Goal: Task Accomplishment & Management: Manage account settings

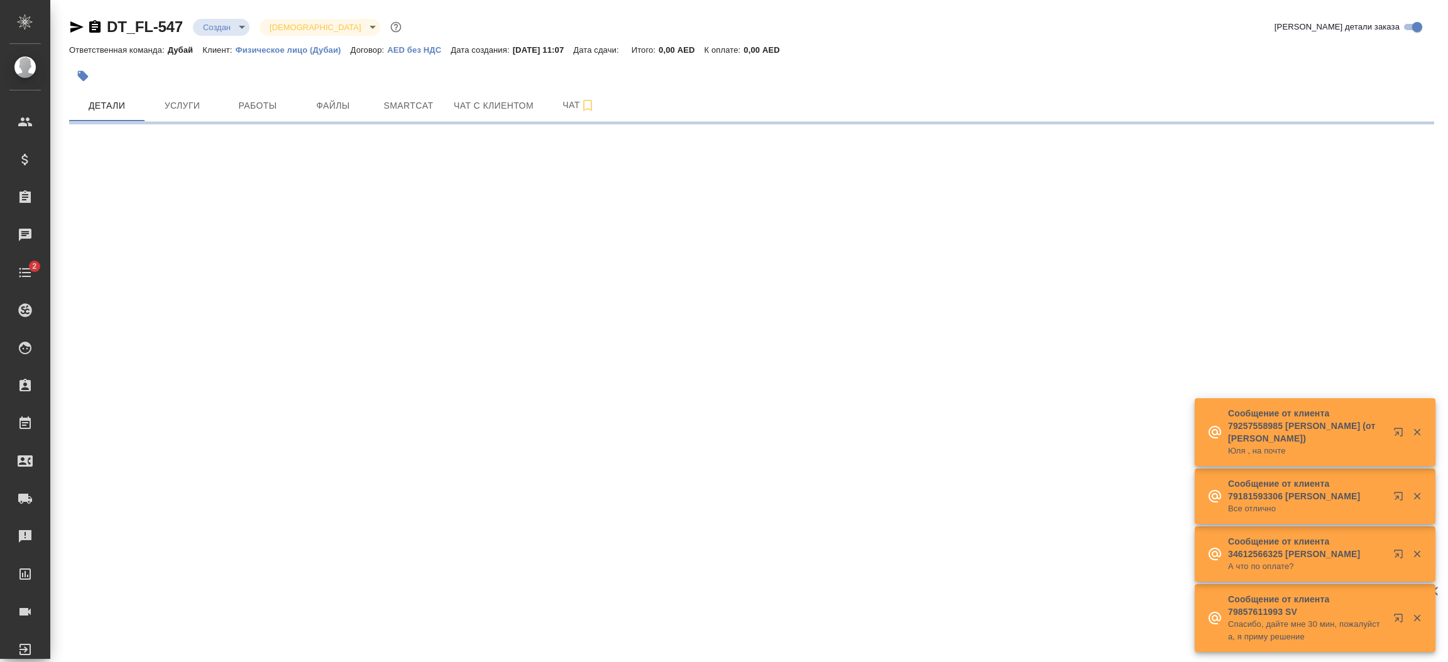
select select "RU"
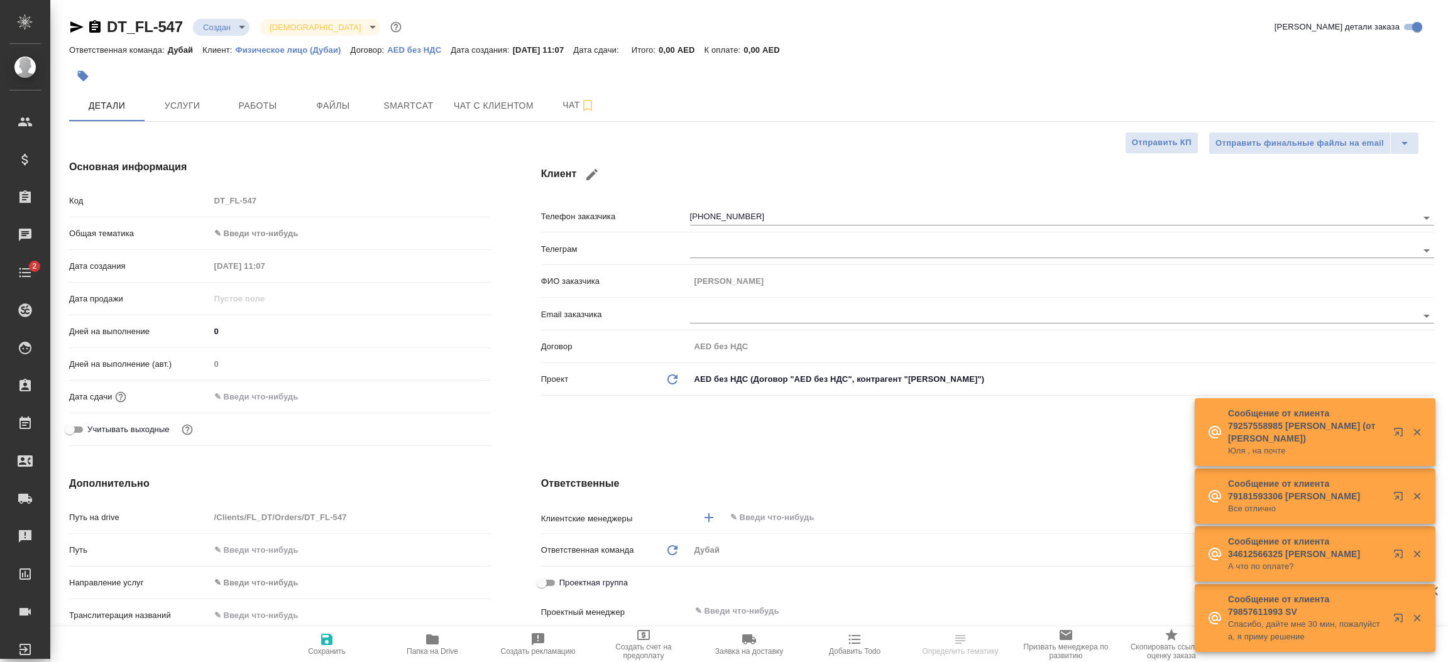
type textarea "x"
type input "Гудина Александра"
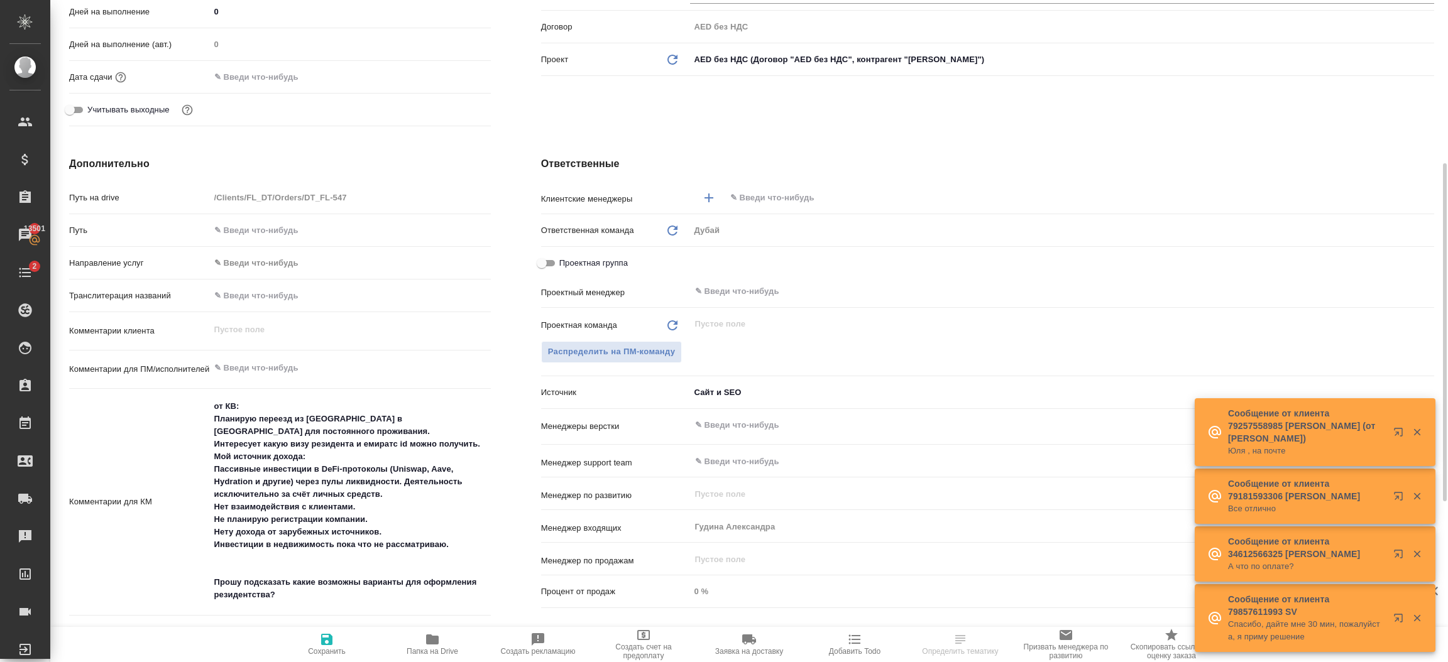
scroll to position [339, 0]
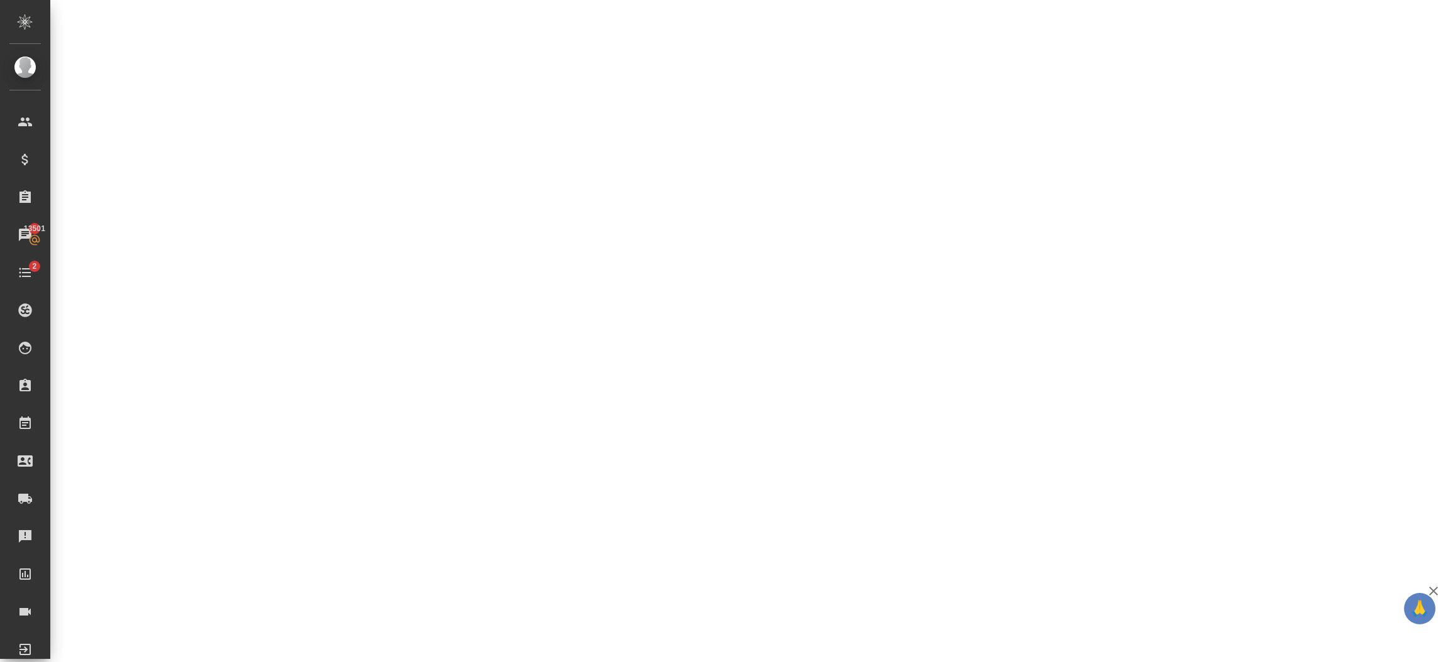
select select "RU"
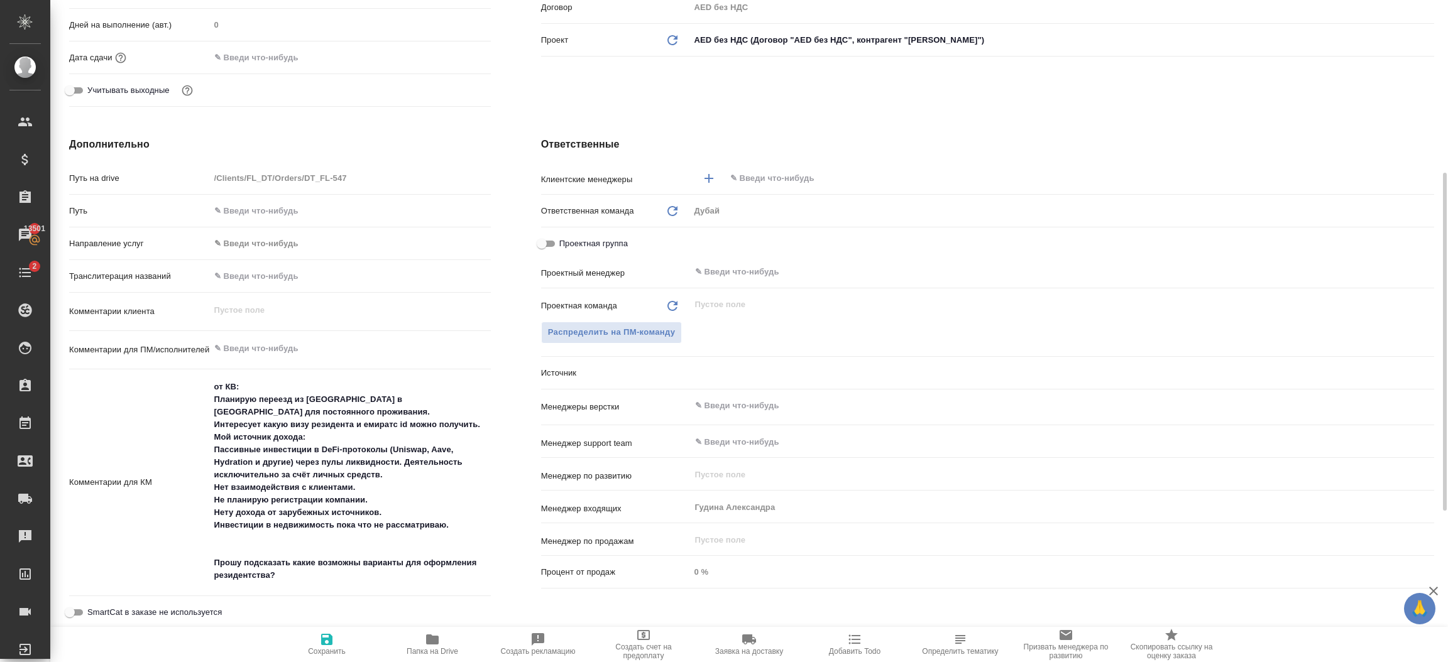
type textarea "x"
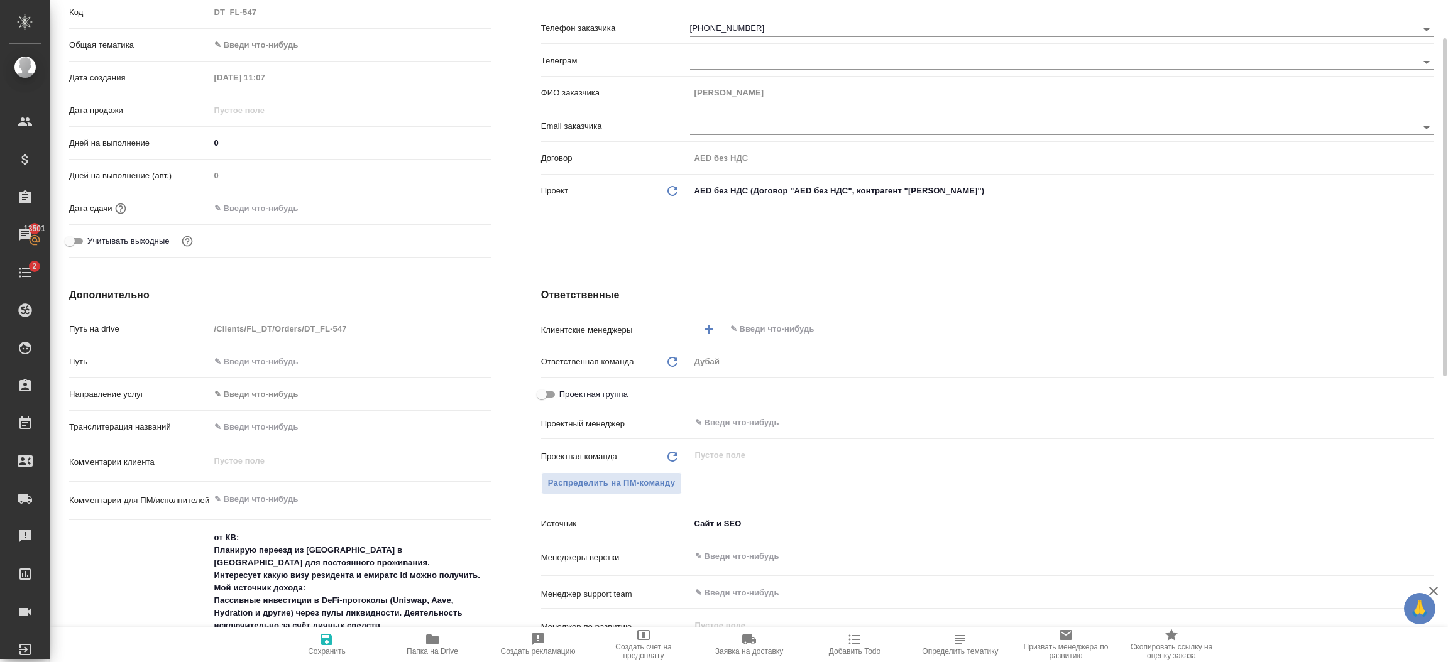
scroll to position [150, 0]
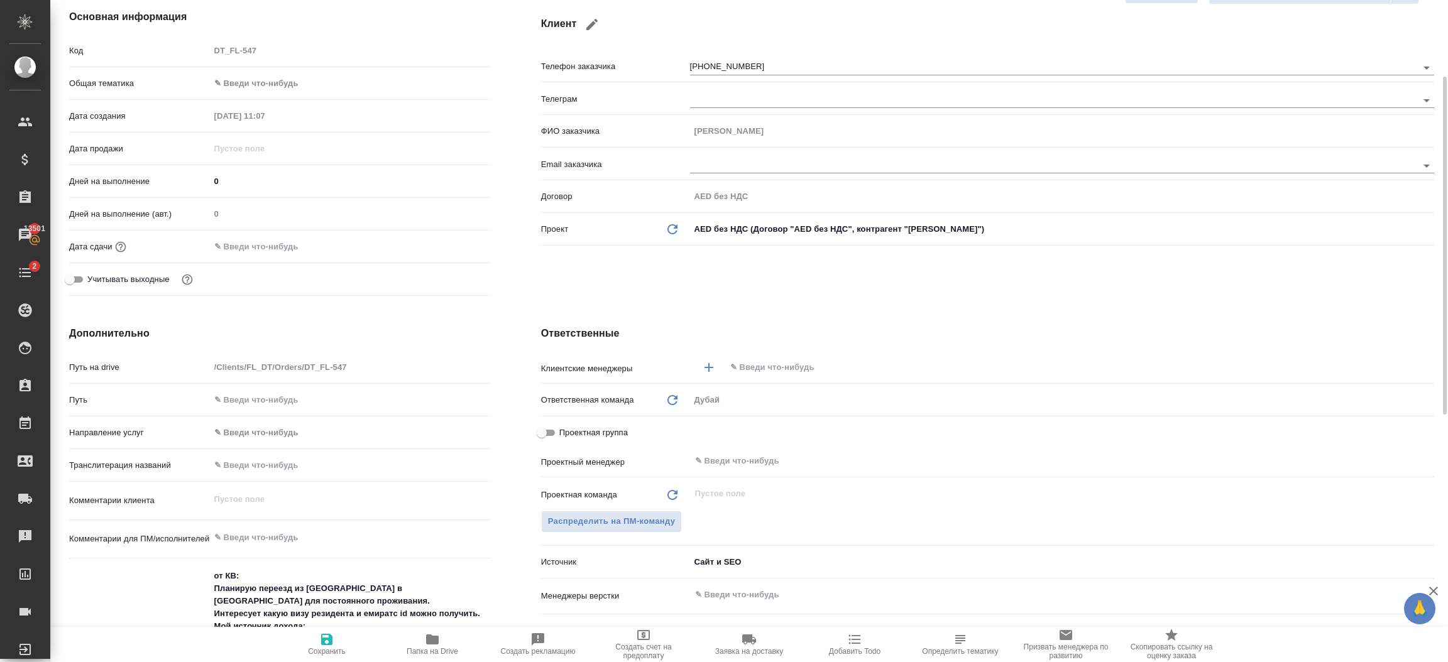
type textarea "x"
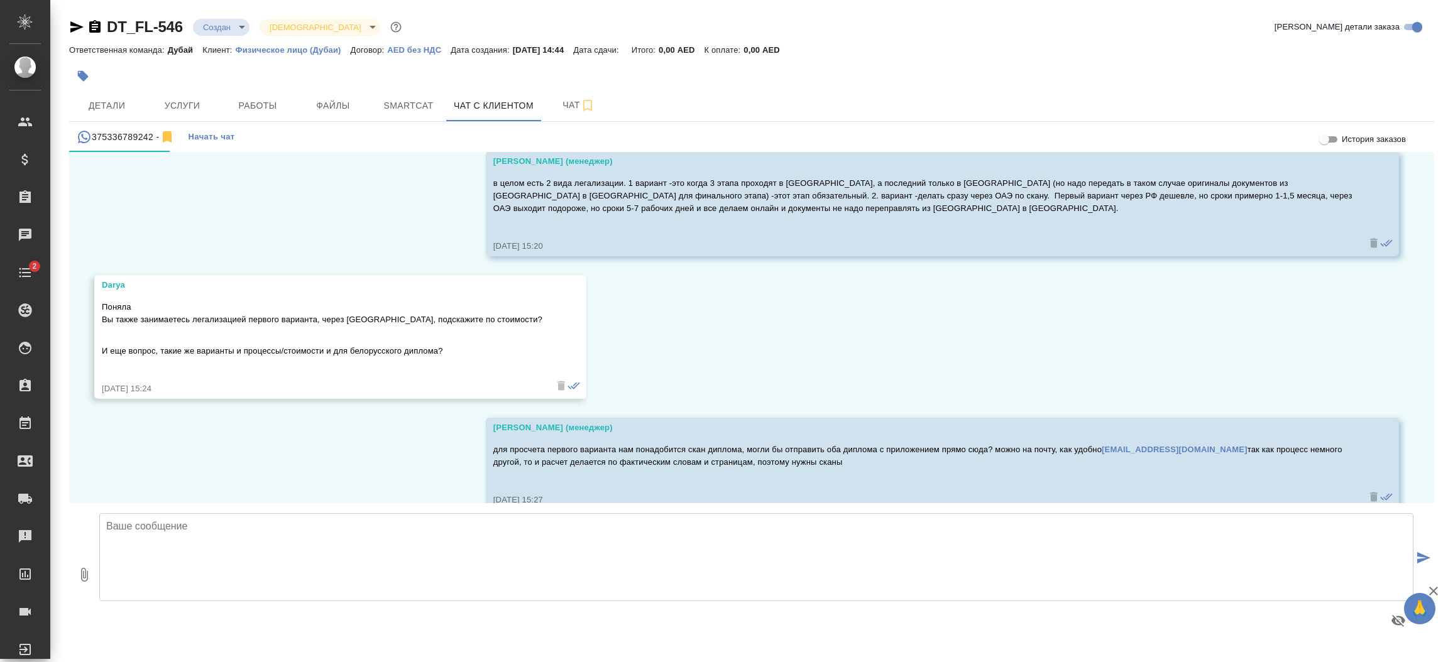
scroll to position [723, 0]
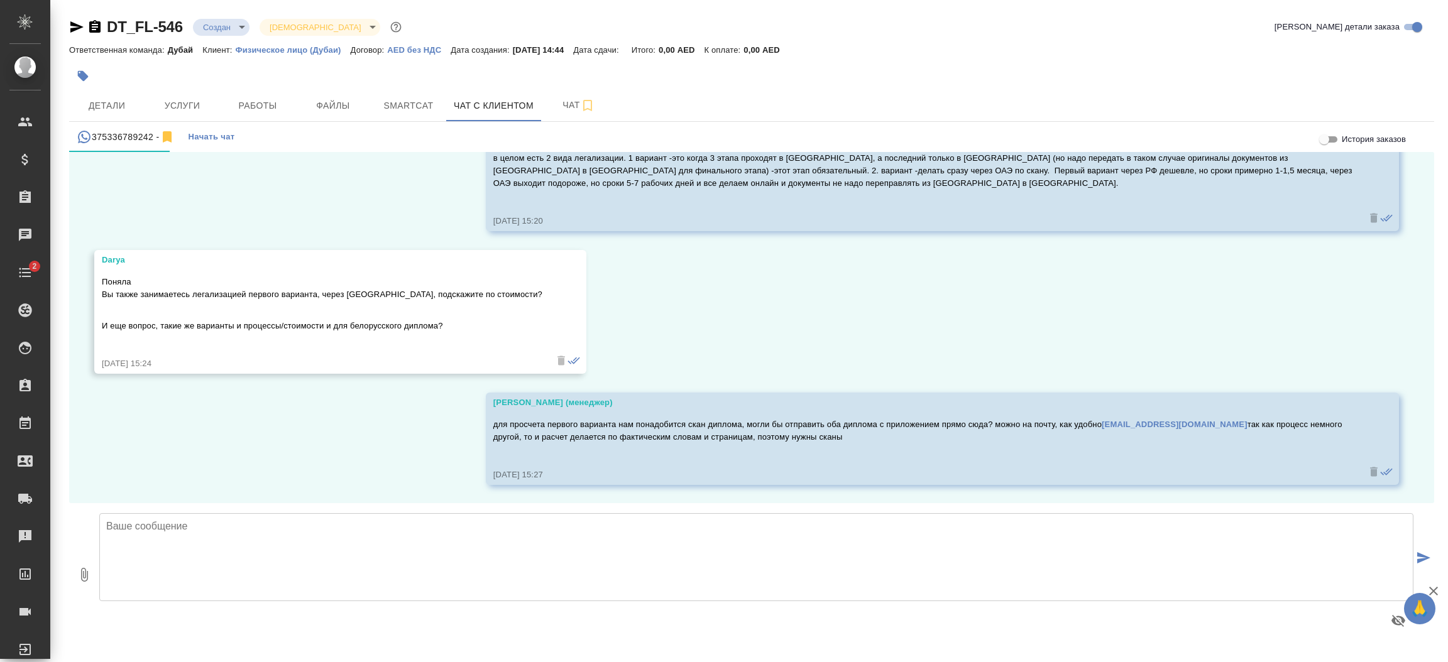
click at [381, 559] on textarea at bounding box center [756, 557] width 1314 height 88
type textarea "L"
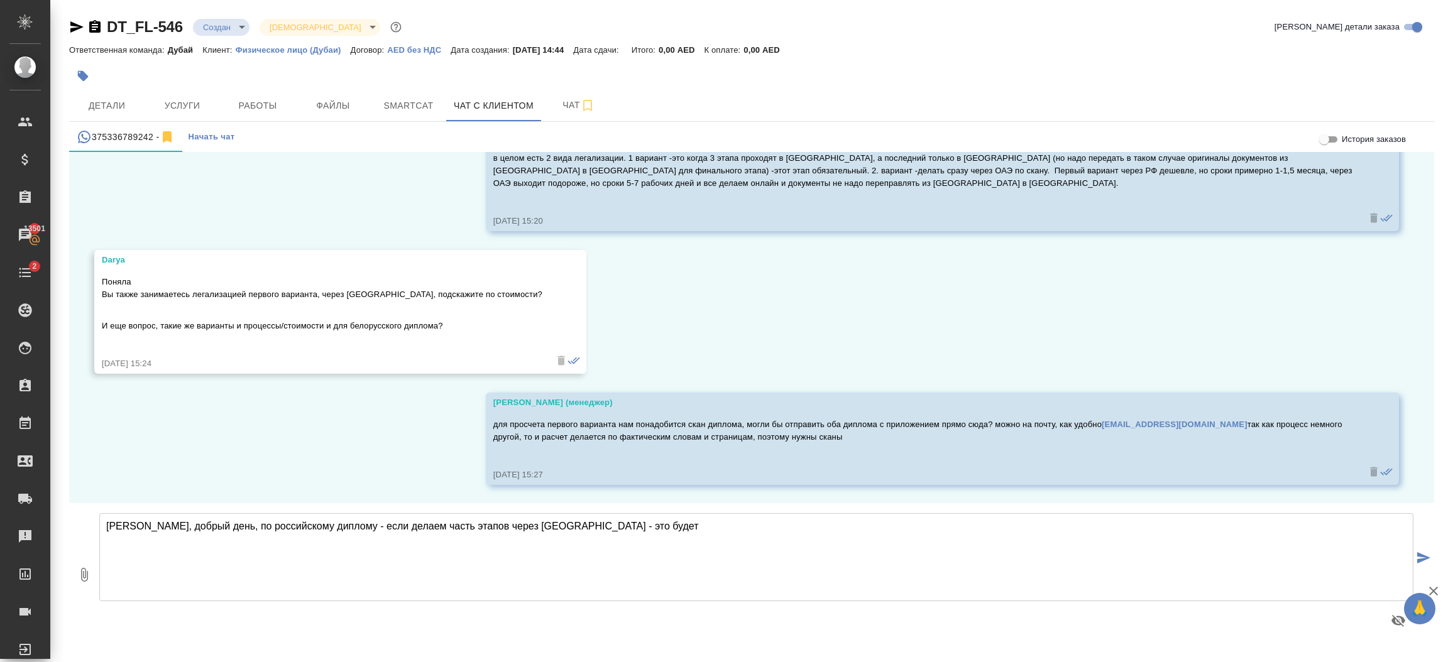
paste textarea "иплом с приложением 26 400"
click at [559, 528] on textarea "Дарья, добрый день, по российскому диплому - если делаем часть этапов через РФ …" at bounding box center [756, 557] width 1314 height 88
click at [680, 523] on textarea "Дарья, добрый день, по российскому диплому - если делаем часть этапов через РФ …" at bounding box center [756, 557] width 1314 height 88
click at [711, 519] on textarea "Дарья, добрый день, по российскому диплому - если делаем часть этапов через РФ …" at bounding box center [756, 557] width 1314 height 88
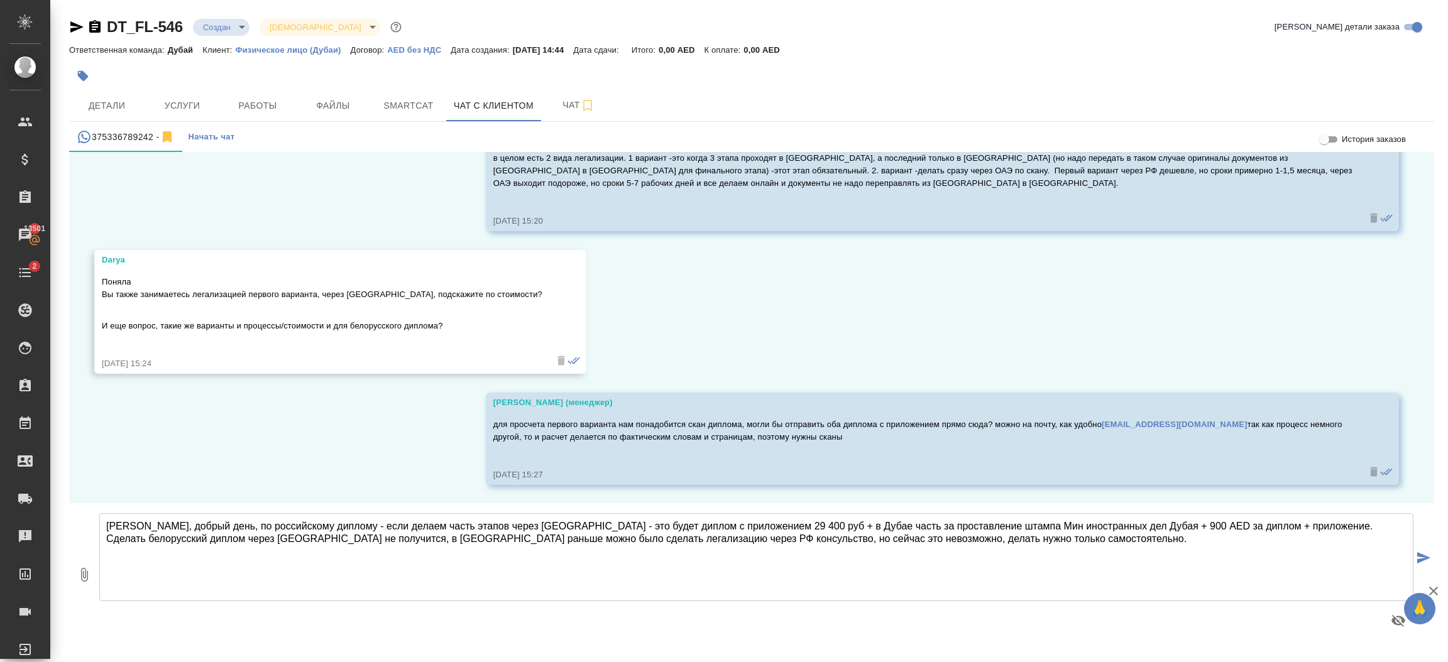
click at [1233, 526] on textarea "Дарья, добрый день, по российскому диплому - если делаем часть этапов через РФ …" at bounding box center [756, 557] width 1314 height 88
click at [208, 527] on textarea "Дарья, добрый день, по российскому диплому - если делаем часть этапов через РФ …" at bounding box center [756, 557] width 1314 height 88
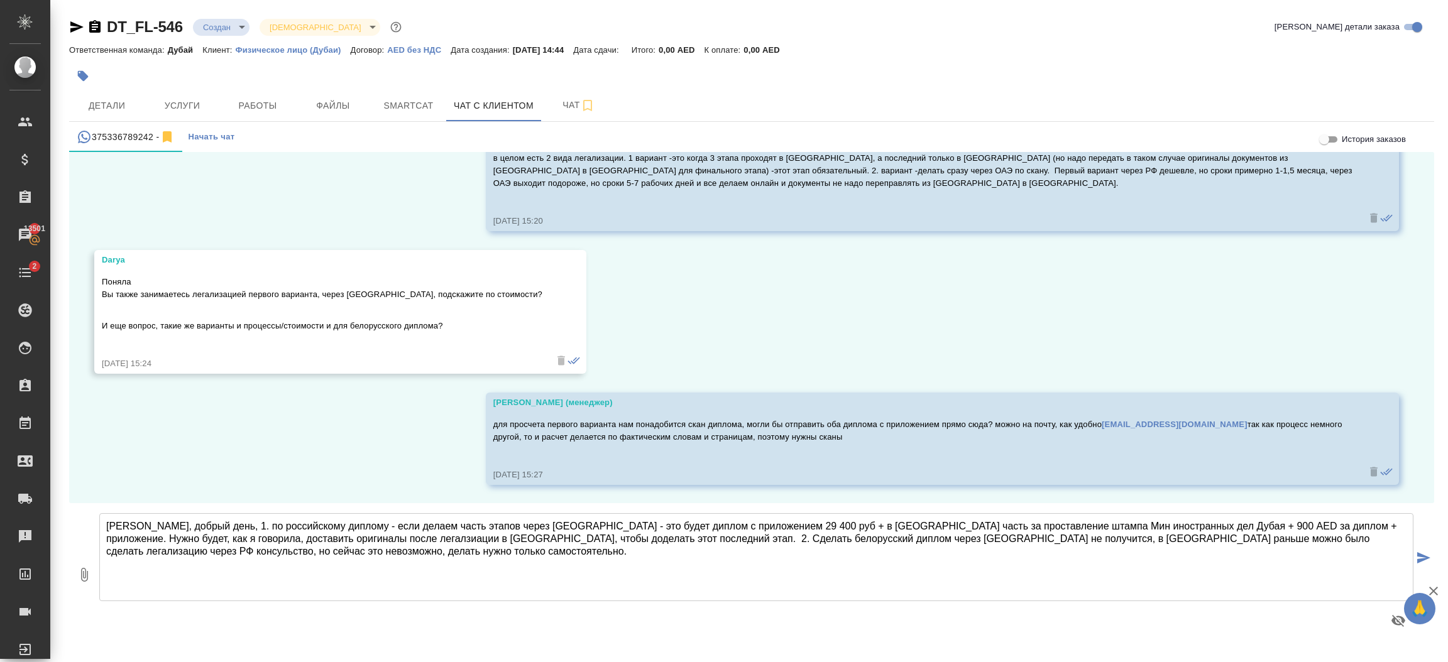
click at [356, 552] on textarea "Дарья, добрый день, 1. по российскому диплому - если делаем часть этапов через …" at bounding box center [756, 557] width 1314 height 88
type textarea "Дарья, добрый день, 1. по российскому диплому - если делаем часть этапов через …"
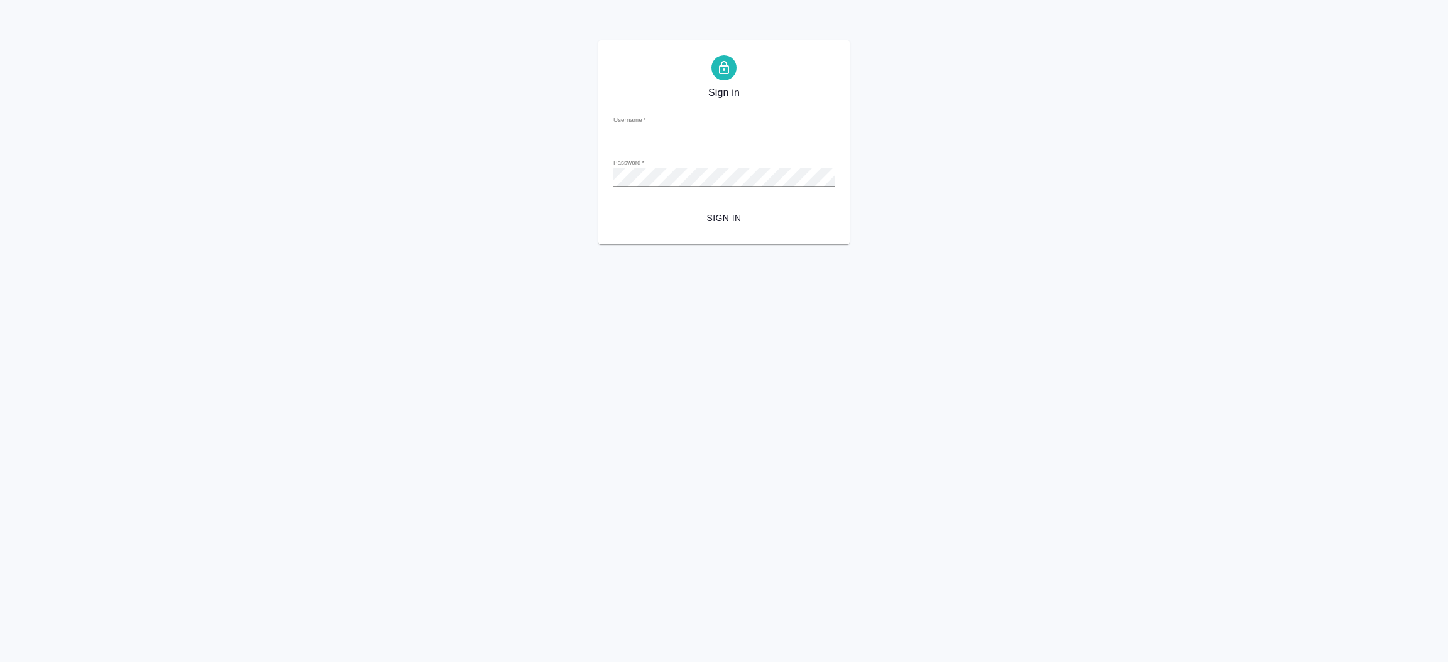
type input "i.shorova@awatera.com"
click at [723, 213] on span "Sign in" at bounding box center [723, 218] width 201 height 16
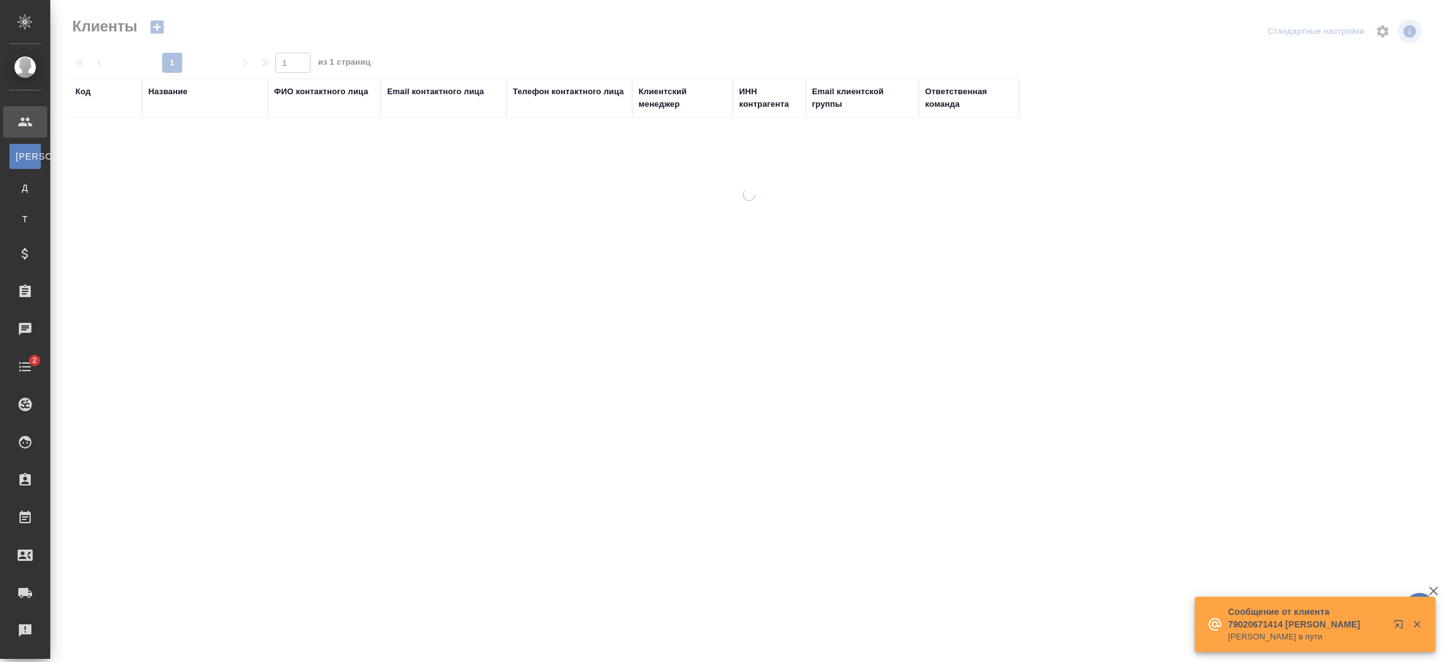
select select "RU"
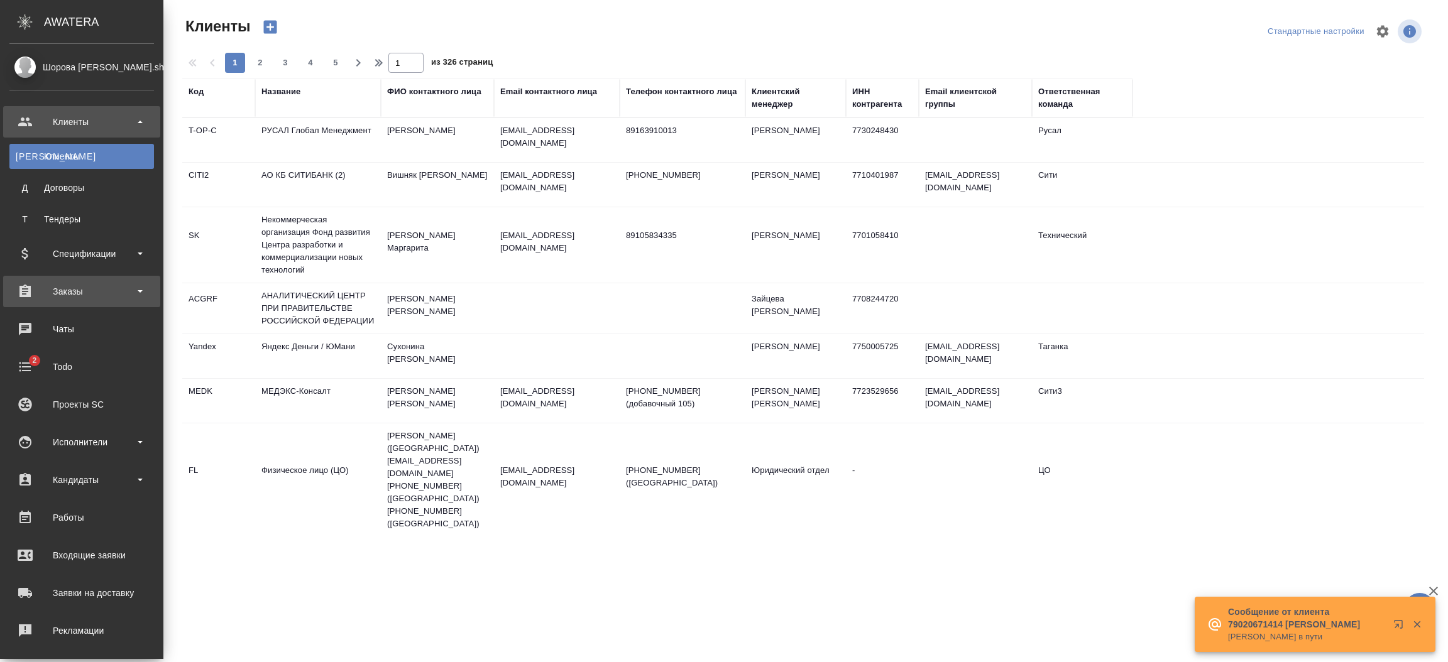
click at [82, 304] on div "Заказы" at bounding box center [81, 291] width 157 height 31
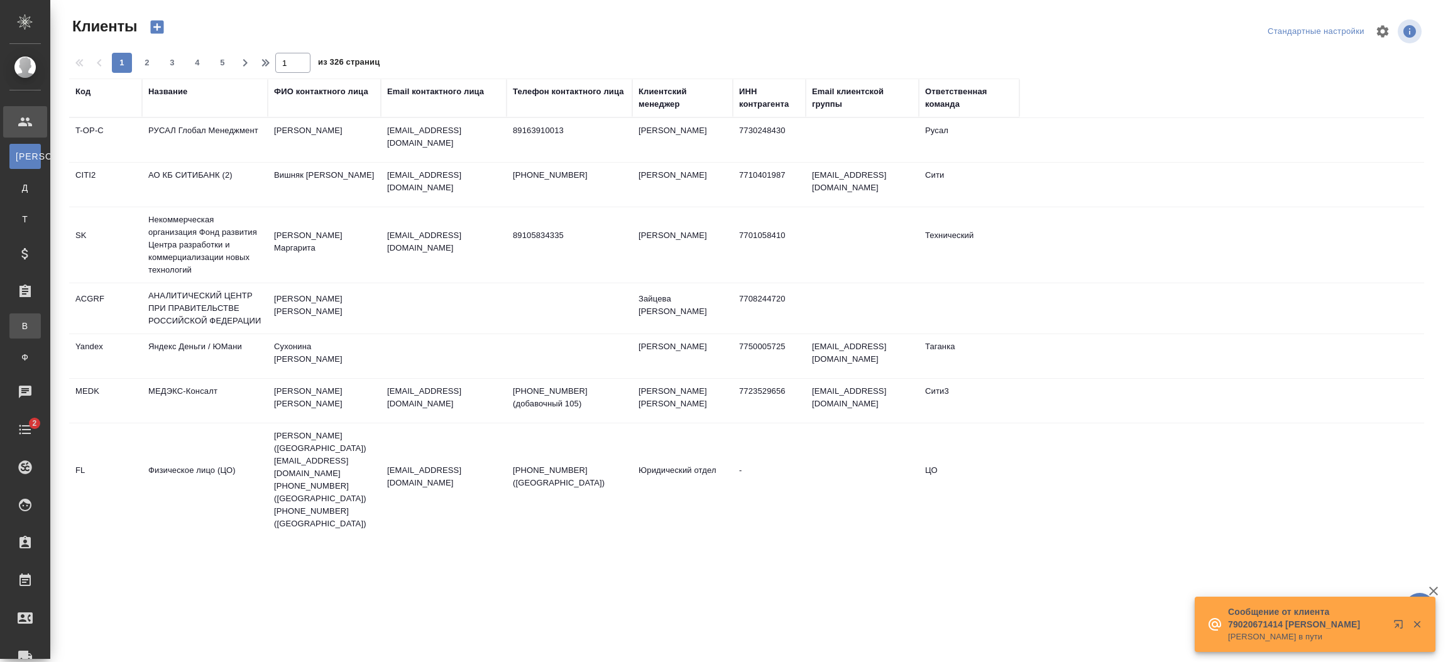
click at [82, 322] on div ".cls-1 fill:#fff; AWATERA Шорова Инесса i.shorova_kiev Клиенты К Клиенты Д Дого…" at bounding box center [724, 331] width 1448 height 662
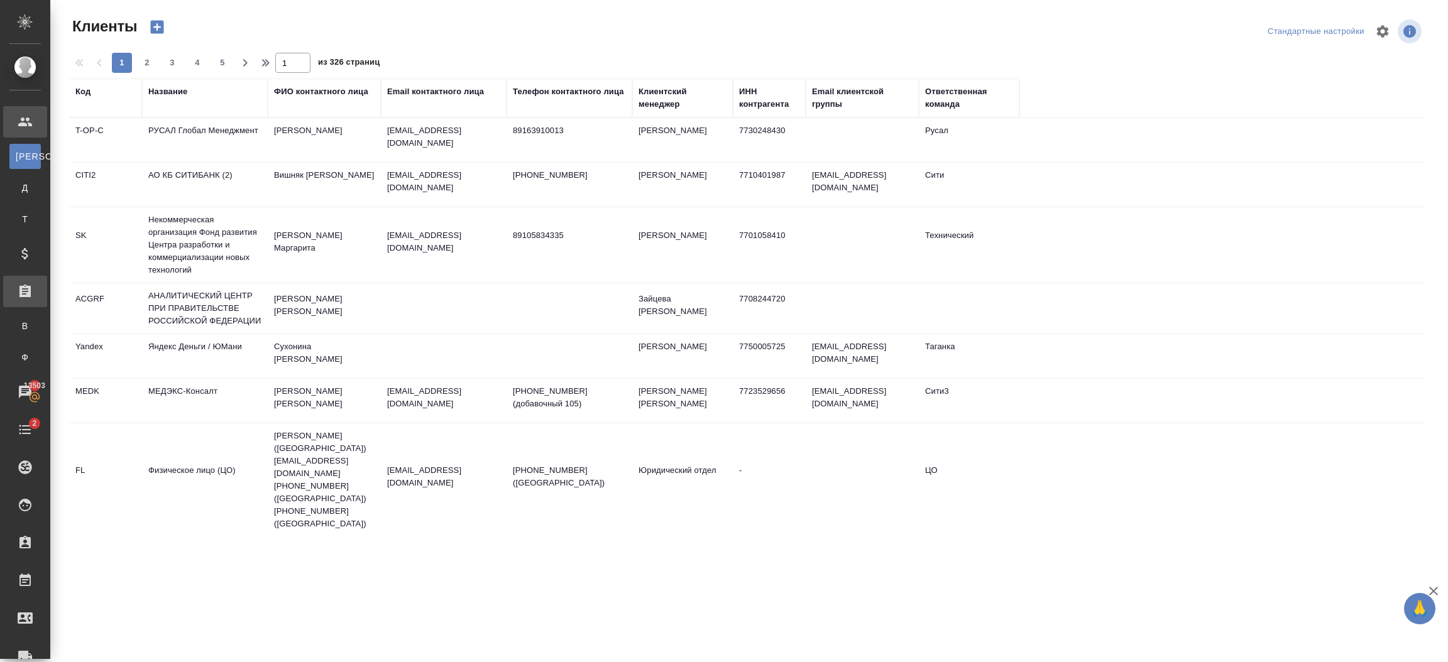
click at [25, 285] on div "Заказы" at bounding box center [9, 291] width 31 height 19
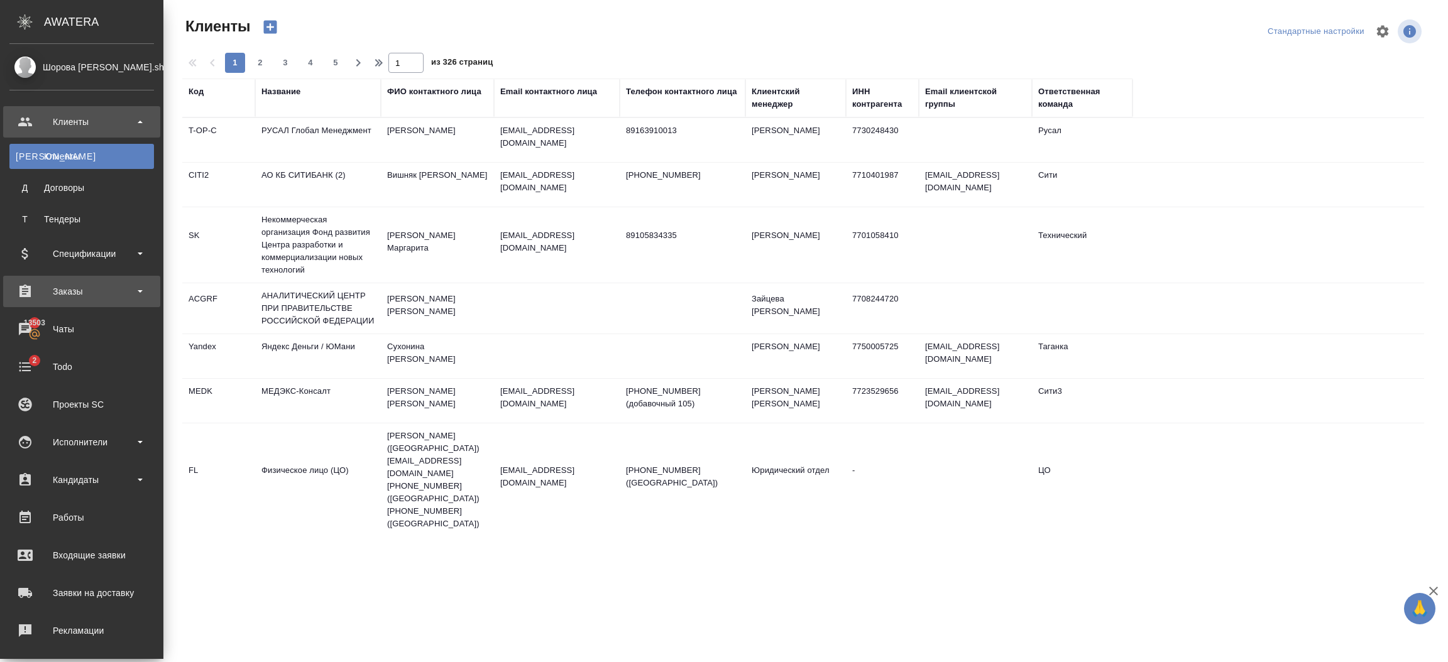
click at [29, 288] on div "Заказы" at bounding box center [81, 291] width 145 height 19
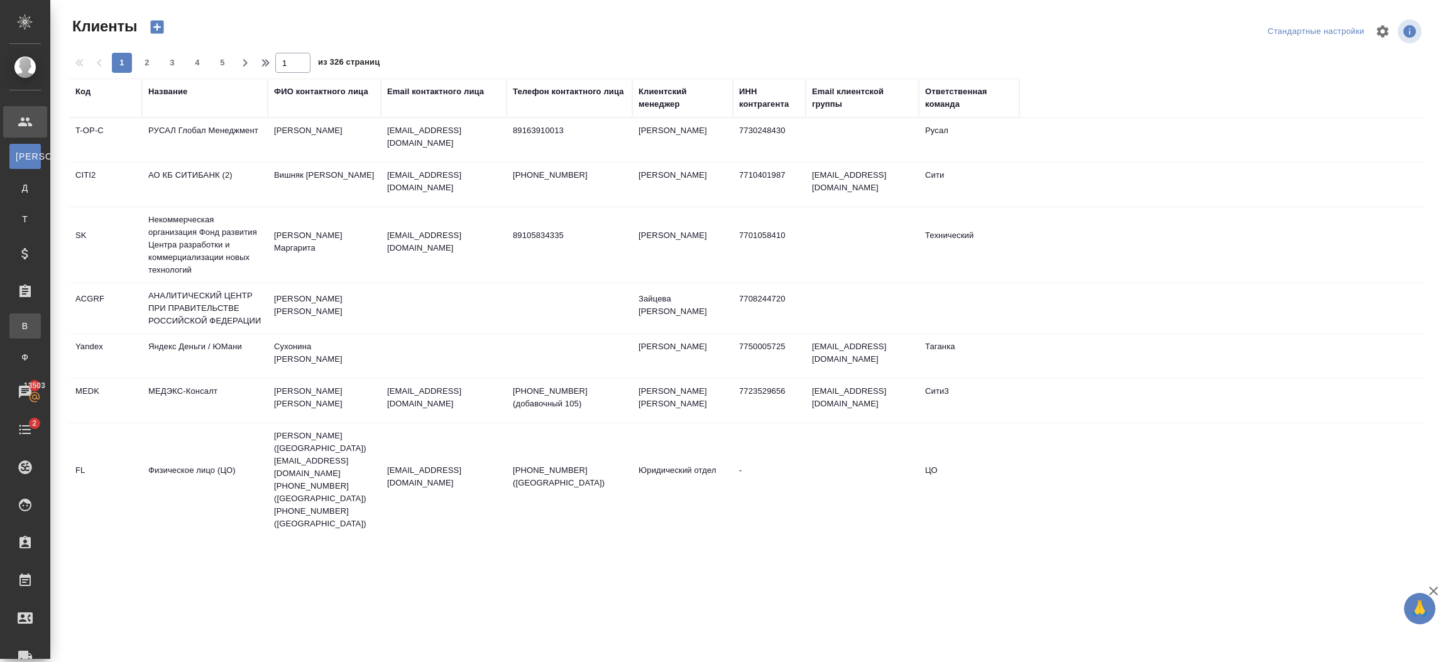
click at [41, 318] on link "В Все заказы" at bounding box center [24, 326] width 31 height 25
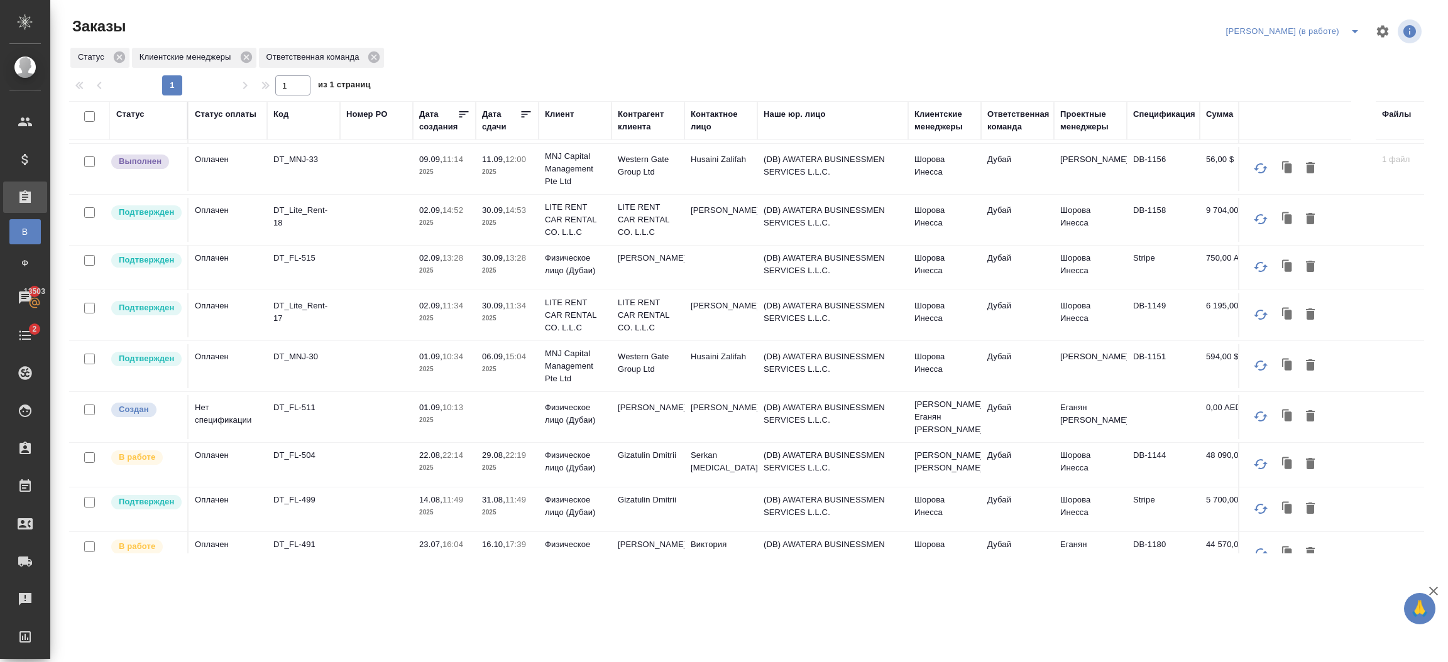
scroll to position [466, 0]
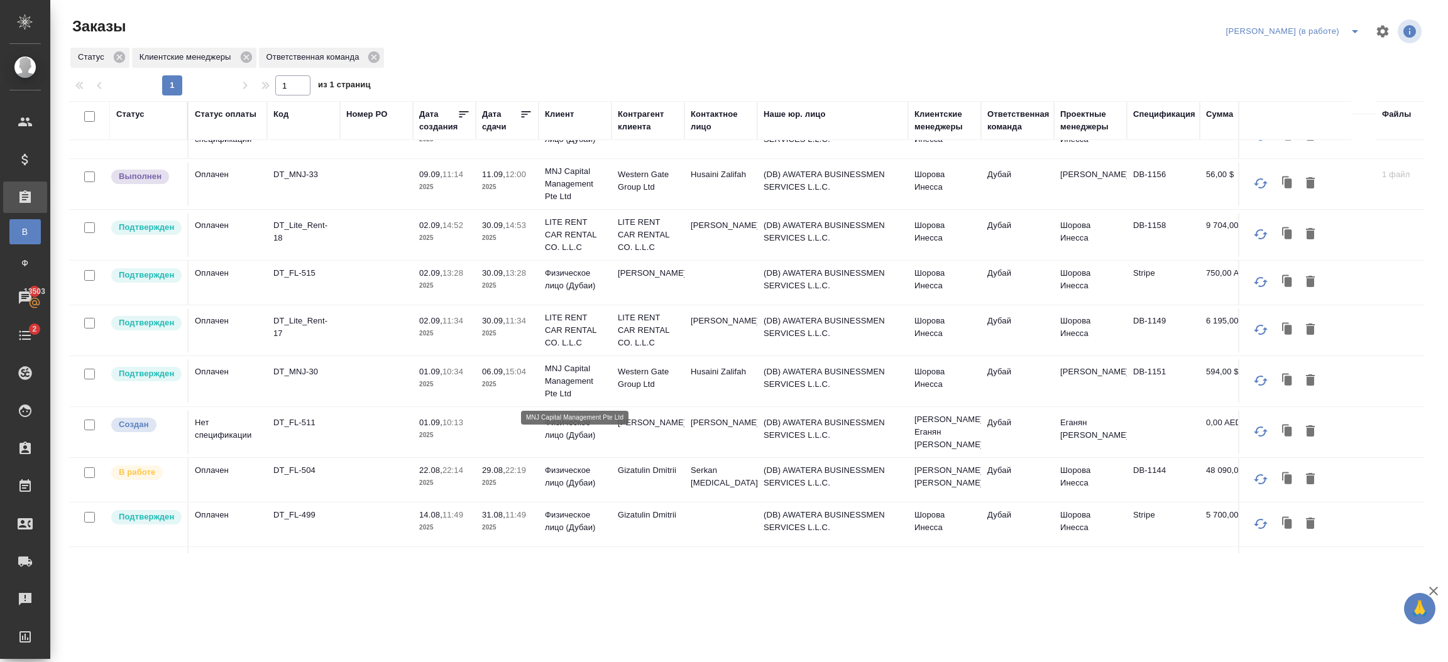
click at [568, 383] on p "MNJ Capital Management Pte Ltd" at bounding box center [575, 382] width 60 height 38
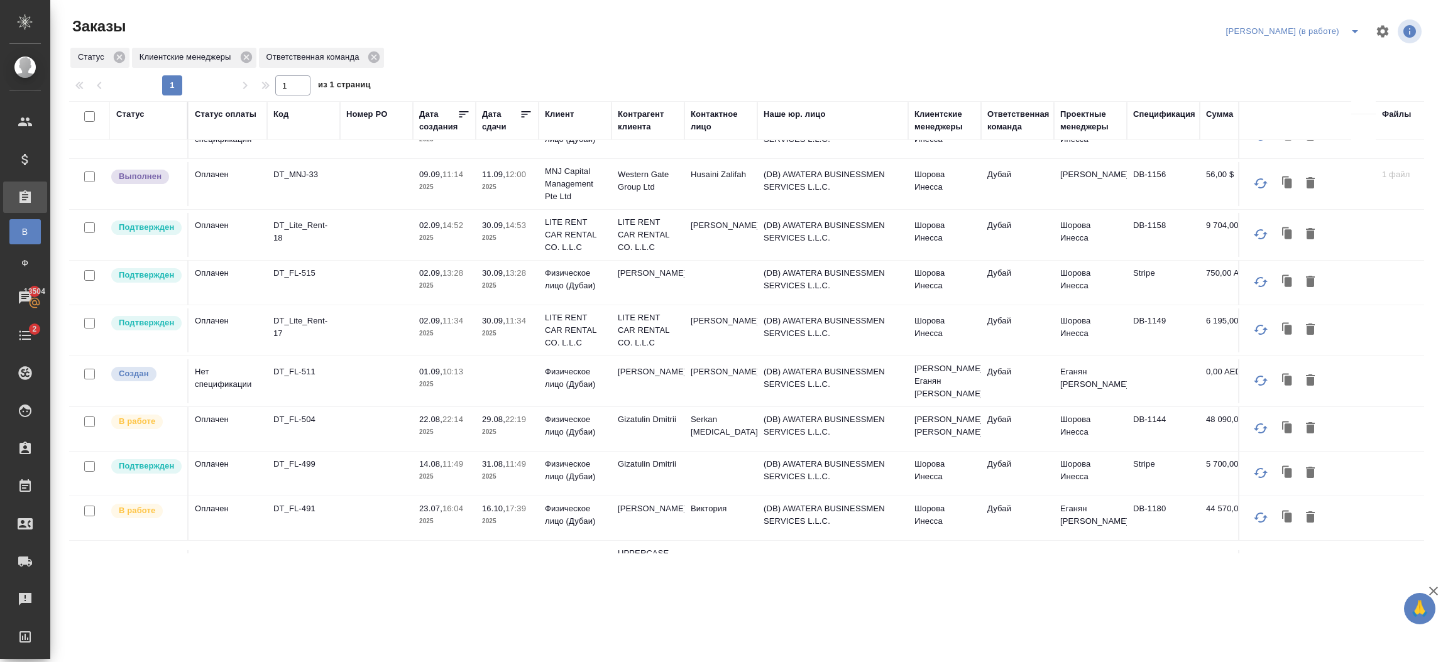
click at [858, 184] on td "(DB) AWATERA BUSINESSMEN SERVICES L.L.C." at bounding box center [832, 184] width 151 height 44
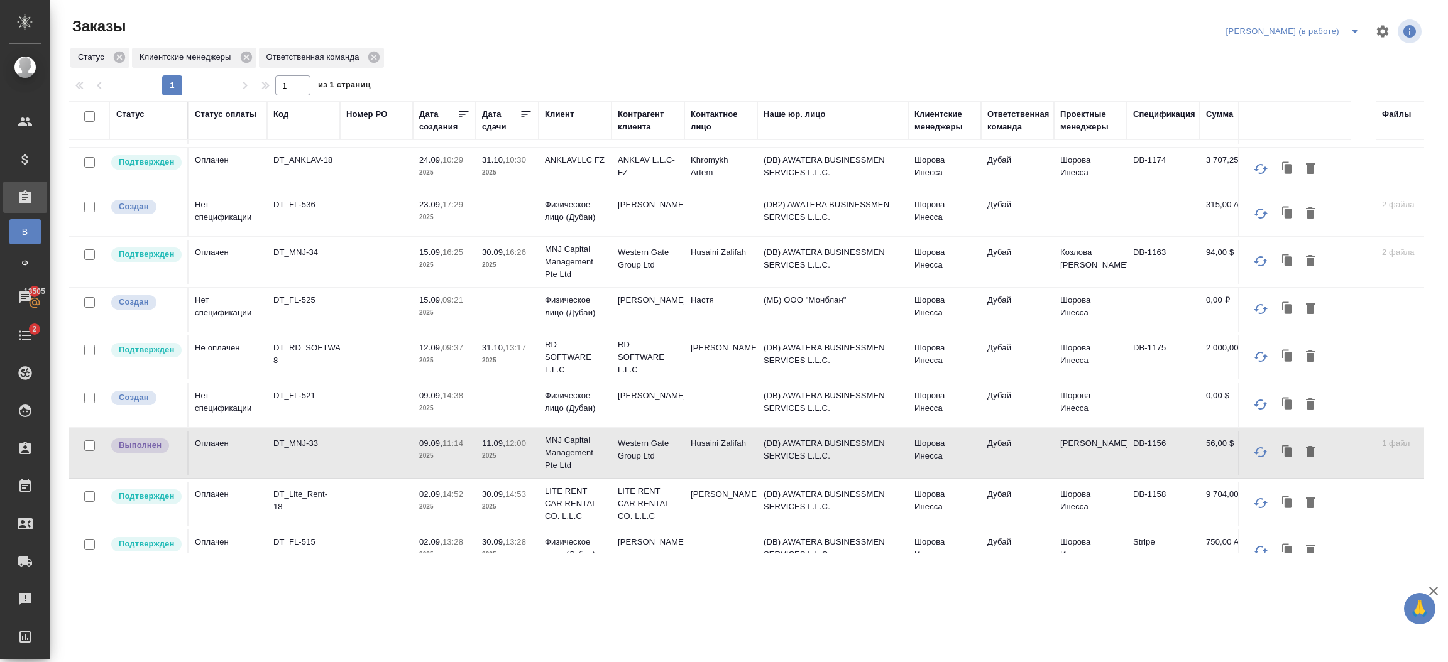
scroll to position [172, 0]
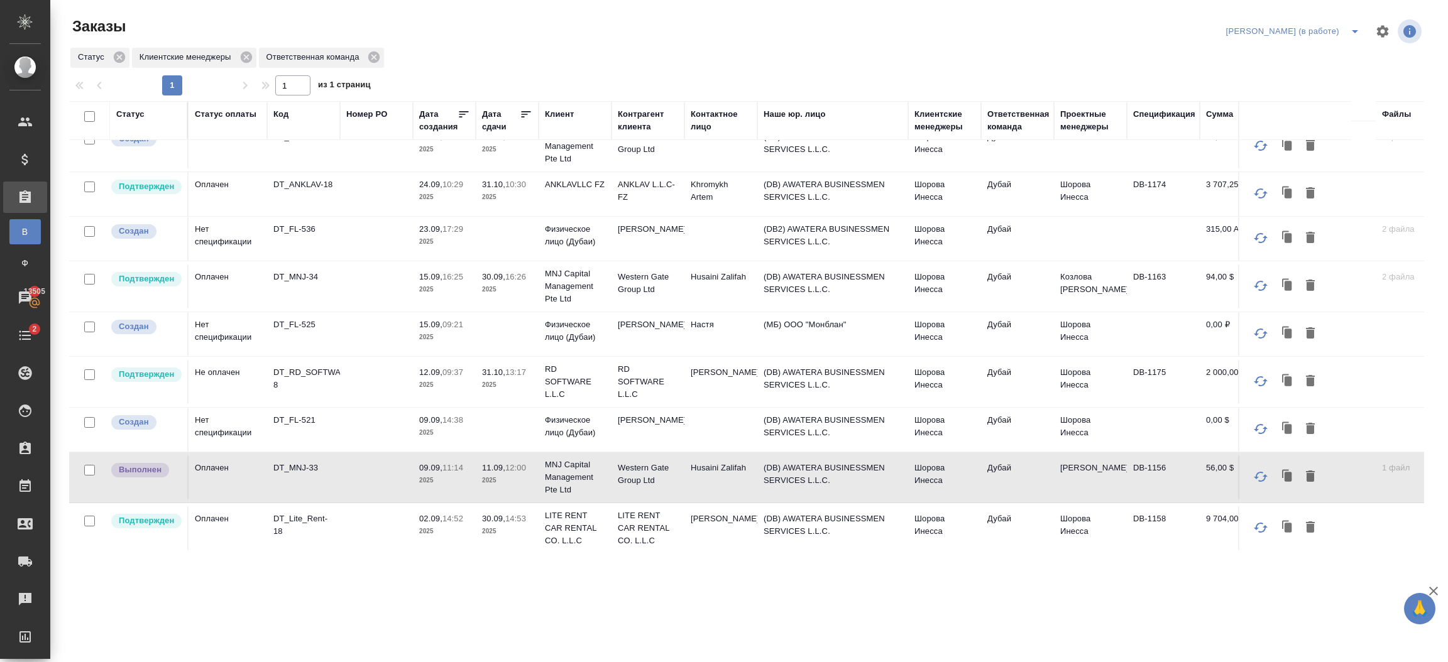
click at [811, 278] on td "(DB) AWATERA BUSINESSMEN SERVICES L.L.C." at bounding box center [832, 287] width 151 height 44
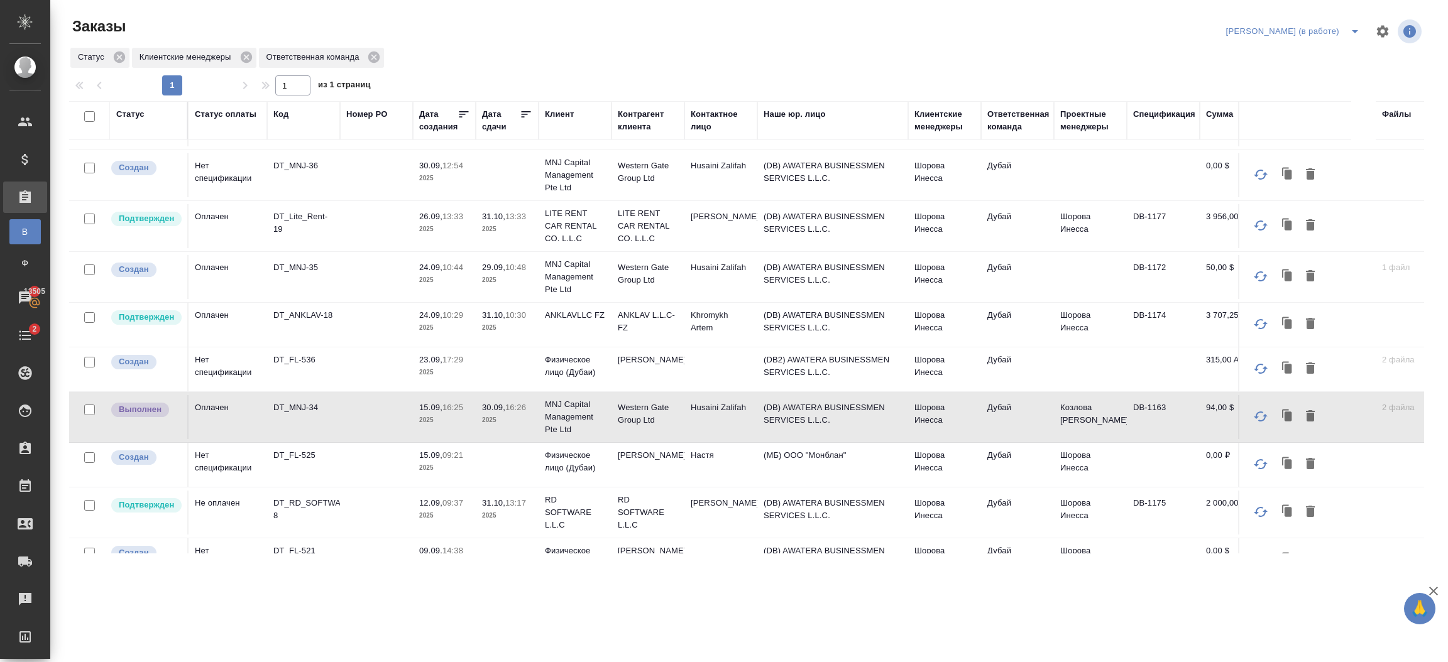
scroll to position [0, 0]
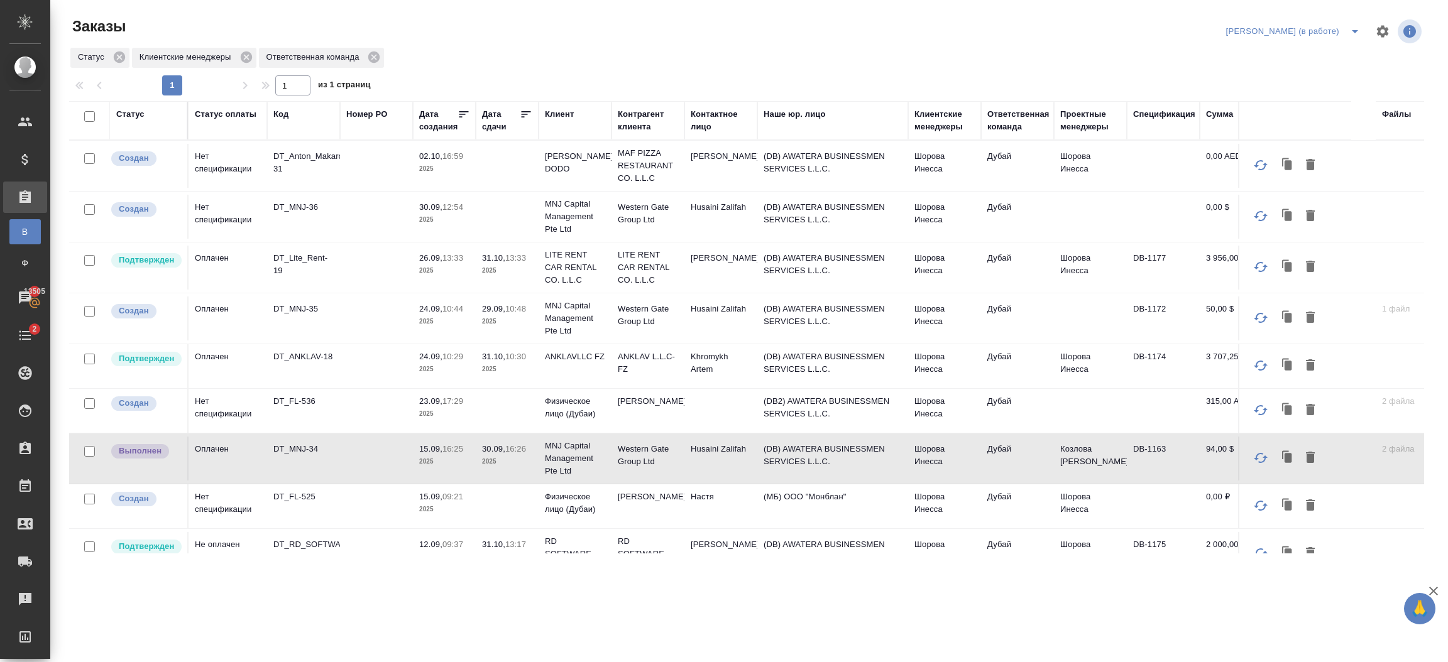
click at [533, 311] on td "29.09, 10:48 2025" at bounding box center [507, 319] width 63 height 44
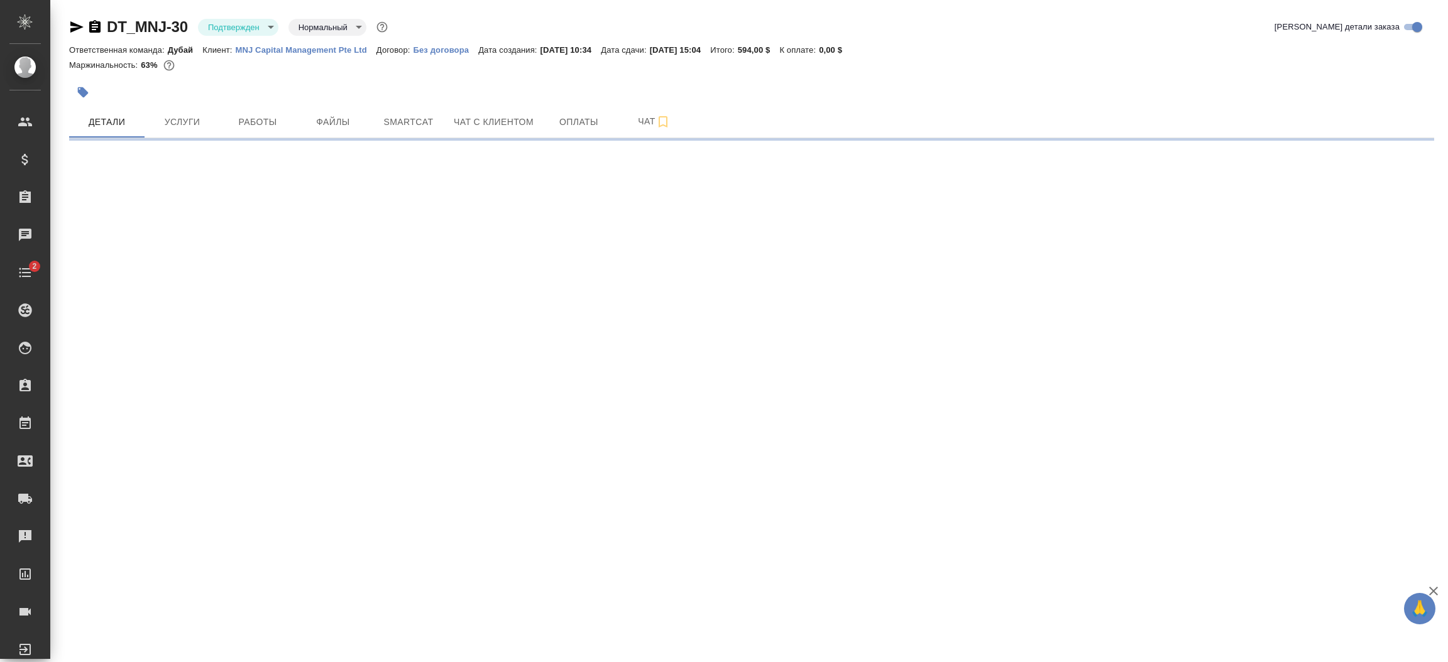
select select "RU"
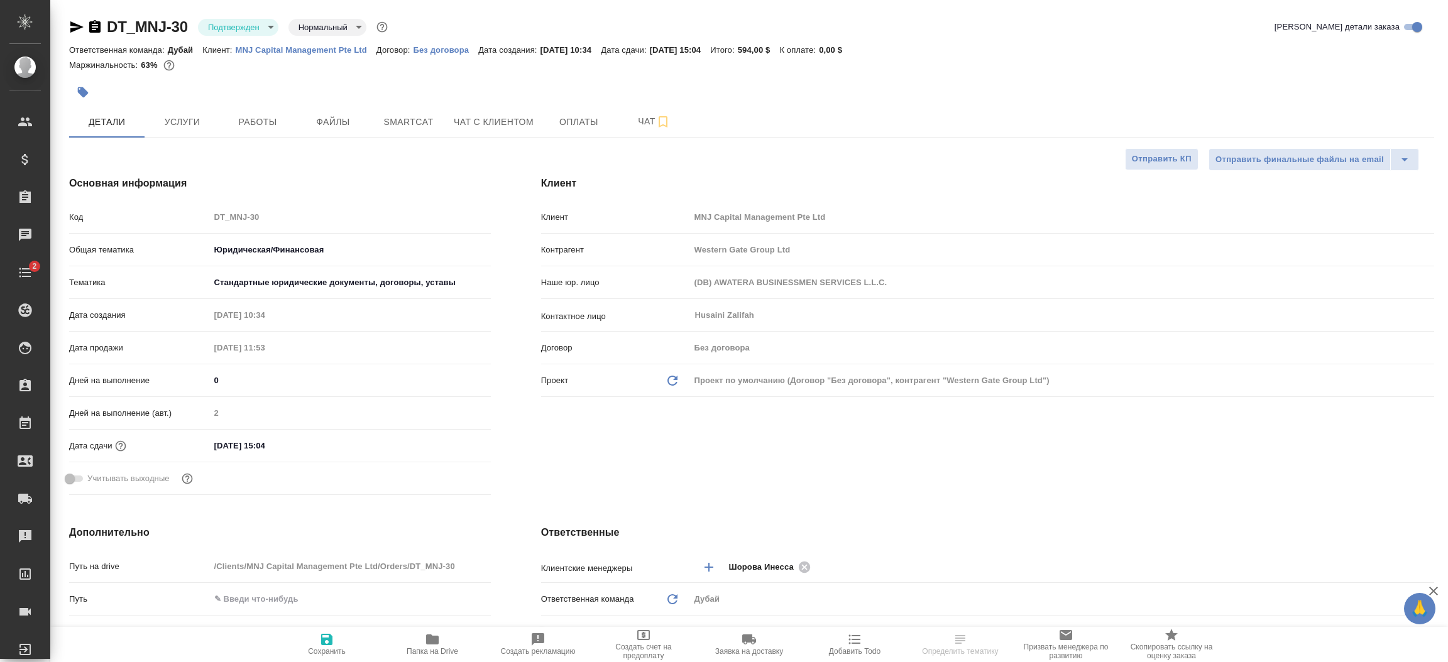
type textarea "x"
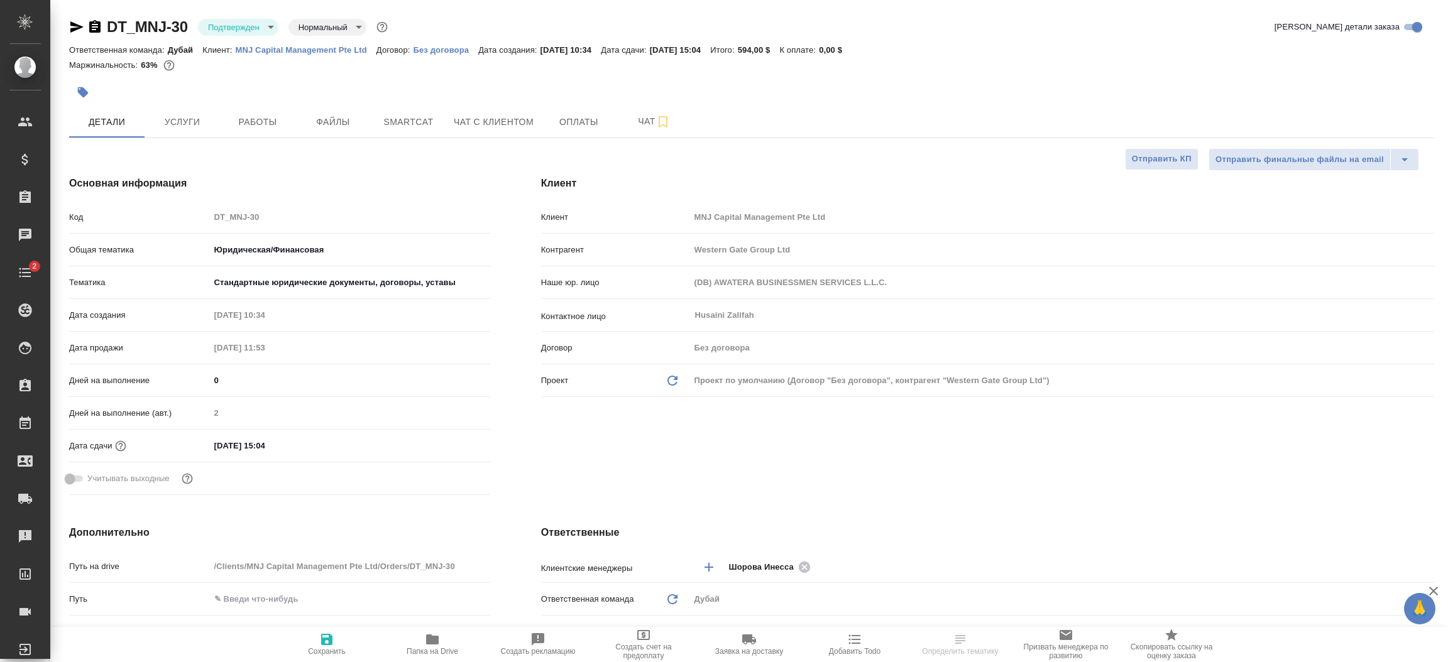
type textarea "x"
click at [250, 119] on span "Работы" at bounding box center [257, 122] width 60 height 16
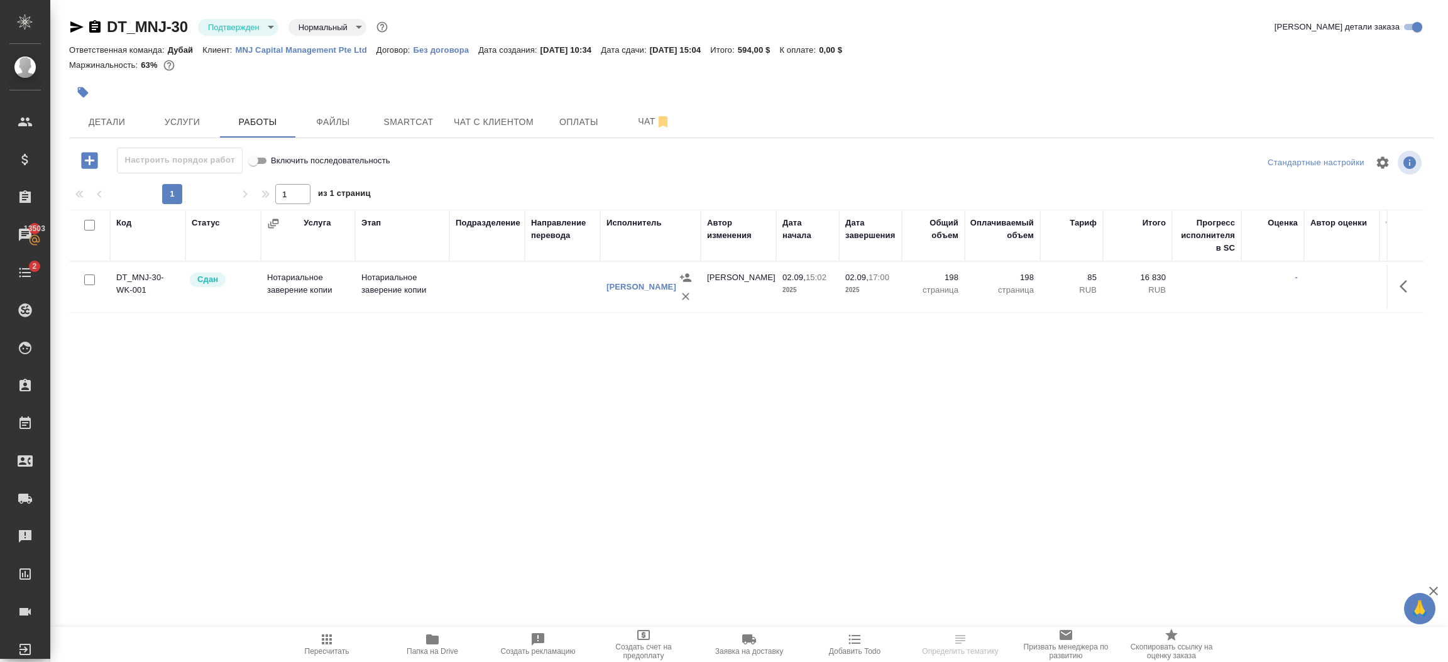
click at [250, 19] on body "🙏 .cls-1 fill:#fff; AWATERA Шорова Инесса i.shorova_kiev Клиенты Спецификации З…" at bounding box center [724, 331] width 1448 height 662
click at [254, 132] on li "В работе" at bounding box center [255, 132] width 115 height 21
click at [236, 33] on body "🙏 .cls-1 fill:#fff; AWATERA Шорова Инесса i.shorova_kiev Клиенты Спецификации З…" at bounding box center [724, 331] width 1448 height 662
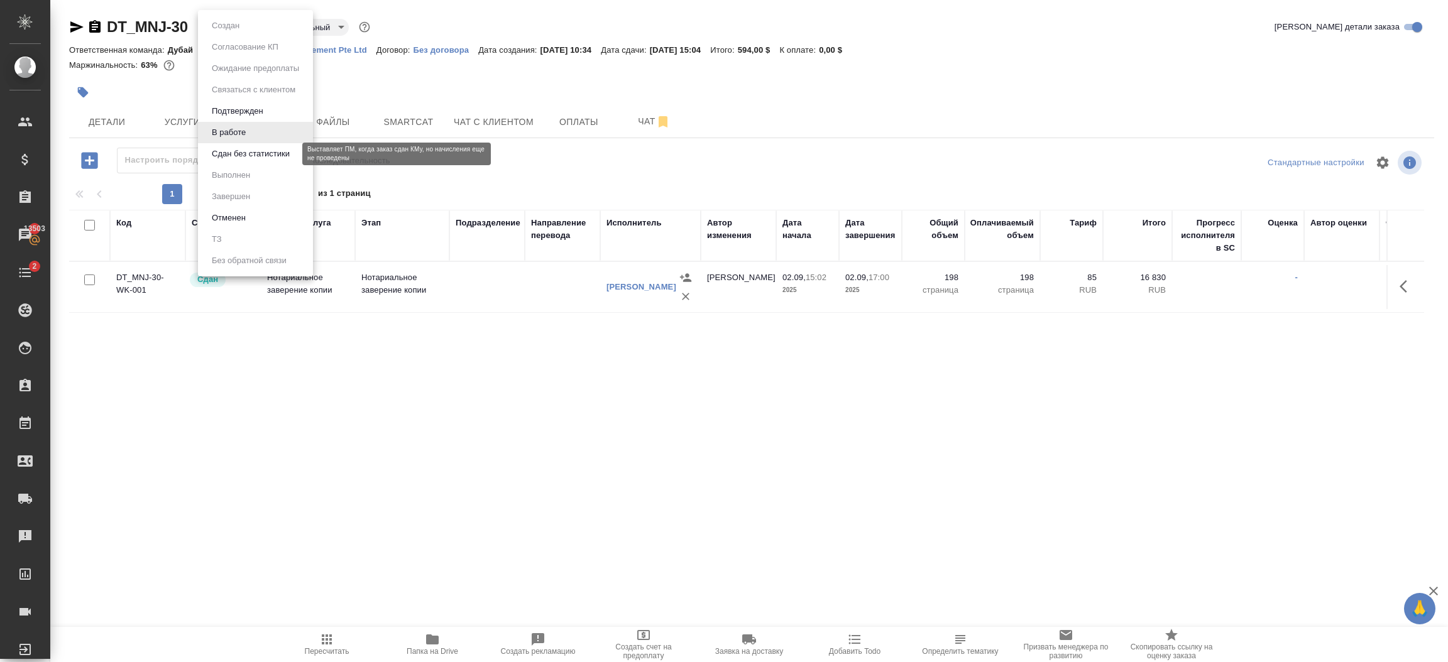
click at [258, 148] on button "Сдан без статистики" at bounding box center [250, 154] width 85 height 14
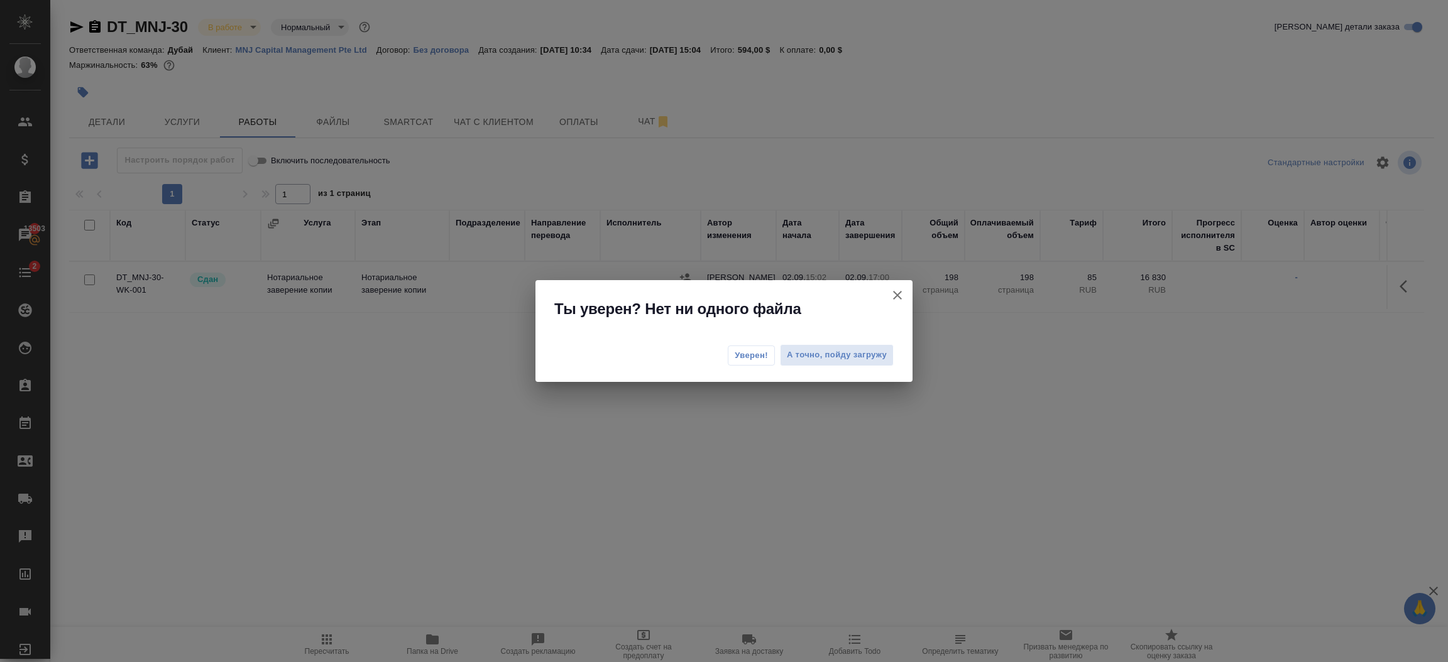
click at [767, 361] on span "Уверен!" at bounding box center [751, 355] width 33 height 13
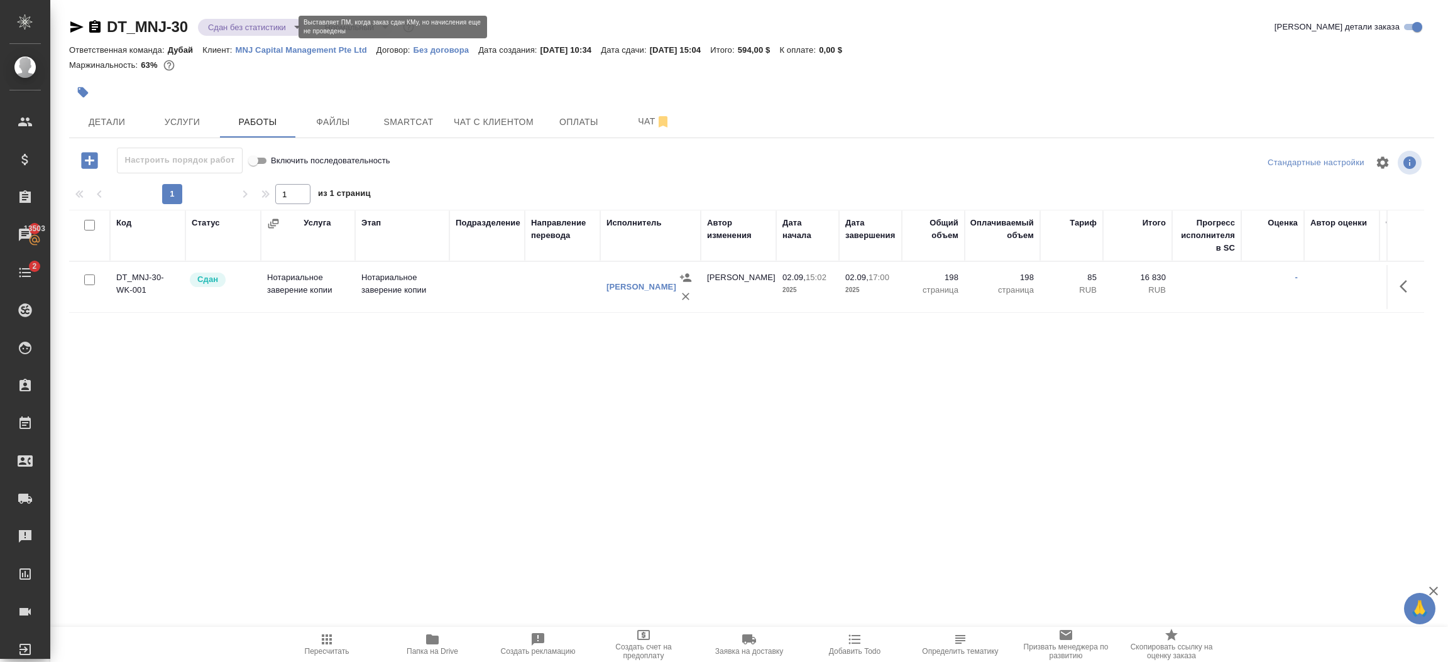
click at [247, 24] on body "🙏 .cls-1 fill:#fff; AWATERA Шорова Инесса i.shorova_kiev Клиенты Спецификации З…" at bounding box center [724, 331] width 1448 height 662
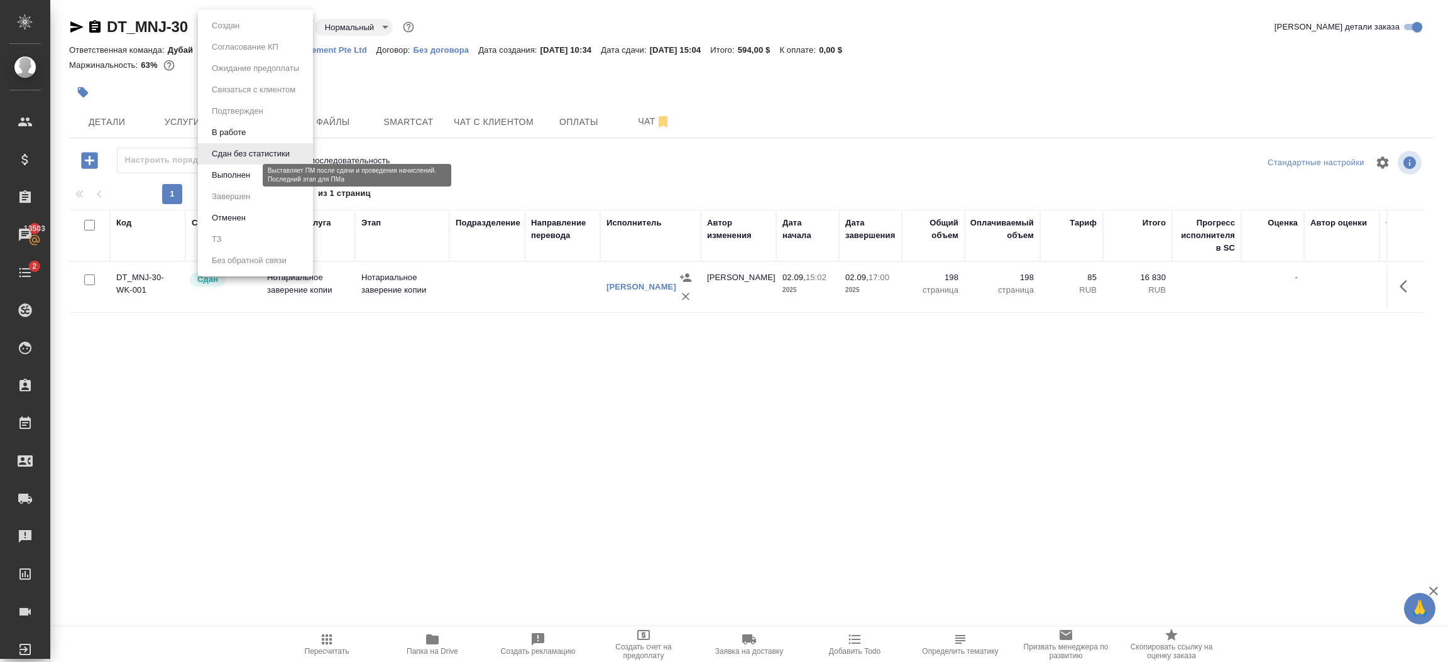
click at [250, 173] on button "Выполнен" at bounding box center [231, 175] width 46 height 14
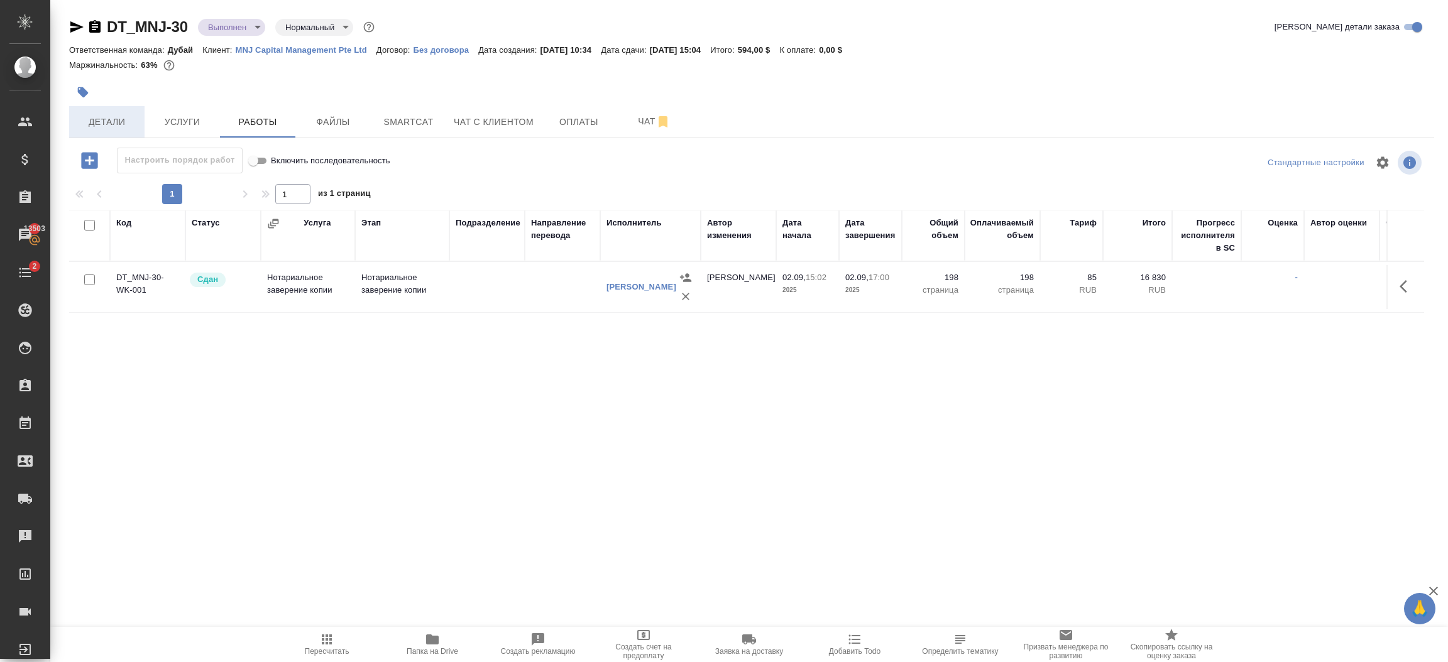
click at [106, 123] on span "Детали" at bounding box center [107, 122] width 60 height 16
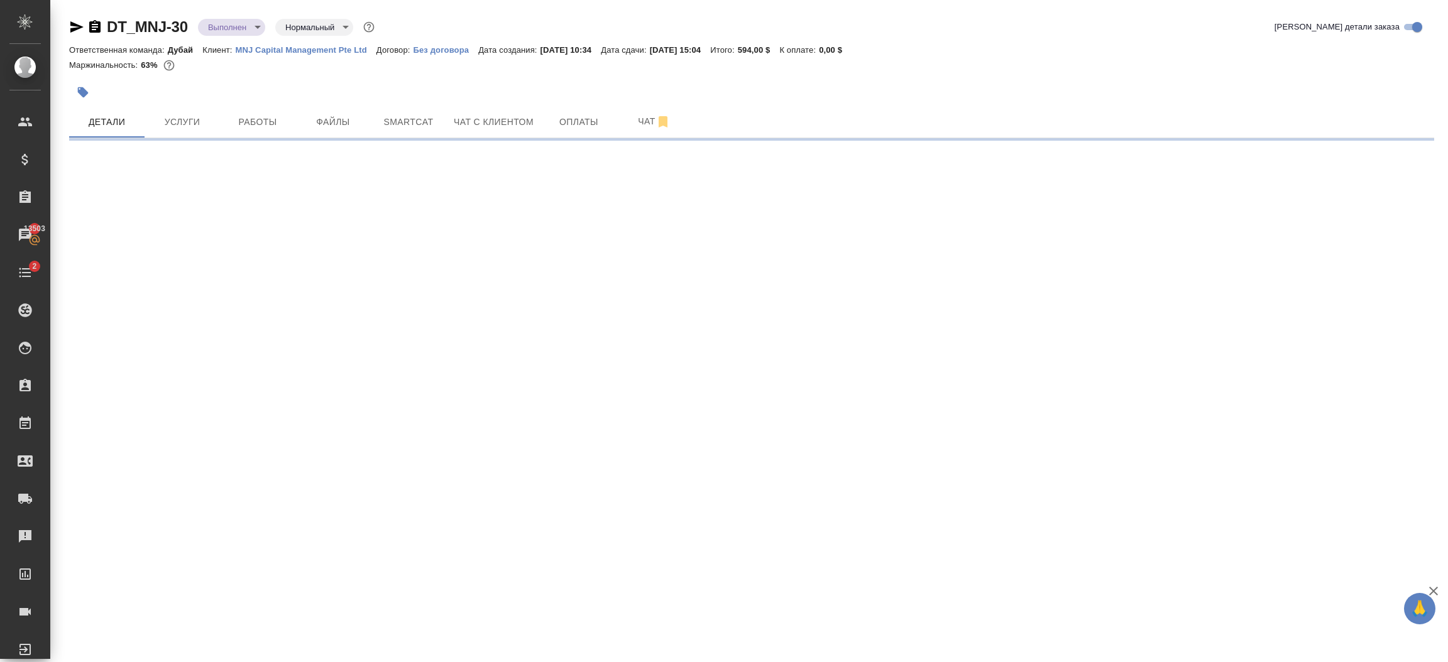
select select "RU"
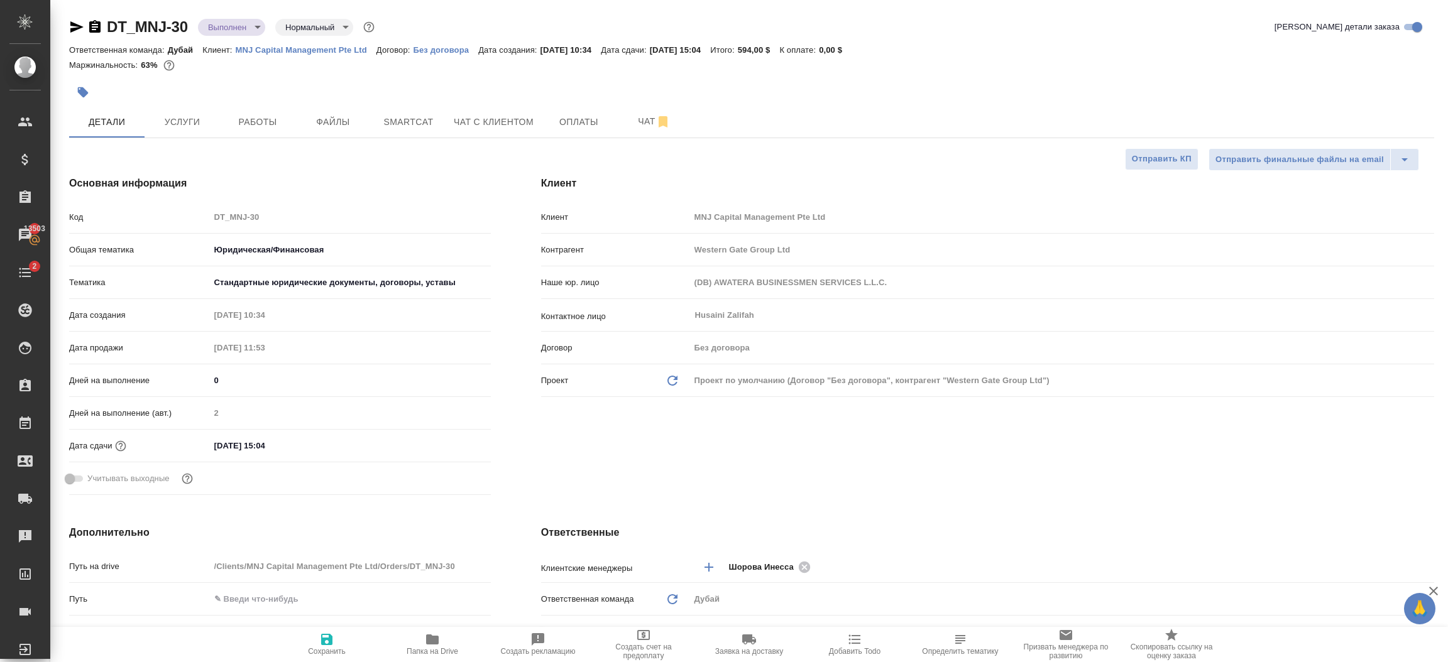
type textarea "x"
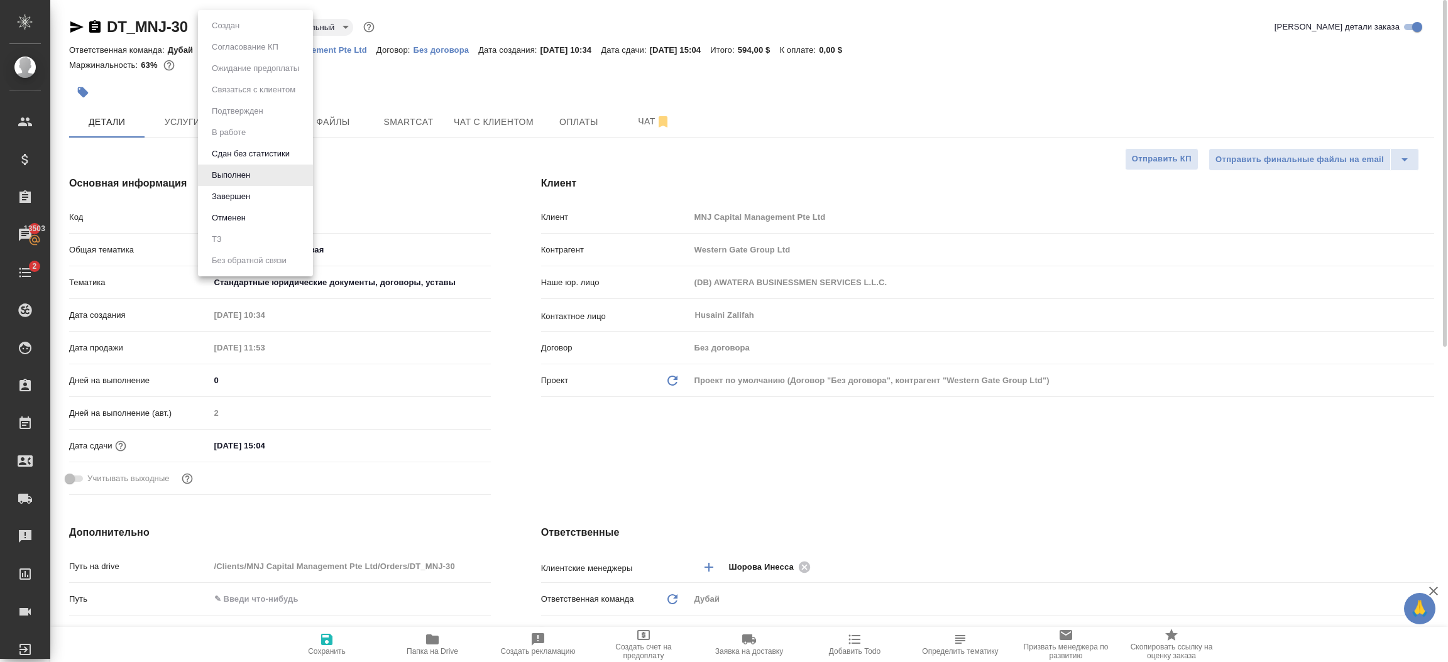
click at [244, 21] on body "🙏 .cls-1 fill:#fff; AWATERA Шорова Инесса i.shorova_kiev Клиенты Спецификации З…" at bounding box center [724, 331] width 1448 height 662
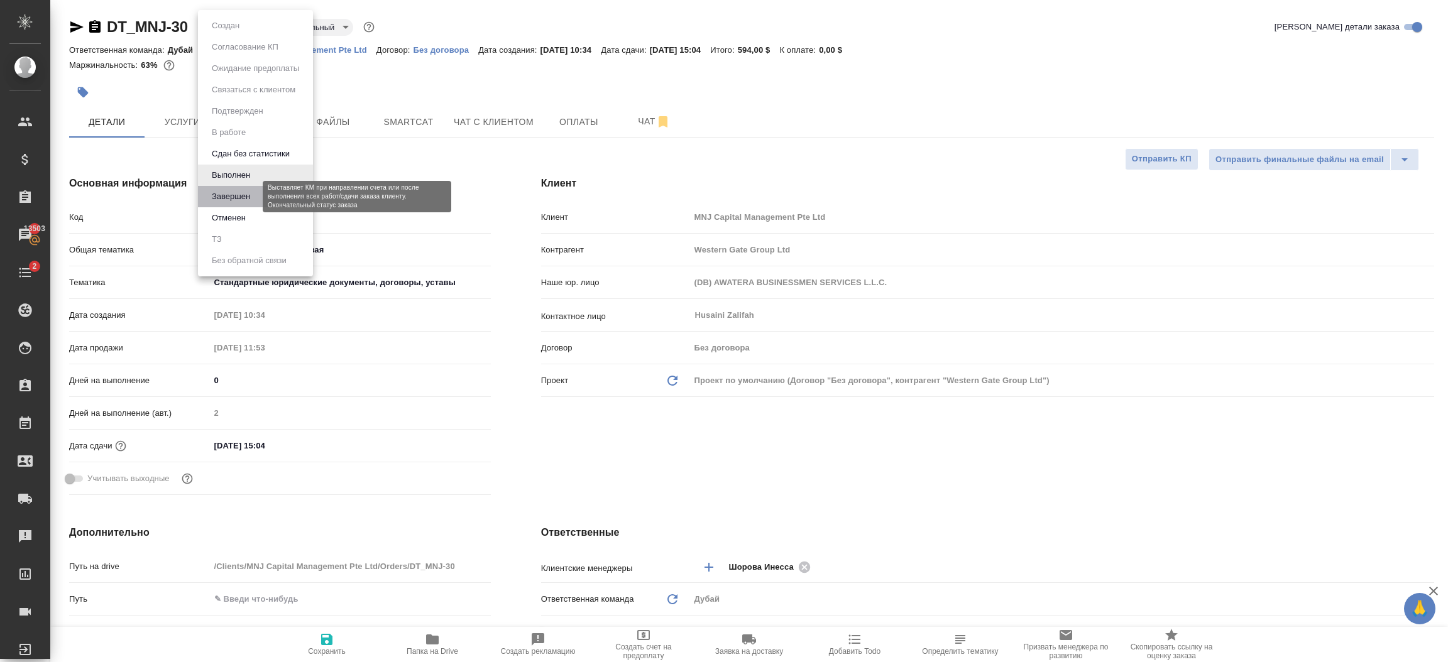
click at [241, 190] on button "Завершен" at bounding box center [231, 197] width 46 height 14
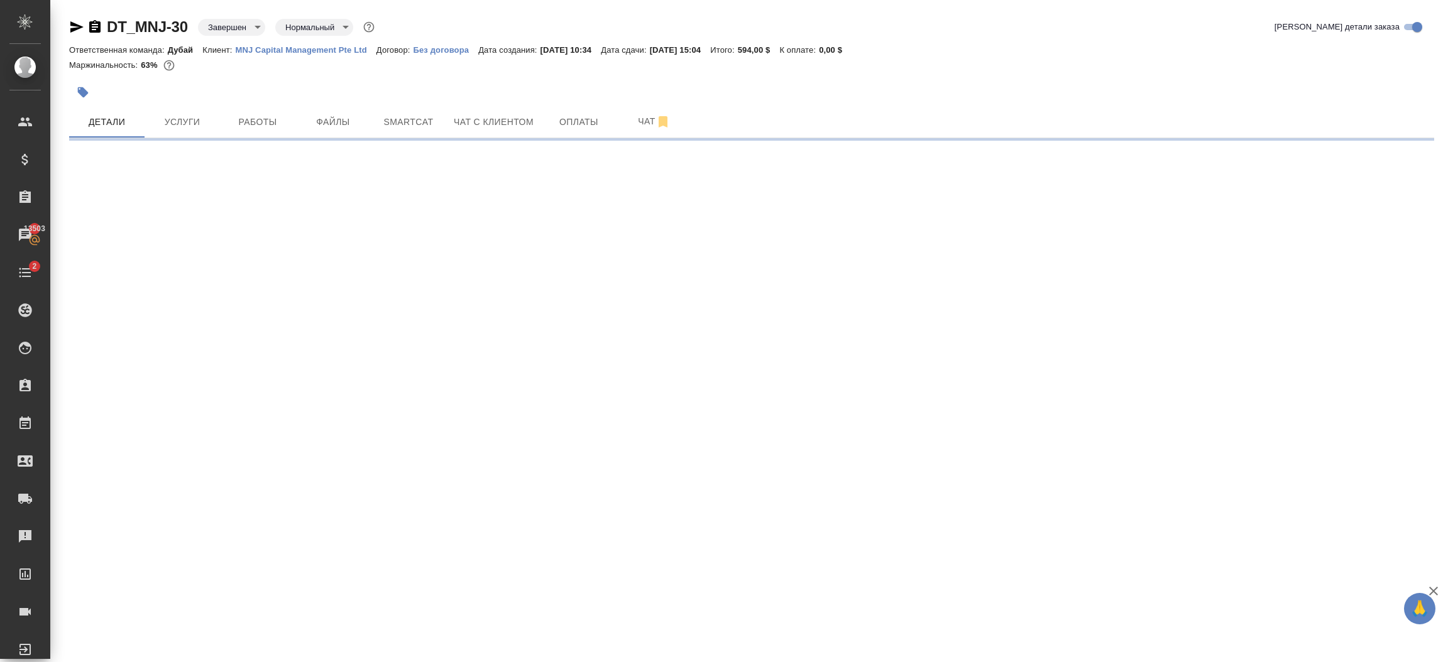
select select "RU"
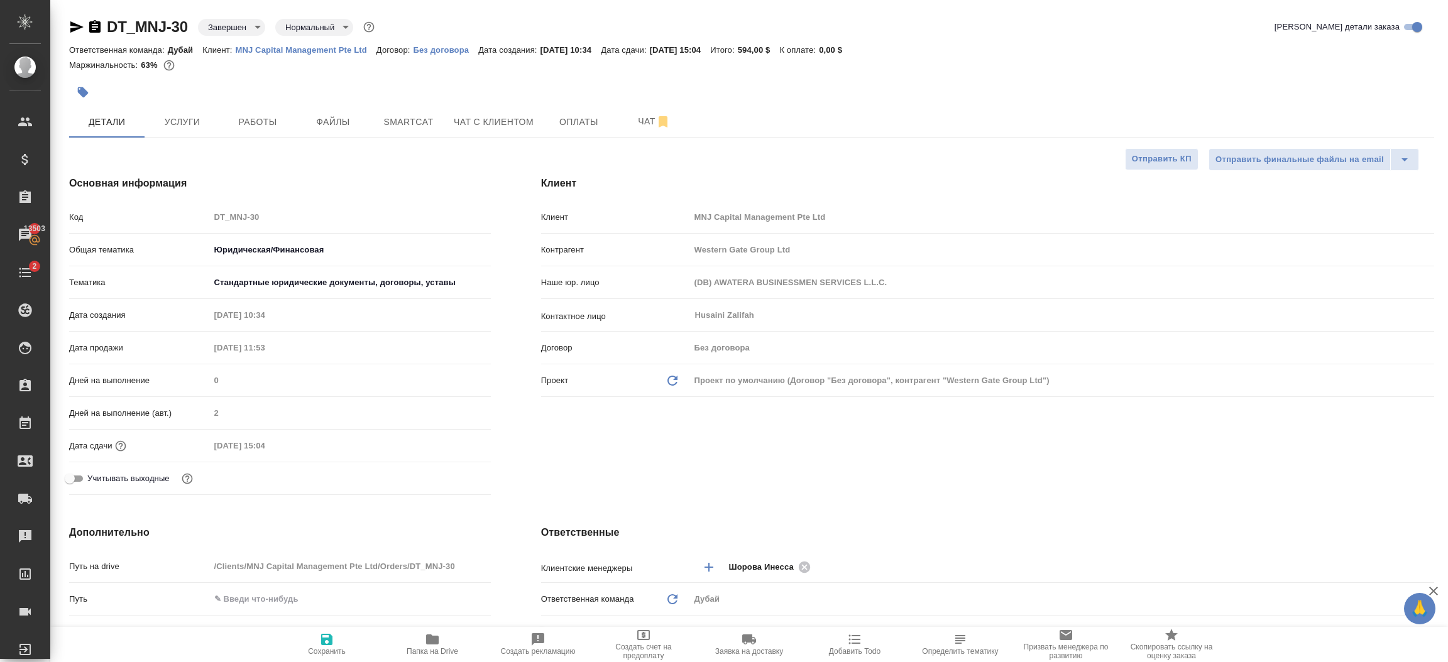
type textarea "x"
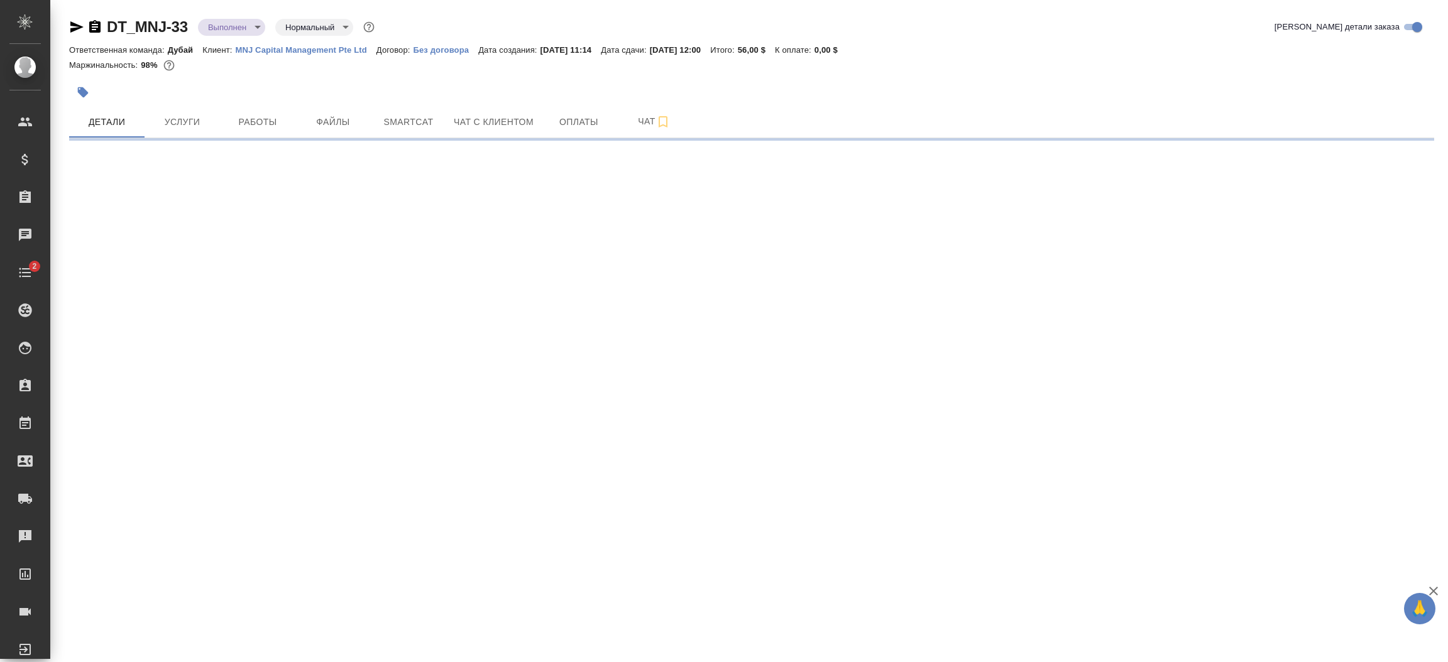
select select "RU"
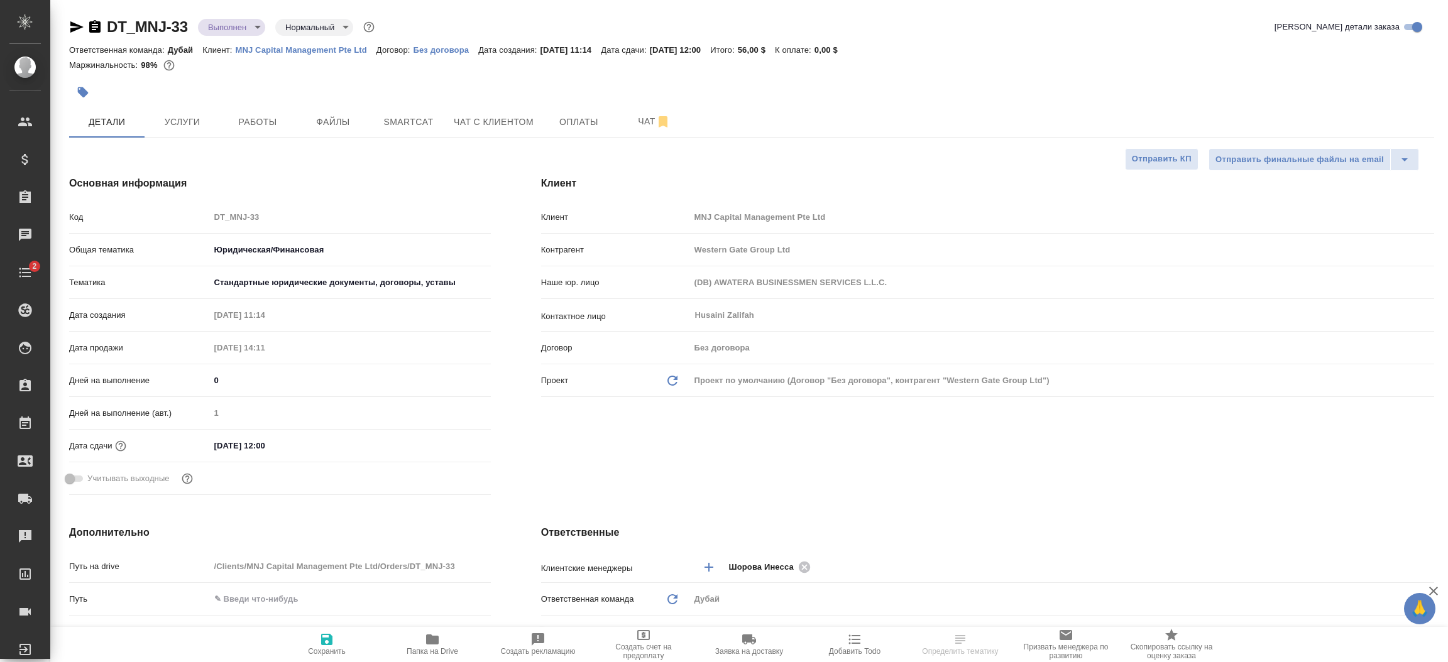
type textarea "x"
click at [173, 124] on span "Услуги" at bounding box center [182, 122] width 60 height 16
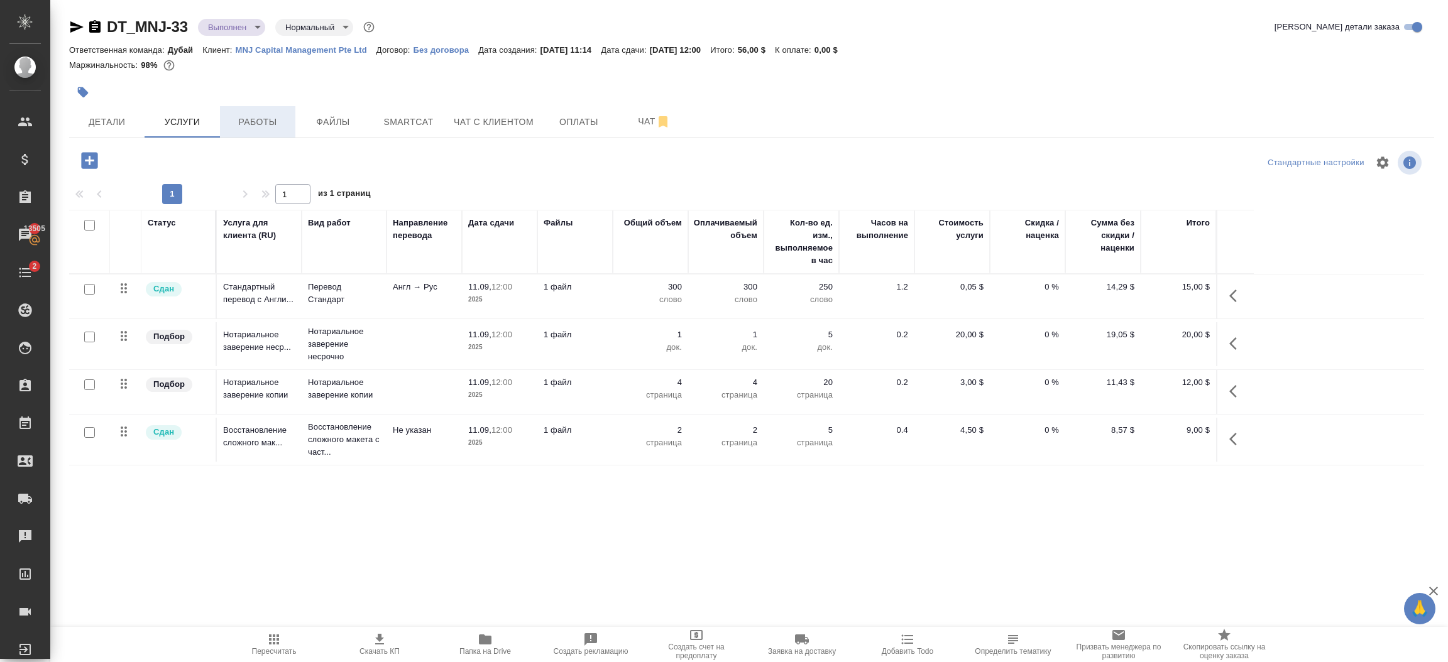
click at [251, 119] on span "Работы" at bounding box center [257, 122] width 60 height 16
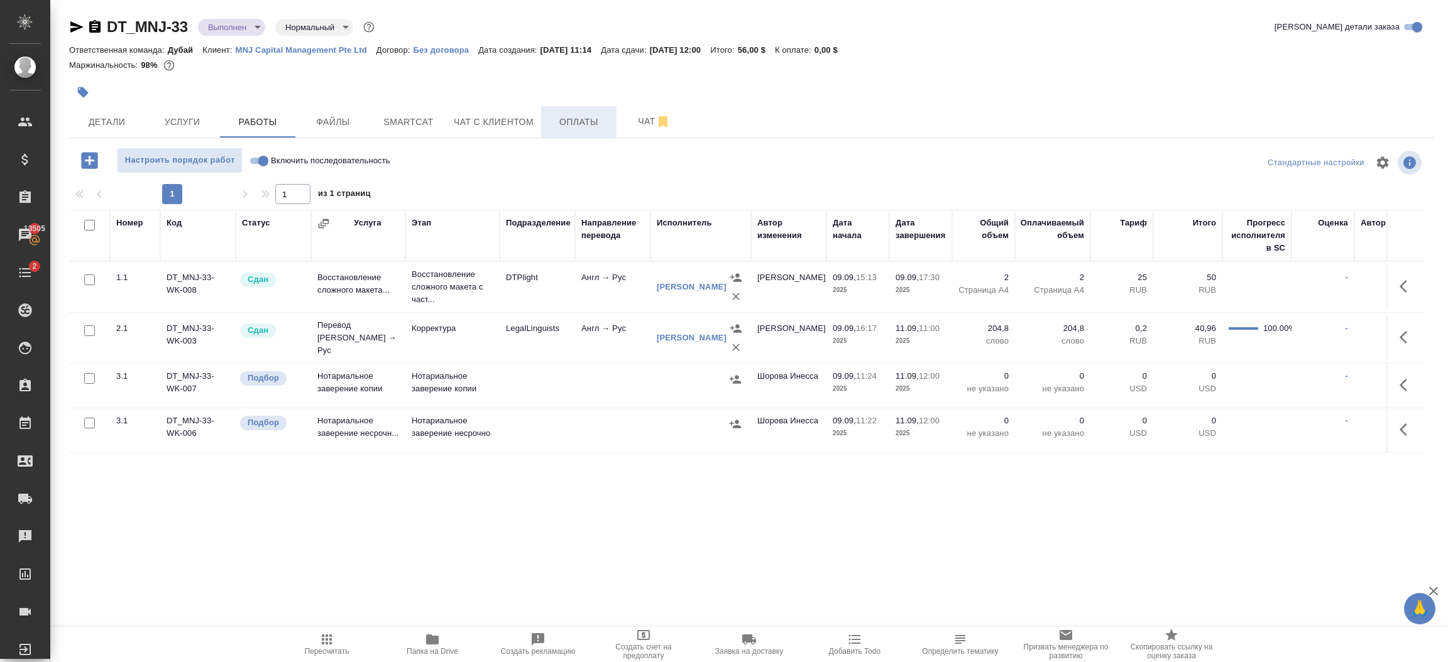
click at [578, 129] on span "Оплаты" at bounding box center [579, 122] width 60 height 16
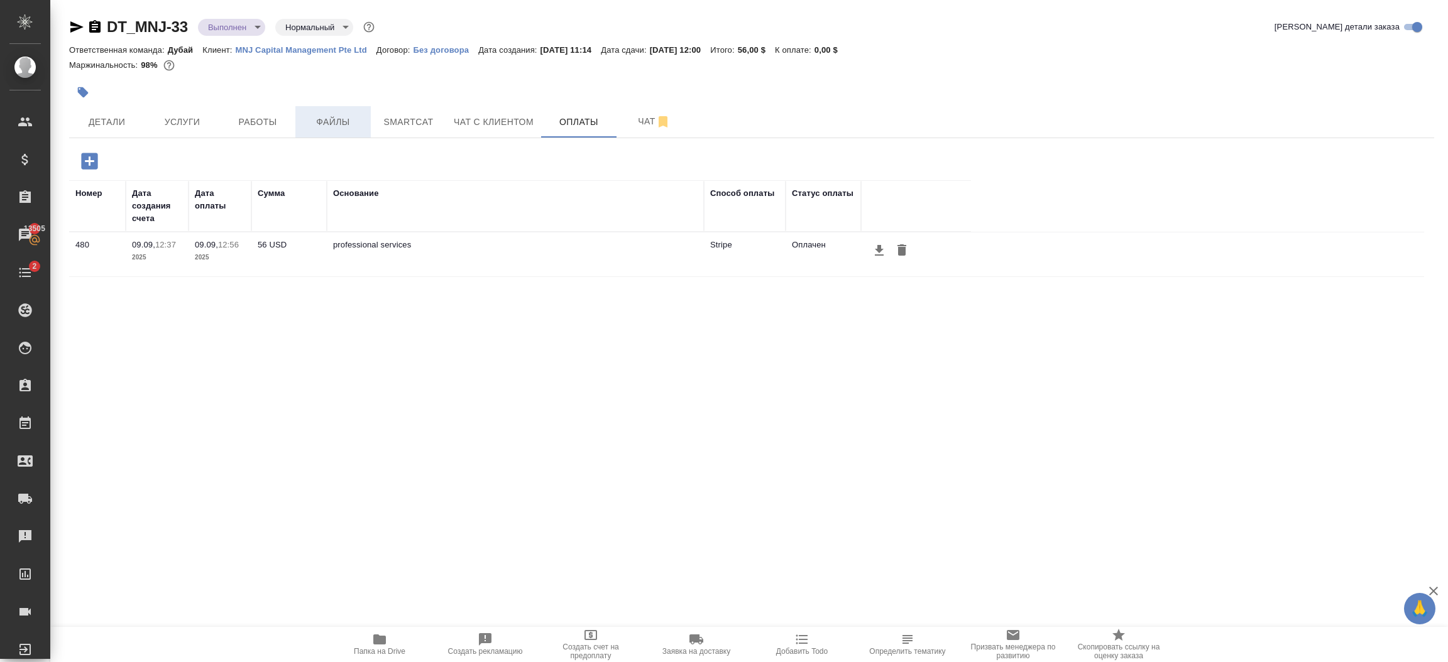
click at [342, 131] on button "Файлы" at bounding box center [332, 121] width 75 height 31
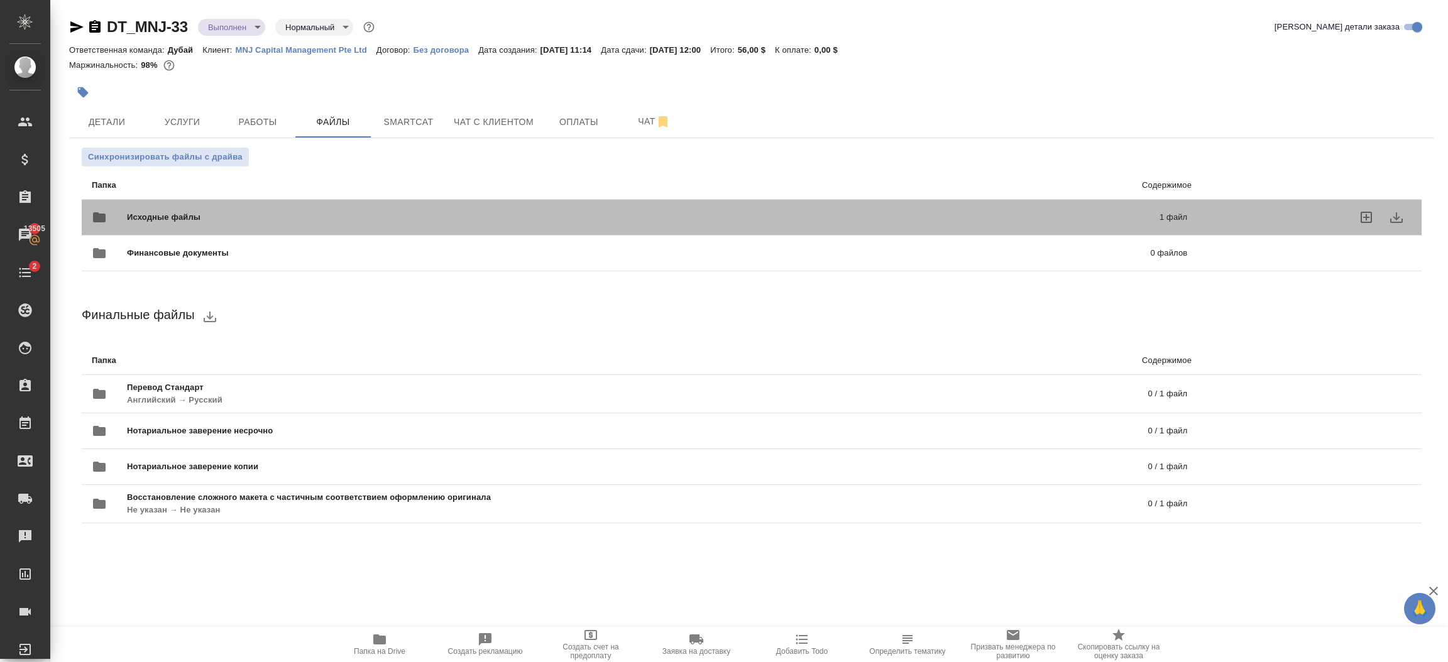
click at [699, 219] on p "1 файл" at bounding box center [933, 217] width 507 height 13
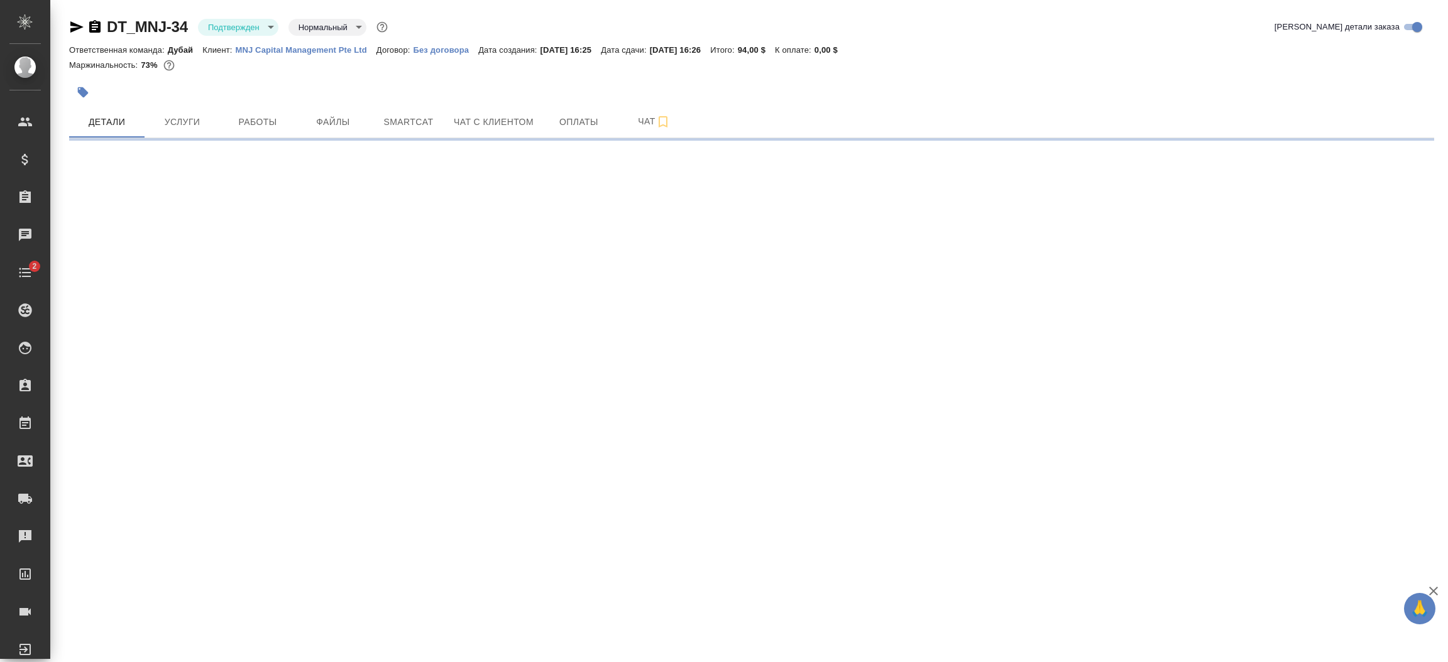
select select "RU"
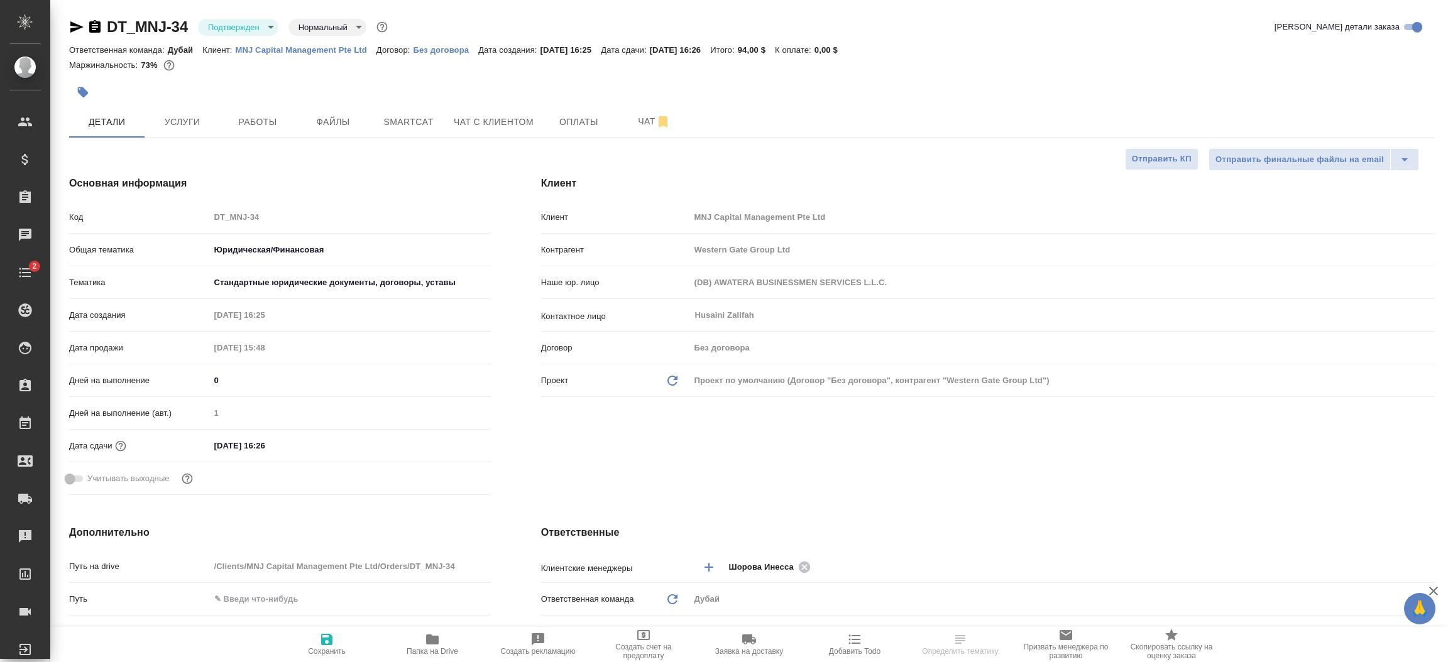
type textarea "x"
click at [593, 450] on div "Клиент Клиент MNJ Capital Management Pte Ltd Контрагент Western Gate Group Ltd …" at bounding box center [987, 338] width 943 height 374
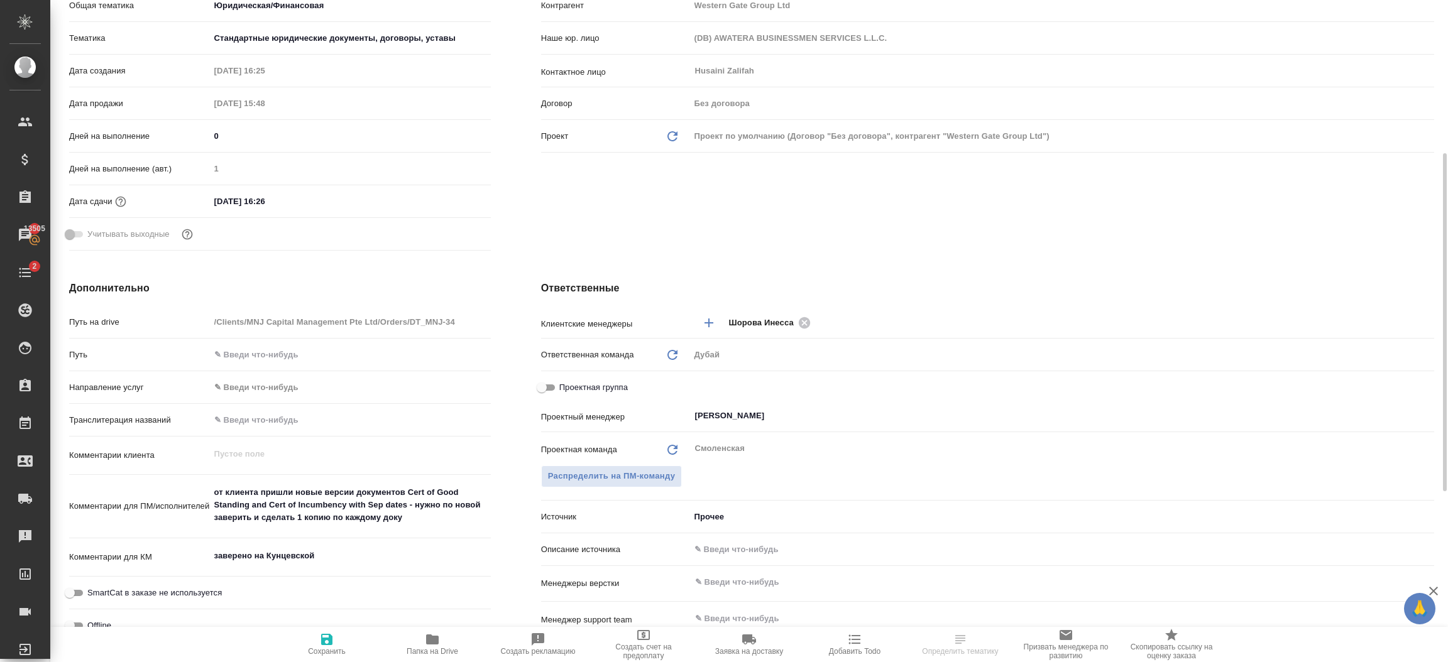
scroll to position [263, 0]
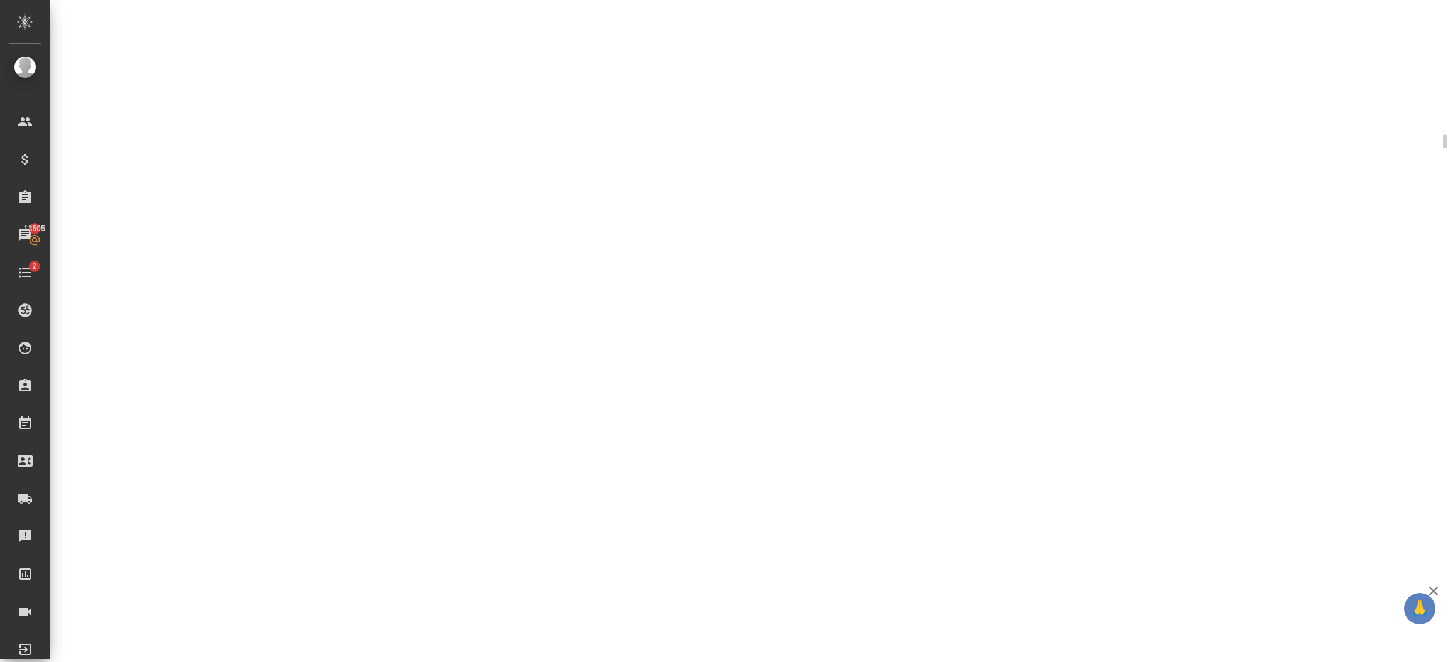
select select "RU"
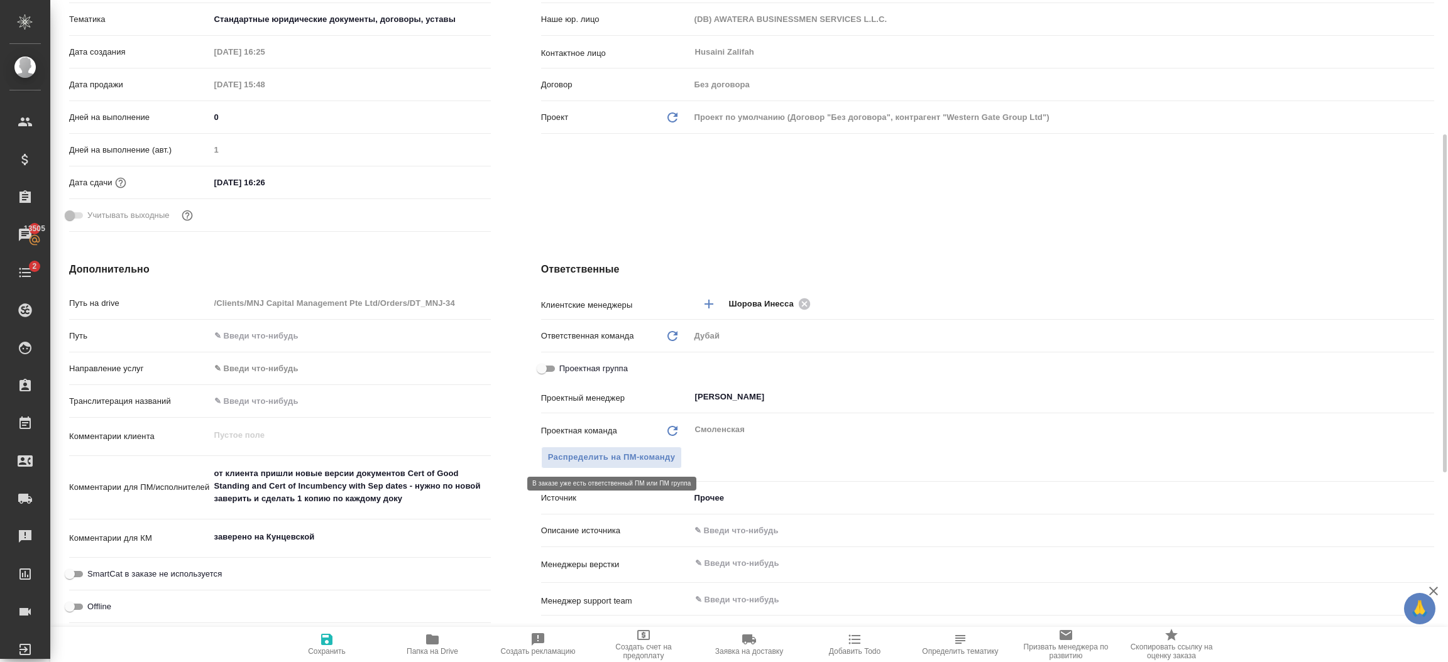
type textarea "x"
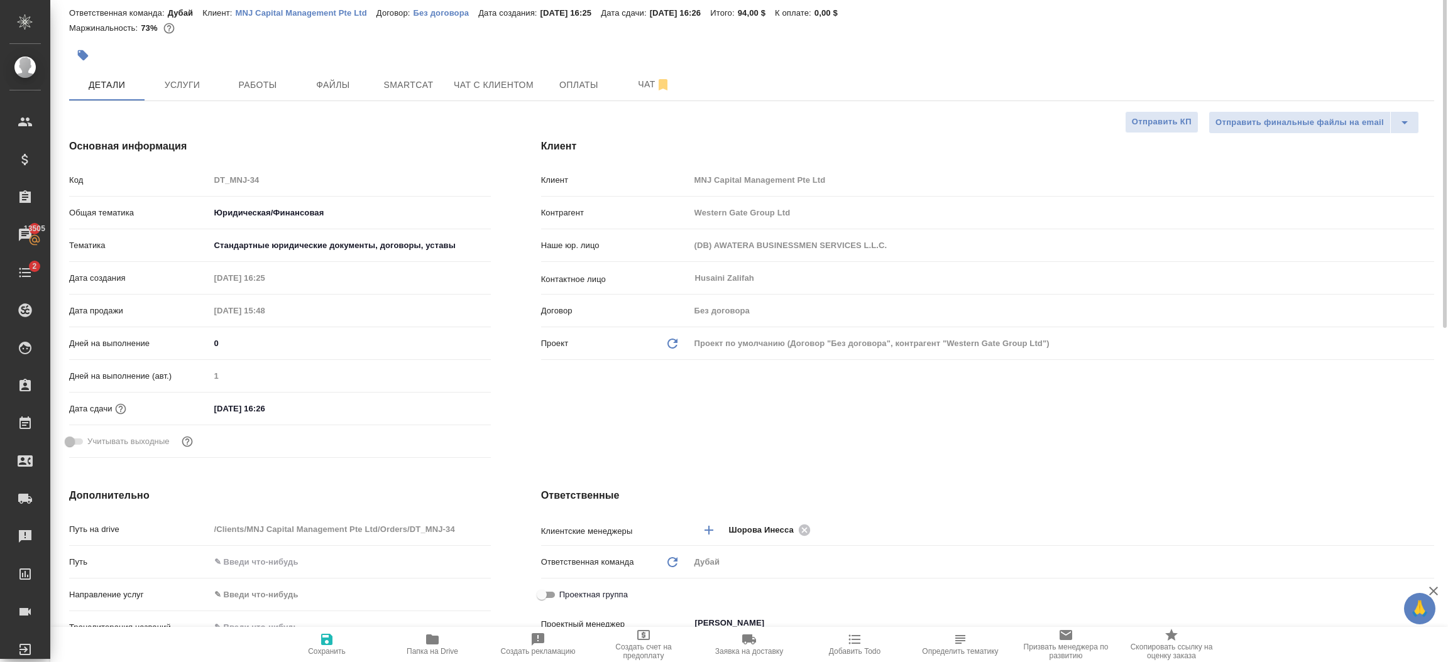
scroll to position [0, 0]
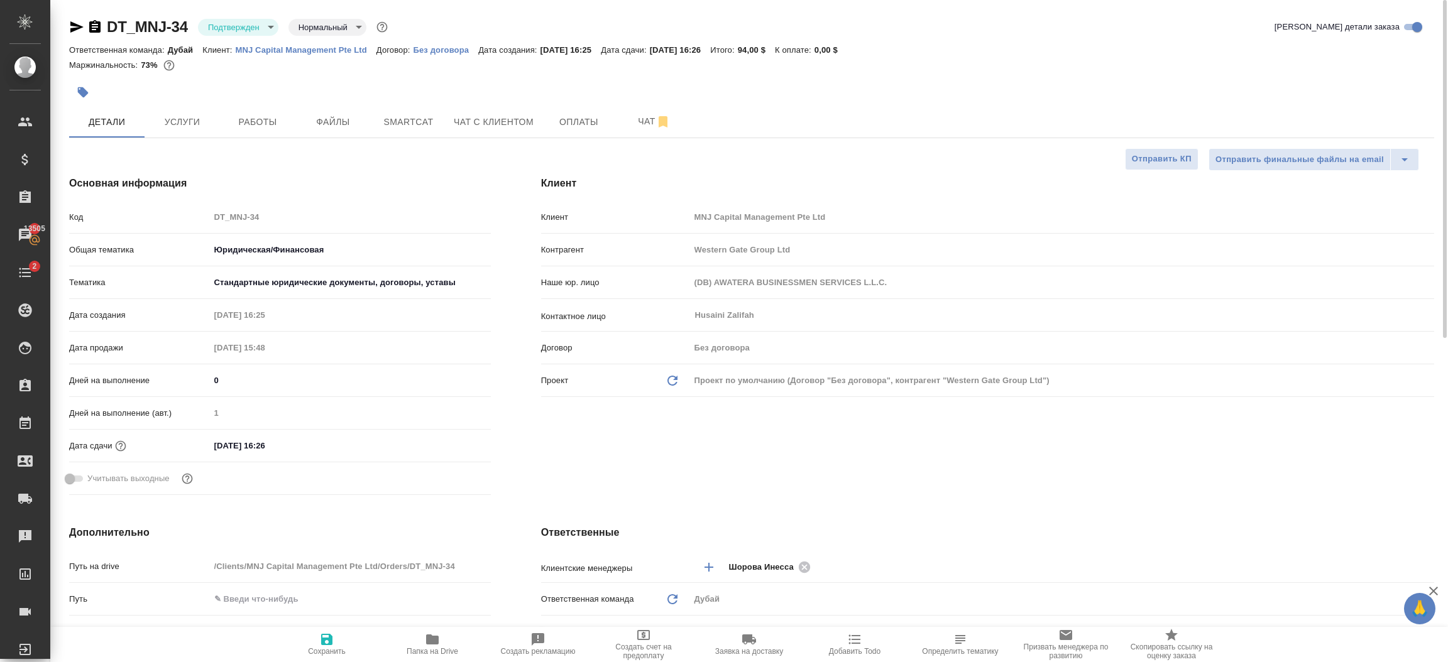
click at [239, 30] on body "🙏 .cls-1 fill:#fff; AWATERA [PERSON_NAME].shorova_kiev Клиенты Спецификации Зак…" at bounding box center [724, 331] width 1448 height 662
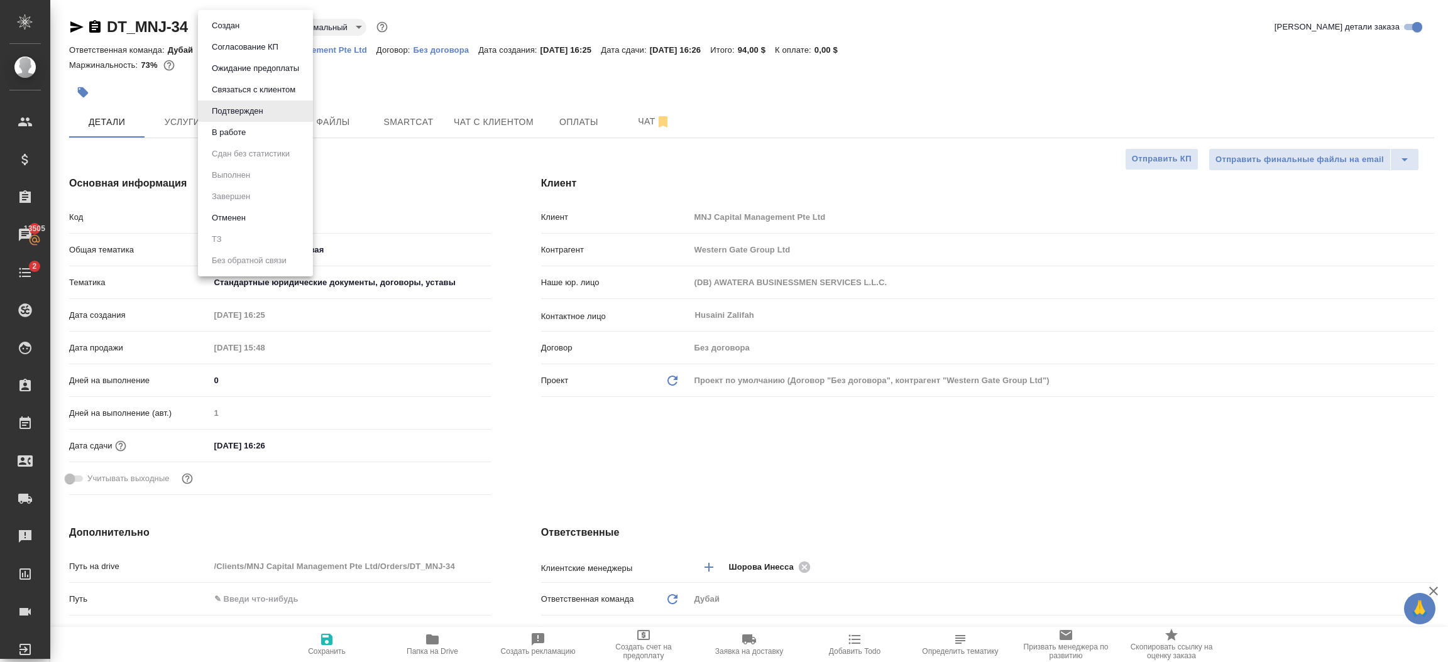
click at [260, 131] on li "В работе" at bounding box center [255, 132] width 115 height 21
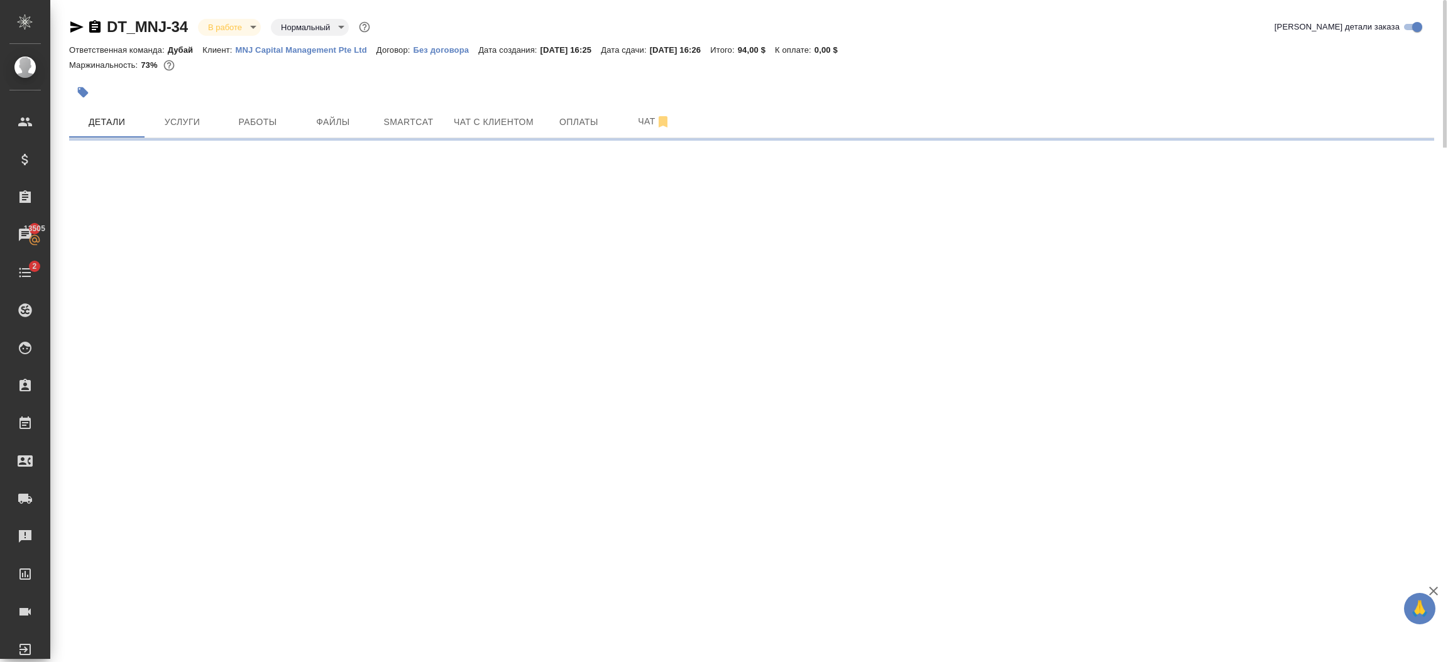
select select "RU"
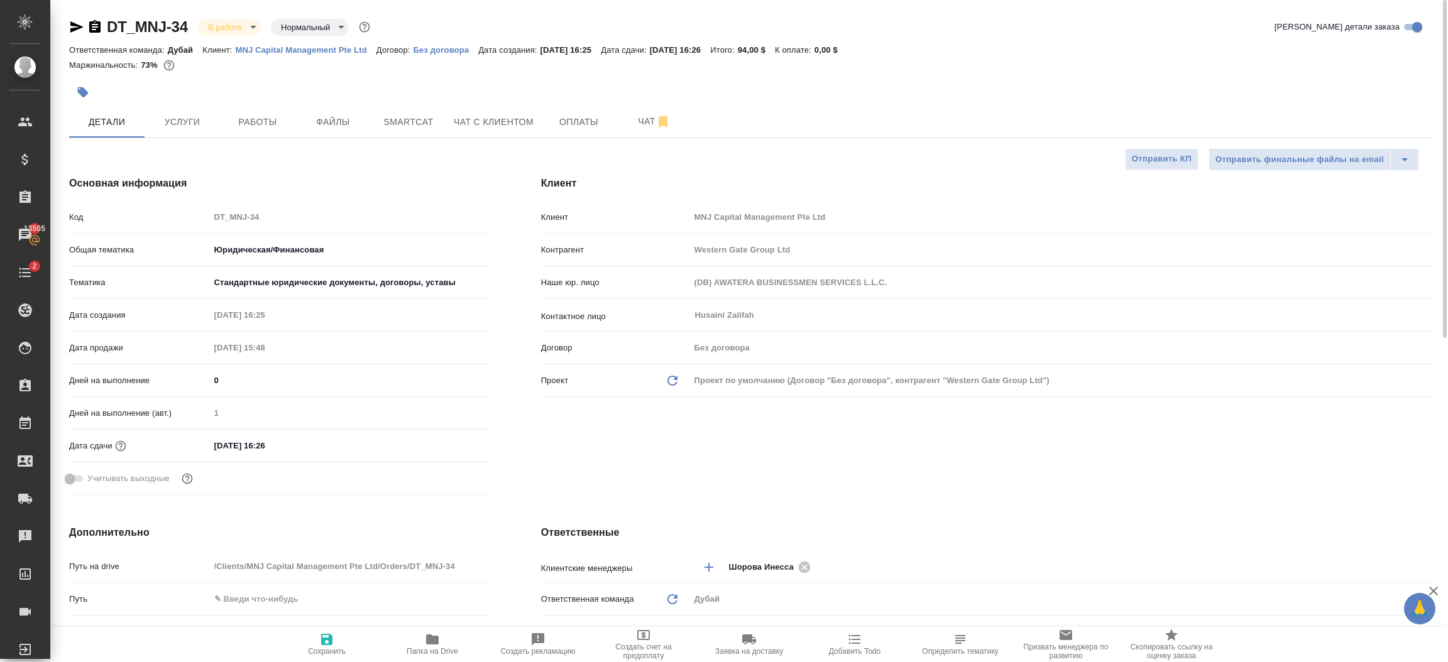
type textarea "x"
click at [243, 28] on body "🙏 .cls-1 fill:#fff; AWATERA [PERSON_NAME].shorova_kiev Клиенты Спецификации Зак…" at bounding box center [724, 331] width 1448 height 662
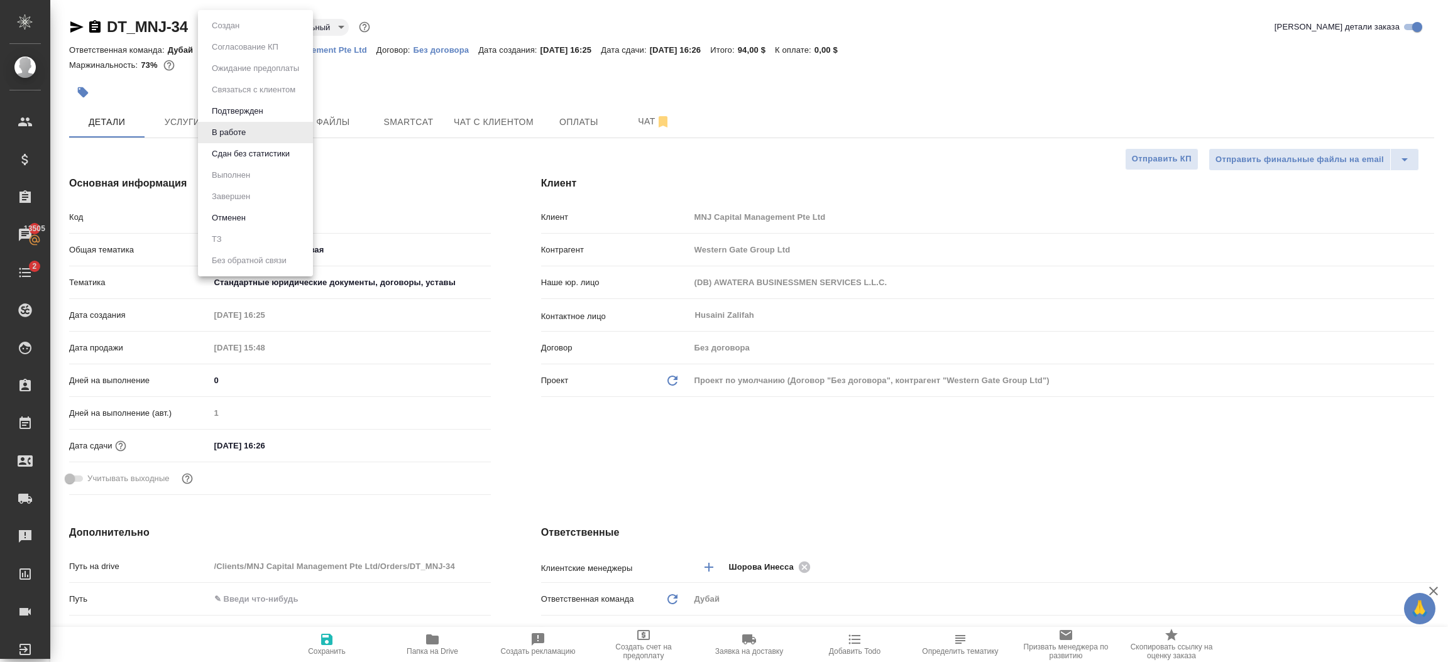
click at [266, 149] on button "Сдан без статистики" at bounding box center [250, 154] width 85 height 14
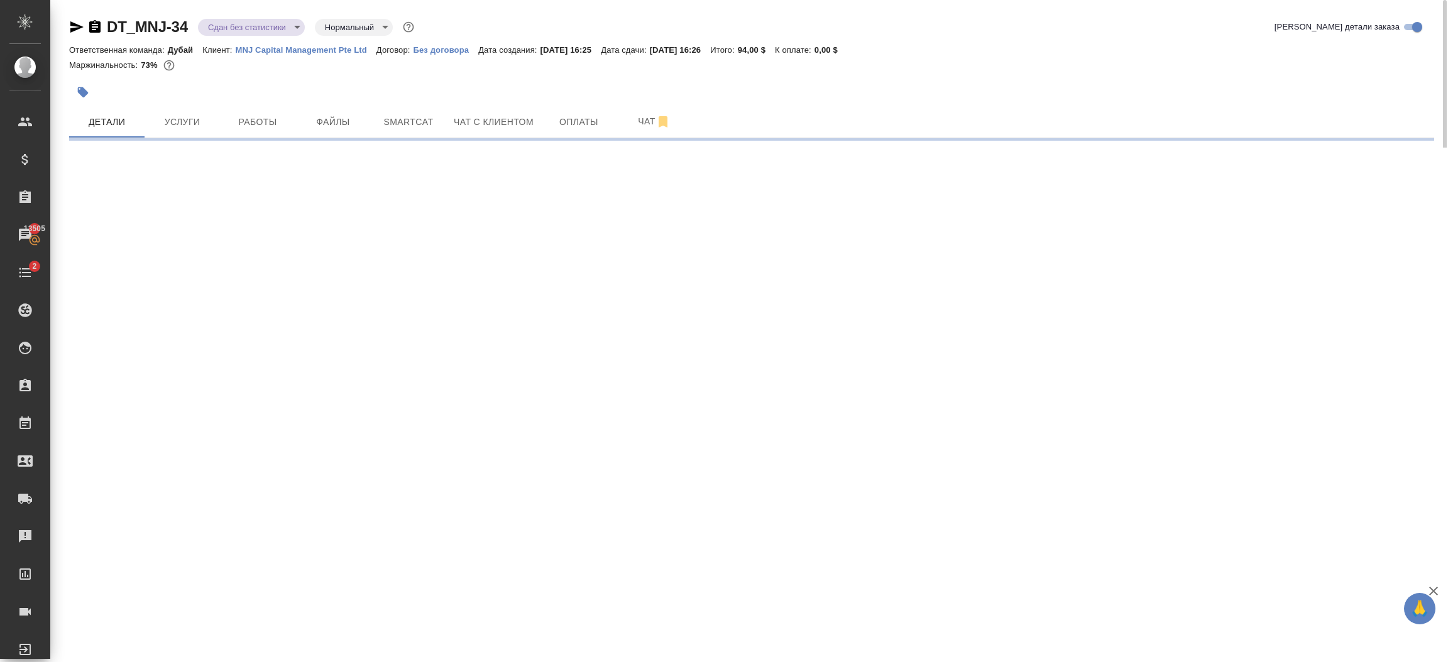
select select "RU"
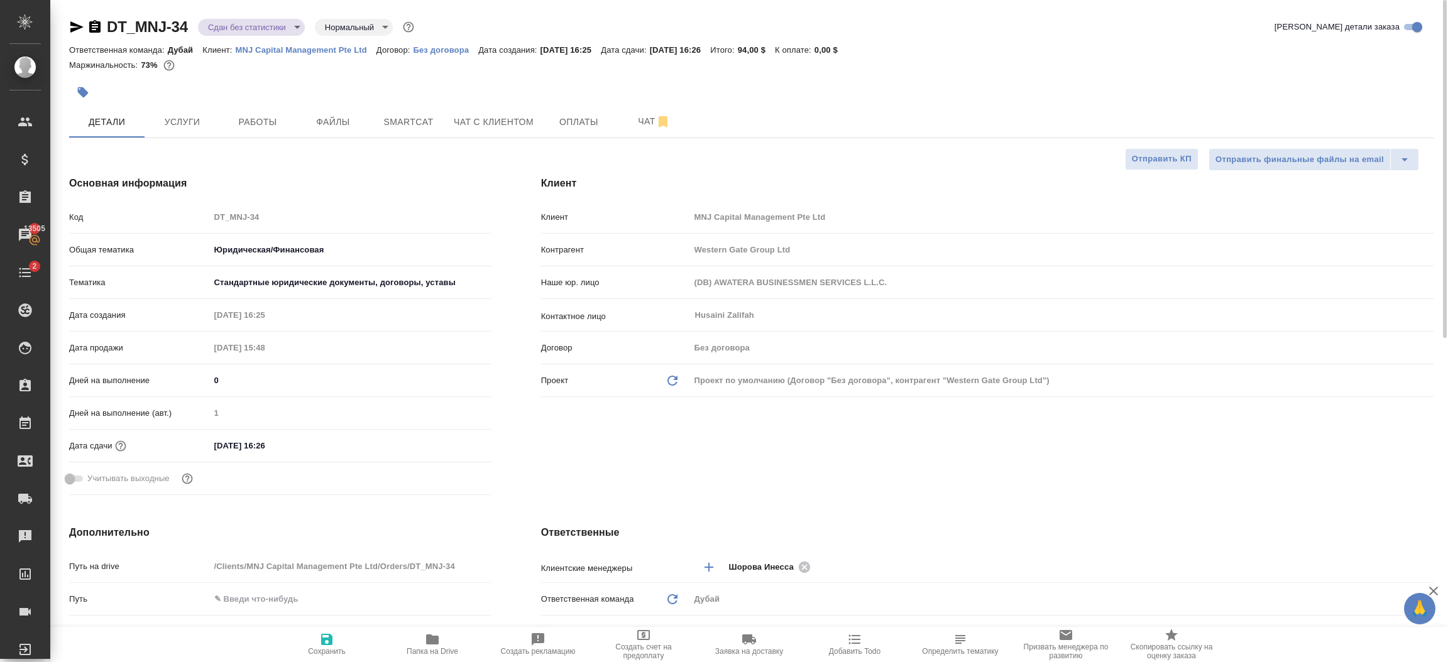
type textarea "x"
click at [251, 31] on body "🙏 .cls-1 fill:#fff; AWATERA [PERSON_NAME].shorova_kiev Клиенты Спецификации Зак…" at bounding box center [724, 331] width 1448 height 662
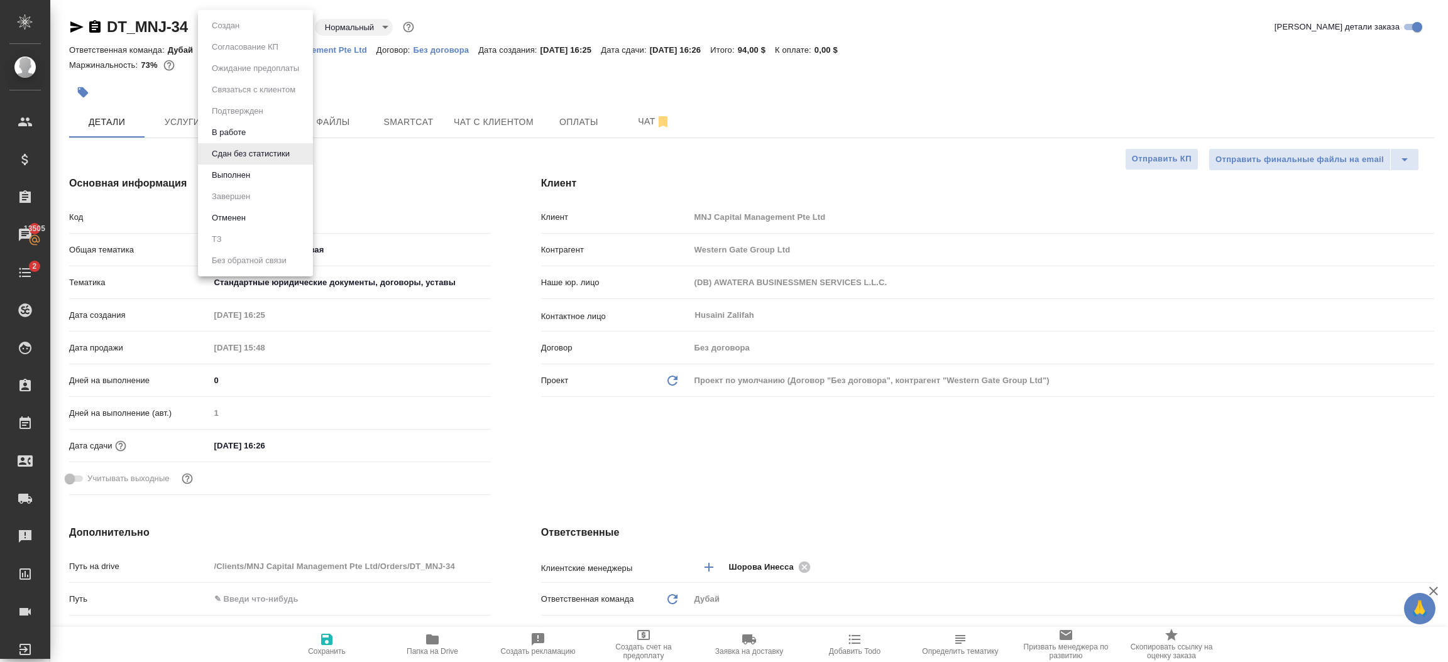
click at [265, 172] on li "Выполнен" at bounding box center [255, 175] width 115 height 21
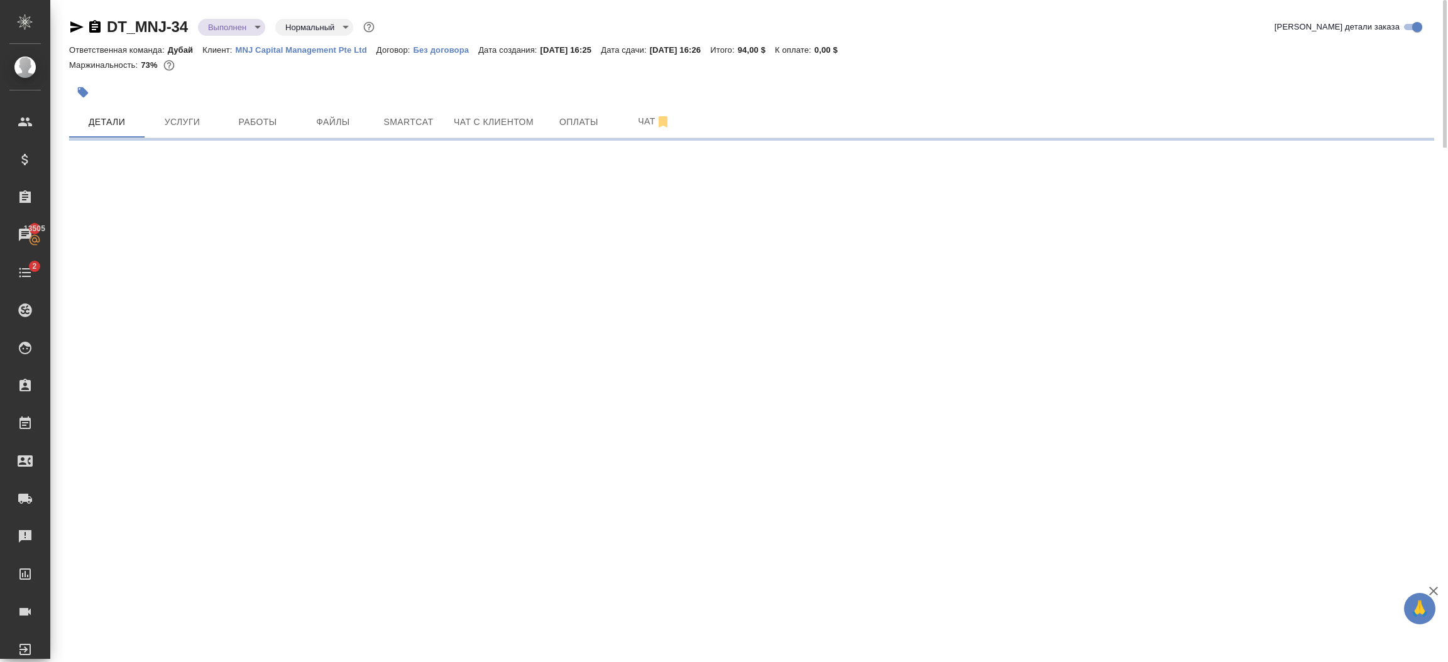
select select "RU"
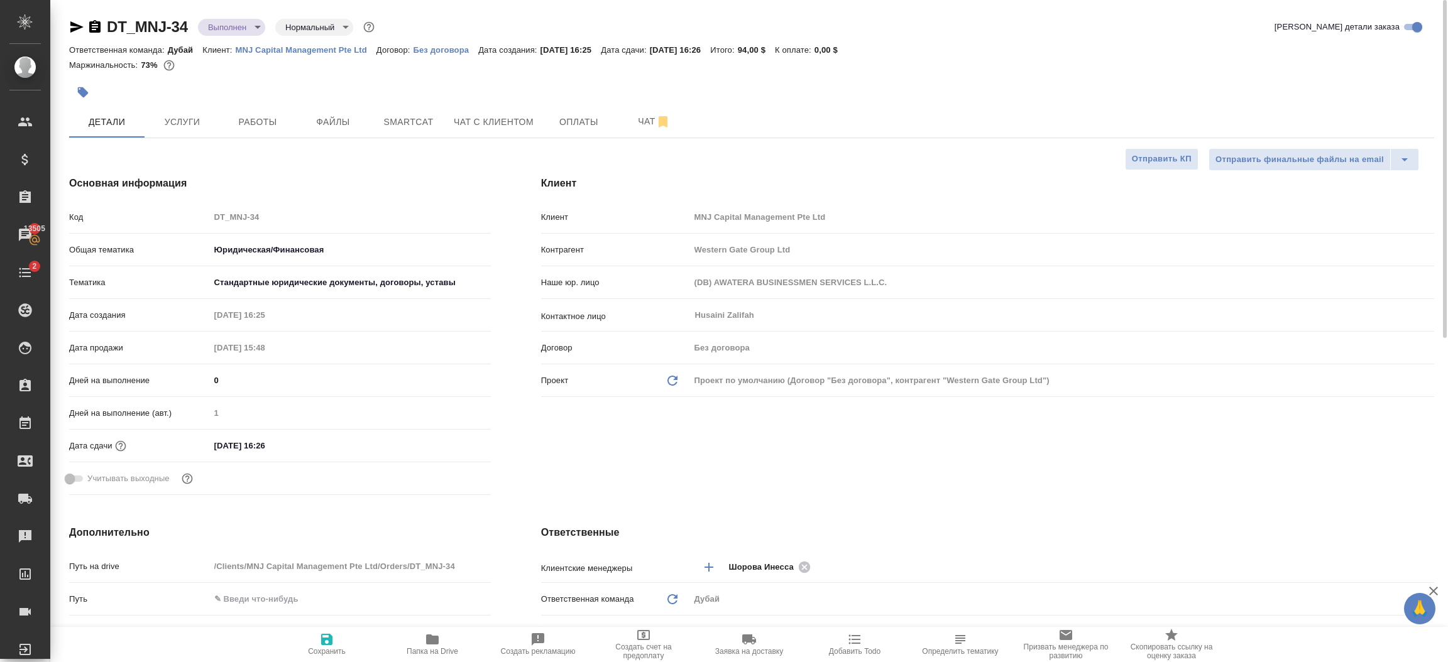
type textarea "x"
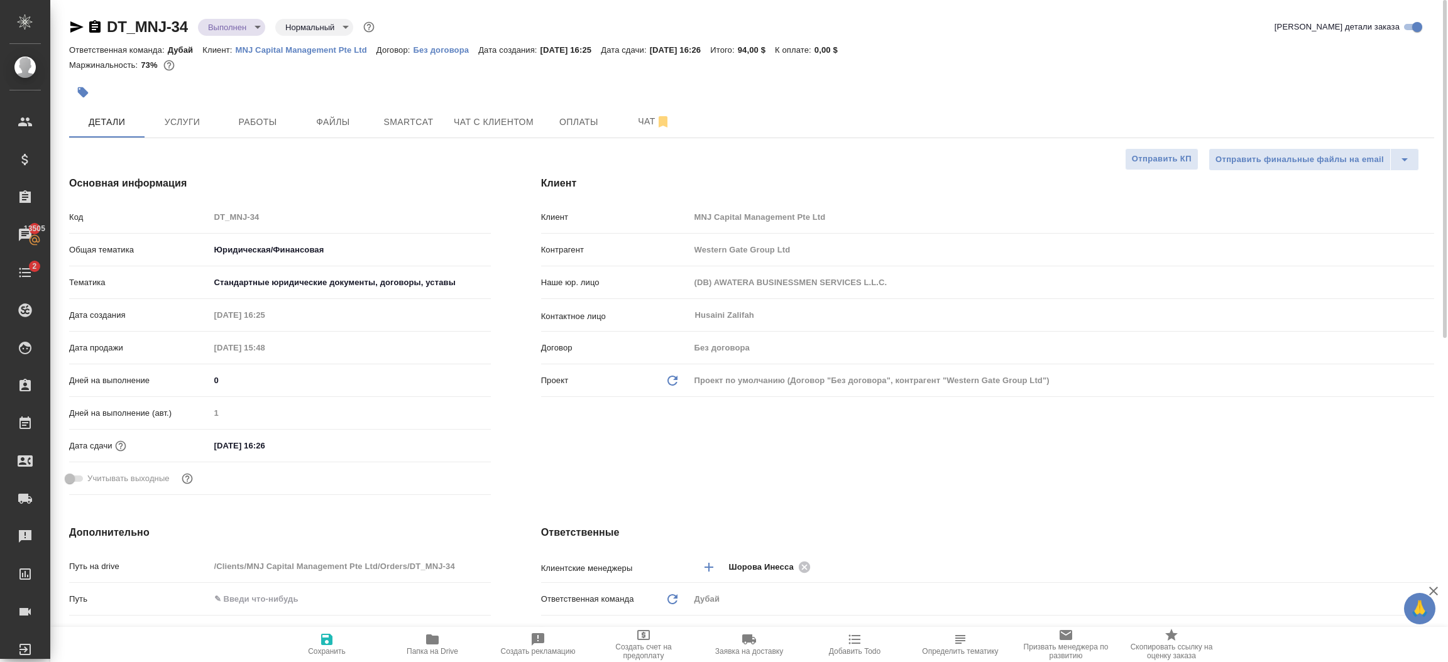
type textarea "x"
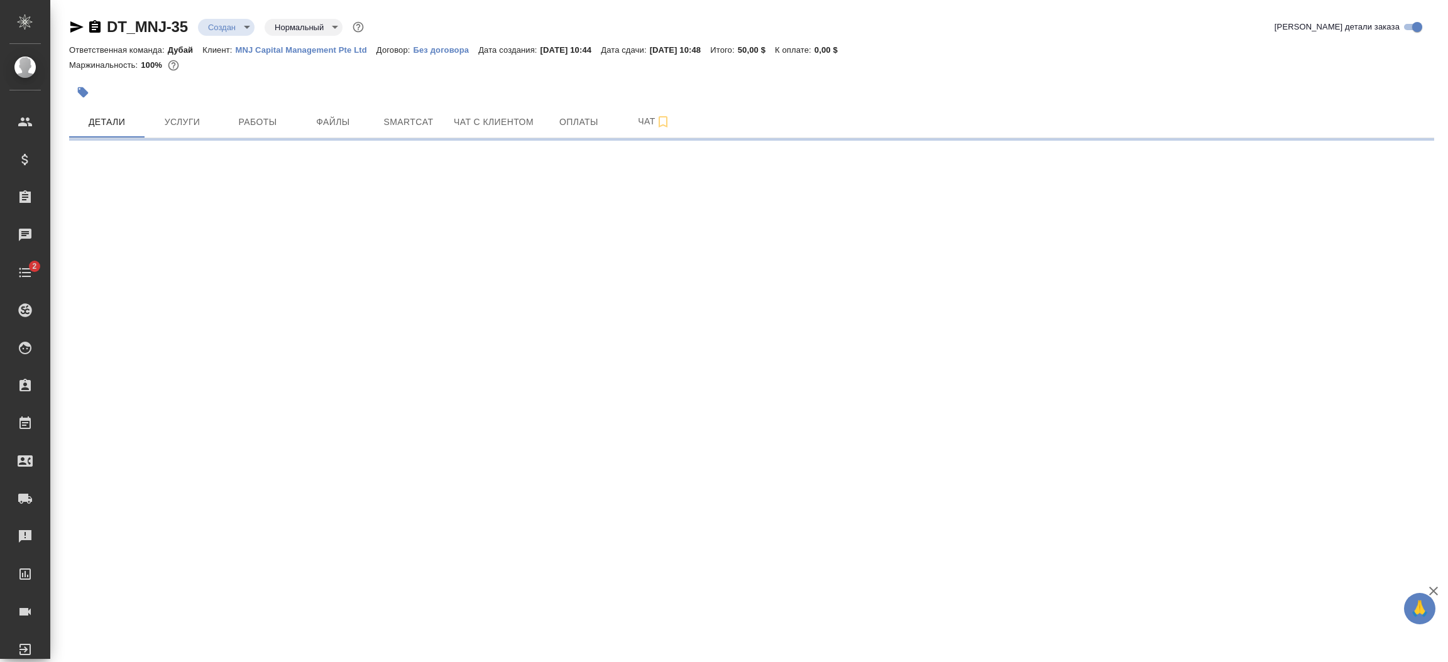
select select "RU"
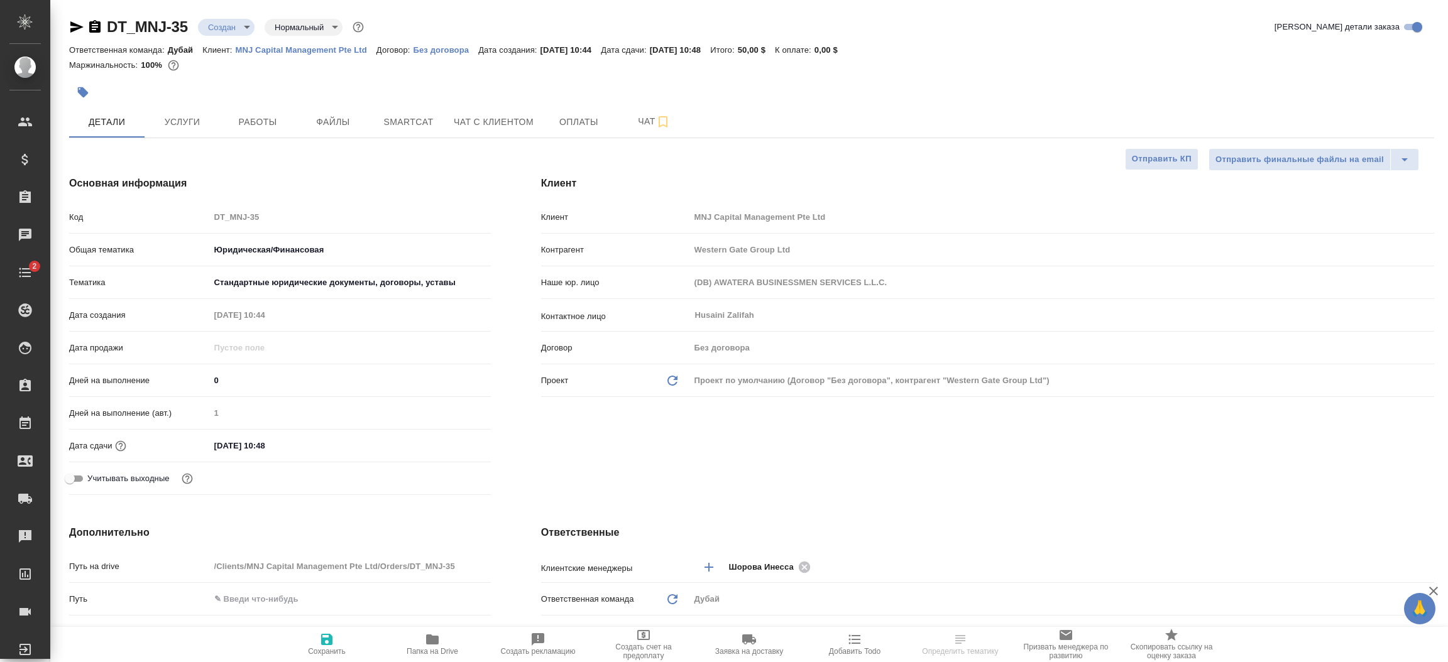
type textarea "x"
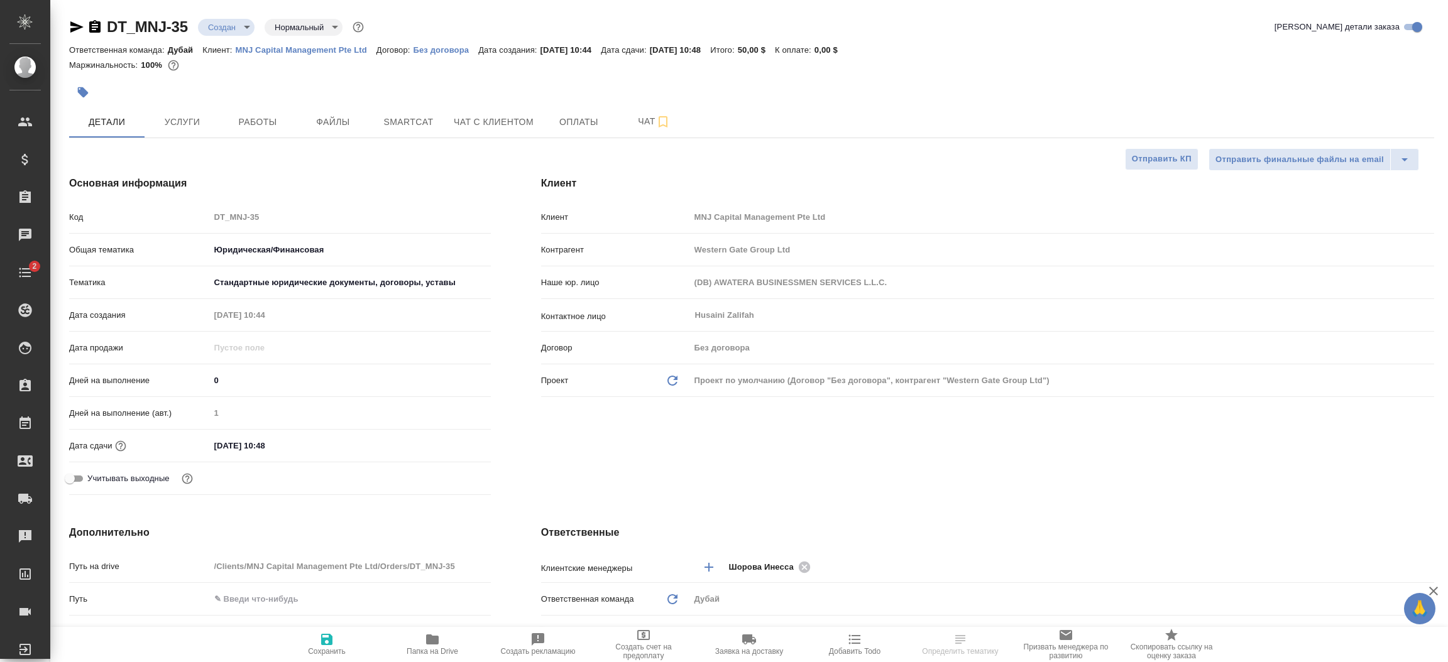
type textarea "x"
click at [568, 126] on span "Оплаты" at bounding box center [579, 122] width 60 height 16
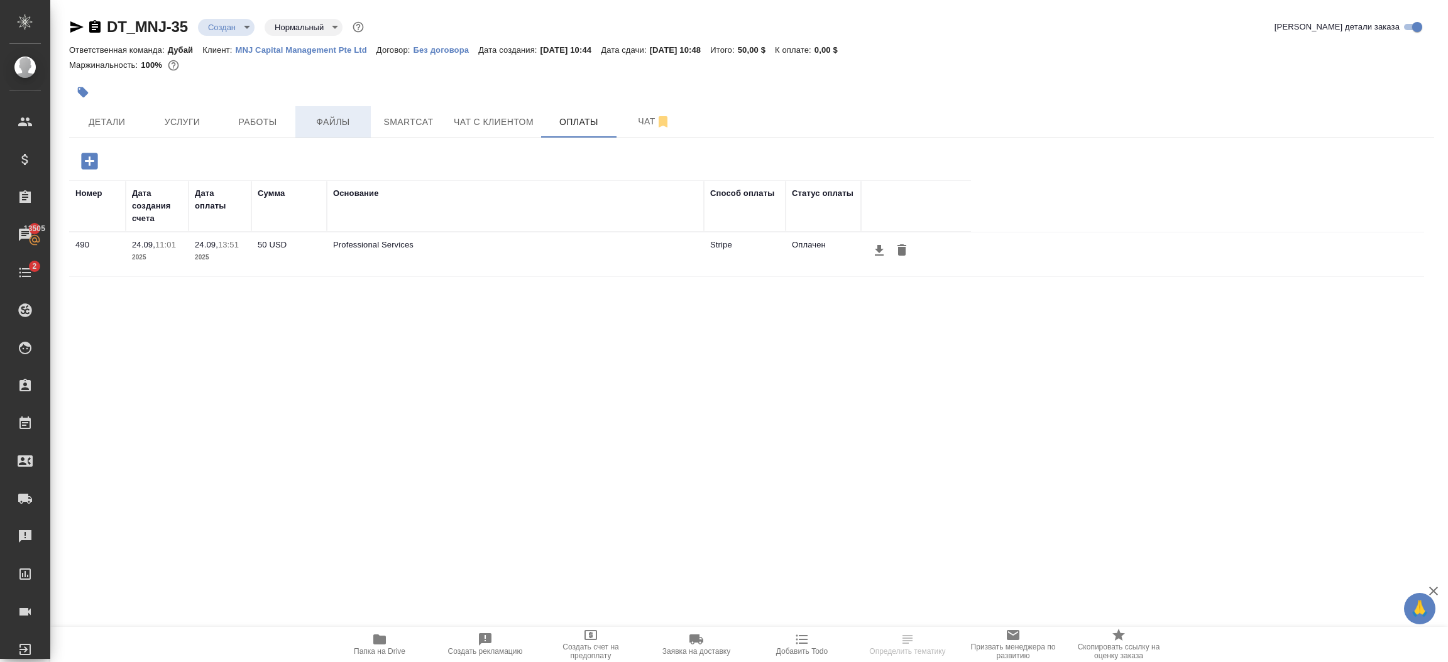
click at [348, 124] on span "Файлы" at bounding box center [333, 122] width 60 height 16
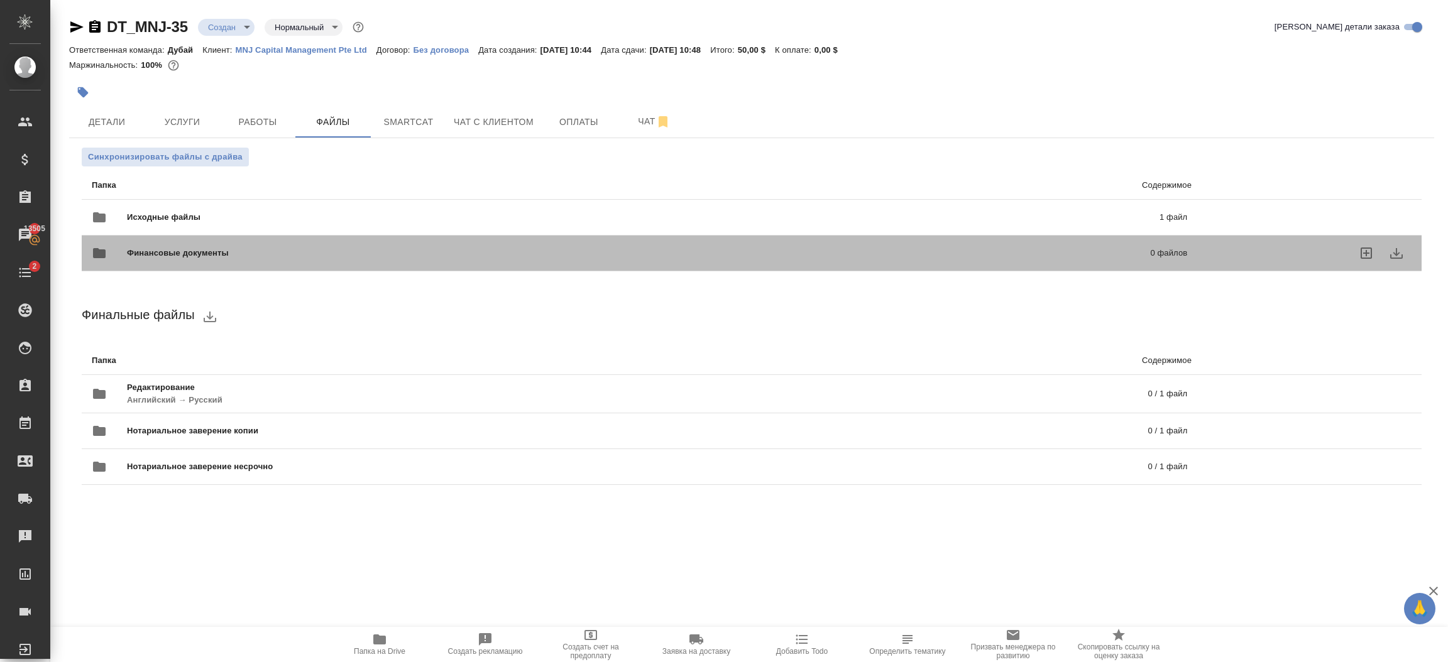
click at [687, 226] on div "Финансовые документы 0 файлов" at bounding box center [639, 253] width 1120 height 55
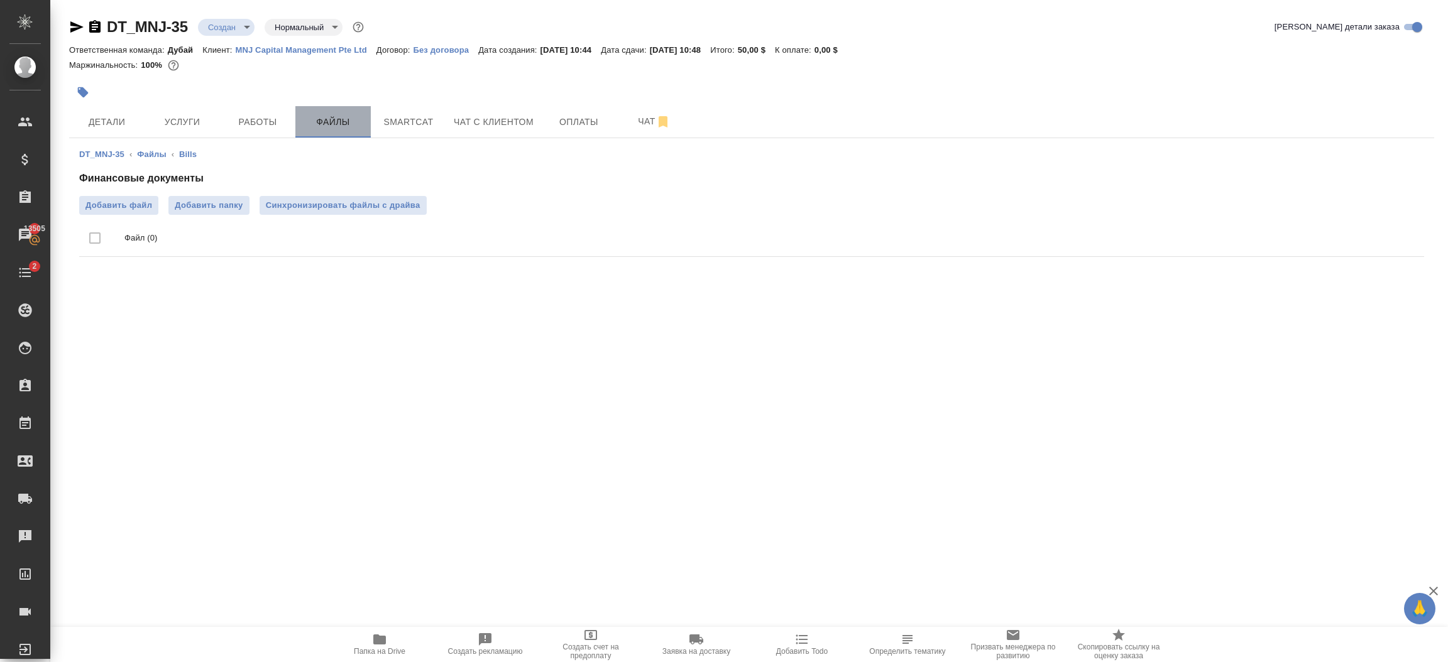
click at [331, 119] on span "Файлы" at bounding box center [333, 122] width 60 height 16
click at [150, 153] on link "Файлы" at bounding box center [151, 154] width 29 height 9
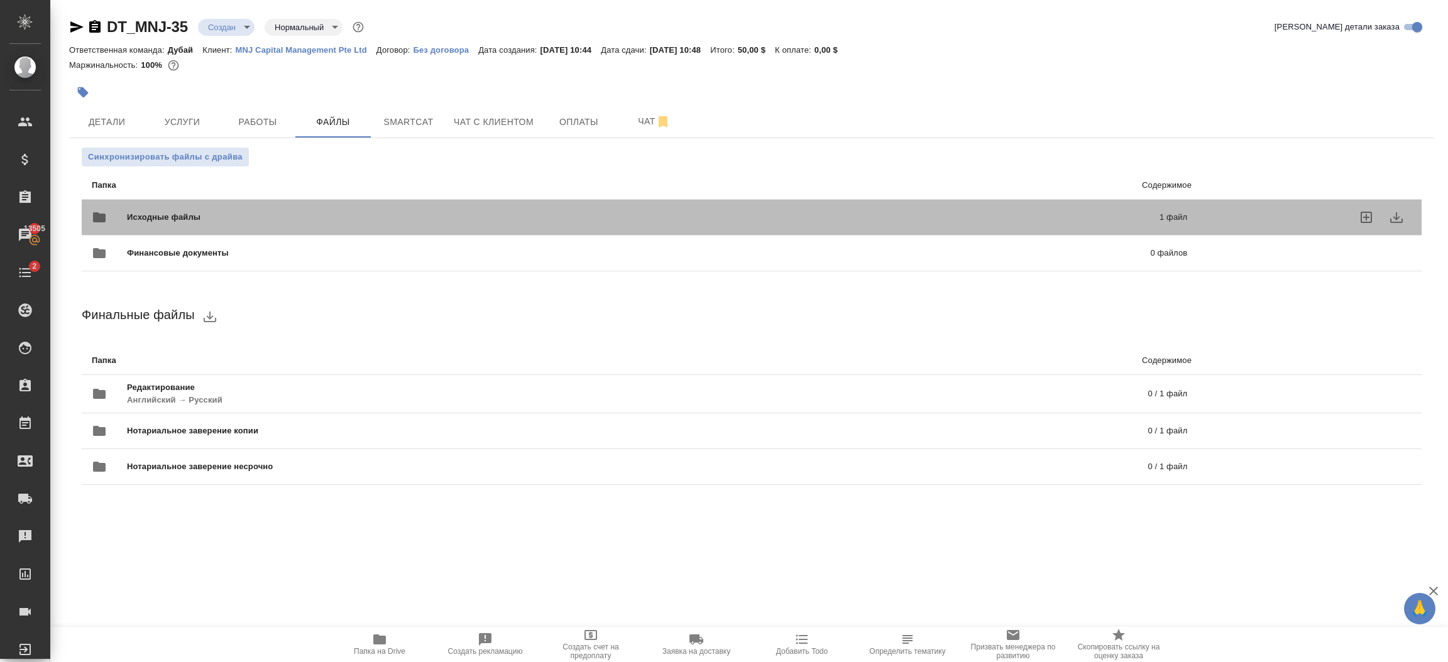
click at [801, 213] on p "1 файл" at bounding box center [933, 217] width 507 height 13
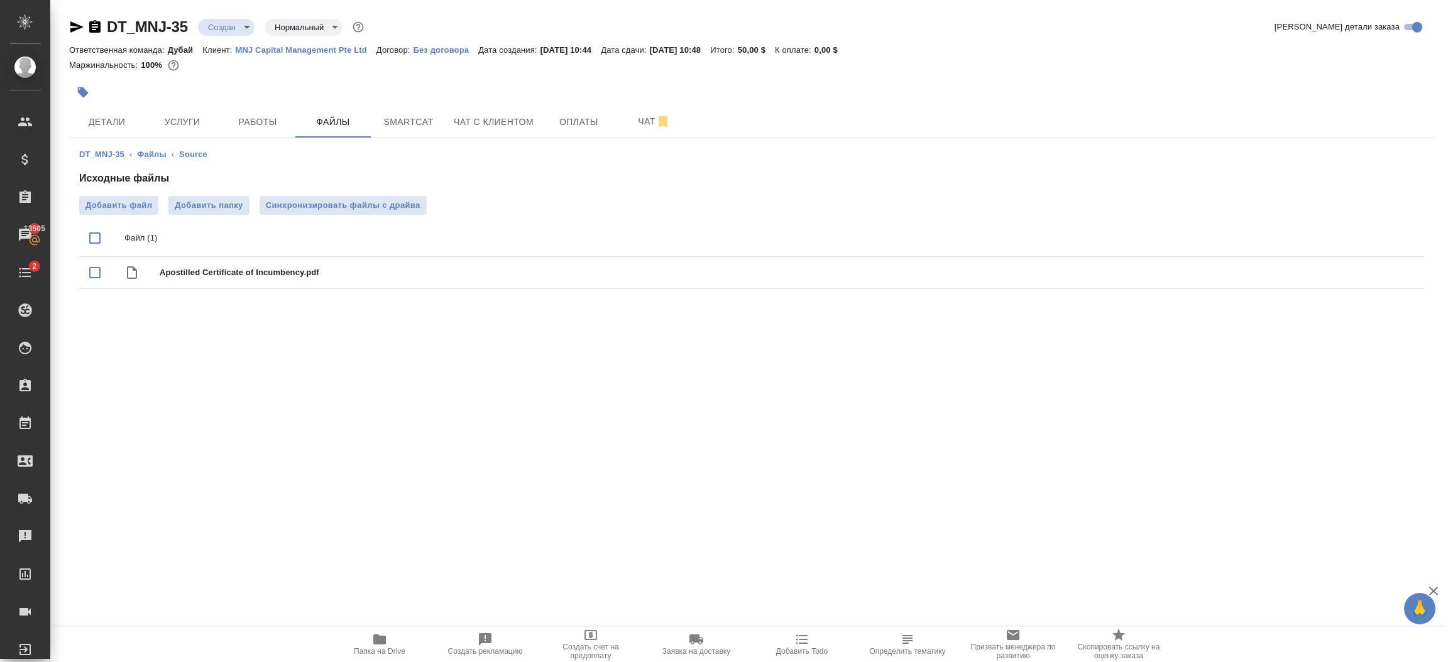
click at [72, 30] on icon "button" at bounding box center [76, 26] width 13 height 11
click at [260, 275] on span "Apostilled Certificate of Incumbency.pdf" at bounding box center [777, 272] width 1234 height 13
checkbox input "true"
click at [1368, 277] on icon "download" at bounding box center [1368, 273] width 15 height 15
click at [71, 26] on icon "button" at bounding box center [76, 26] width 15 height 15
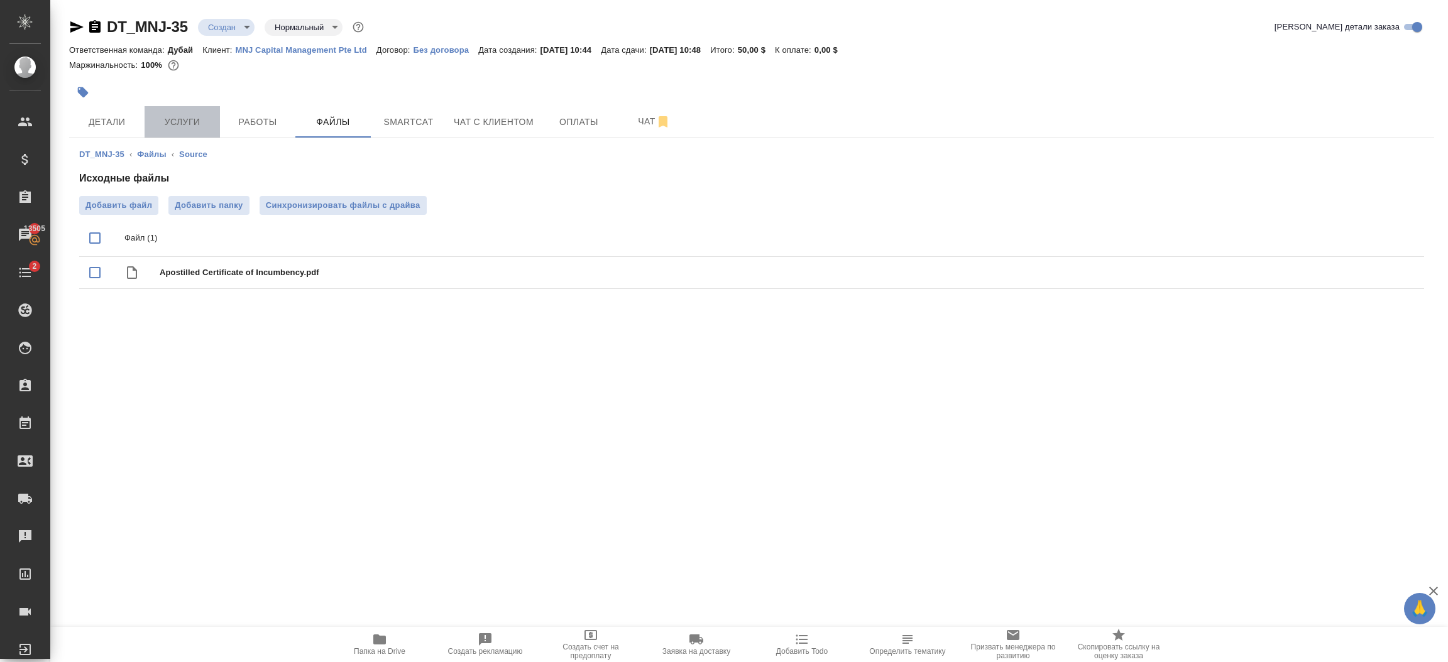
click at [172, 129] on span "Услуги" at bounding box center [182, 122] width 60 height 16
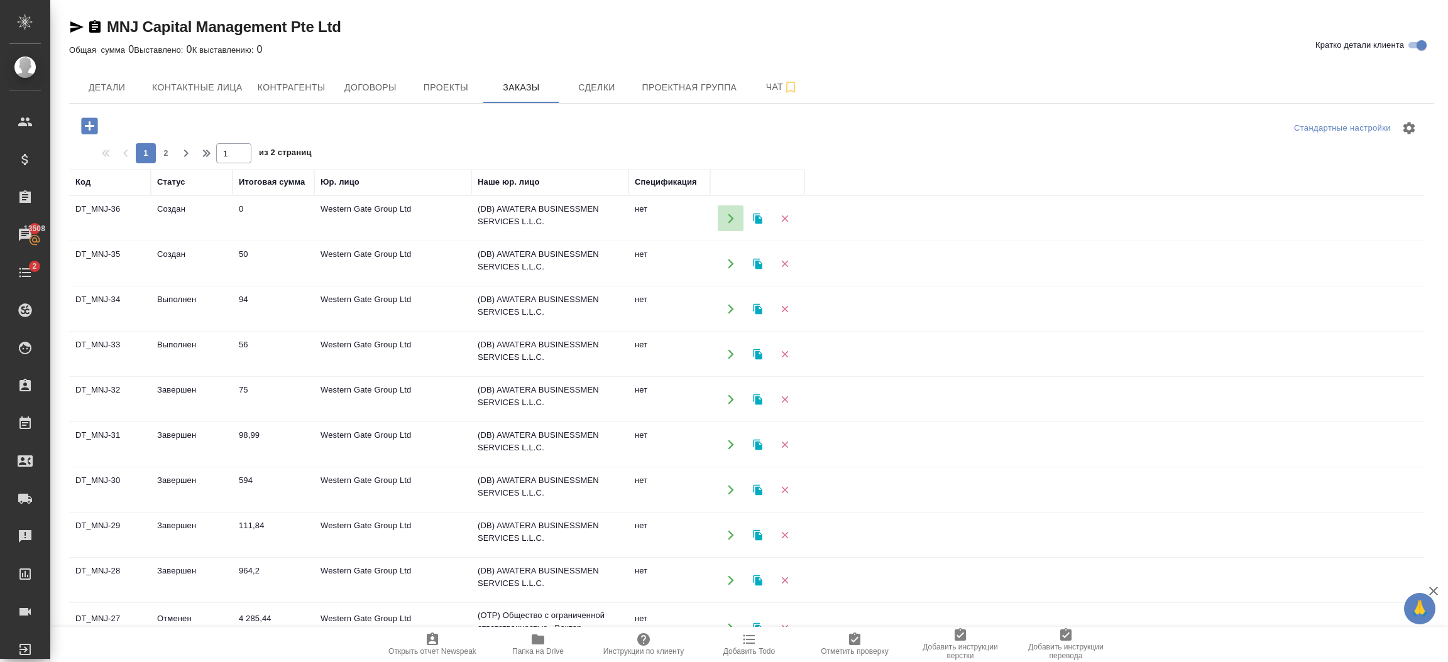
click at [731, 220] on icon "button" at bounding box center [731, 218] width 6 height 9
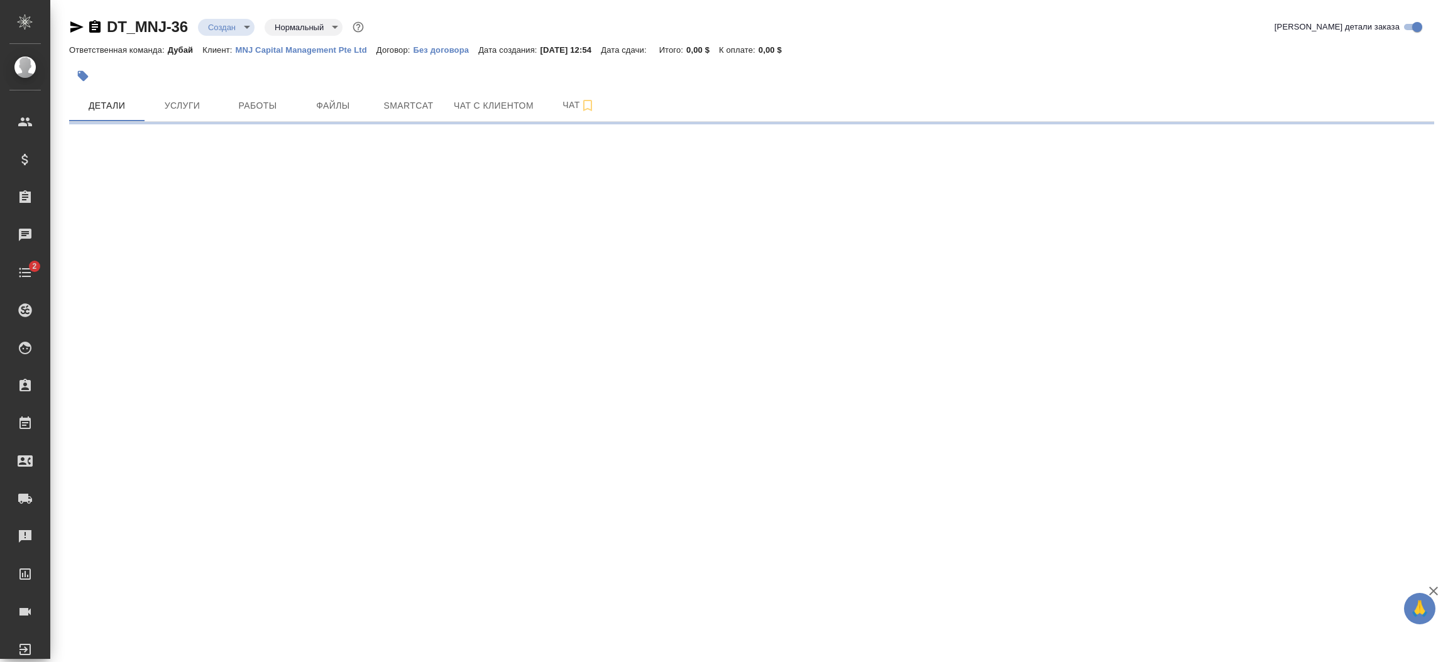
select select "RU"
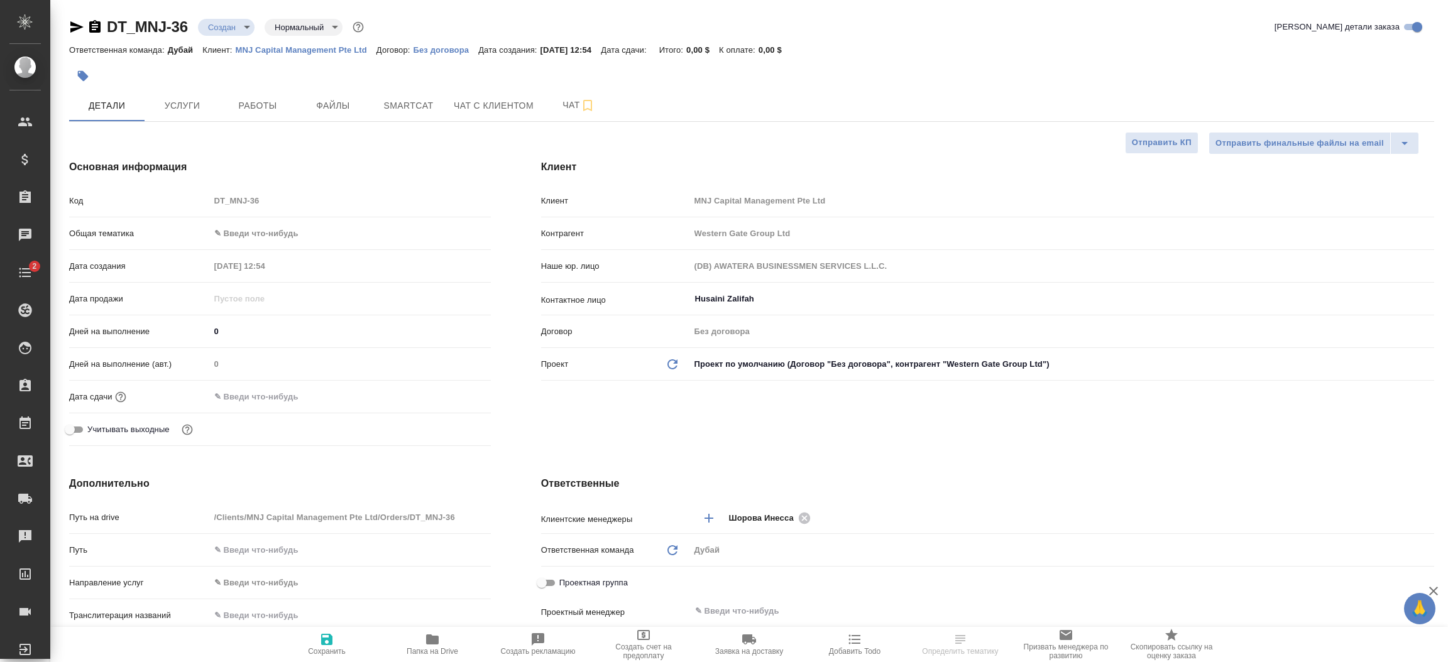
type textarea "x"
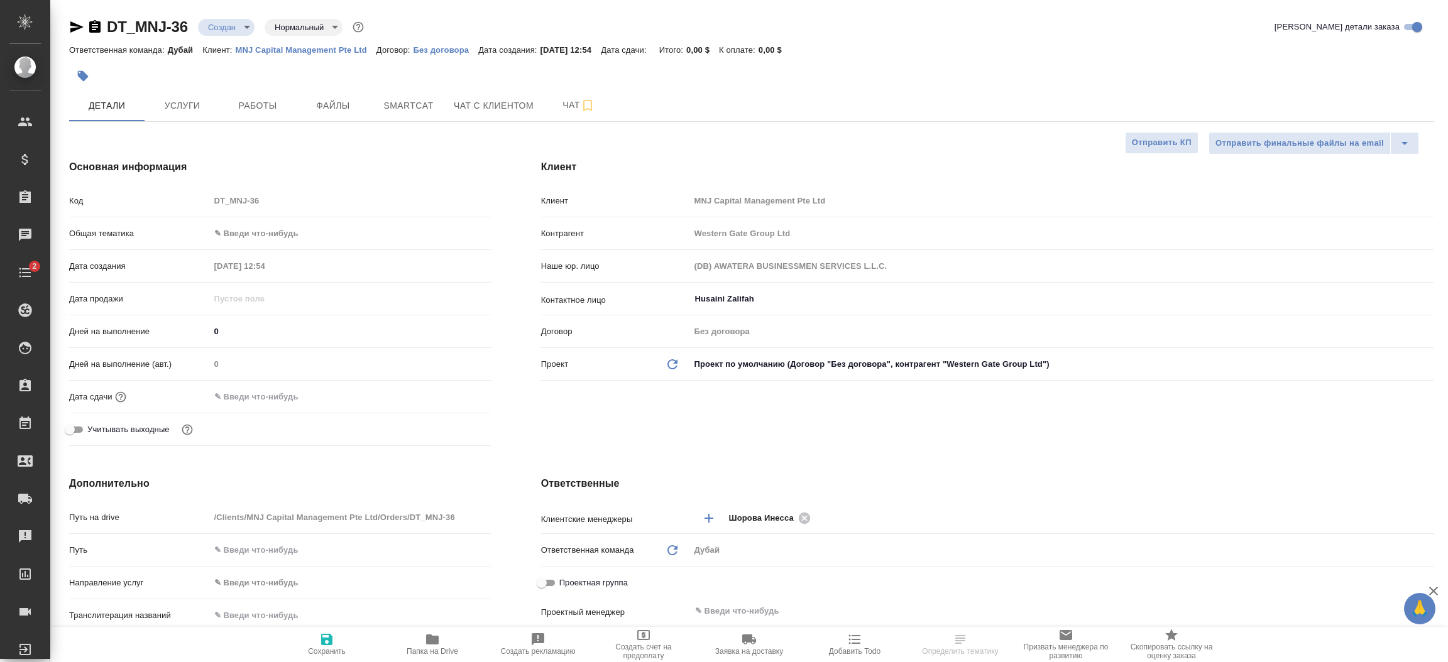
type textarea "x"
click at [702, 444] on div "Клиент Клиент MNJ Capital Management Pte Ltd Контрагент Western Gate Group Ltd …" at bounding box center [987, 305] width 943 height 342
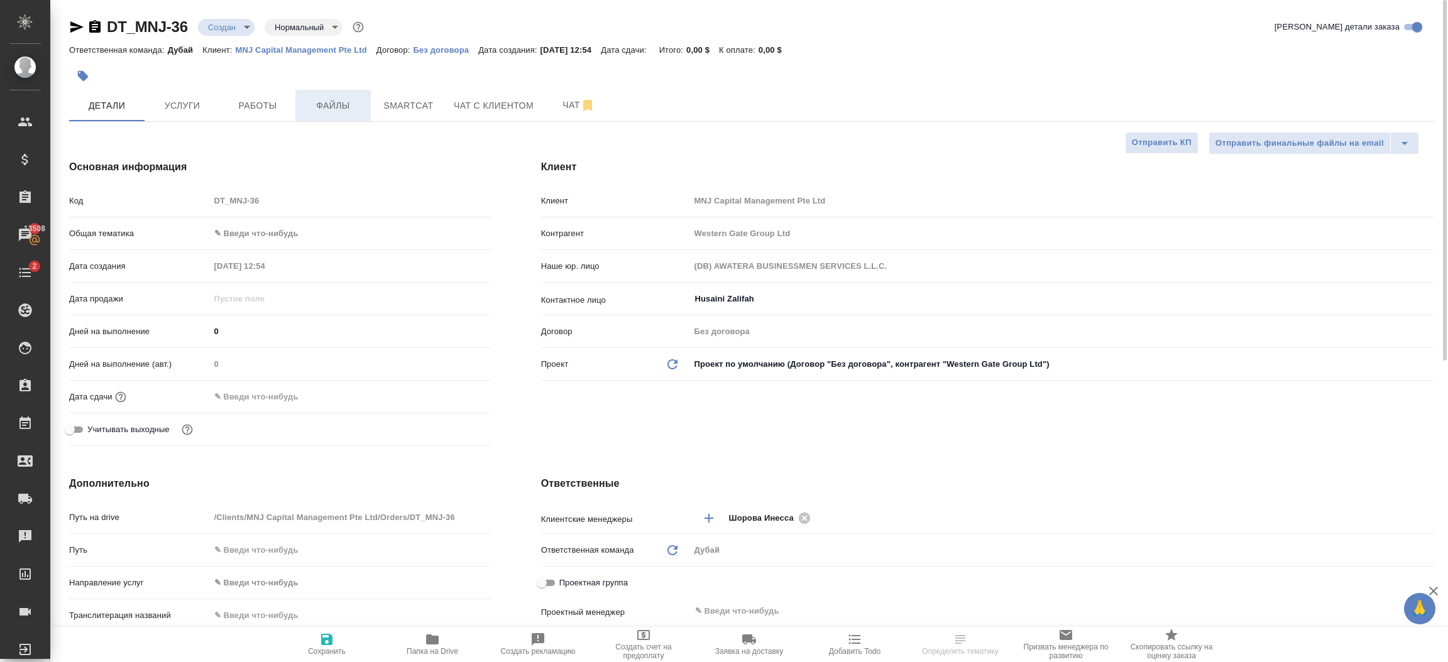
click at [342, 101] on span "Файлы" at bounding box center [333, 106] width 60 height 16
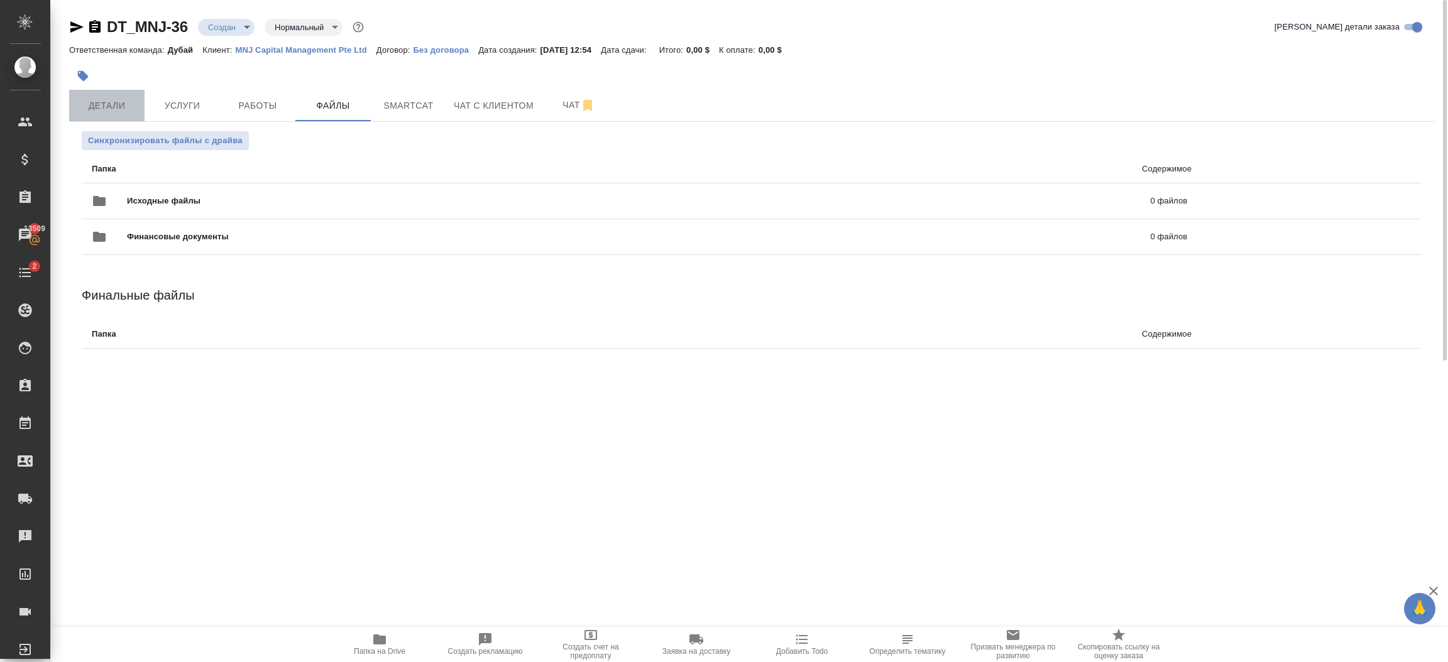
click at [112, 107] on span "Детали" at bounding box center [107, 106] width 60 height 16
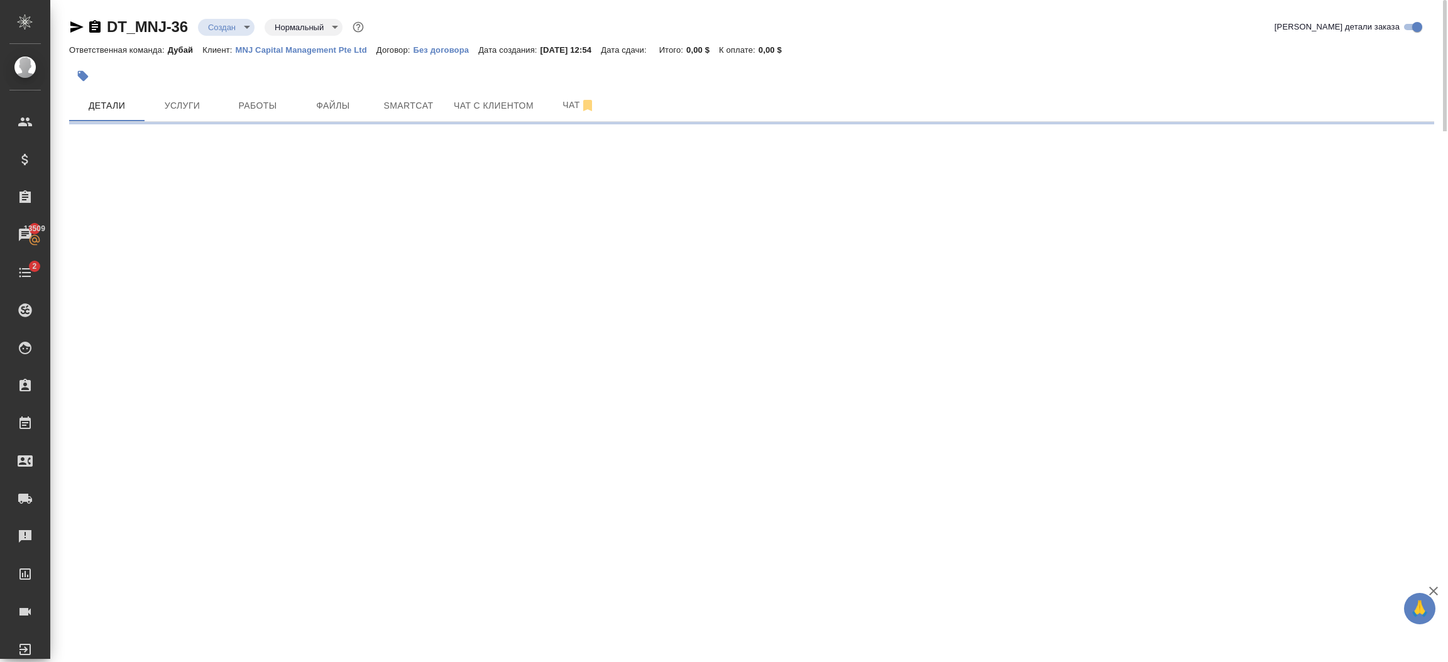
select select "RU"
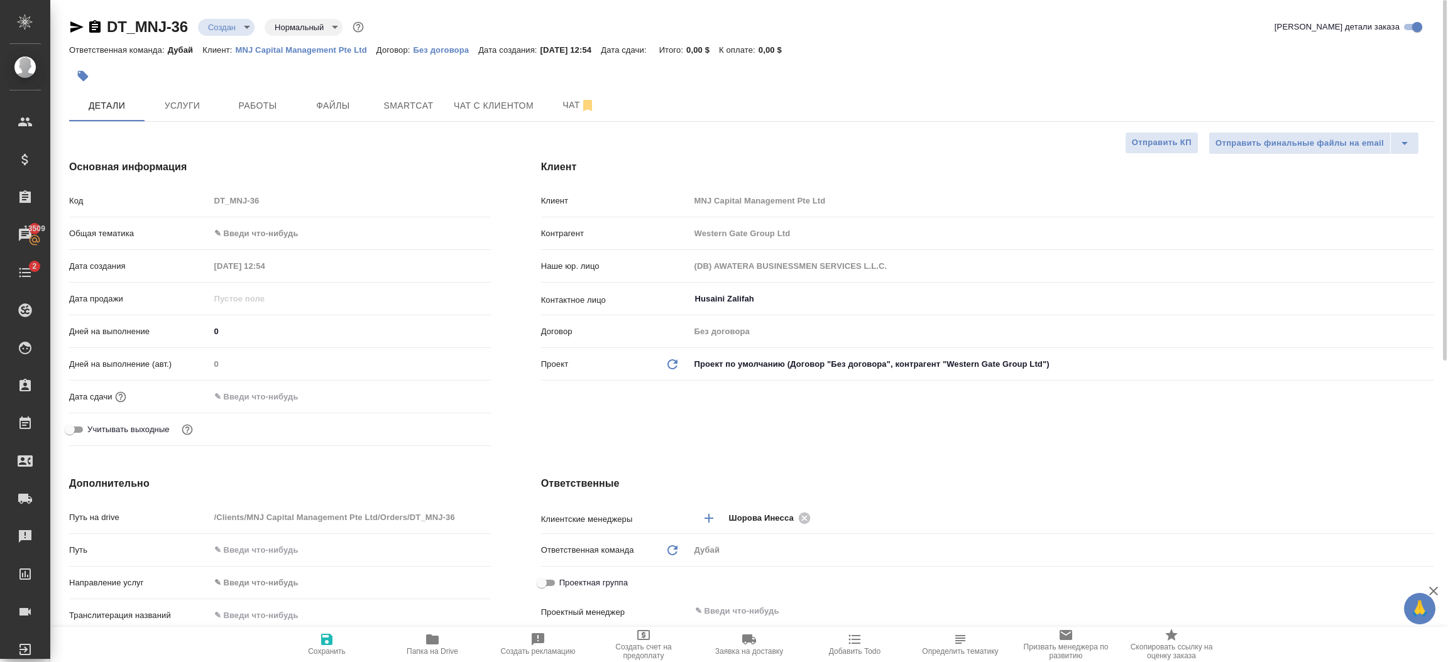
type textarea "x"
click at [561, 448] on div "Клиент Клиент MNJ Capital Management Pte Ltd Контрагент Western Gate Group Ltd …" at bounding box center [987, 305] width 943 height 342
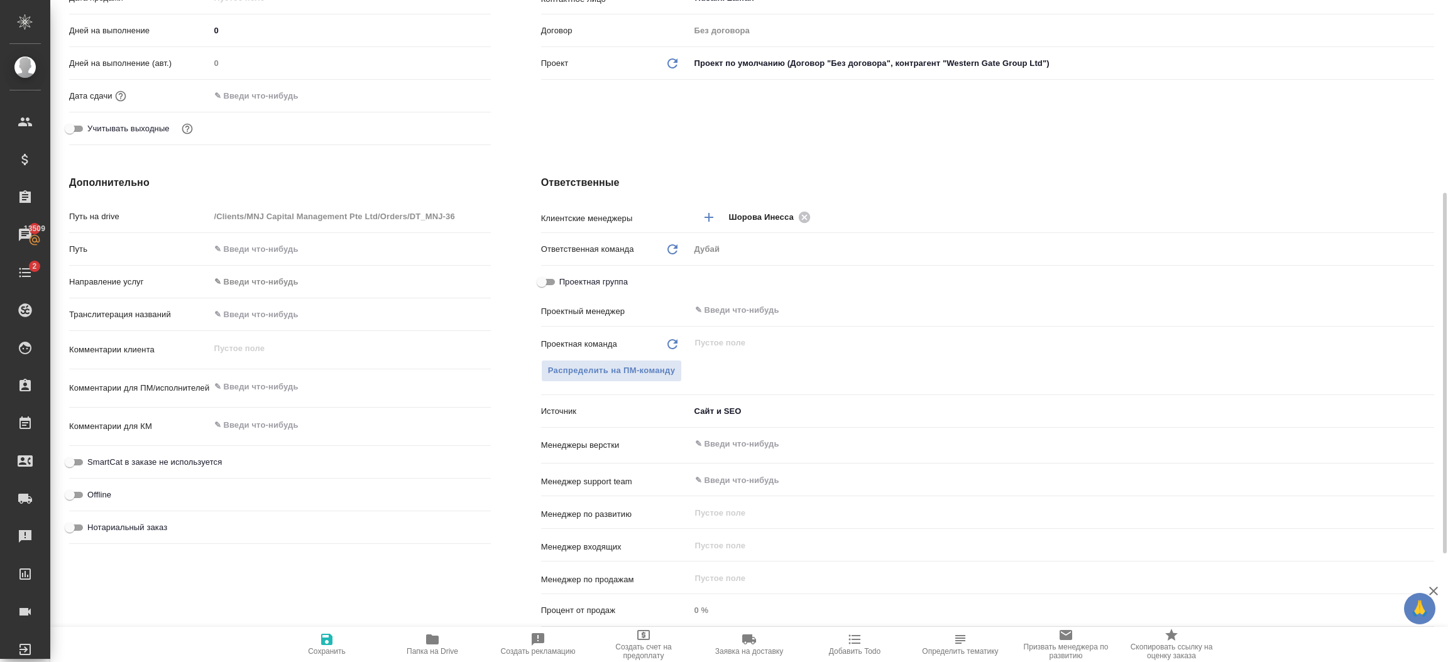
scroll to position [377, 0]
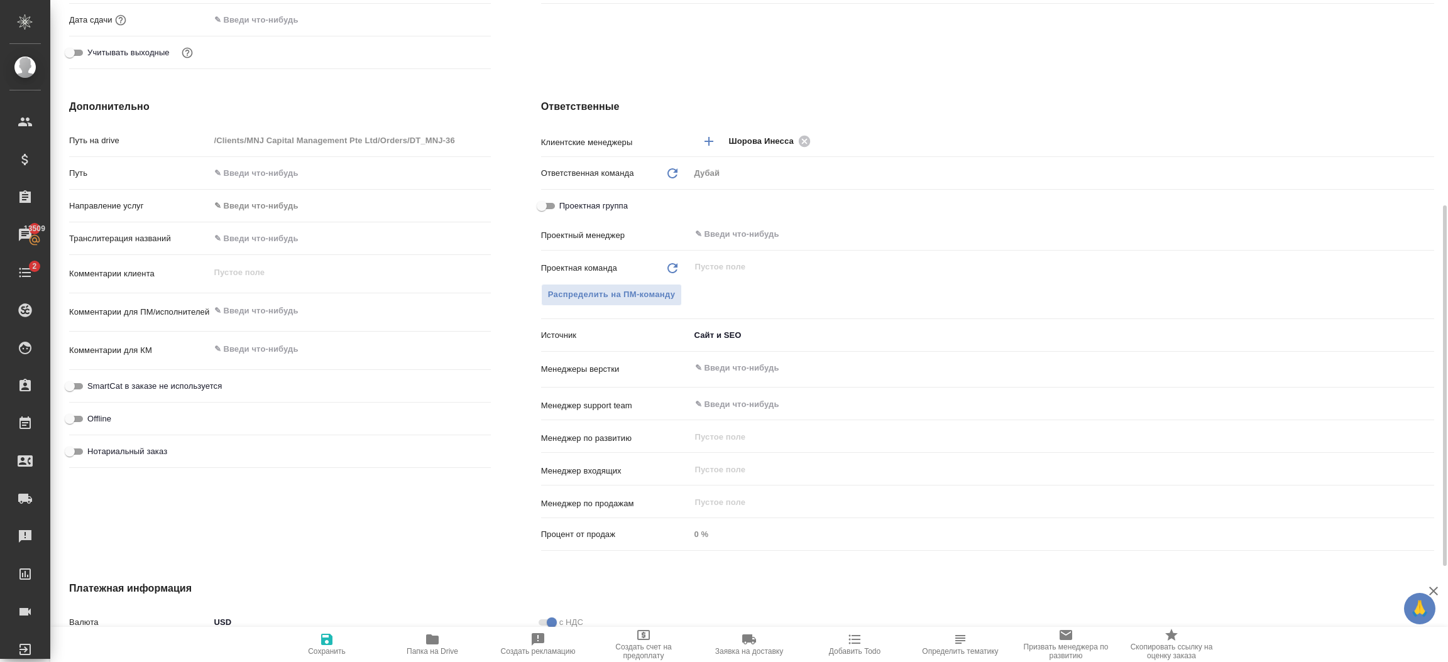
type textarea "x"
click at [289, 315] on textarea at bounding box center [350, 311] width 280 height 21
paste textarea "We would like to translate, notarize and make 1 copy of the attached document t…"
type textarea "x"
type textarea "We would like to translate, notarize and make 1 copy of the attached document t…"
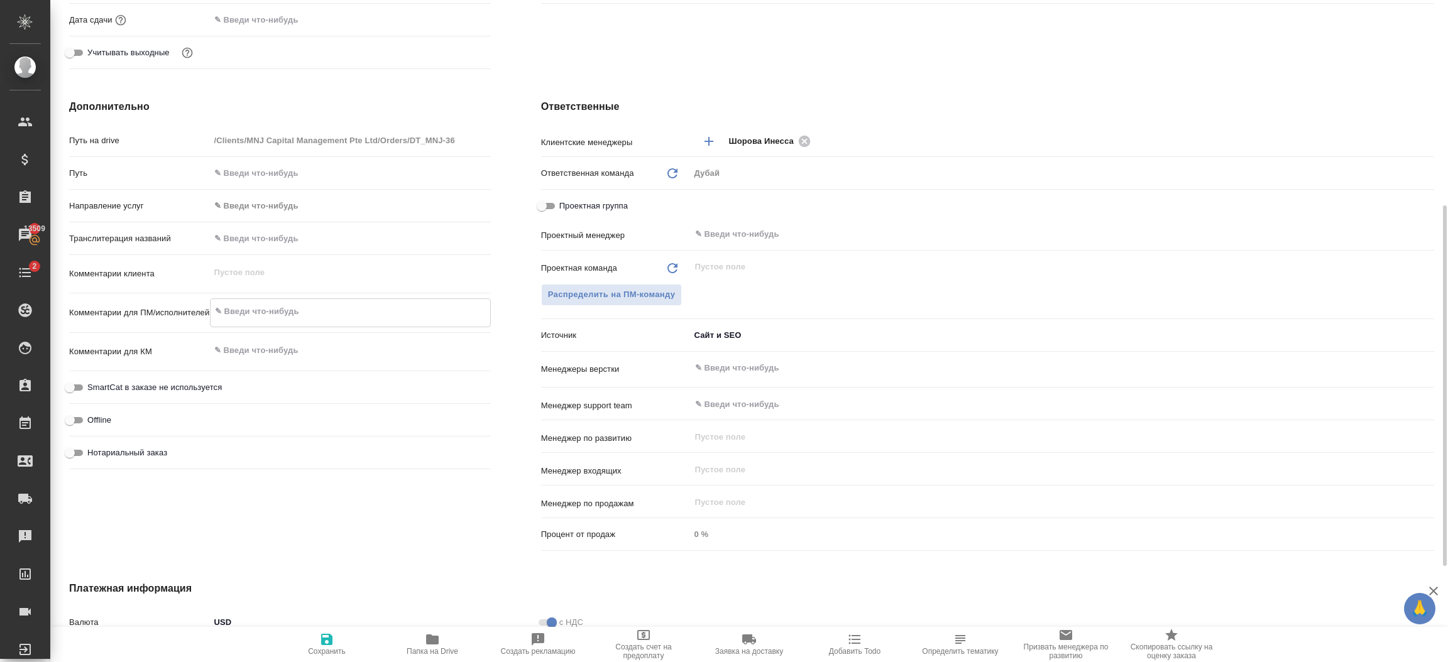
type textarea "x"
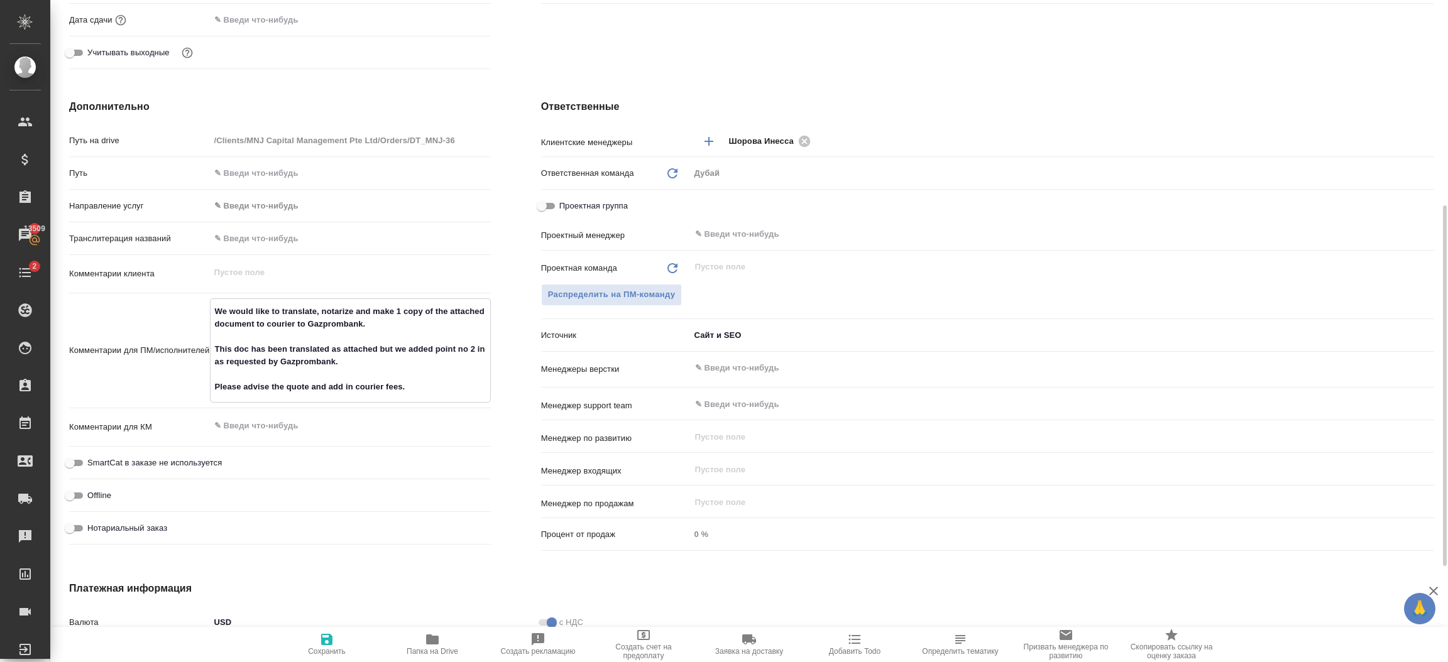
type textarea "We would like to translate, notarize and make 1 copy of the attached document t…"
type textarea "x"
click at [303, 640] on span "Сохранить" at bounding box center [326, 644] width 90 height 24
type textarea "x"
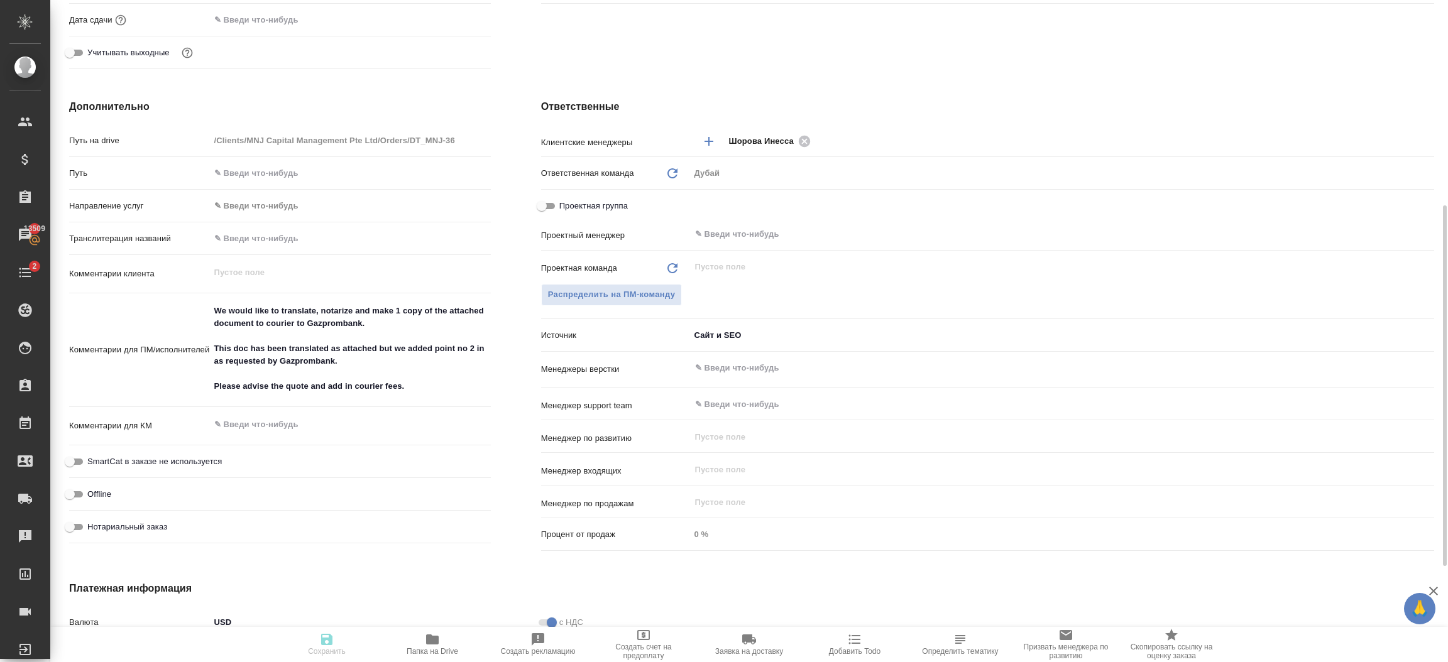
type textarea "x"
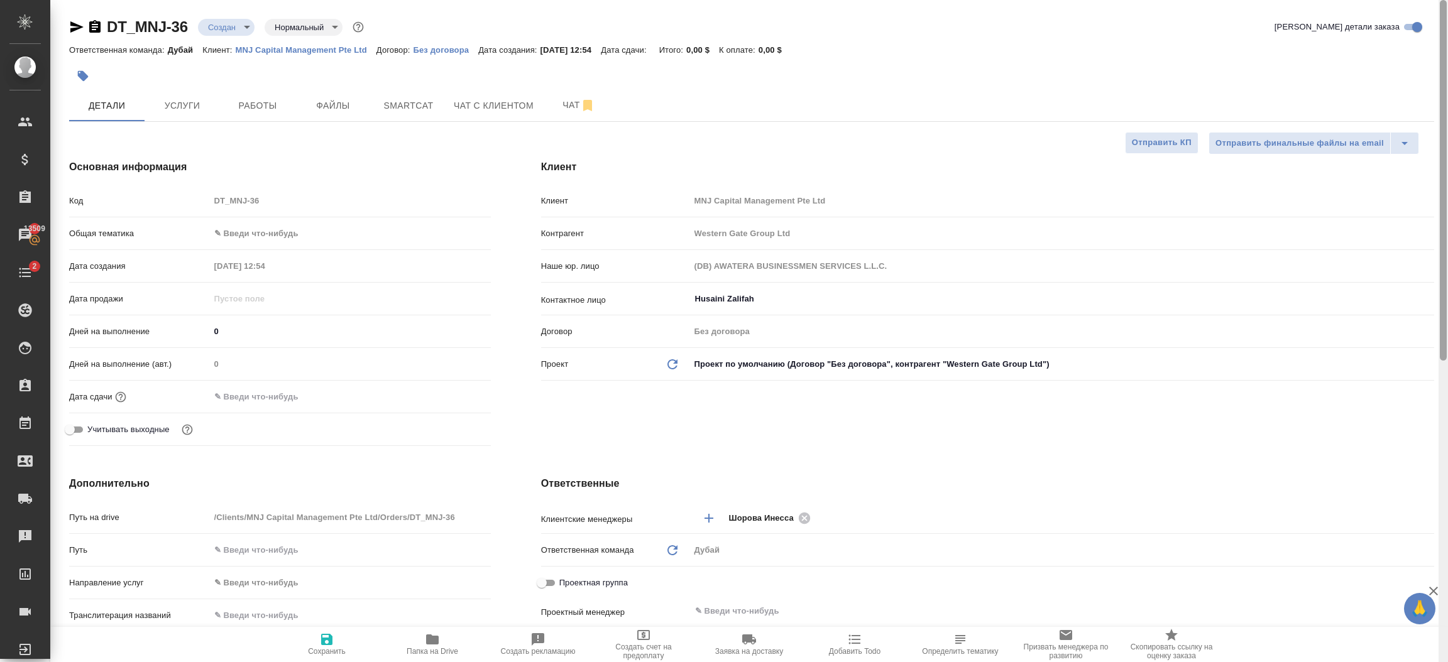
click at [1446, 85] on div at bounding box center [1442, 331] width 9 height 663
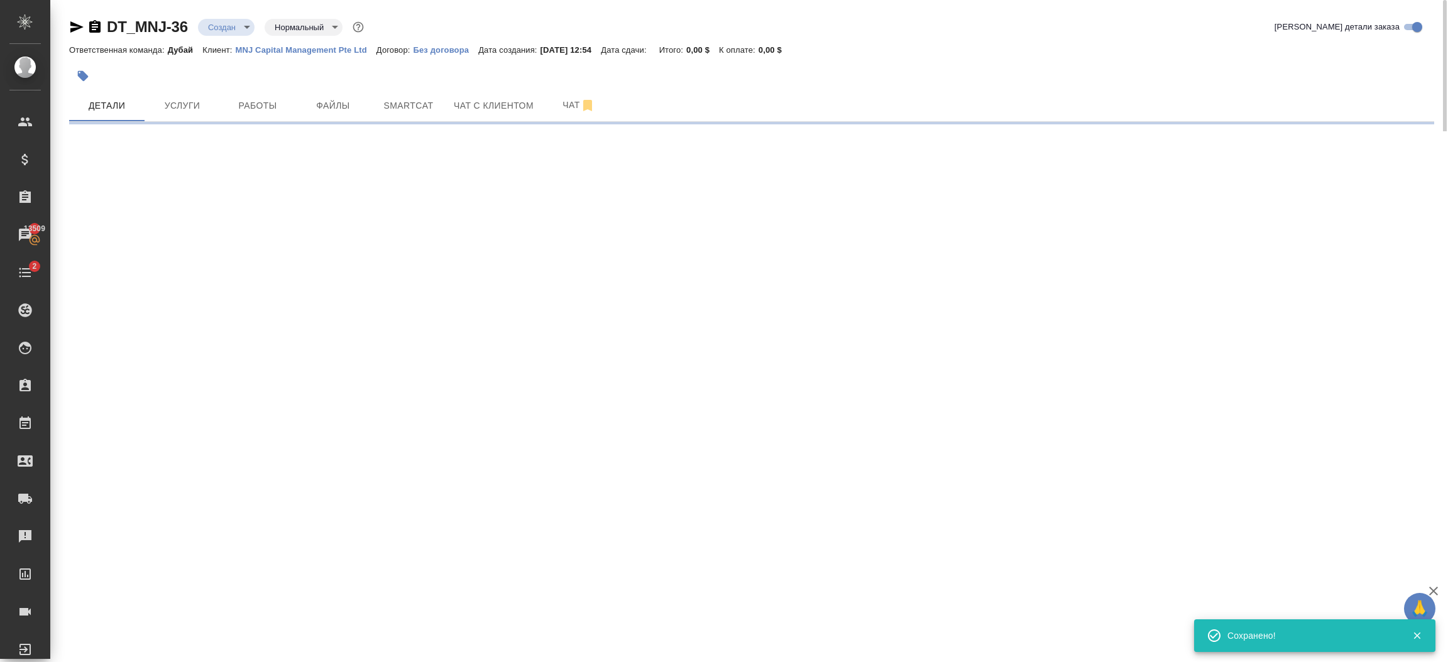
select select "RU"
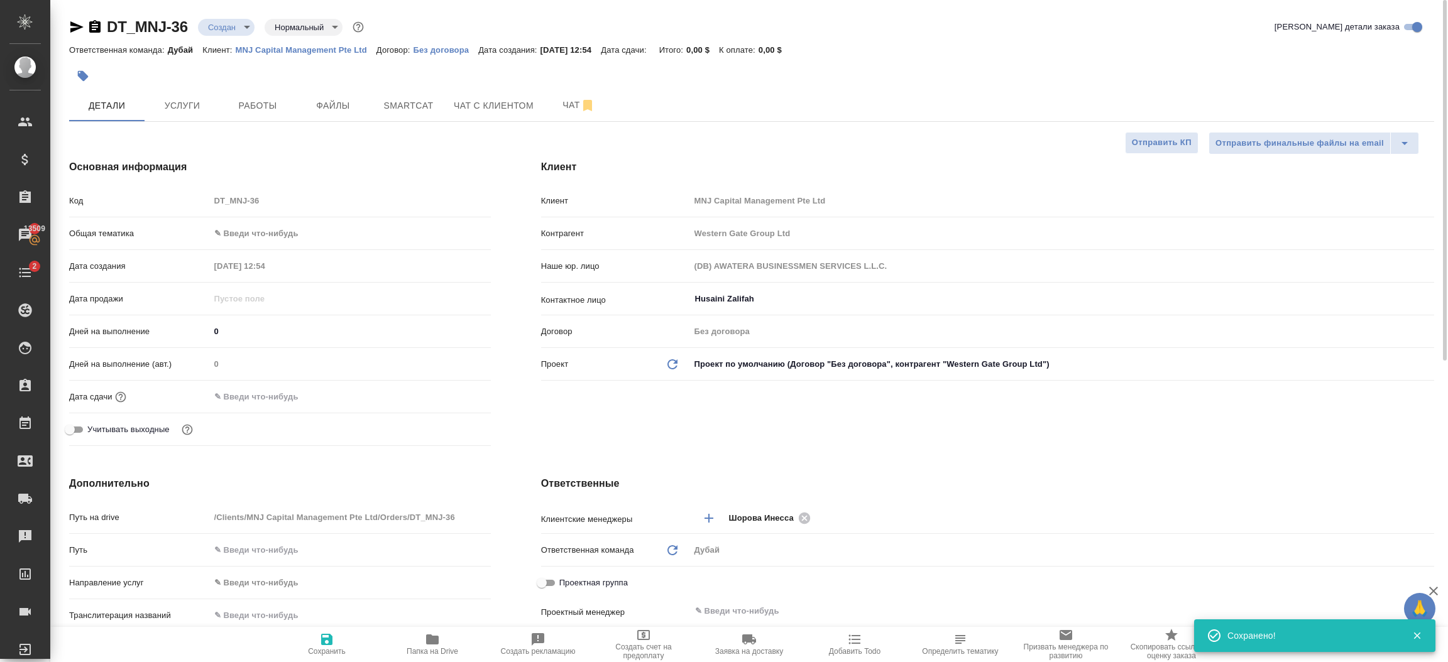
type textarea "x"
click at [304, 238] on body "🙏 .cls-1 fill:#fff; AWATERA Шорова Инесса i.shorova_kiev Клиенты Спецификации З…" at bounding box center [724, 331] width 1448 height 662
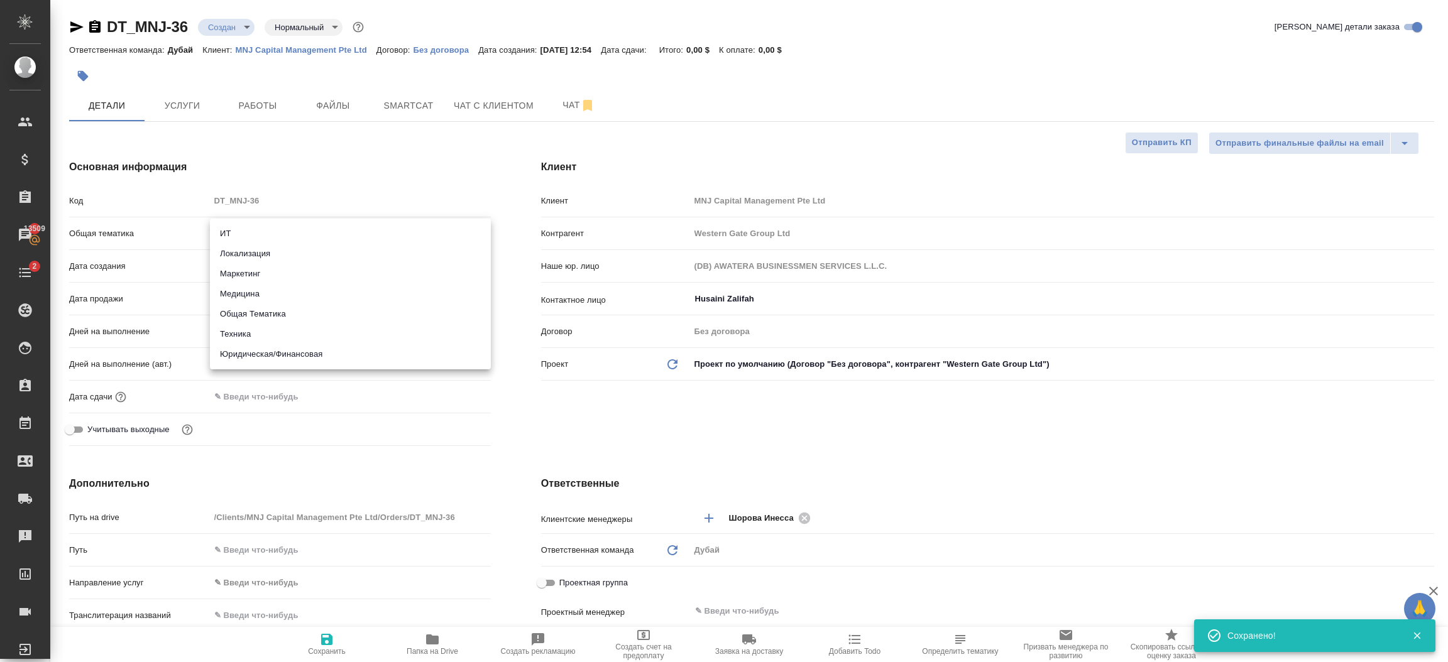
click at [301, 353] on li "Юридическая/Финансовая" at bounding box center [350, 354] width 281 height 20
type input "yr-fn"
type textarea "x"
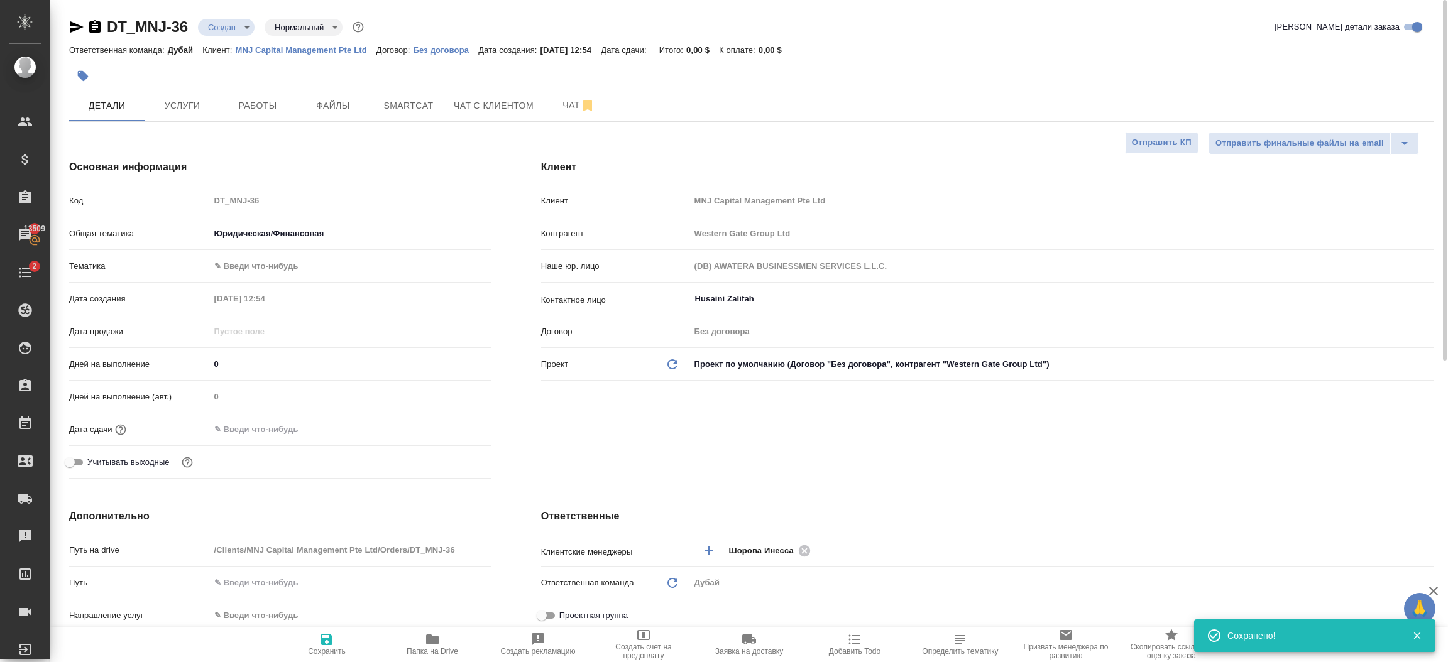
click at [298, 270] on body "🙏 .cls-1 fill:#fff; AWATERA Шорова Инесса i.shorova_kiev Клиенты Спецификации З…" at bounding box center [724, 331] width 1448 height 662
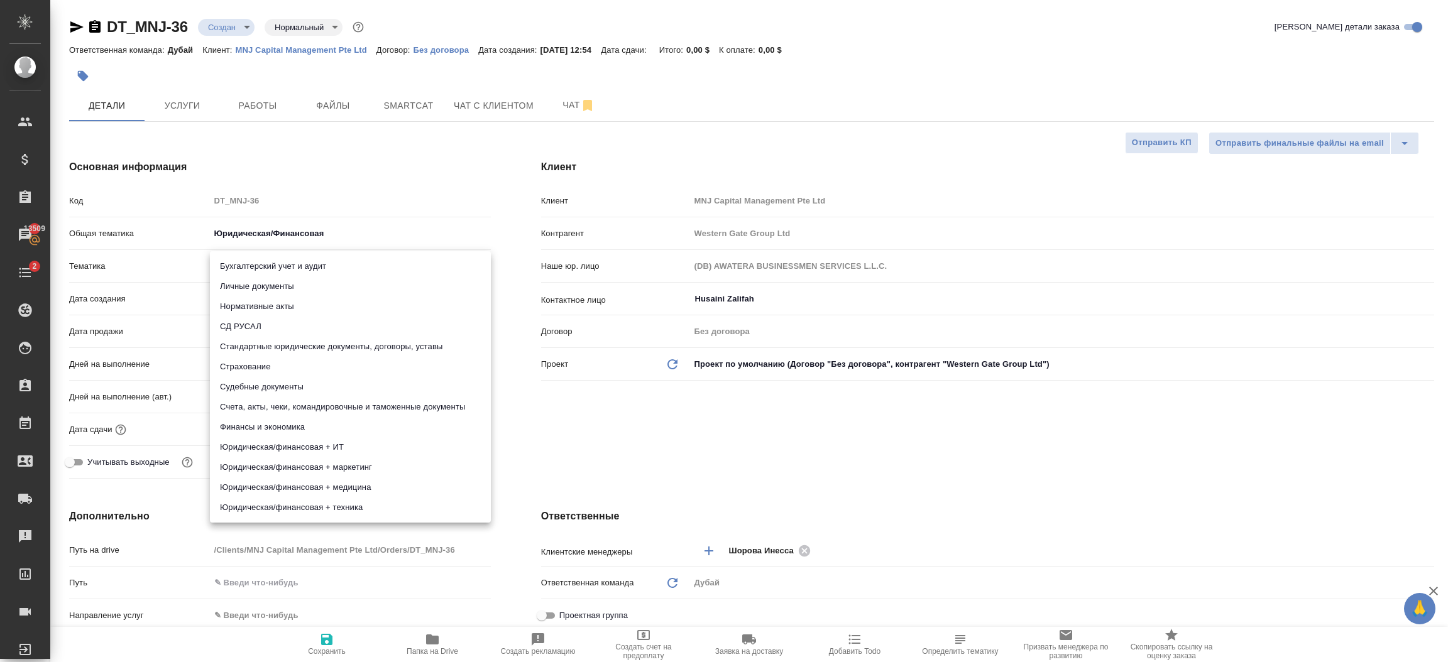
click at [424, 345] on li "Стандартные юридические документы, договоры, уставы" at bounding box center [350, 347] width 281 height 20
type textarea "x"
type input "5f647205b73bc97568ca66bf"
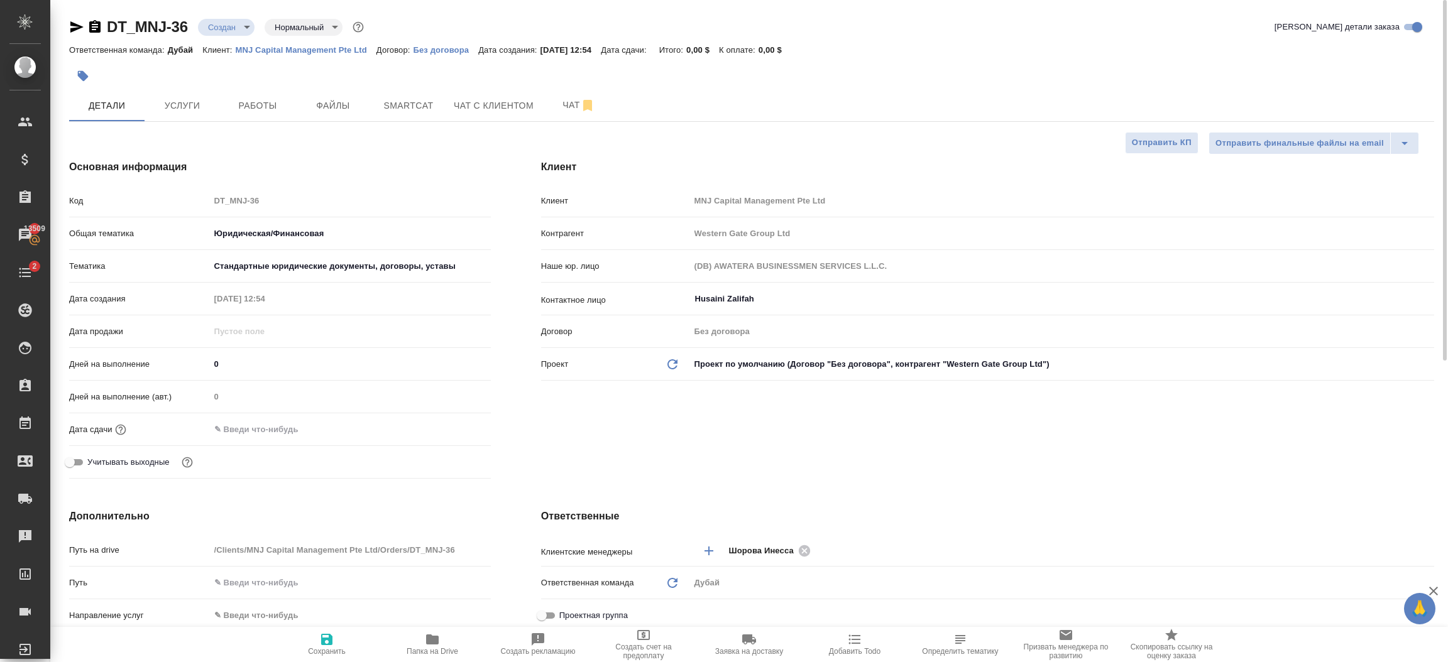
click at [326, 421] on div at bounding box center [350, 429] width 281 height 18
click at [292, 425] on input "text" at bounding box center [265, 429] width 110 height 18
click at [447, 424] on icon "button" at bounding box center [454, 428] width 15 height 15
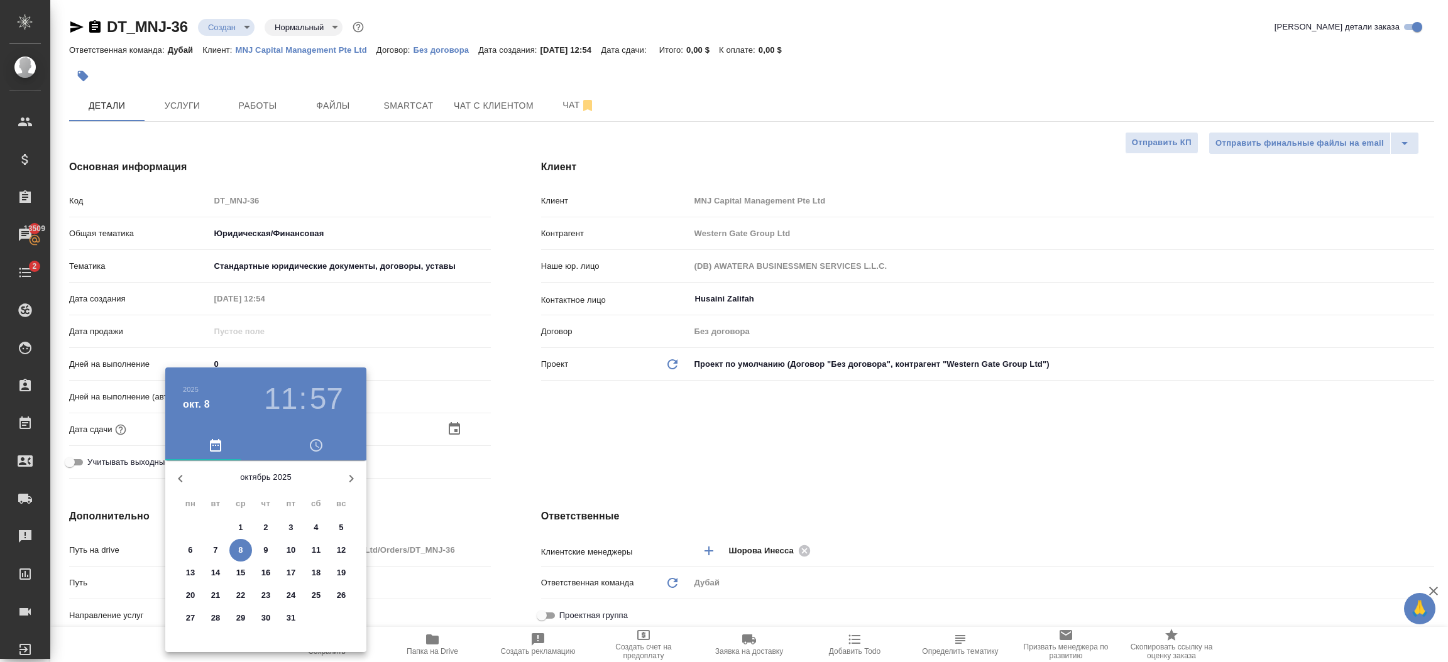
click at [296, 549] on span "10" at bounding box center [291, 550] width 23 height 13
type input "10.10.2025 11:57"
type textarea "x"
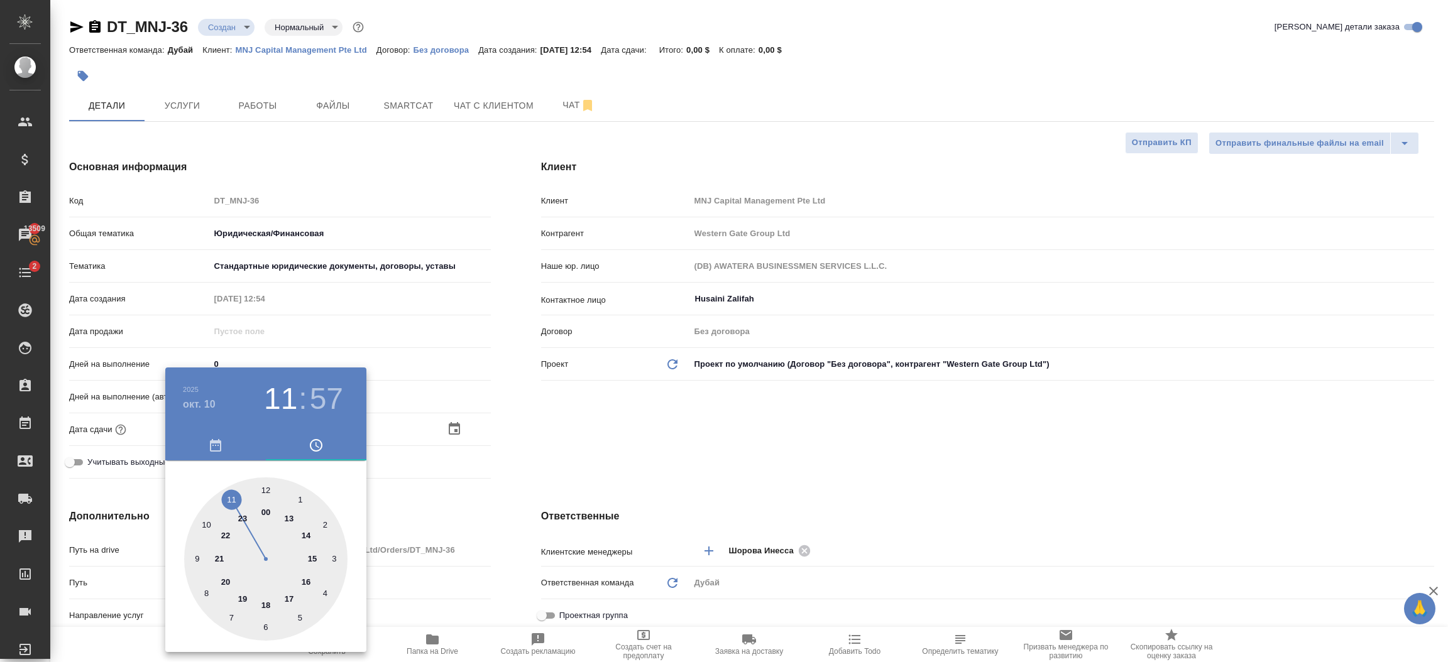
click at [457, 588] on div at bounding box center [724, 331] width 1448 height 662
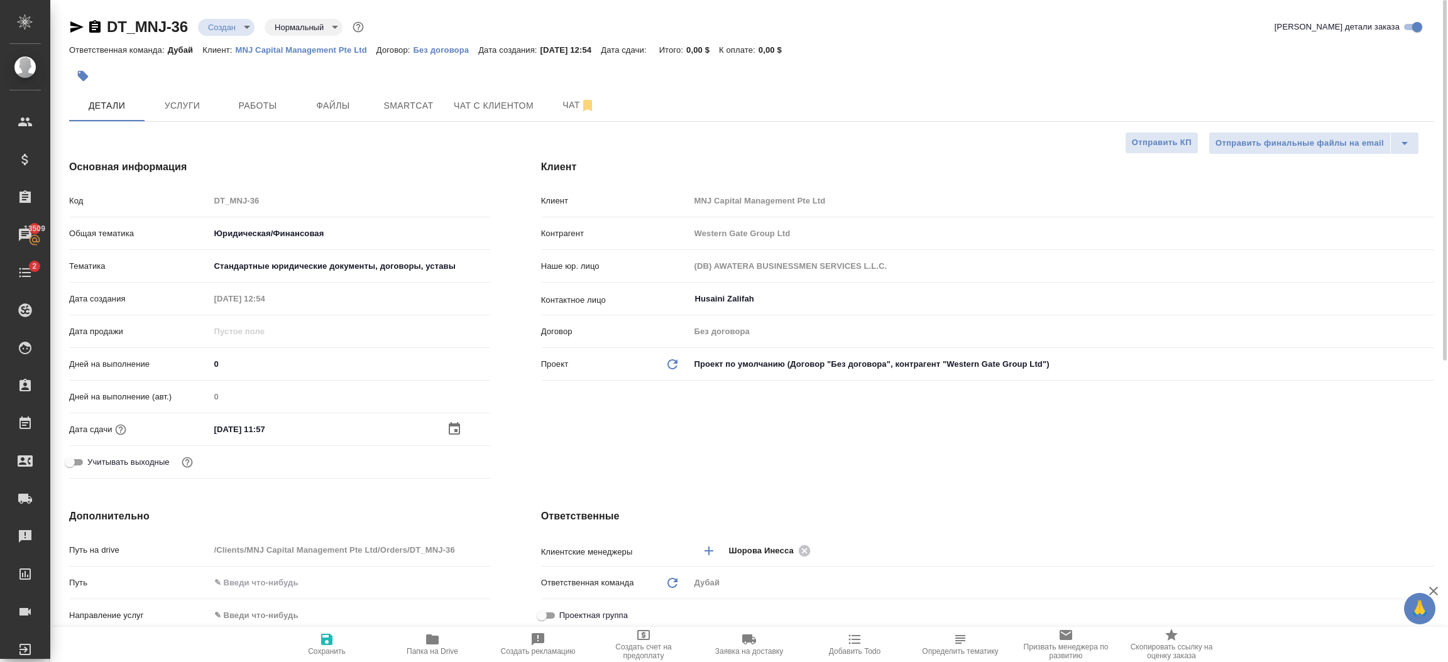
click at [322, 647] on span "Сохранить" at bounding box center [327, 651] width 38 height 9
type textarea "x"
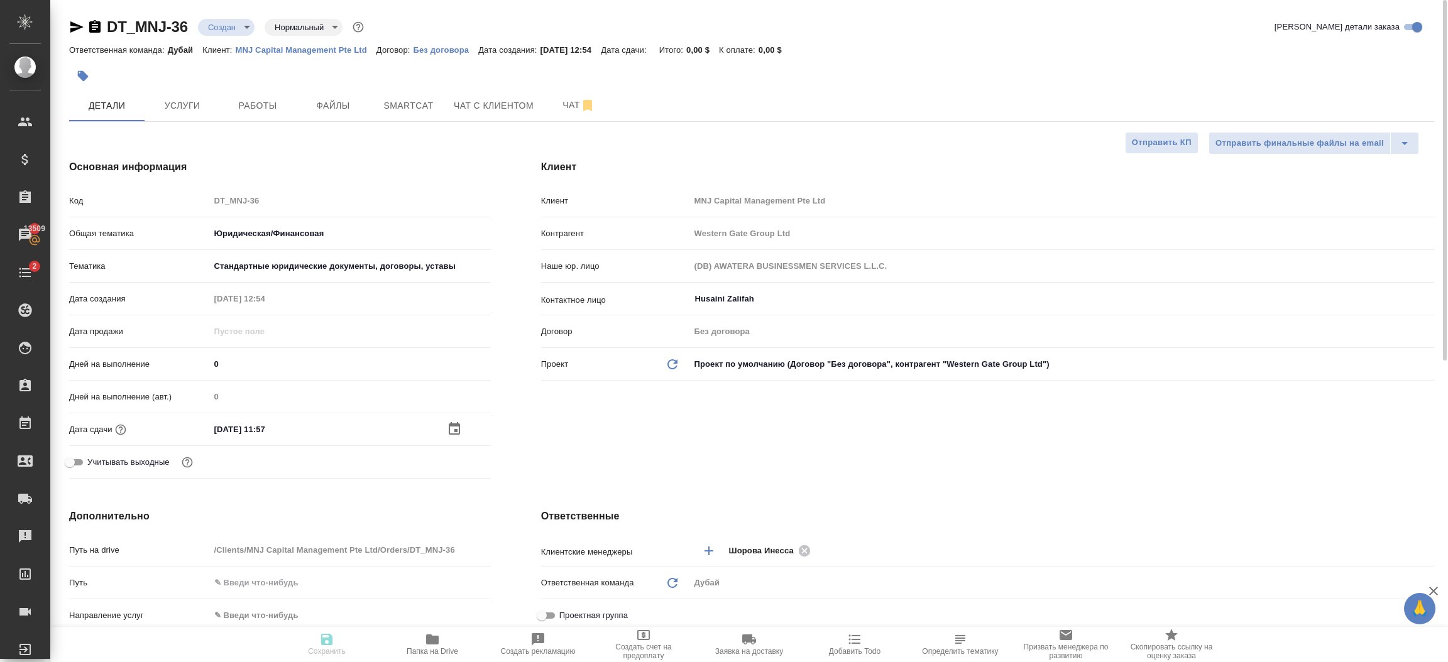
type textarea "x"
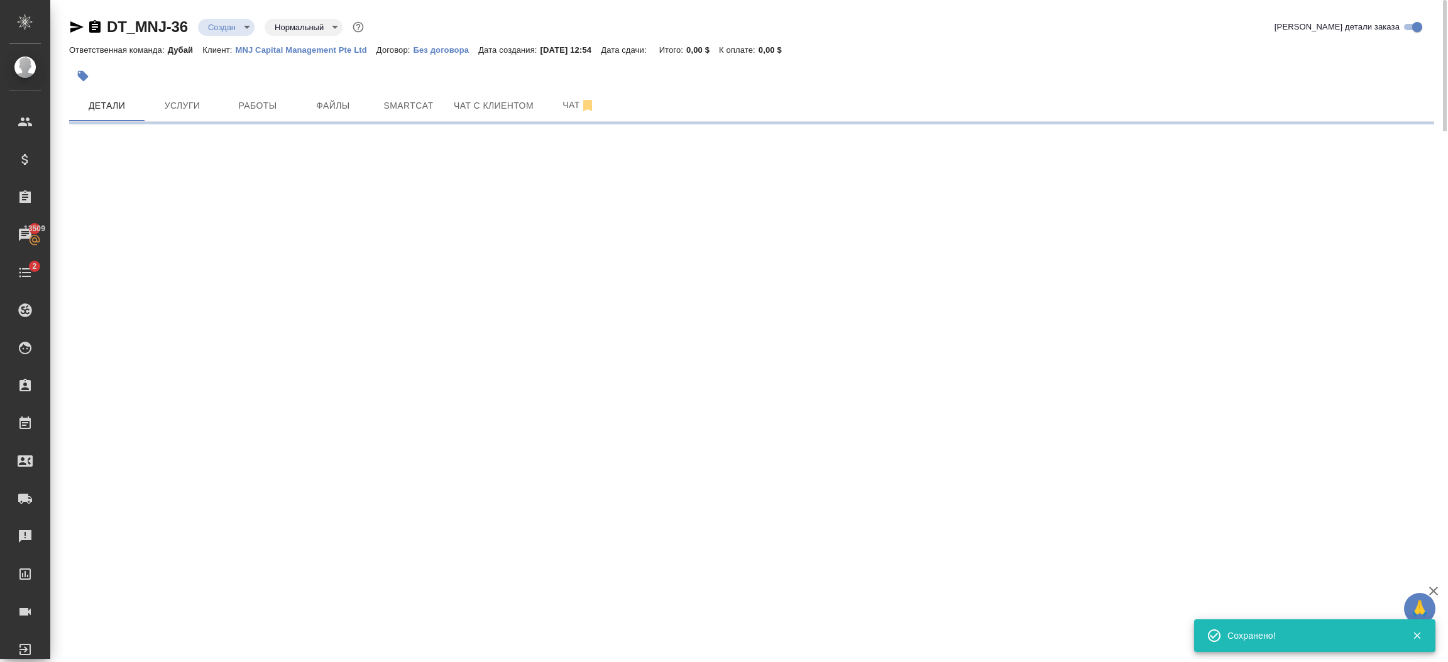
select select "RU"
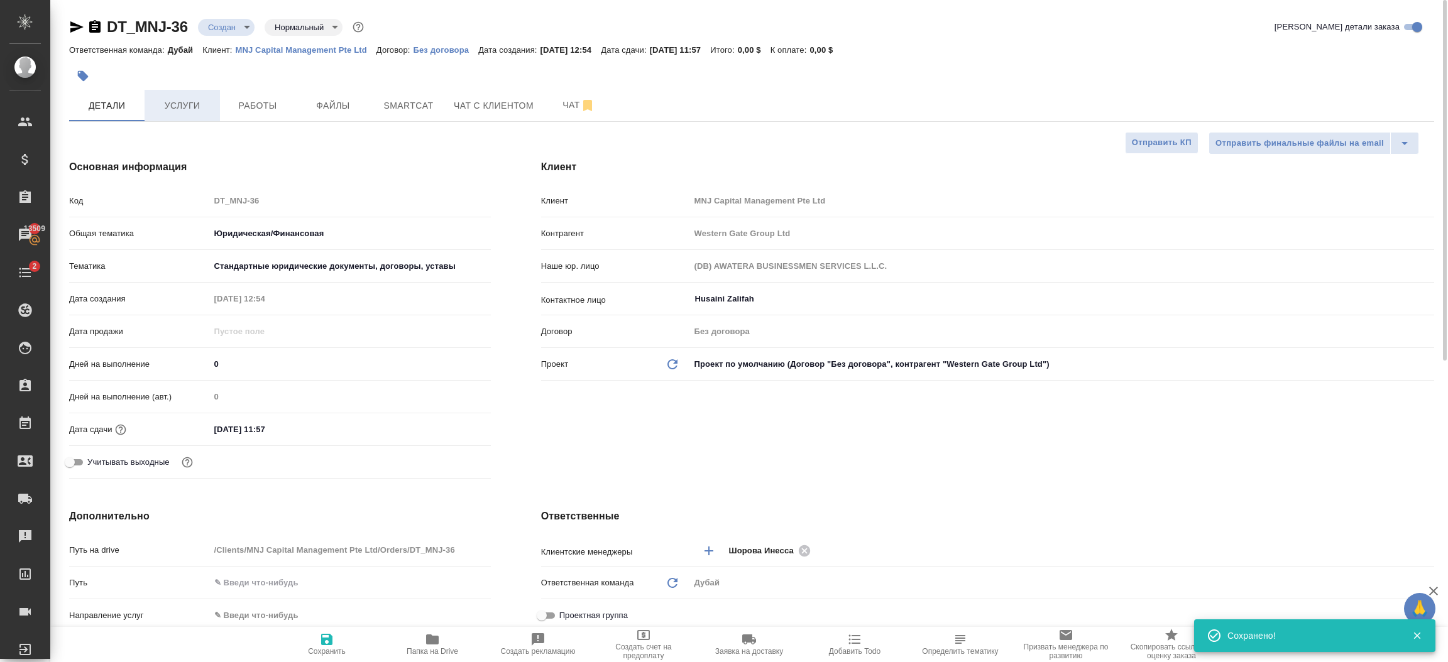
type textarea "x"
click at [195, 109] on span "Услуги" at bounding box center [182, 106] width 60 height 16
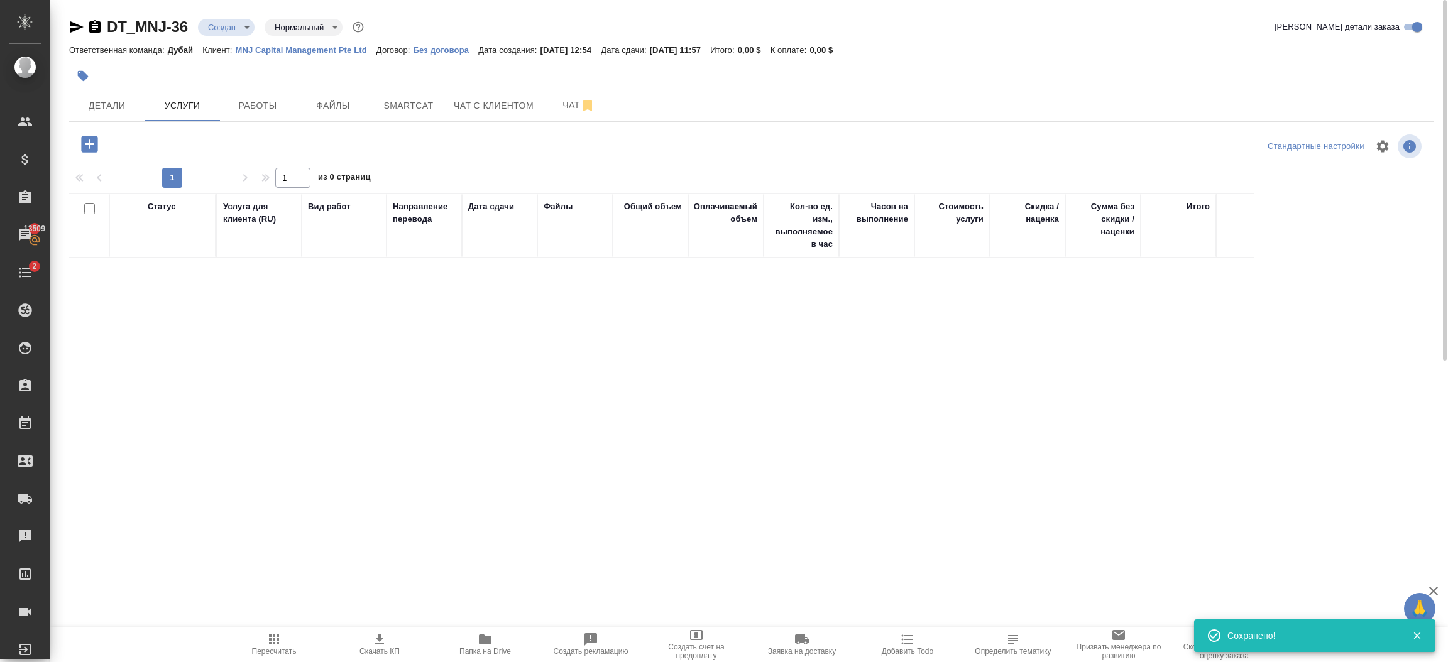
click at [85, 142] on icon "button" at bounding box center [89, 144] width 16 height 16
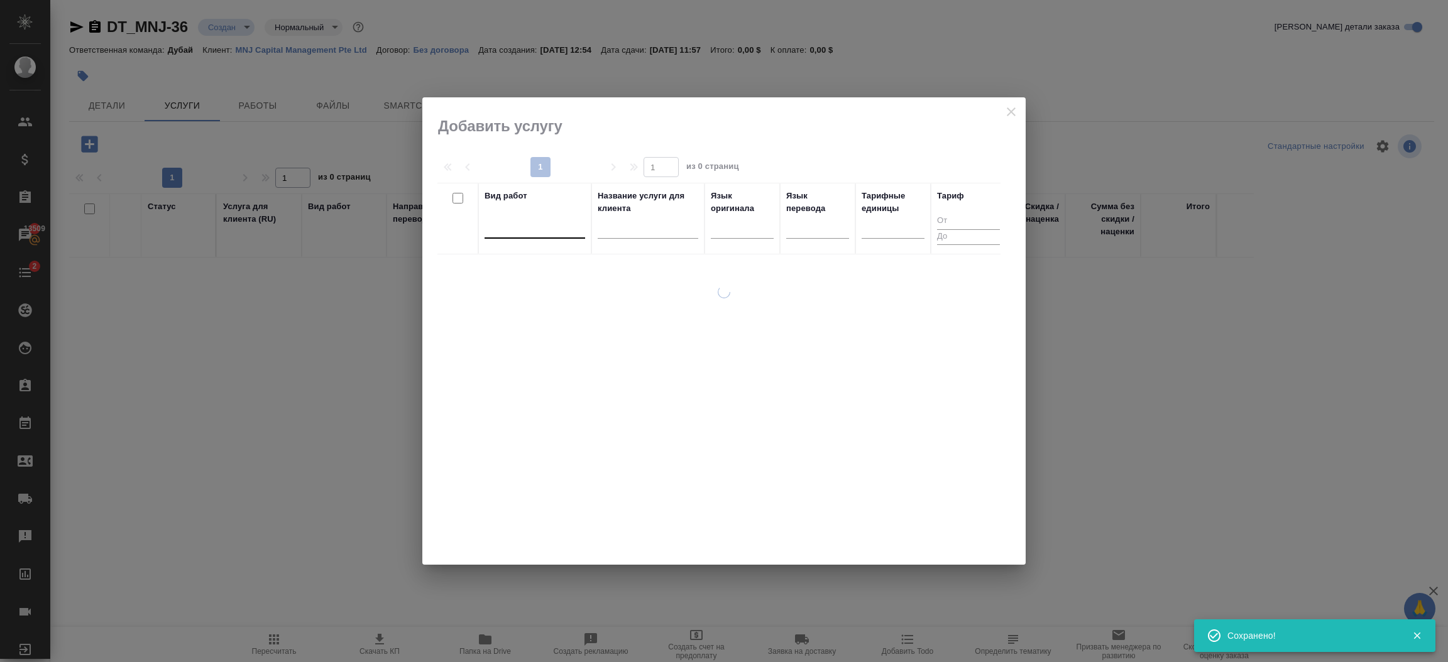
click at [560, 232] on div at bounding box center [534, 226] width 101 height 18
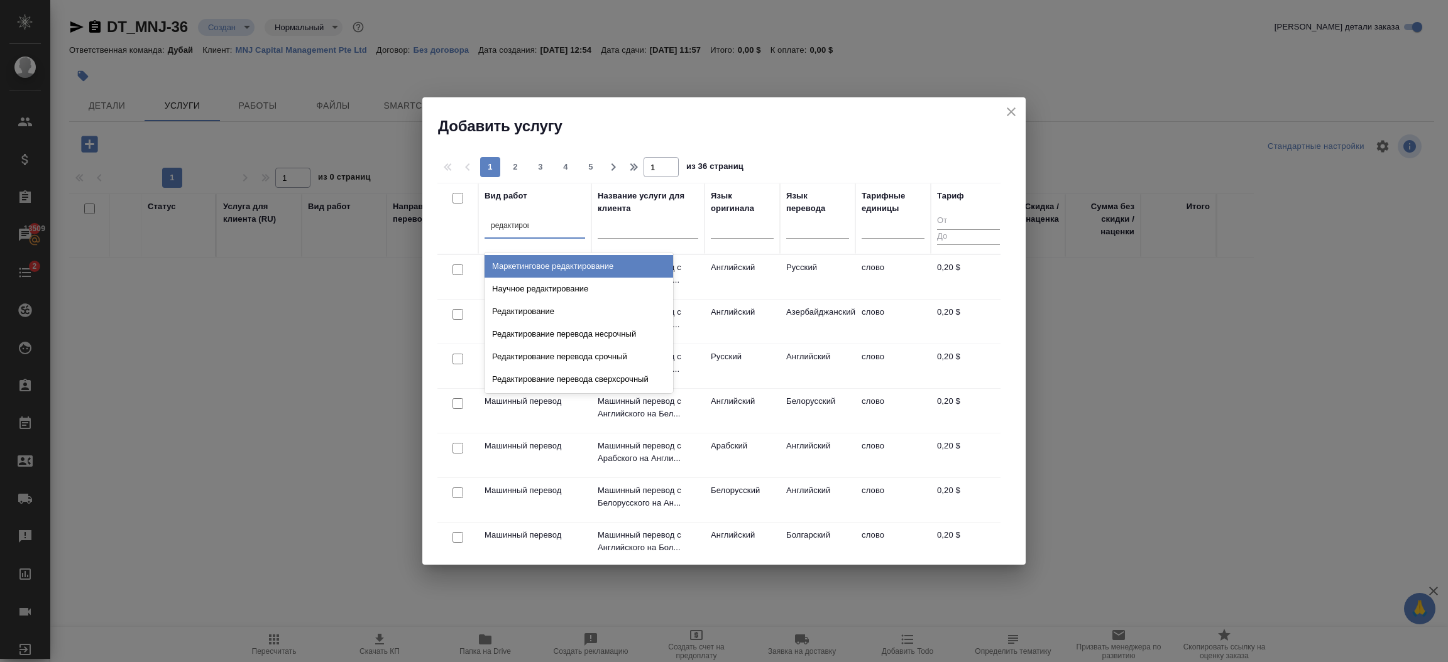
type input "редактирова"
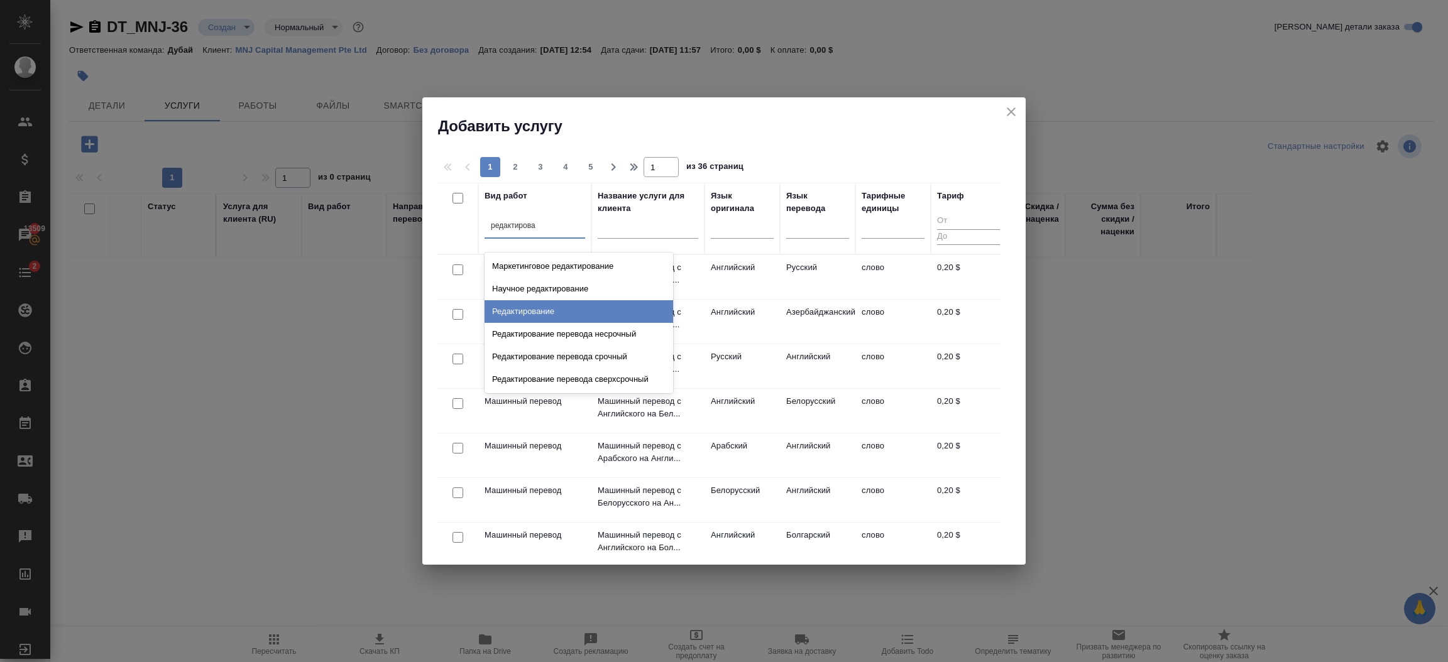
click at [545, 310] on div "Редактирование" at bounding box center [578, 311] width 189 height 23
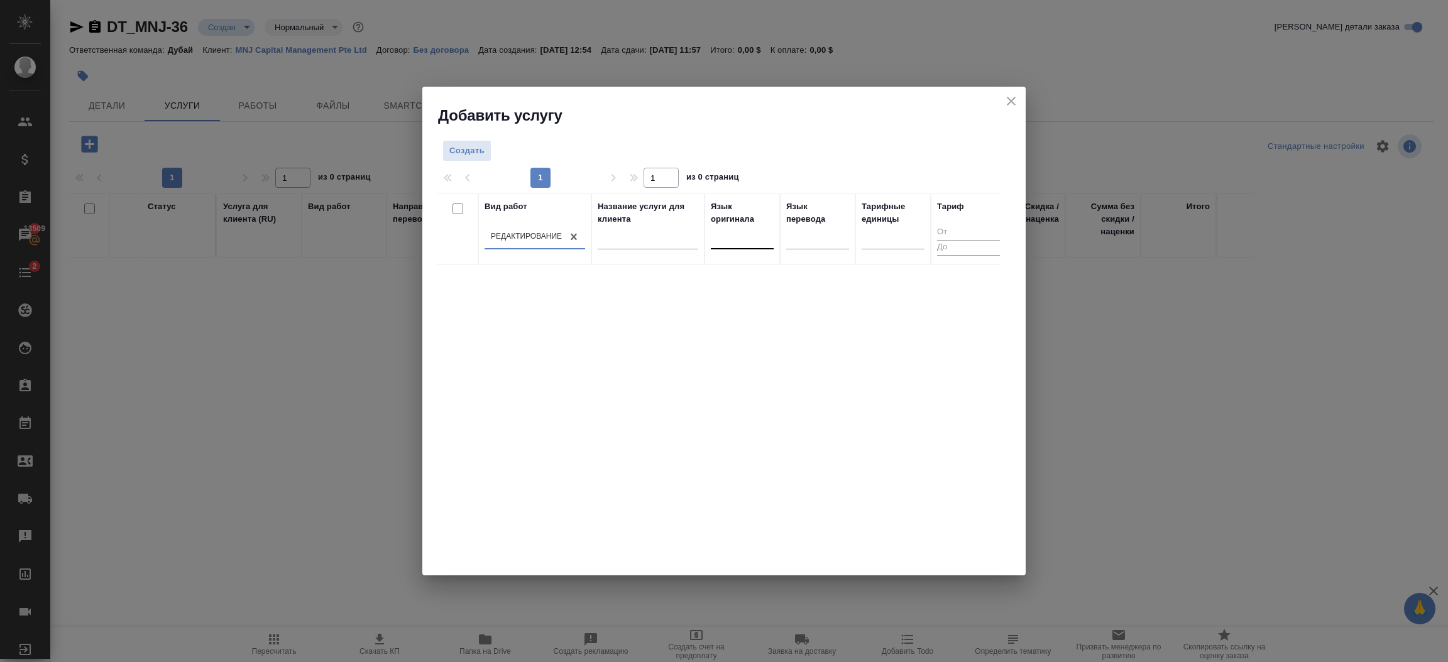
click at [753, 244] on div at bounding box center [742, 237] width 63 height 18
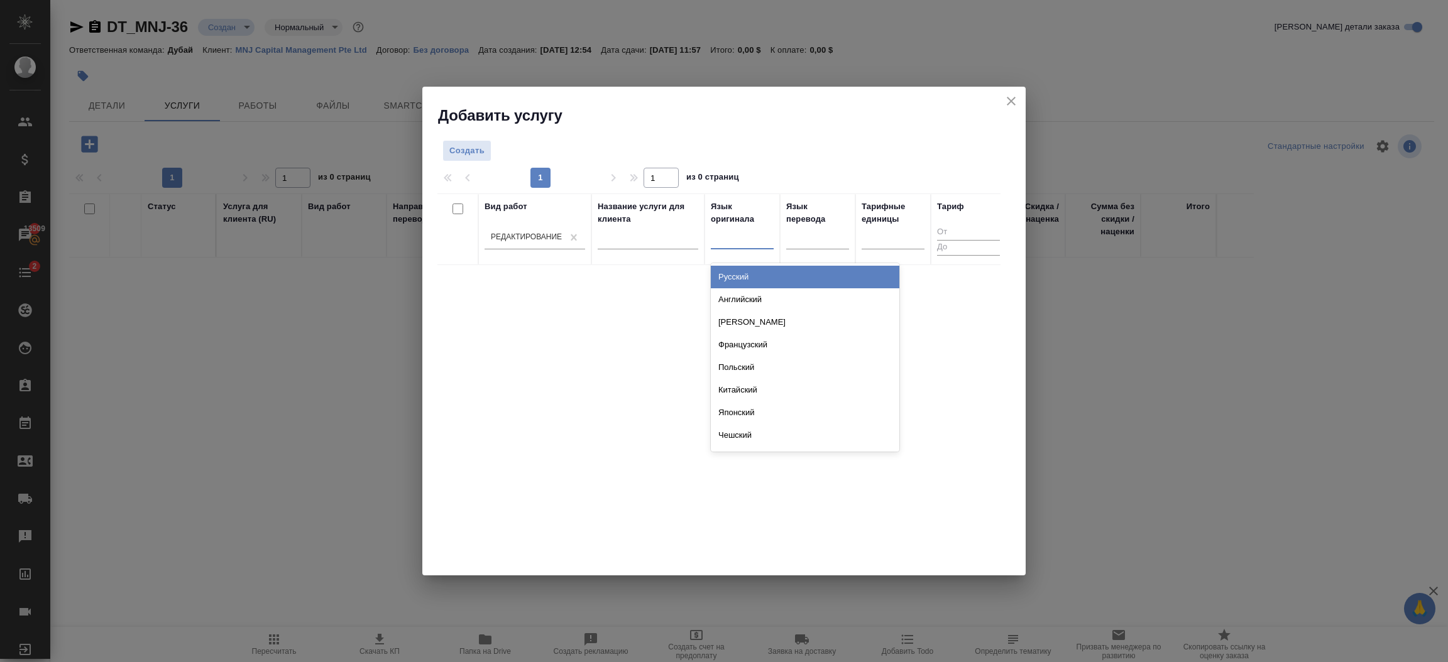
click at [759, 268] on div "Русский" at bounding box center [805, 277] width 189 height 23
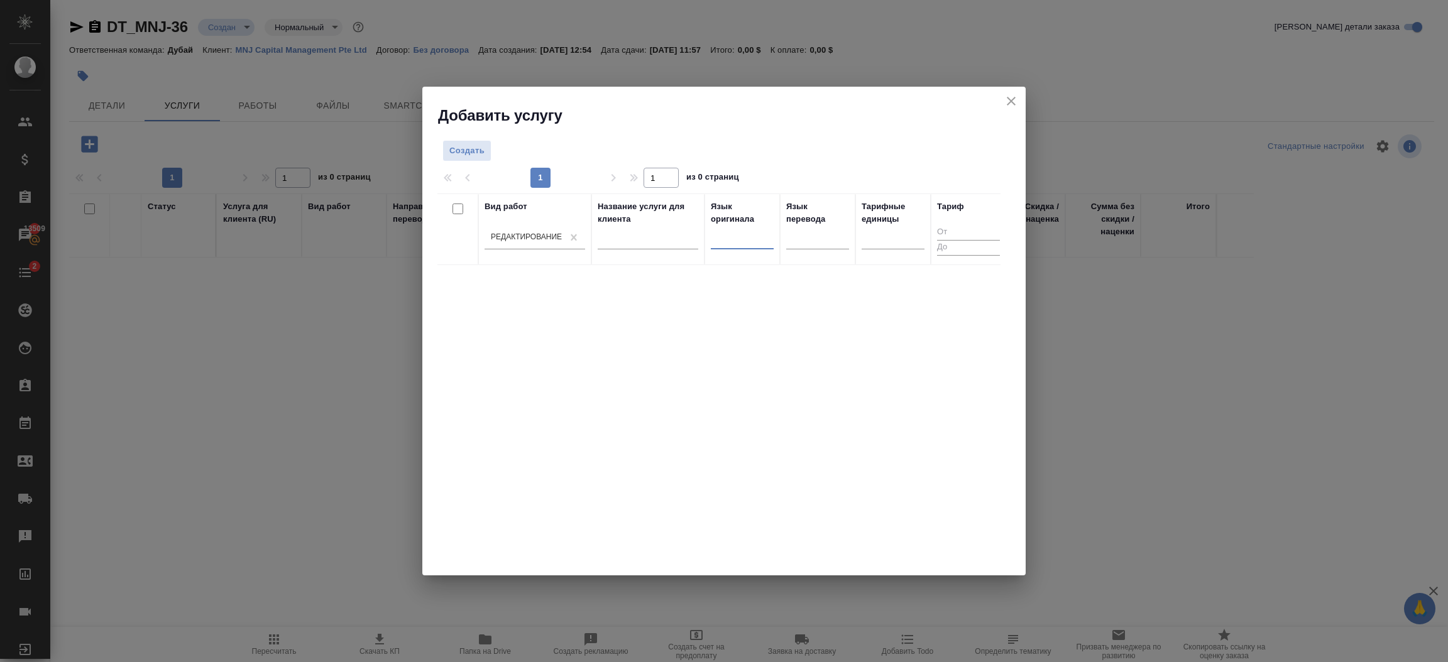
click at [760, 244] on div at bounding box center [742, 237] width 63 height 18
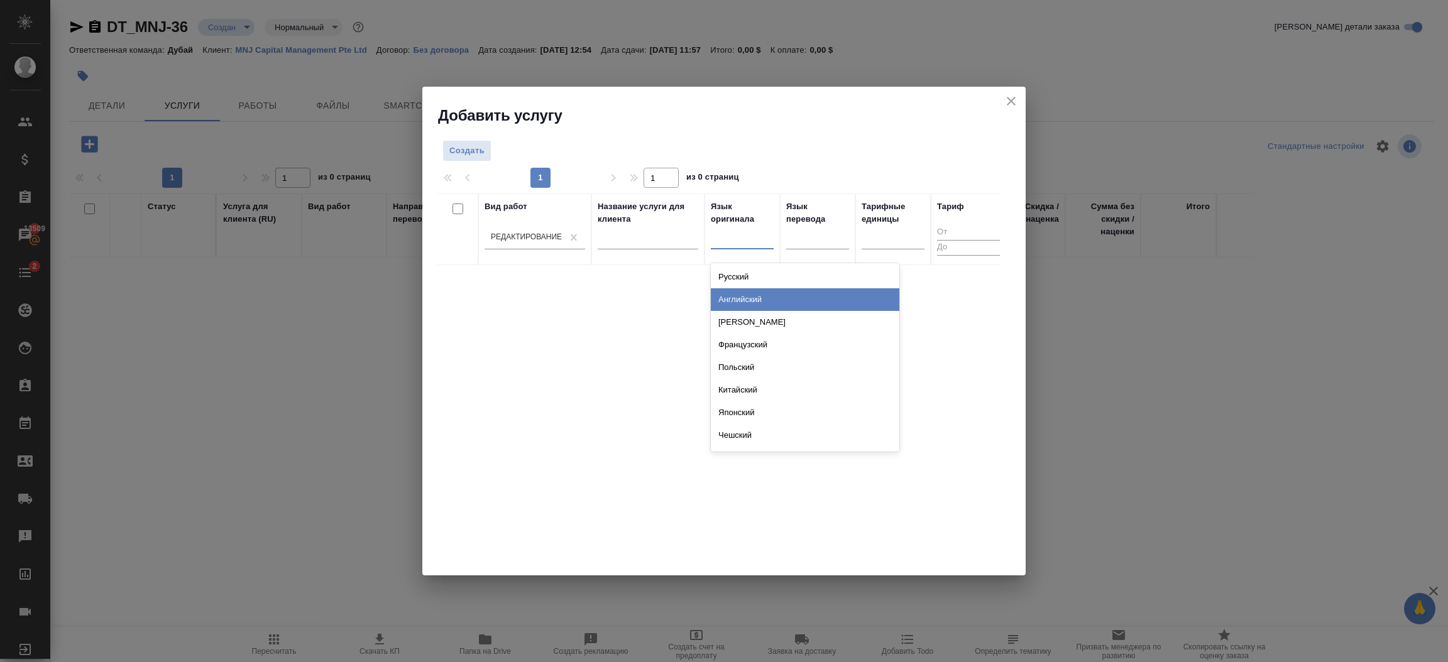
click at [757, 296] on div "Английский" at bounding box center [805, 299] width 189 height 23
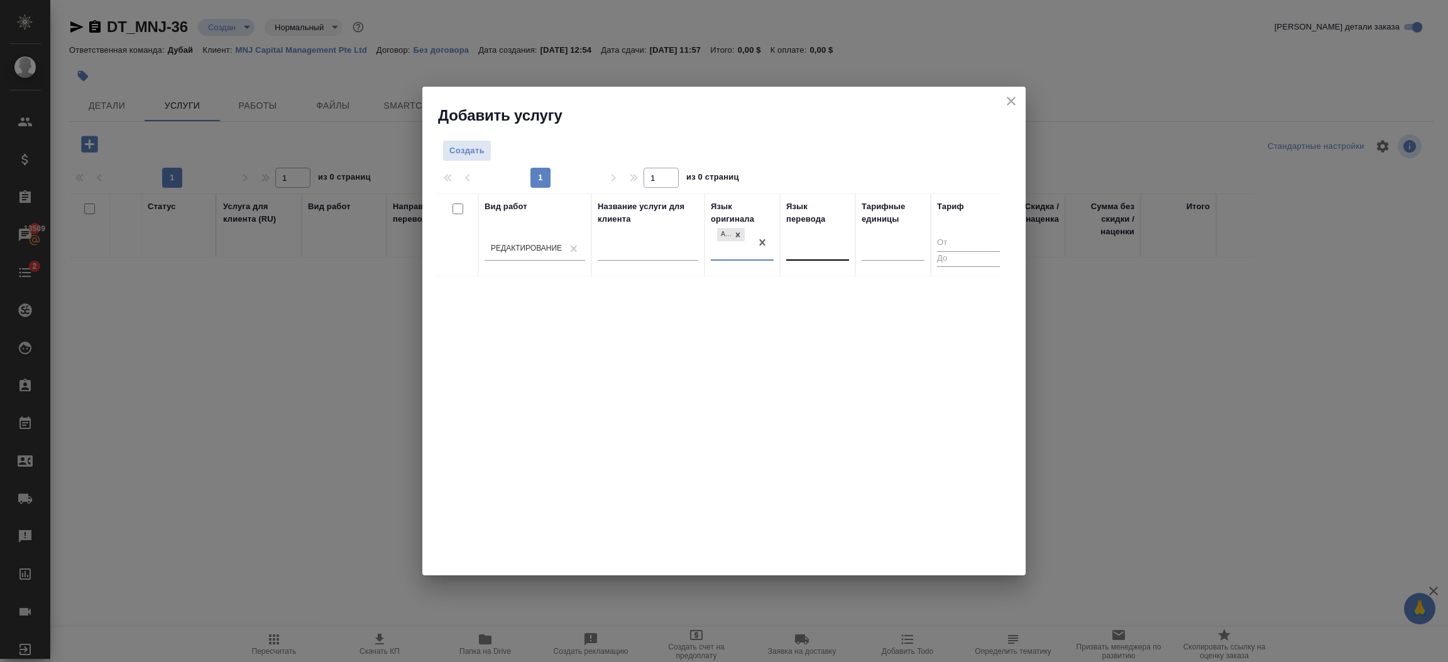
click at [794, 254] on div at bounding box center [817, 248] width 63 height 18
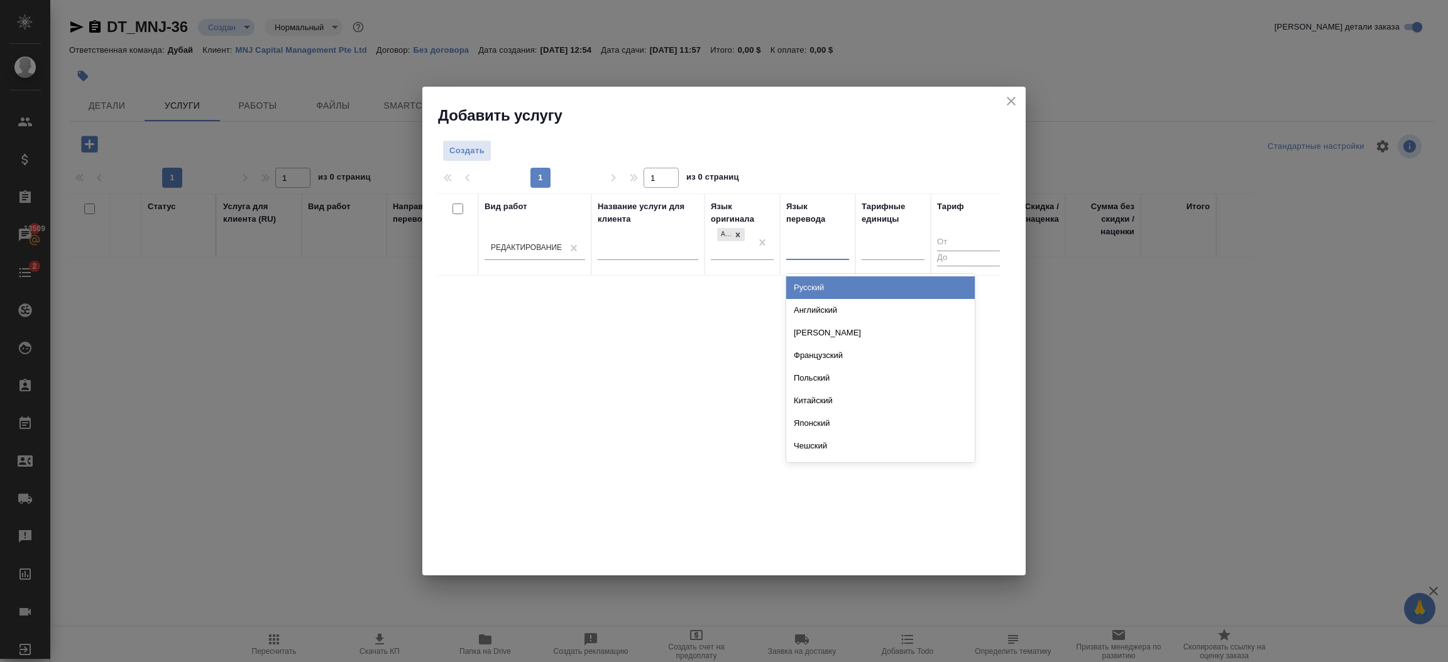
click at [805, 279] on div "Русский" at bounding box center [880, 287] width 189 height 23
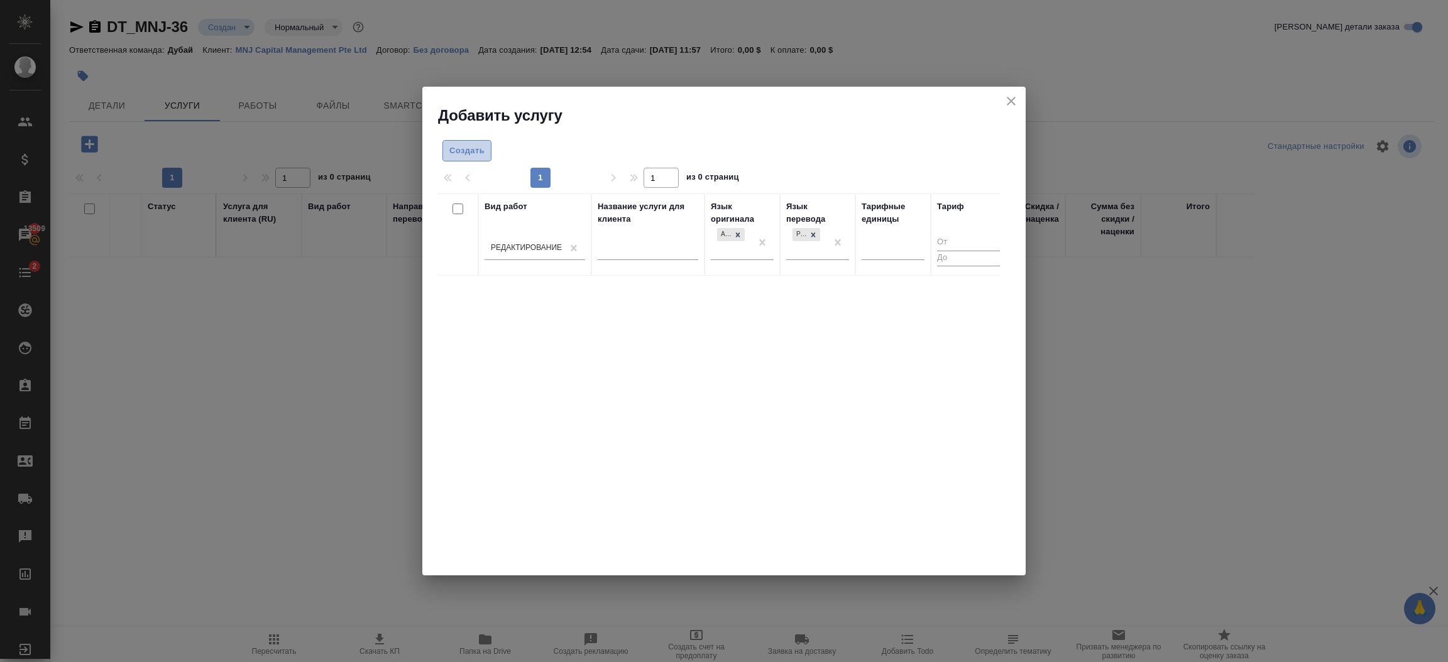
click at [482, 148] on span "Создать" at bounding box center [466, 151] width 35 height 14
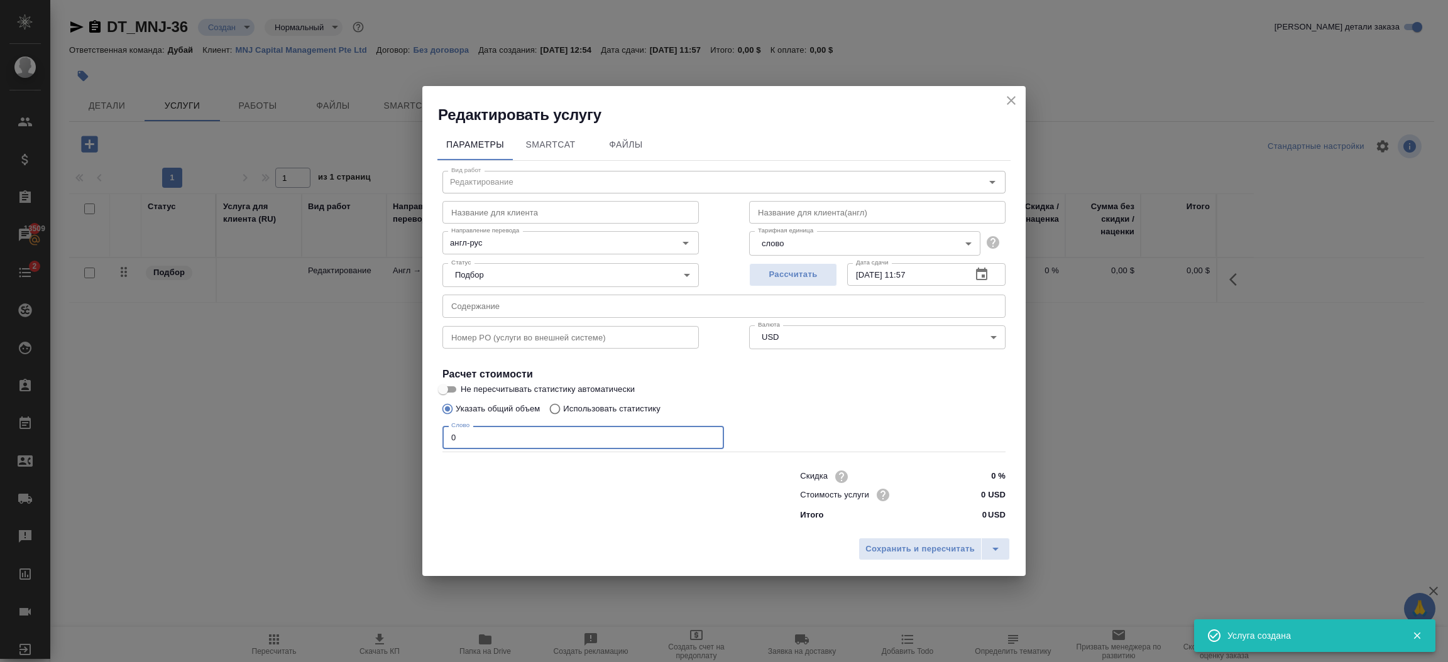
click at [503, 430] on input "0" at bounding box center [582, 437] width 281 height 23
type input "500"
click at [987, 495] on input "0 USD" at bounding box center [981, 495] width 47 height 18
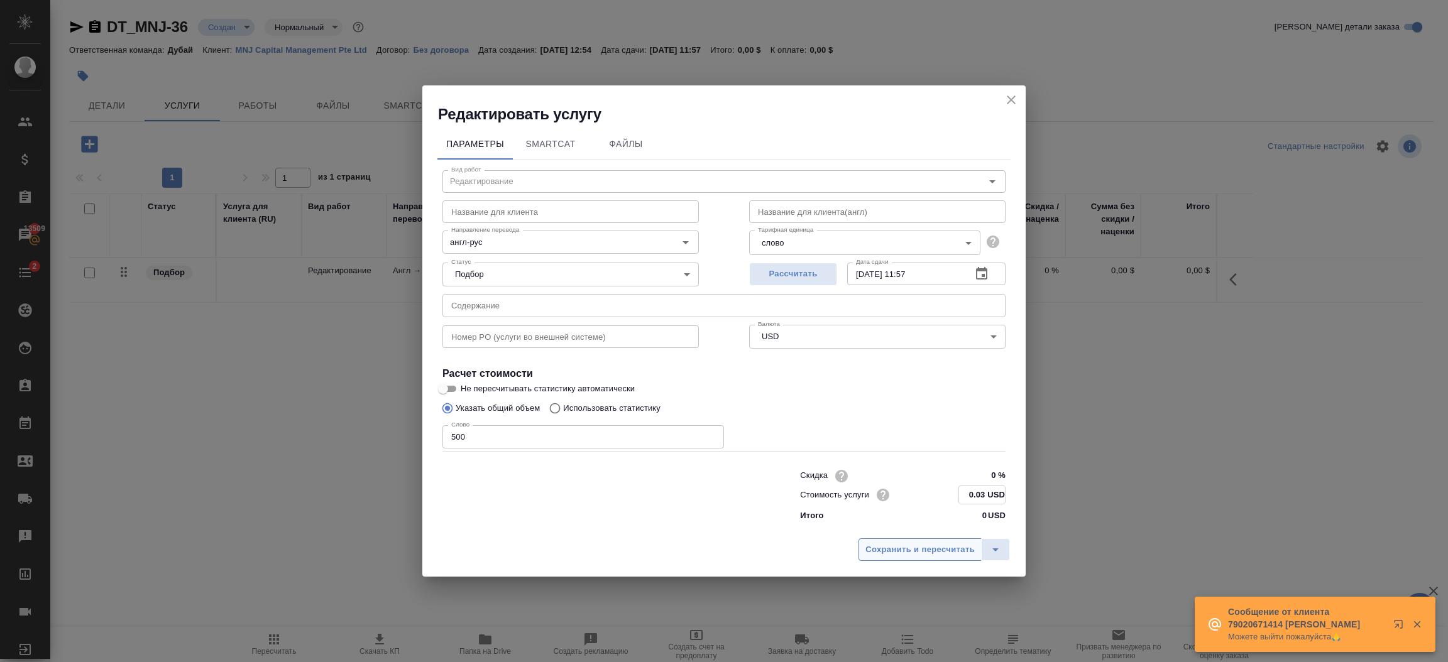
type input "0.03 USD"
click at [939, 545] on span "Сохранить и пересчитать" at bounding box center [919, 550] width 109 height 14
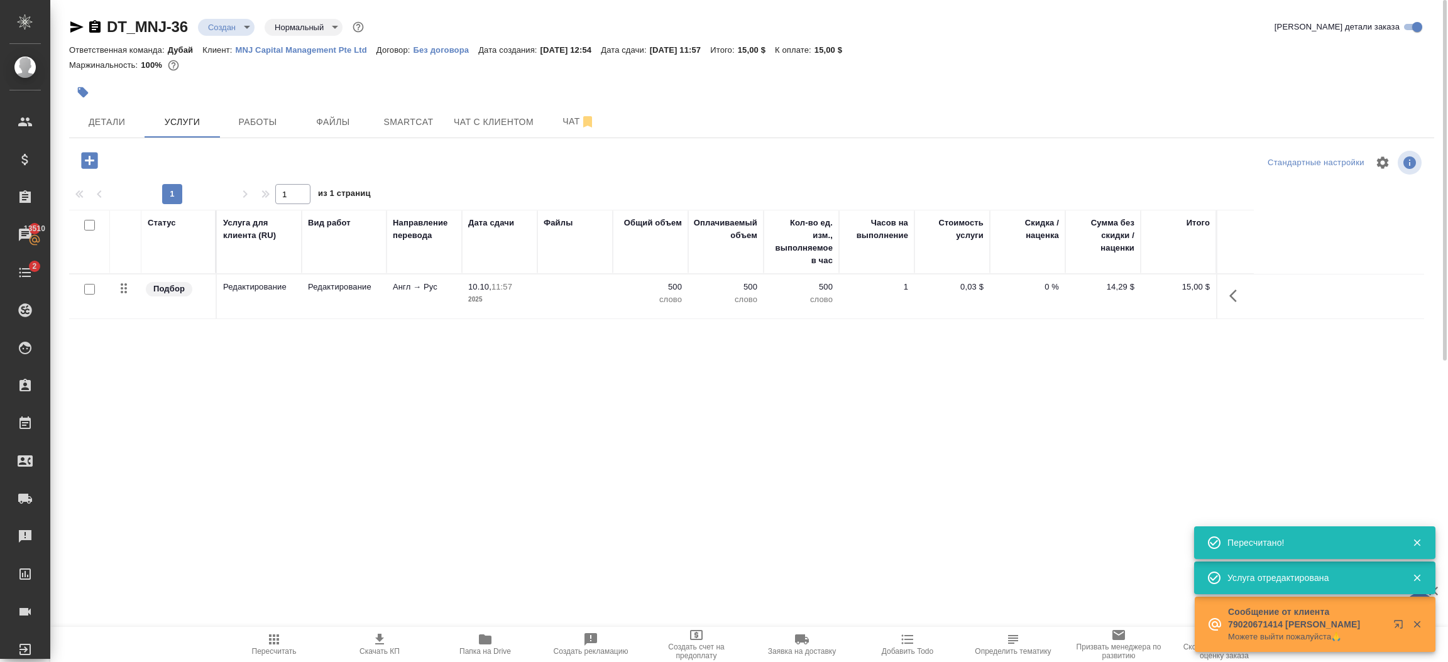
click at [90, 160] on icon "button" at bounding box center [90, 161] width 22 height 22
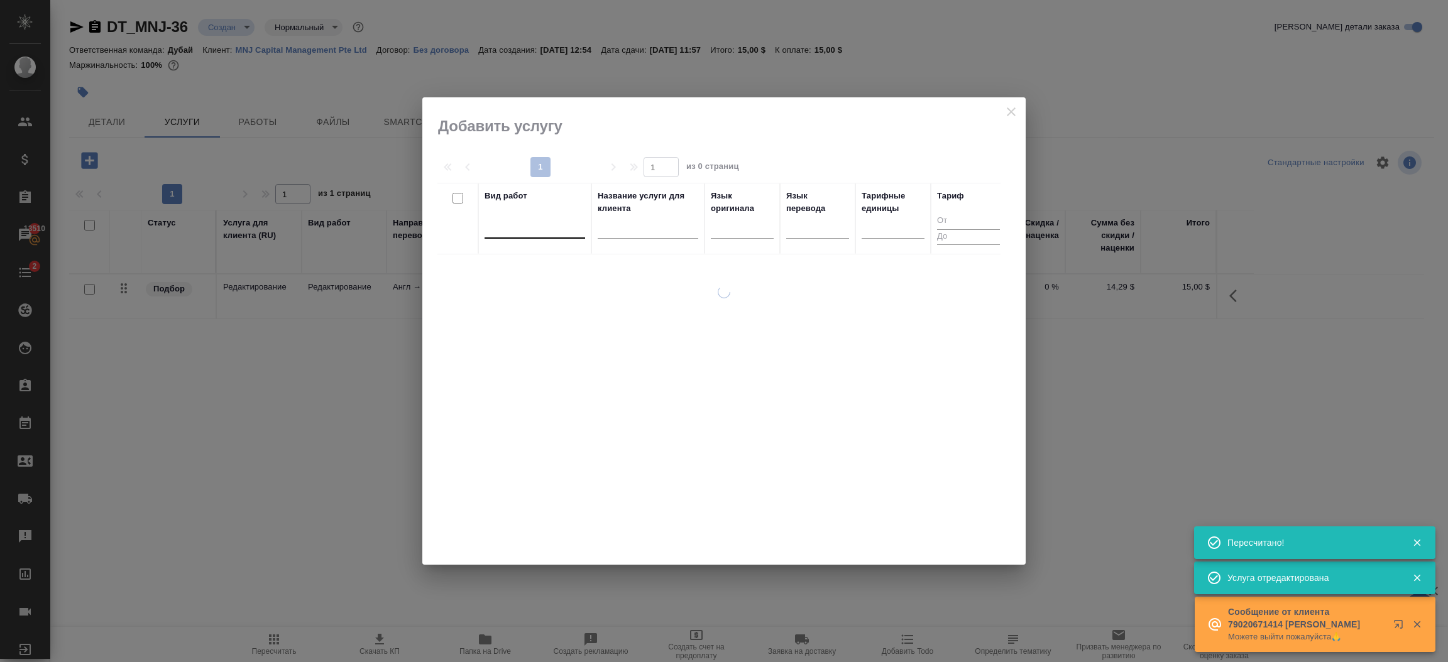
click at [491, 234] on div at bounding box center [534, 226] width 101 height 18
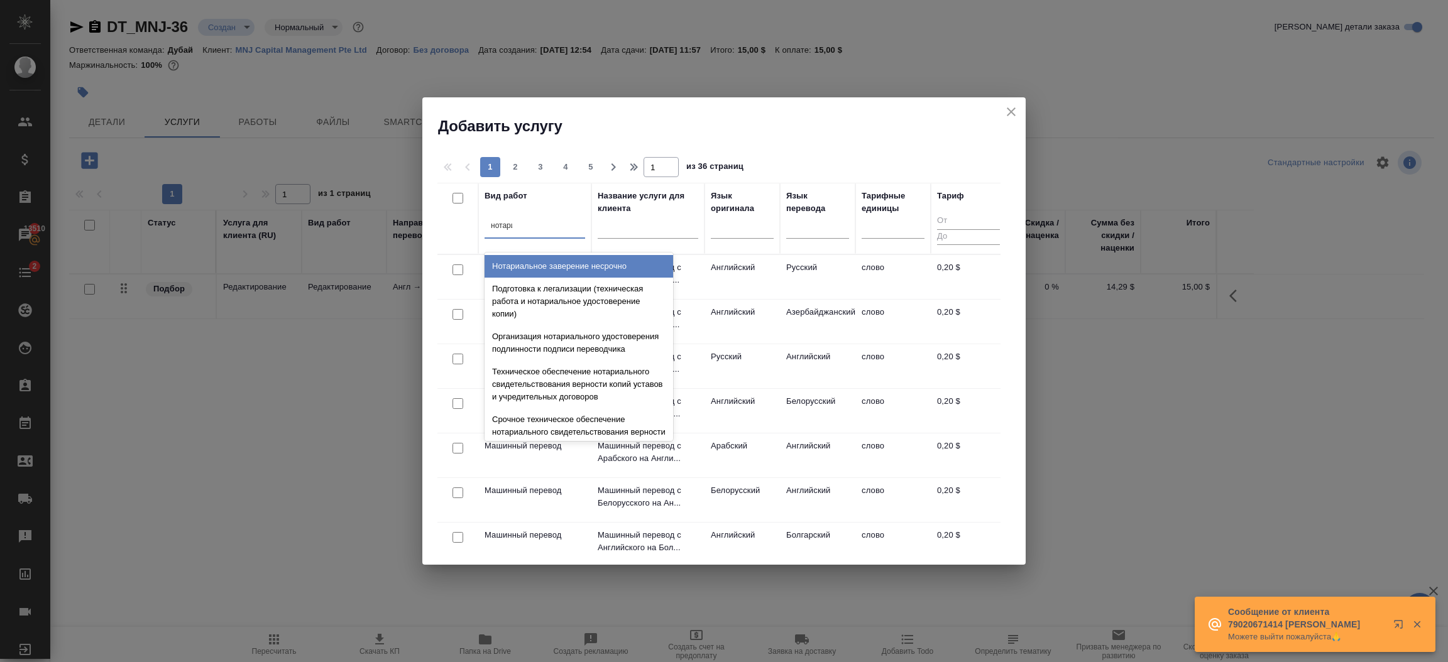
type input "нотариа"
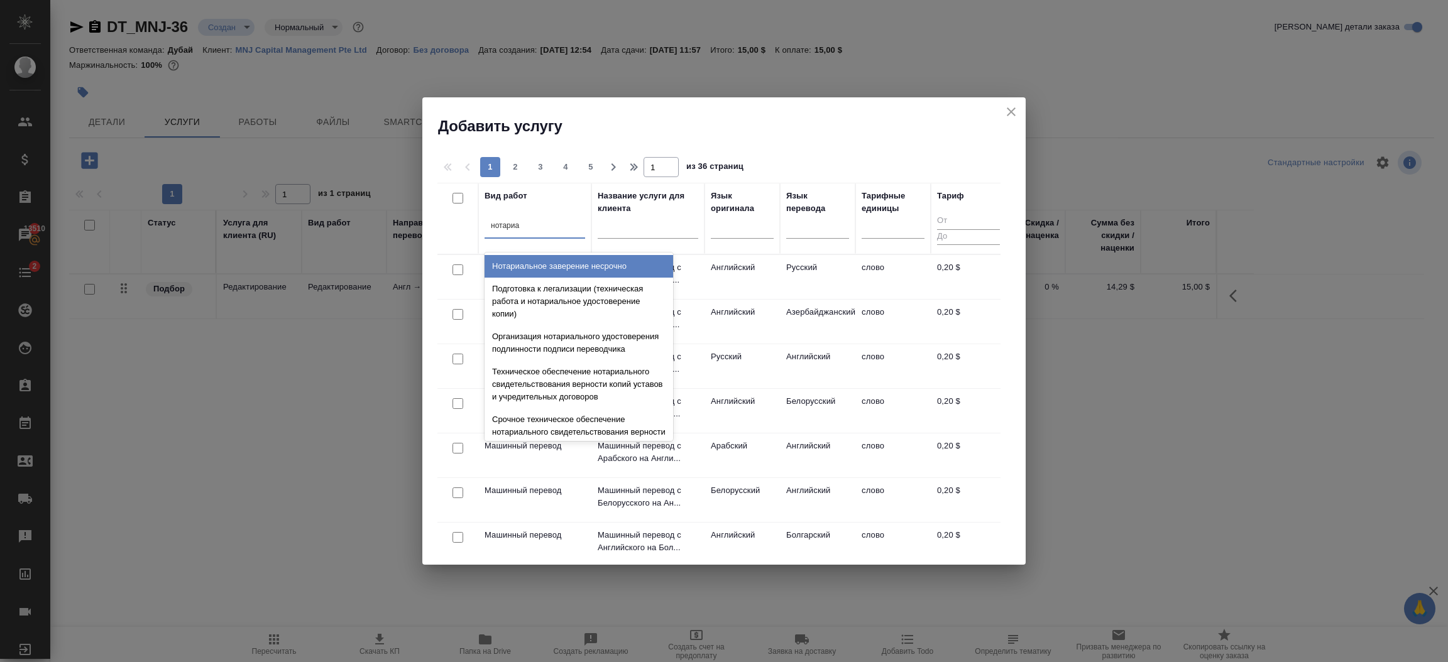
click at [582, 263] on div "Нотариальное заверение несрочно" at bounding box center [578, 266] width 189 height 23
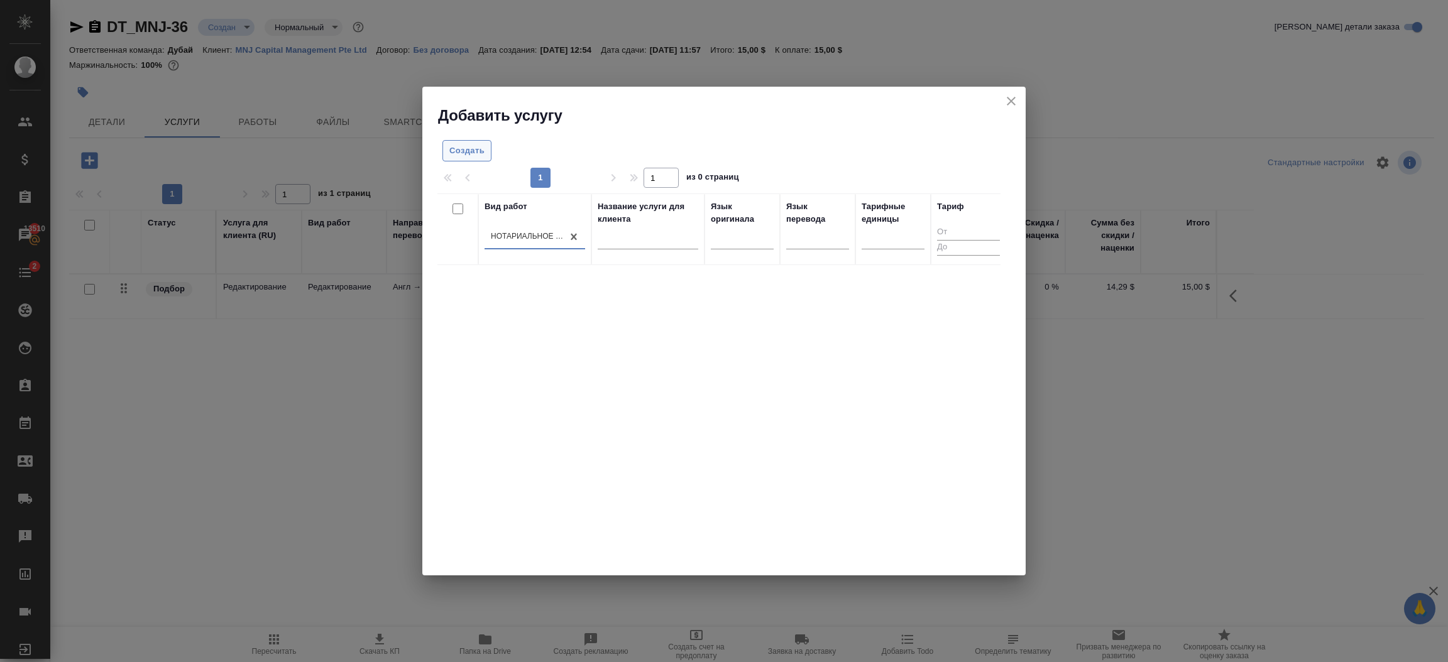
click at [473, 148] on span "Создать" at bounding box center [466, 151] width 35 height 14
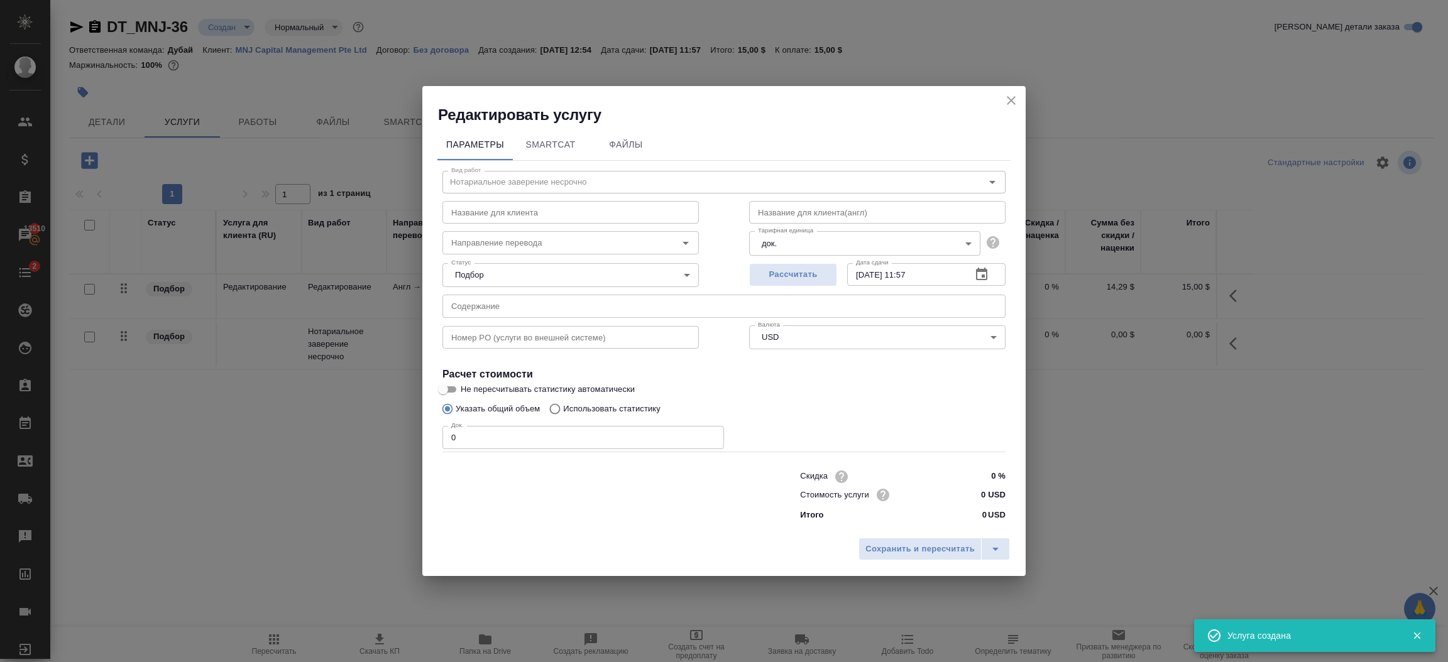
click at [516, 437] on input "0" at bounding box center [582, 437] width 281 height 23
type input "1"
click at [985, 493] on input "text" at bounding box center [982, 495] width 46 height 18
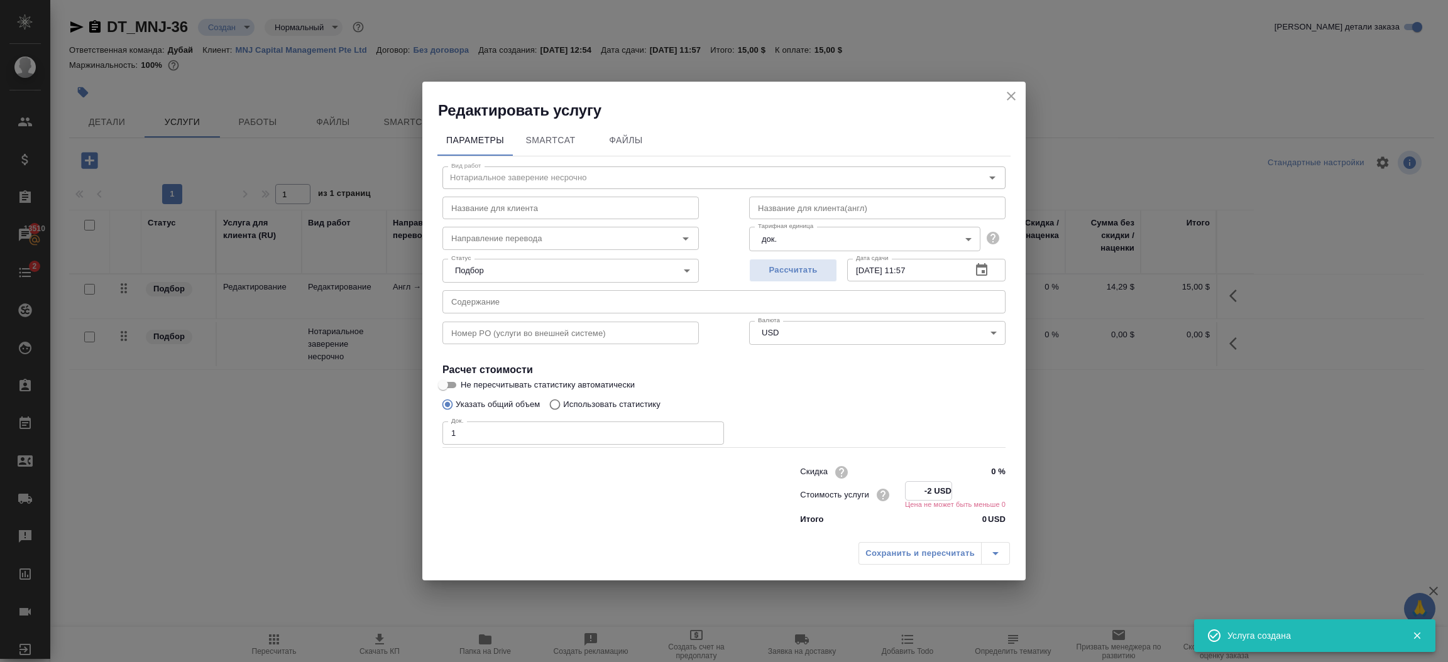
type input "-"
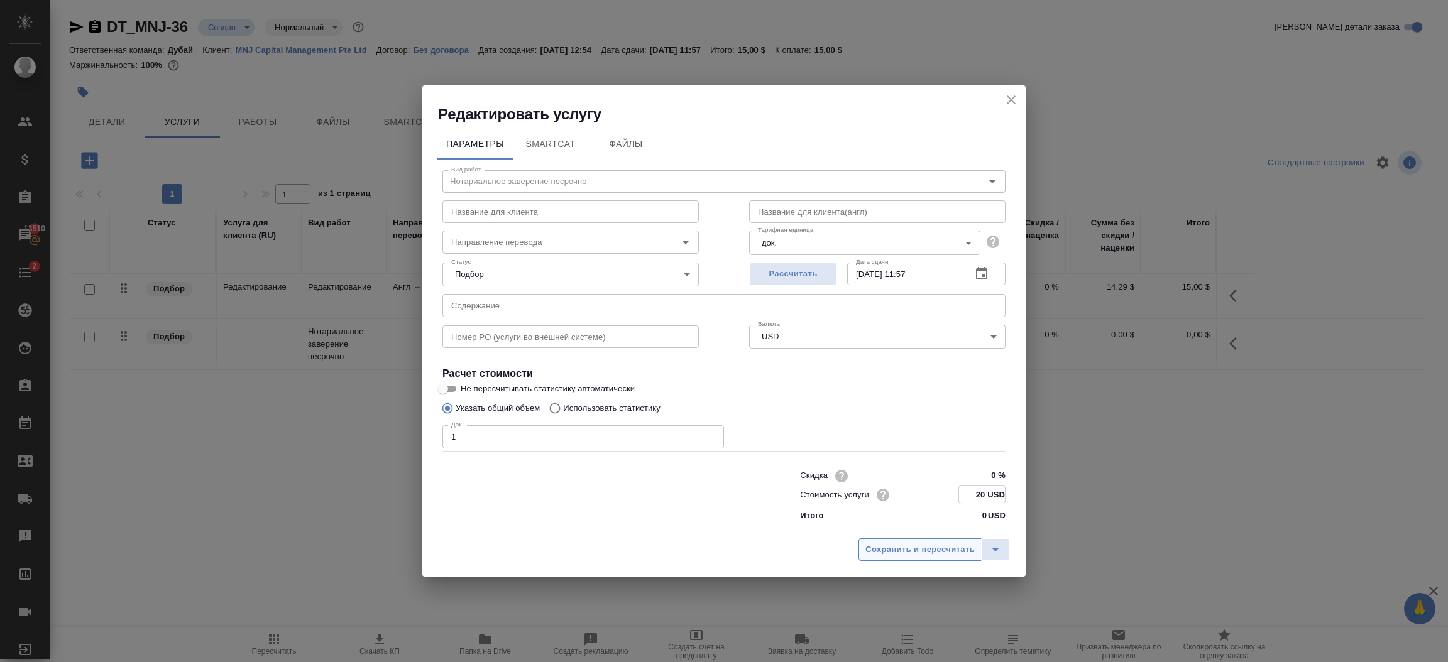
type input "20 USD"
click at [941, 549] on span "Сохранить и пересчитать" at bounding box center [919, 550] width 109 height 14
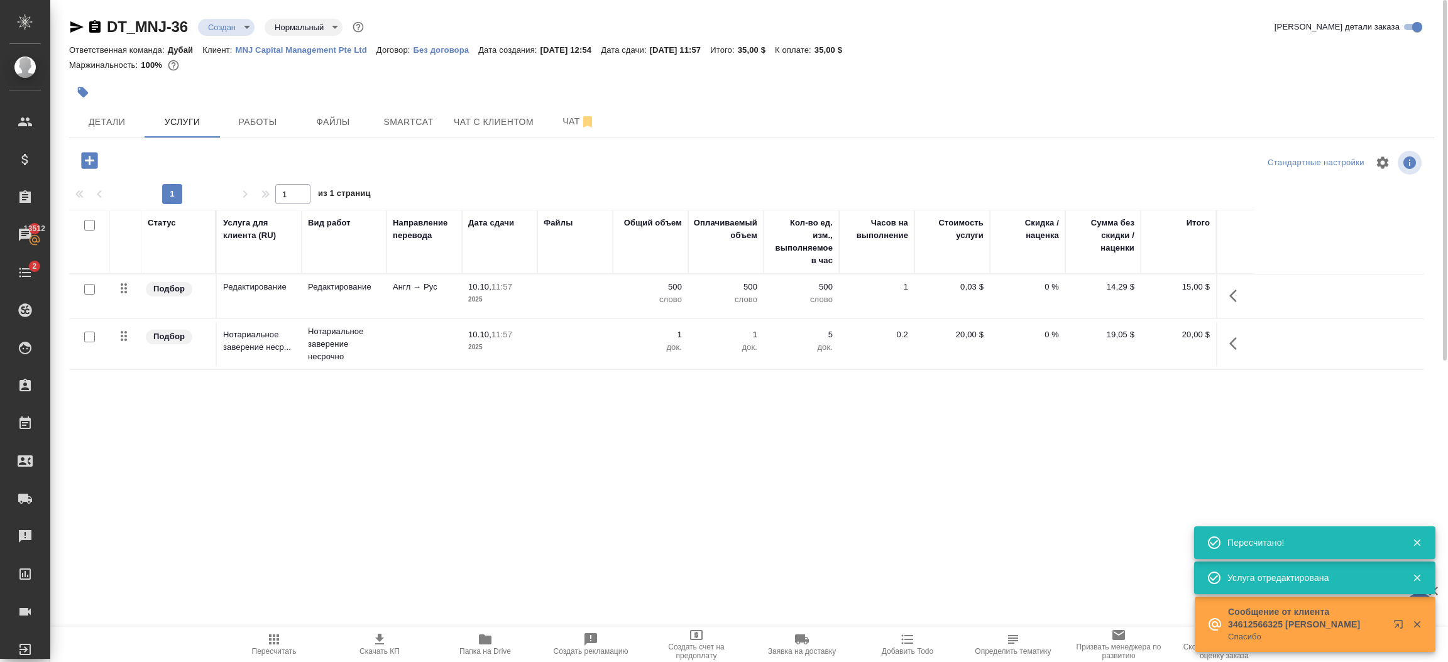
click at [88, 161] on icon "button" at bounding box center [89, 160] width 16 height 16
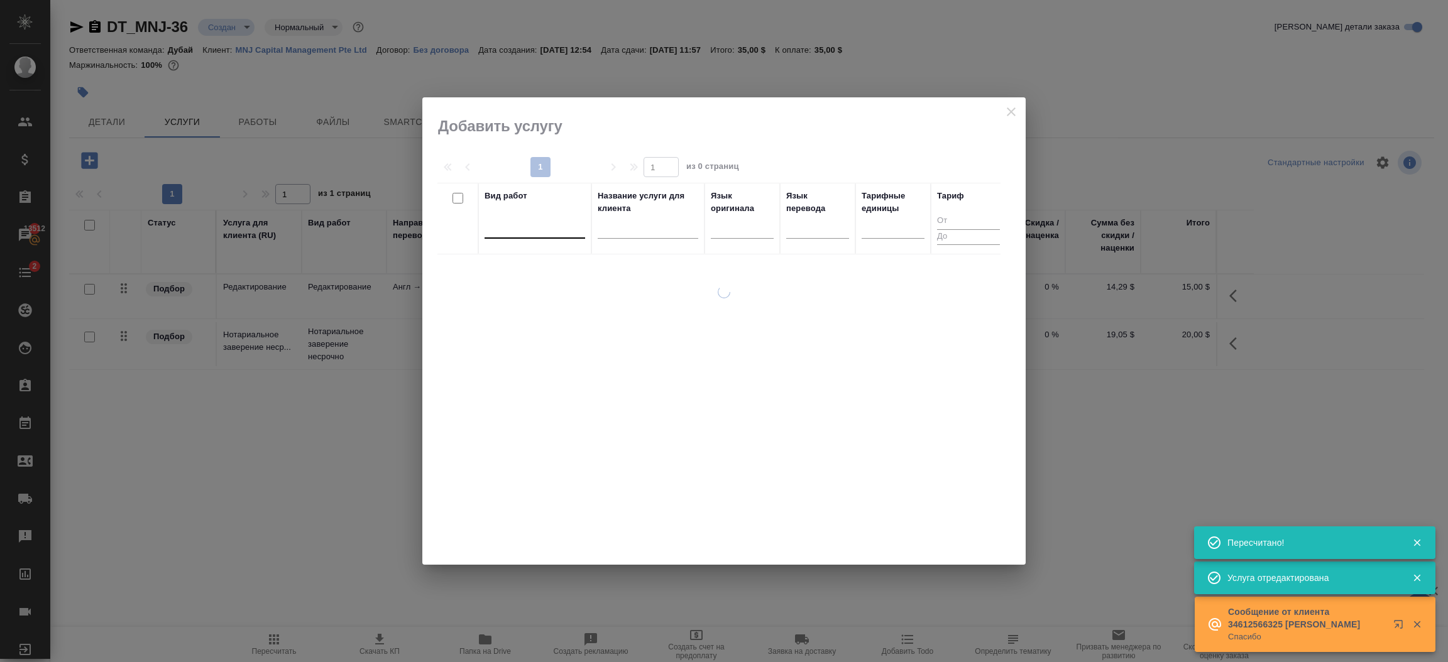
click at [559, 231] on div at bounding box center [534, 226] width 101 height 18
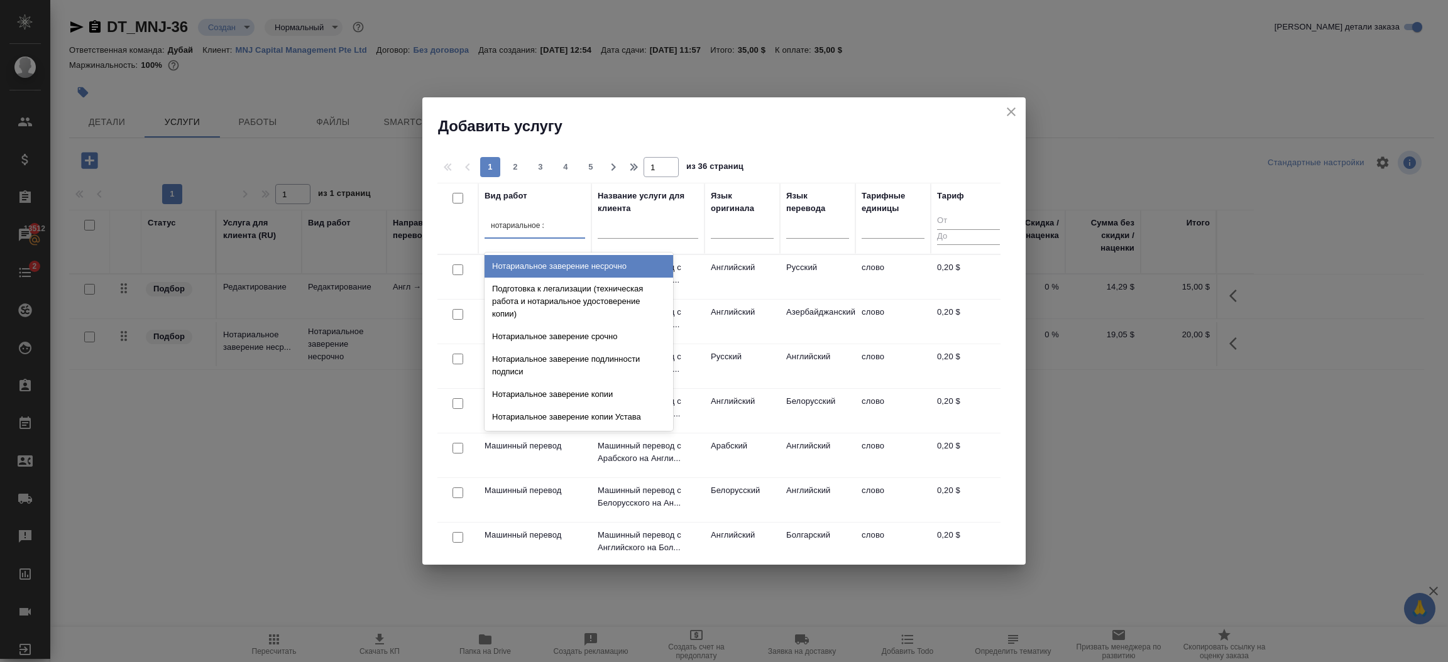
type input "нотариальное зав"
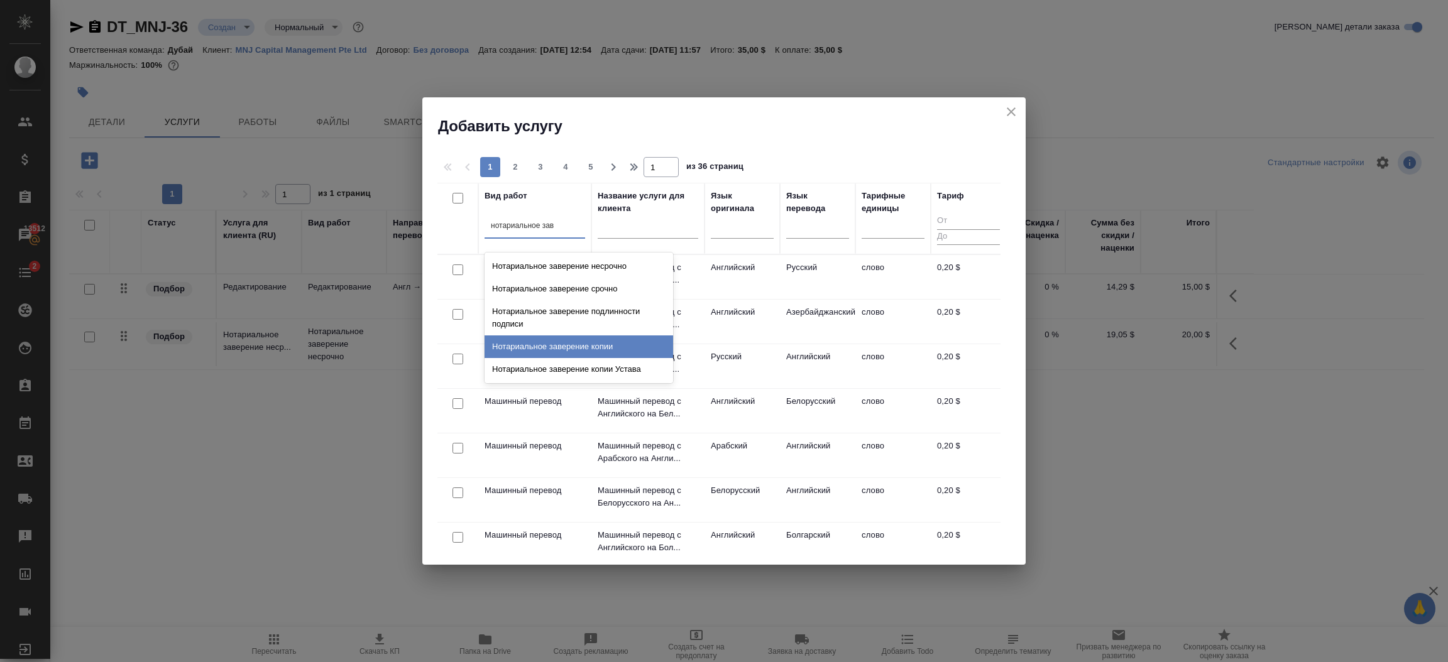
click at [593, 339] on div "Нотариальное заверение копии" at bounding box center [578, 347] width 189 height 23
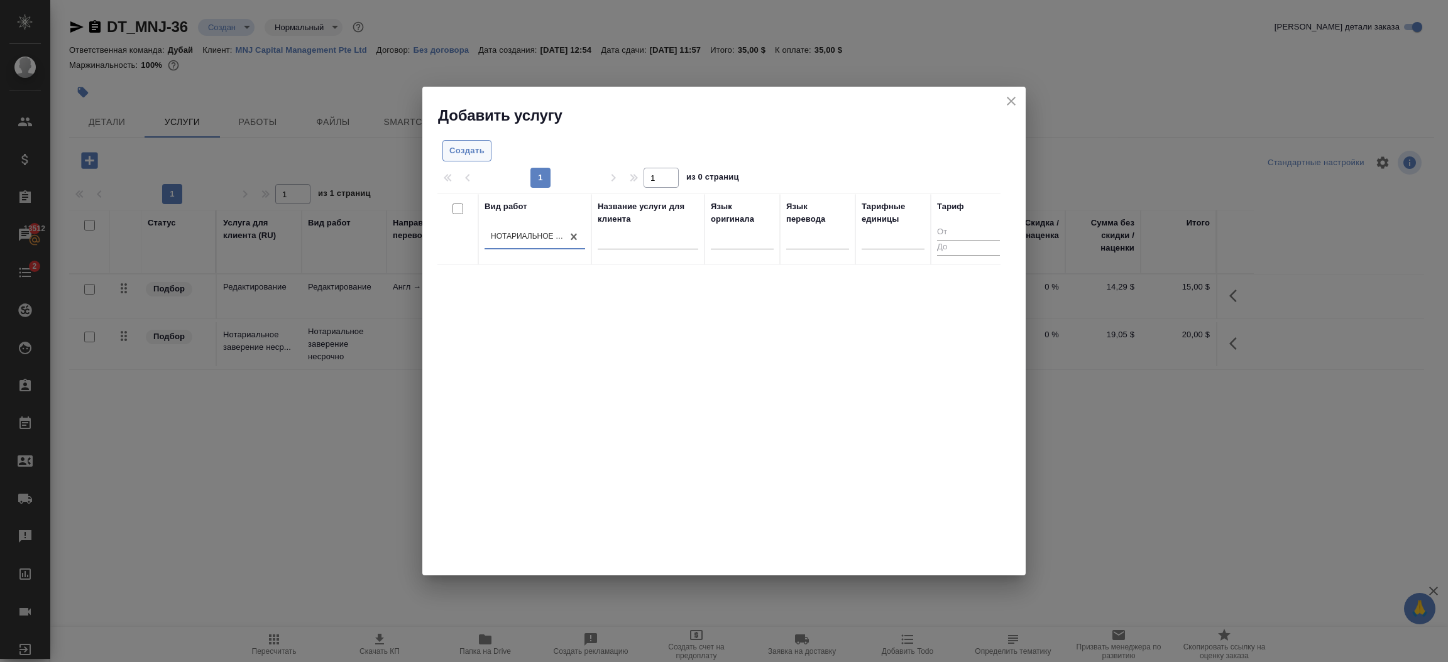
click at [477, 147] on span "Создать" at bounding box center [466, 151] width 35 height 14
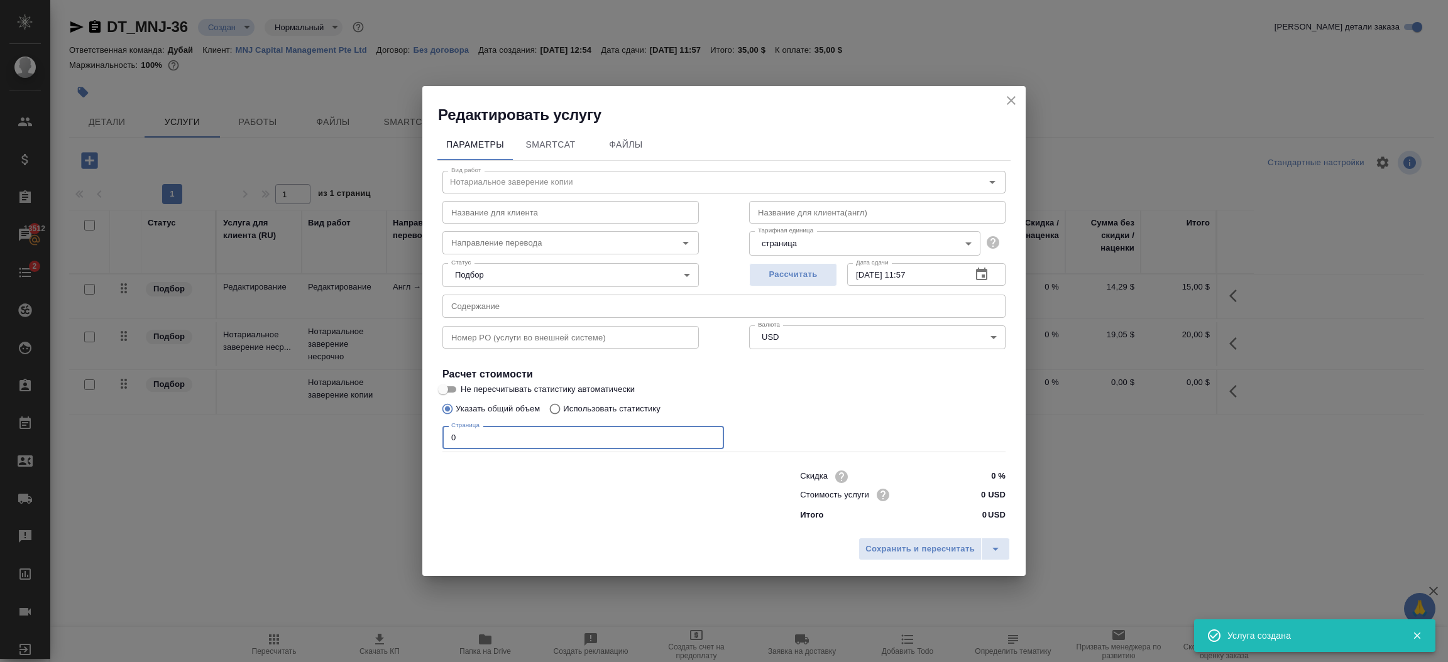
click at [599, 444] on input "0" at bounding box center [582, 437] width 281 height 23
type input "7"
click at [932, 550] on span "Сохранить и пересчитать" at bounding box center [919, 549] width 109 height 14
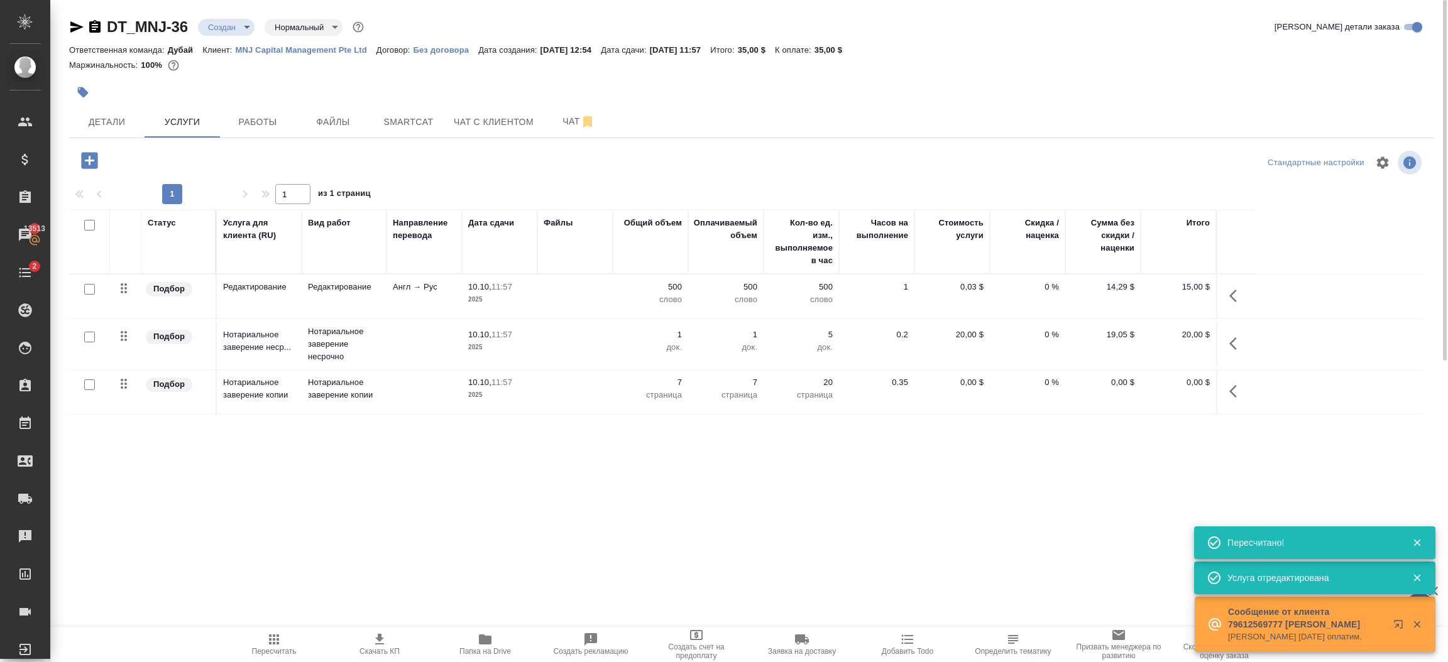
click at [1230, 391] on icon "button" at bounding box center [1233, 391] width 8 height 13
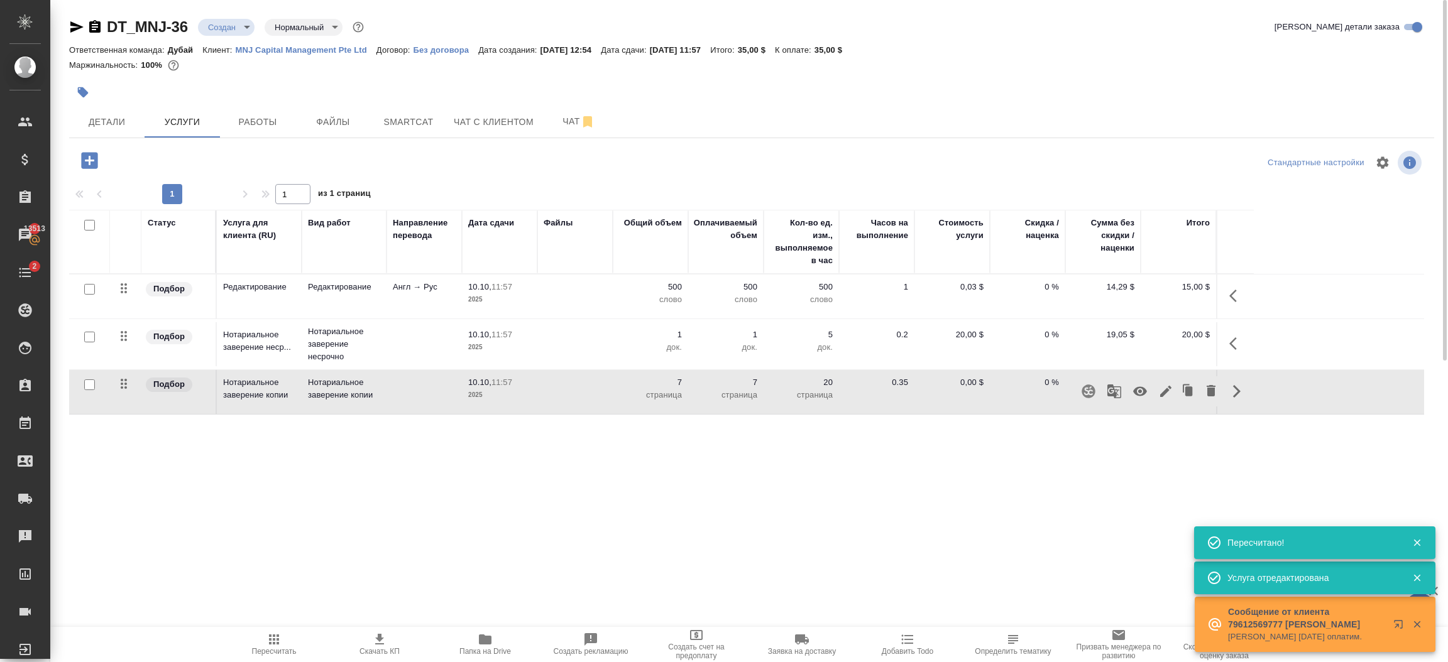
click at [1164, 390] on icon "button" at bounding box center [1165, 391] width 15 height 15
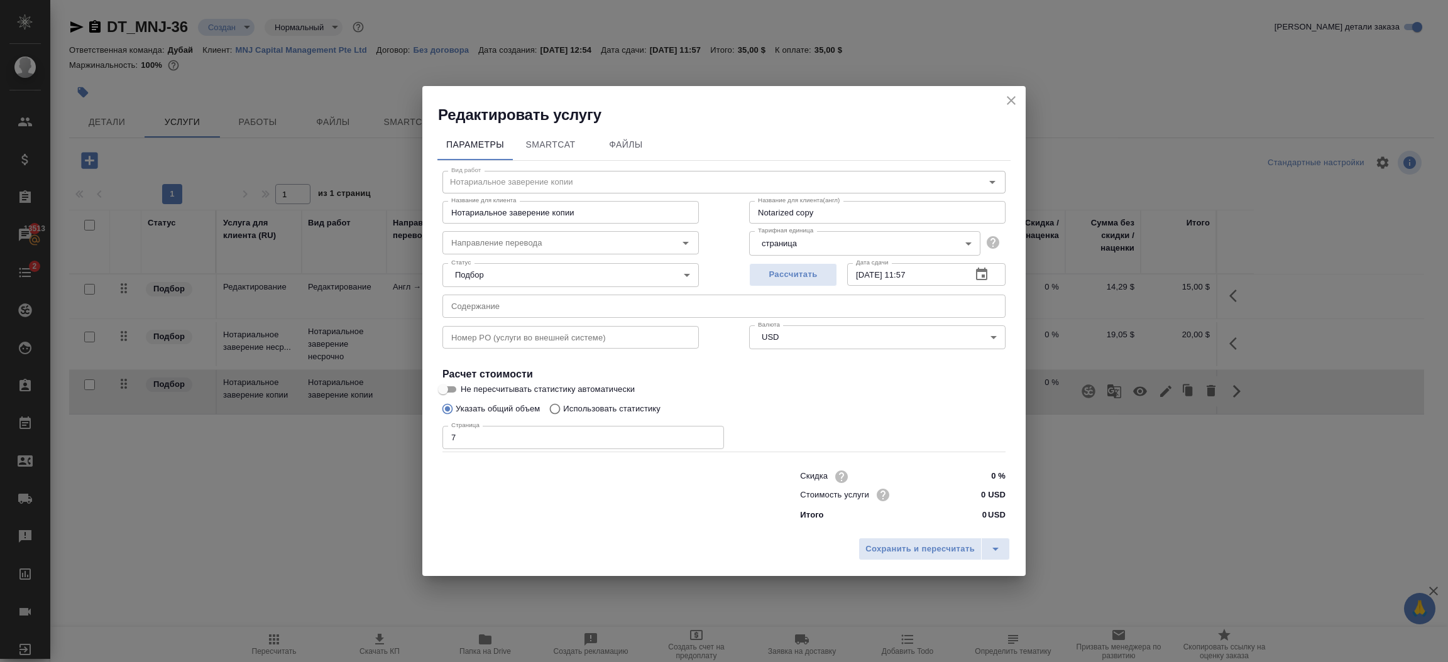
click at [980, 497] on input "0 USD" at bounding box center [981, 495] width 47 height 18
type input "3 USD"
click at [939, 558] on button "Сохранить и пересчитать" at bounding box center [919, 549] width 123 height 23
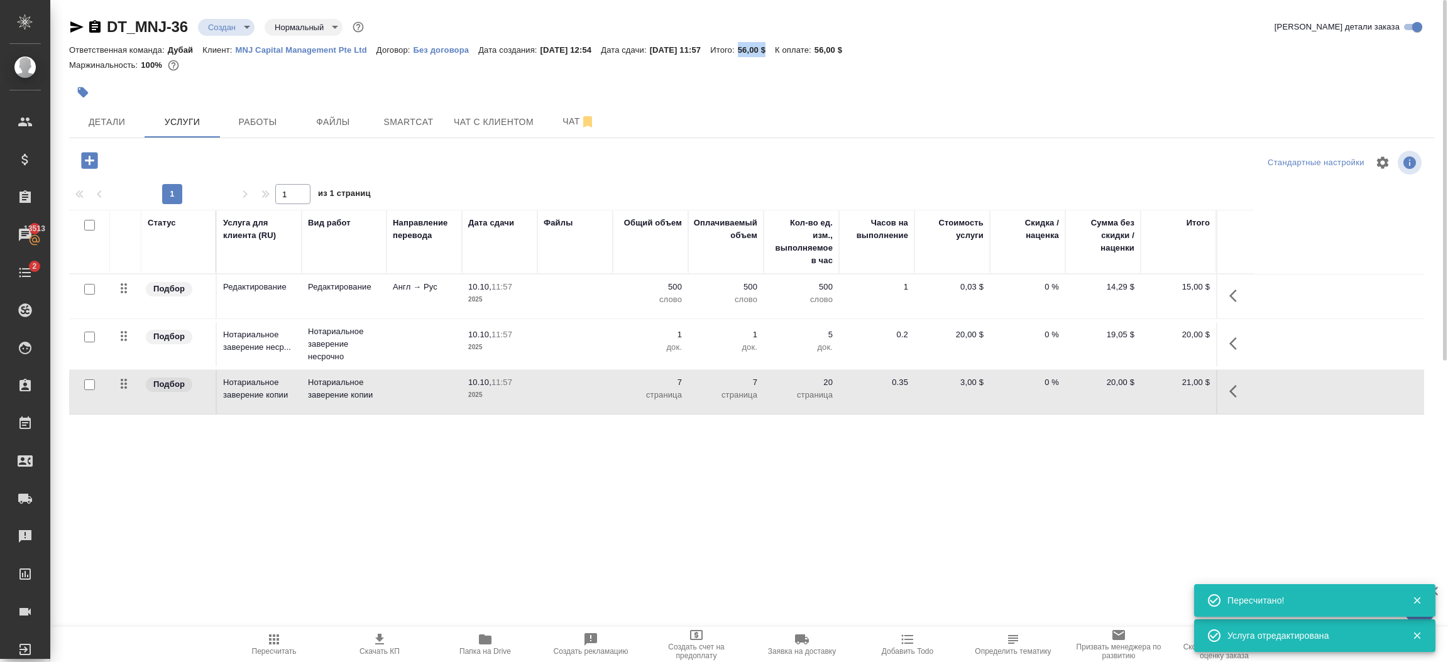
drag, startPoint x: 798, startPoint y: 54, endPoint x: 770, endPoint y: 47, distance: 28.5
click at [770, 47] on p "56,00 $" at bounding box center [756, 49] width 37 height 9
copy p "56,00 $"
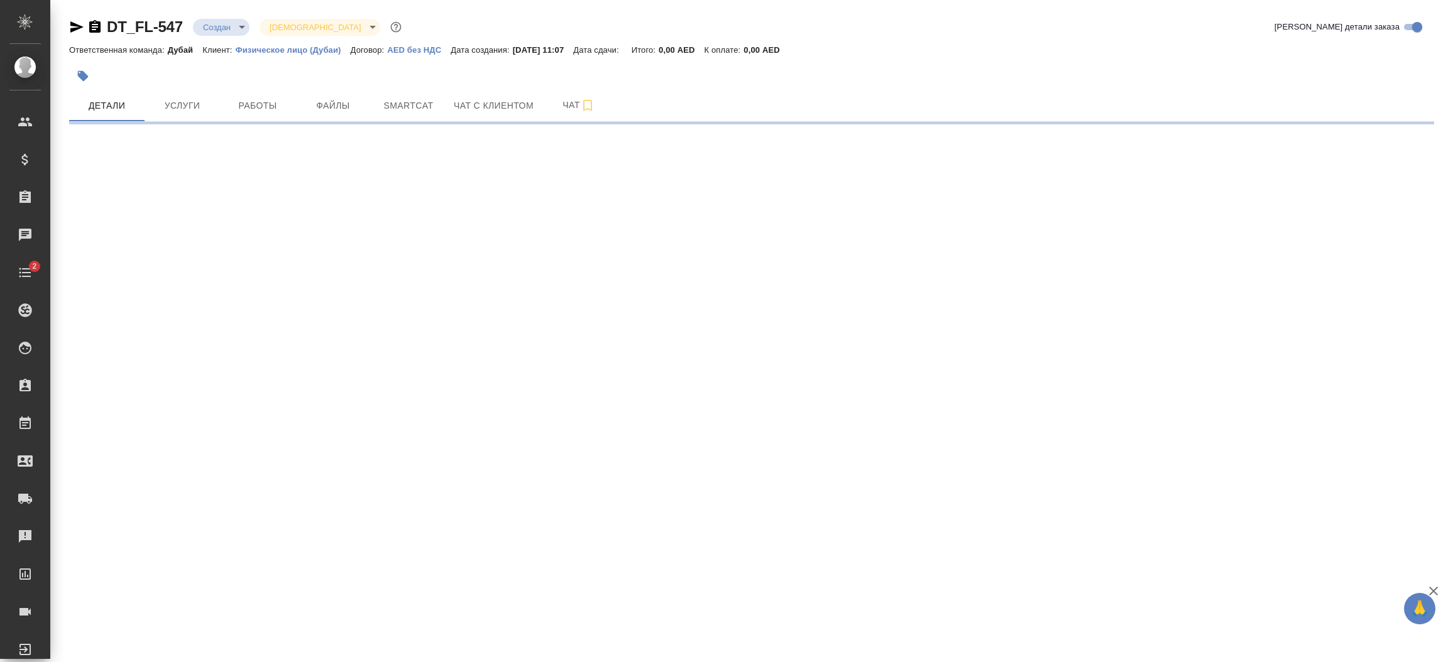
select select "RU"
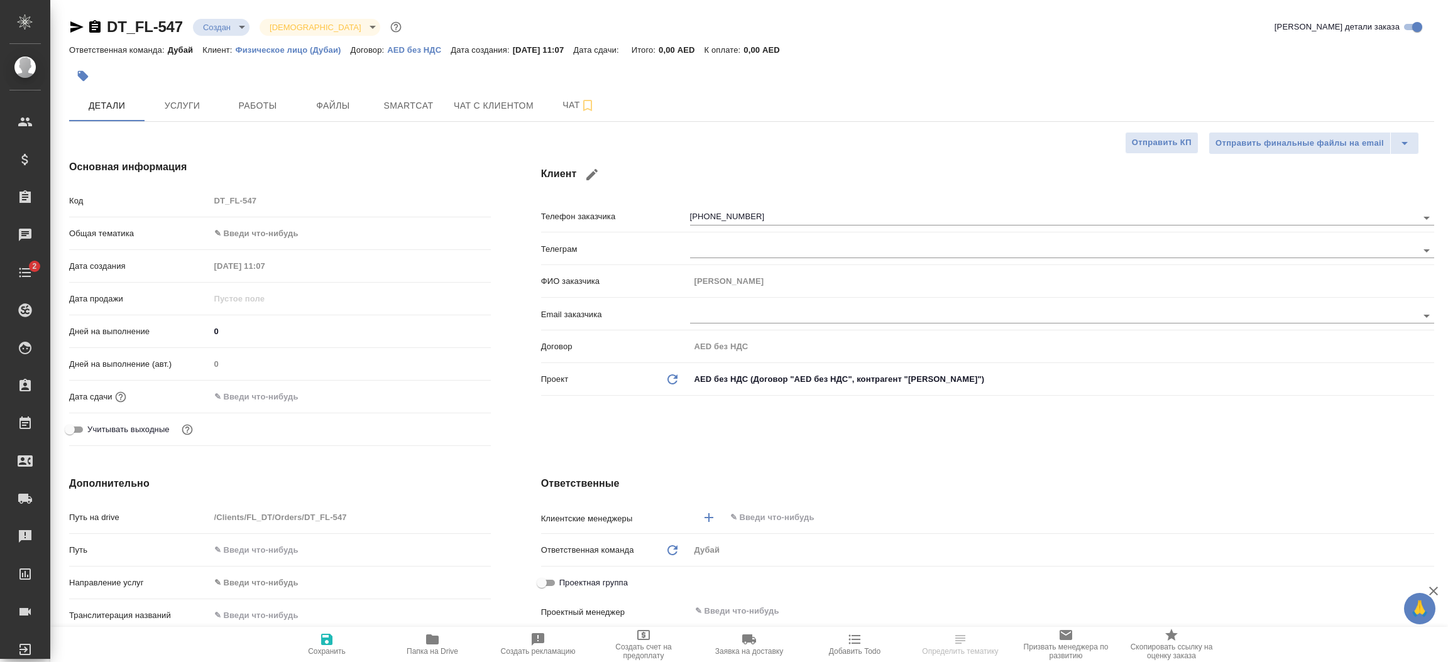
type textarea "x"
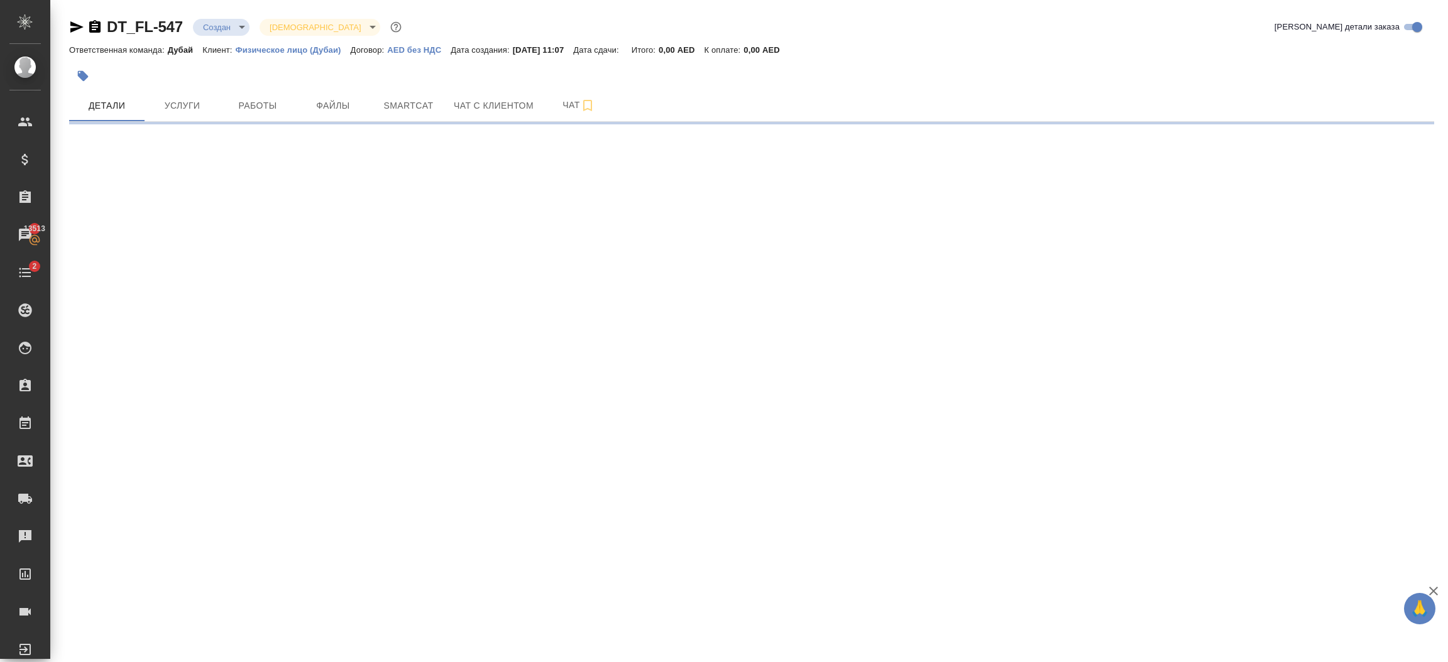
select select "RU"
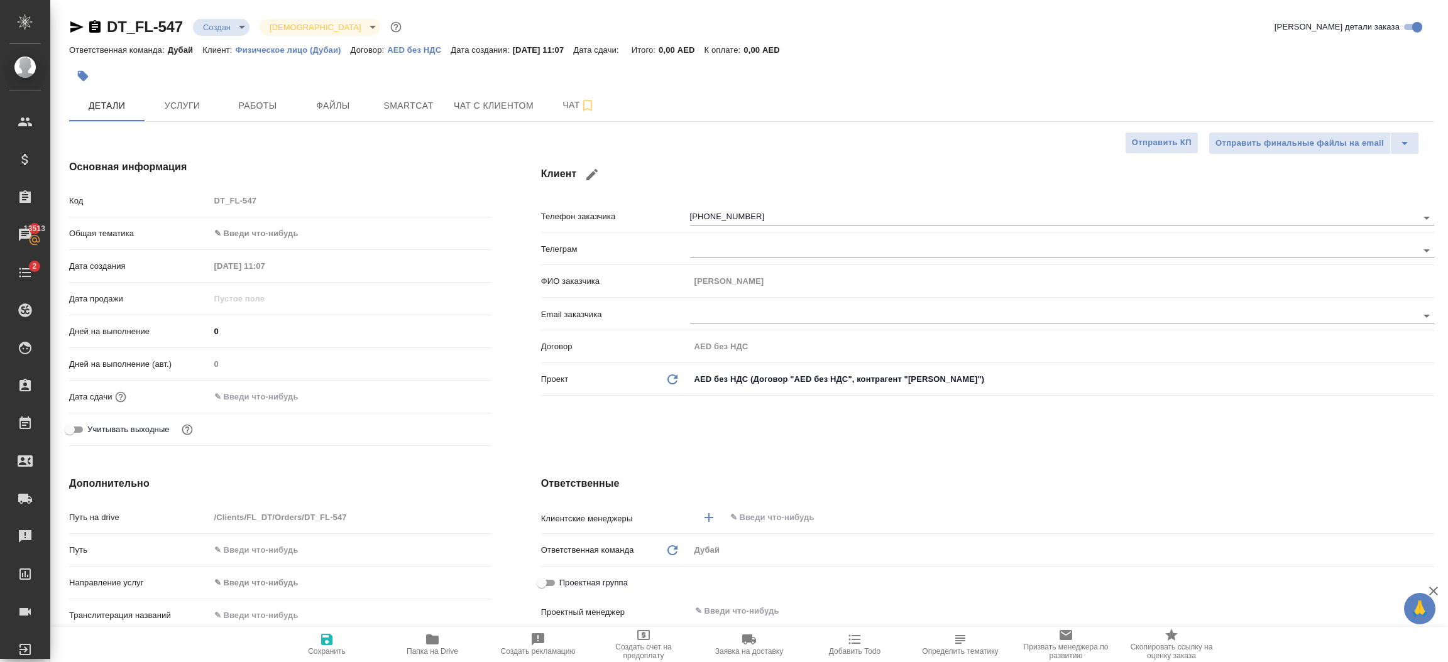
type textarea "x"
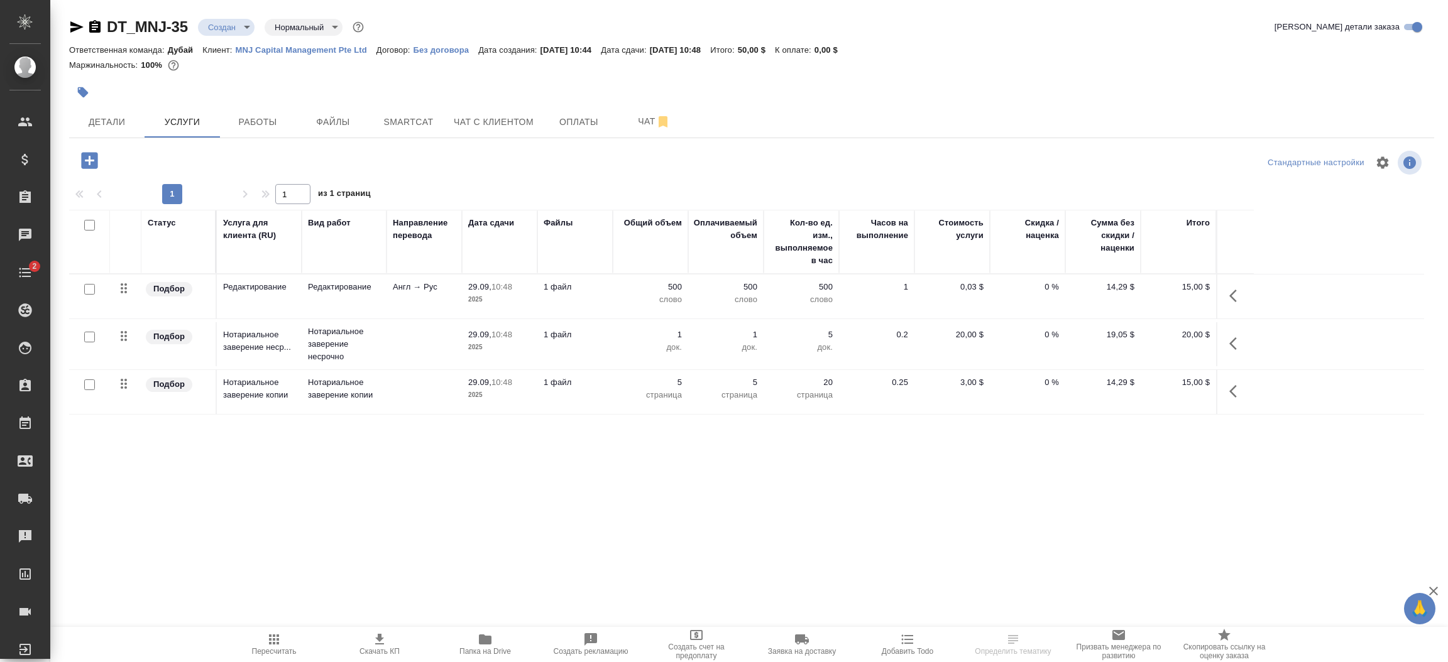
click at [97, 164] on icon "button" at bounding box center [90, 161] width 22 height 22
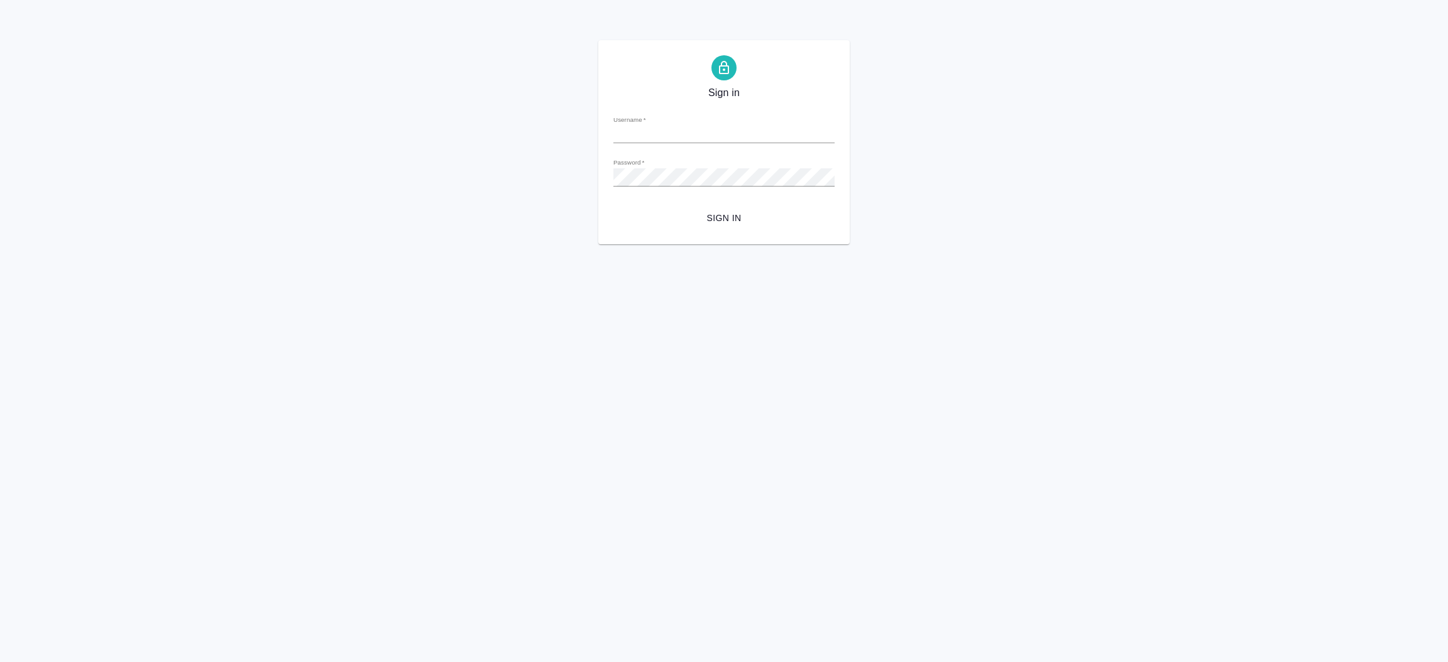
type input "[EMAIL_ADDRESS][DOMAIN_NAME]"
click at [723, 214] on span "Sign in" at bounding box center [723, 218] width 201 height 16
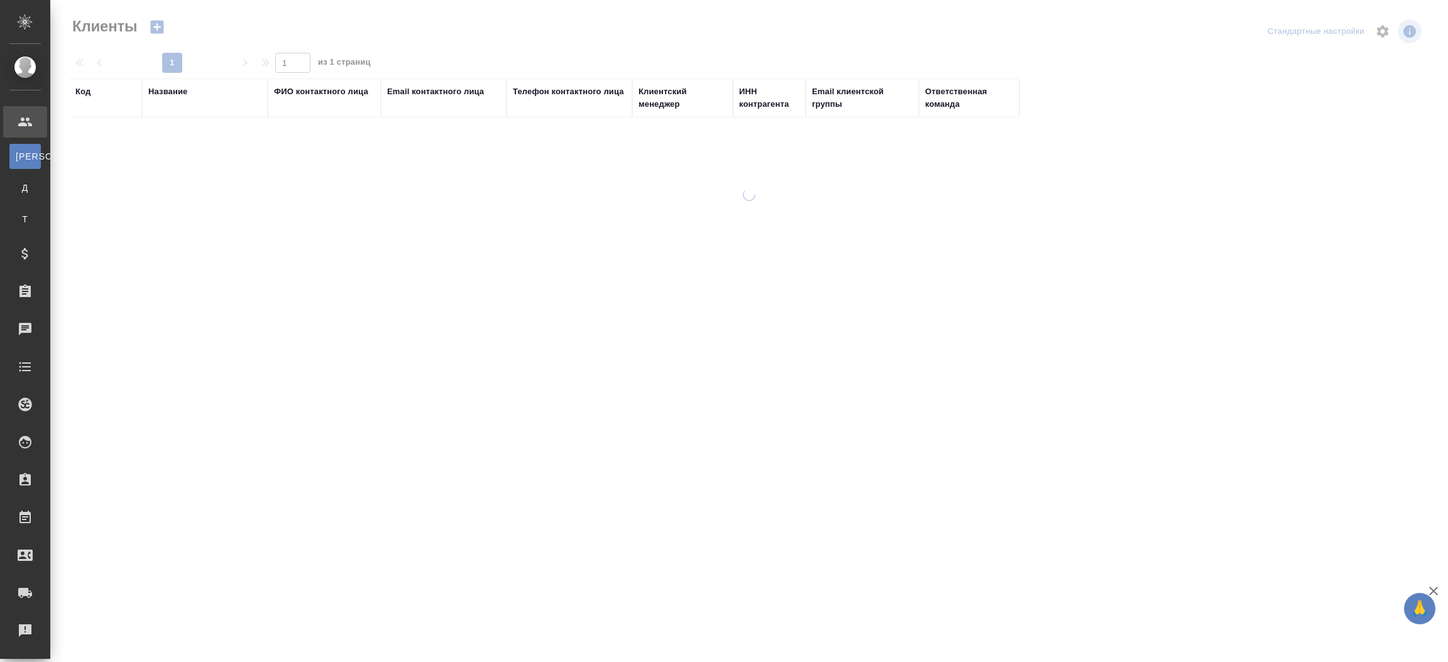
select select "RU"
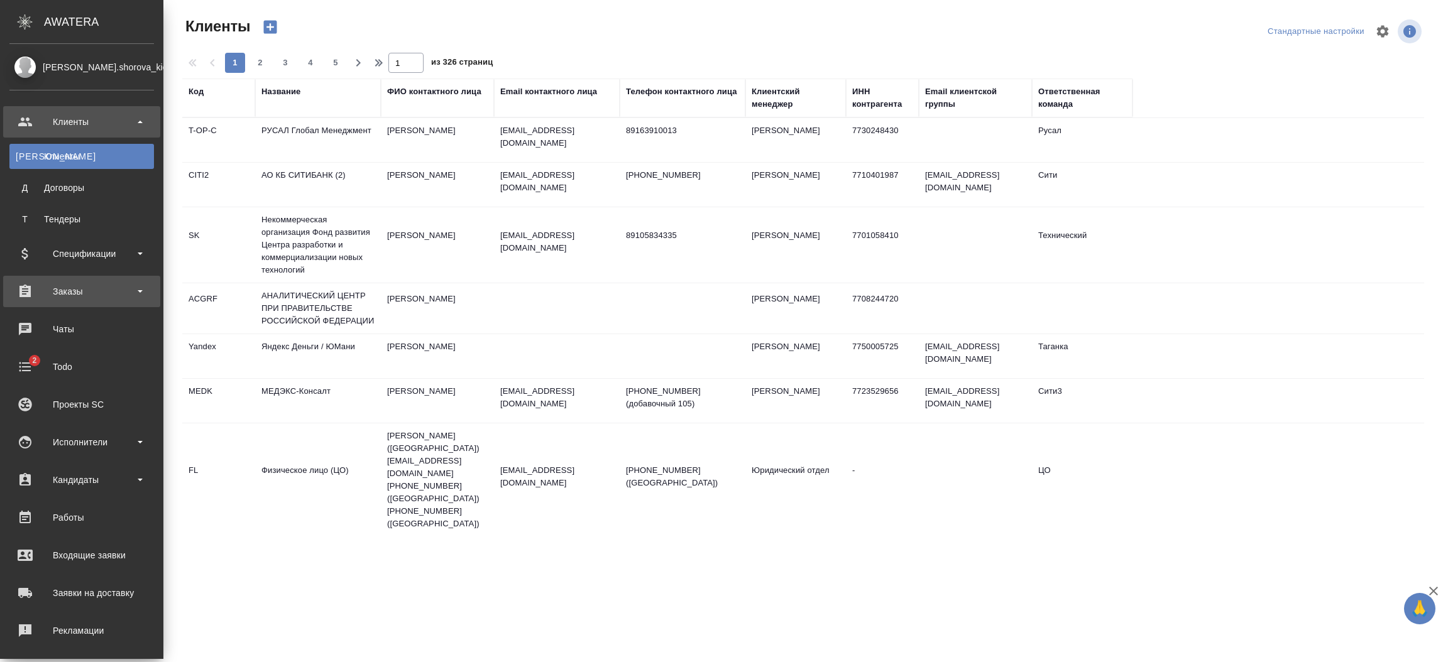
click at [79, 290] on div "Заказы" at bounding box center [81, 291] width 145 height 19
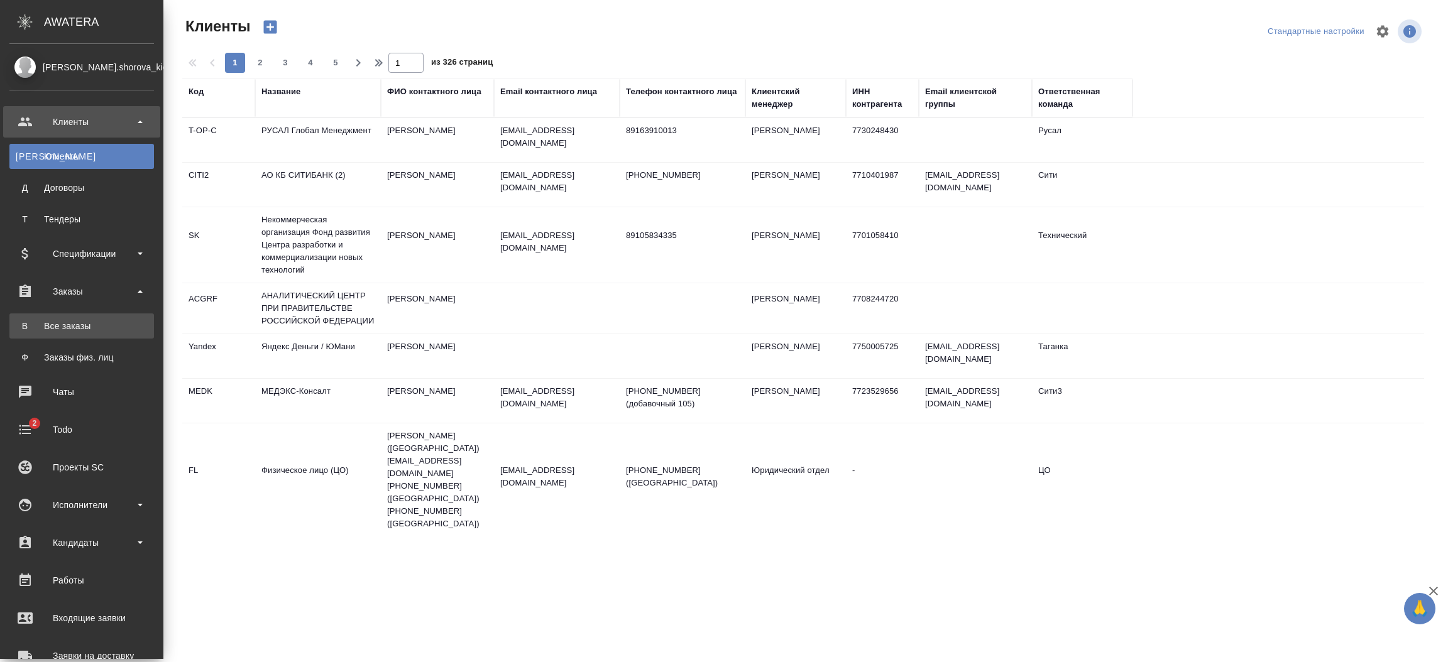
click at [82, 316] on link "В Все заказы" at bounding box center [81, 326] width 145 height 25
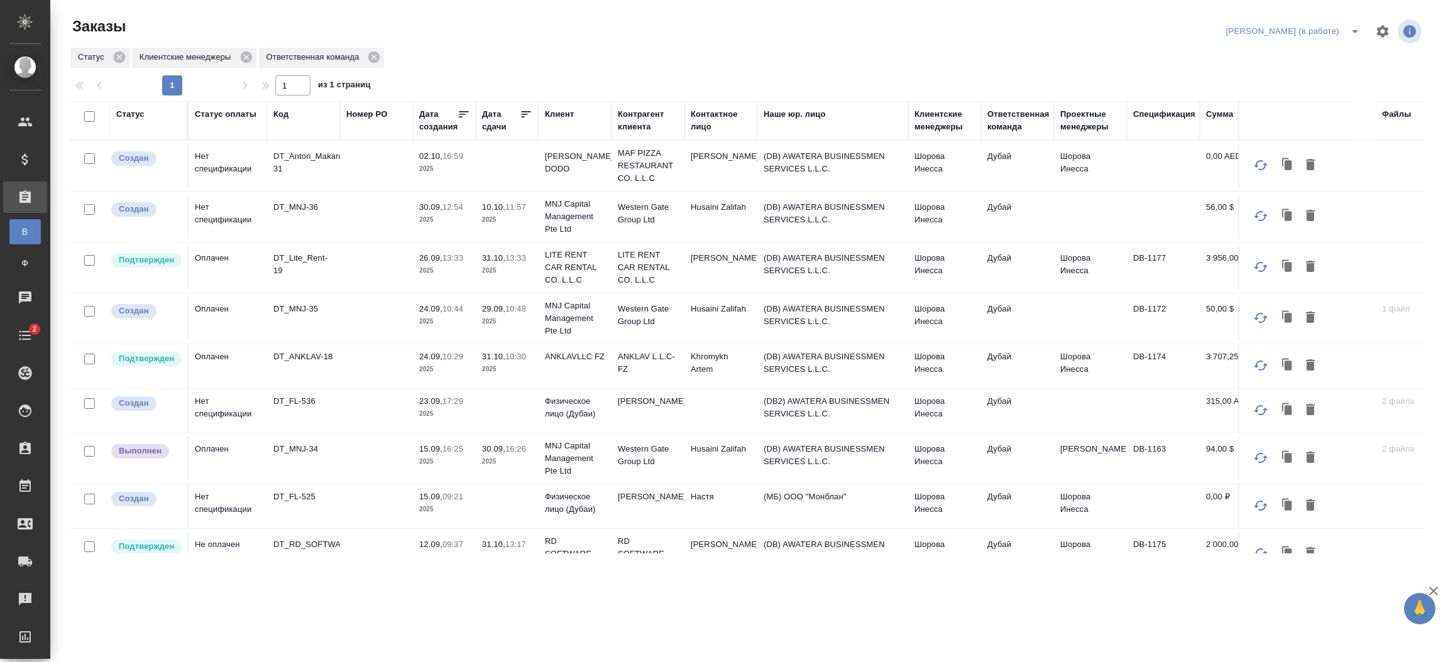
click at [491, 207] on p "10.10," at bounding box center [493, 206] width 23 height 9
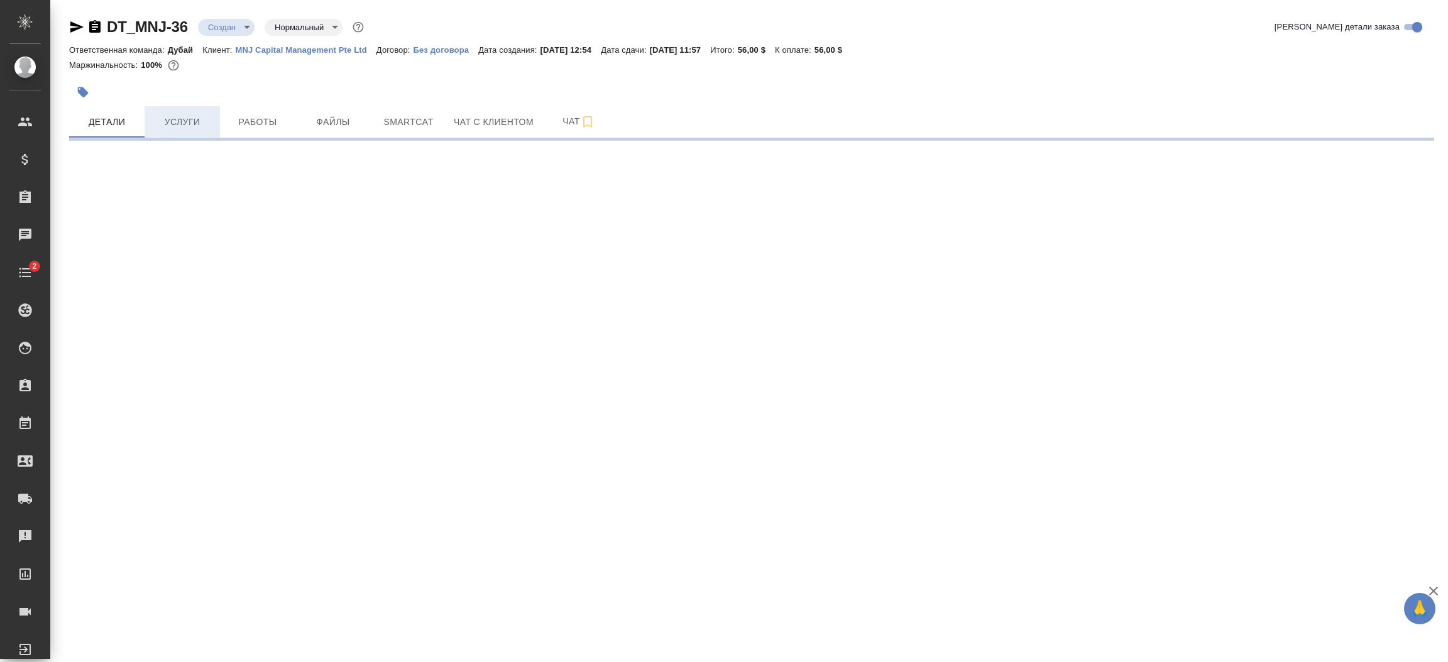
select select "RU"
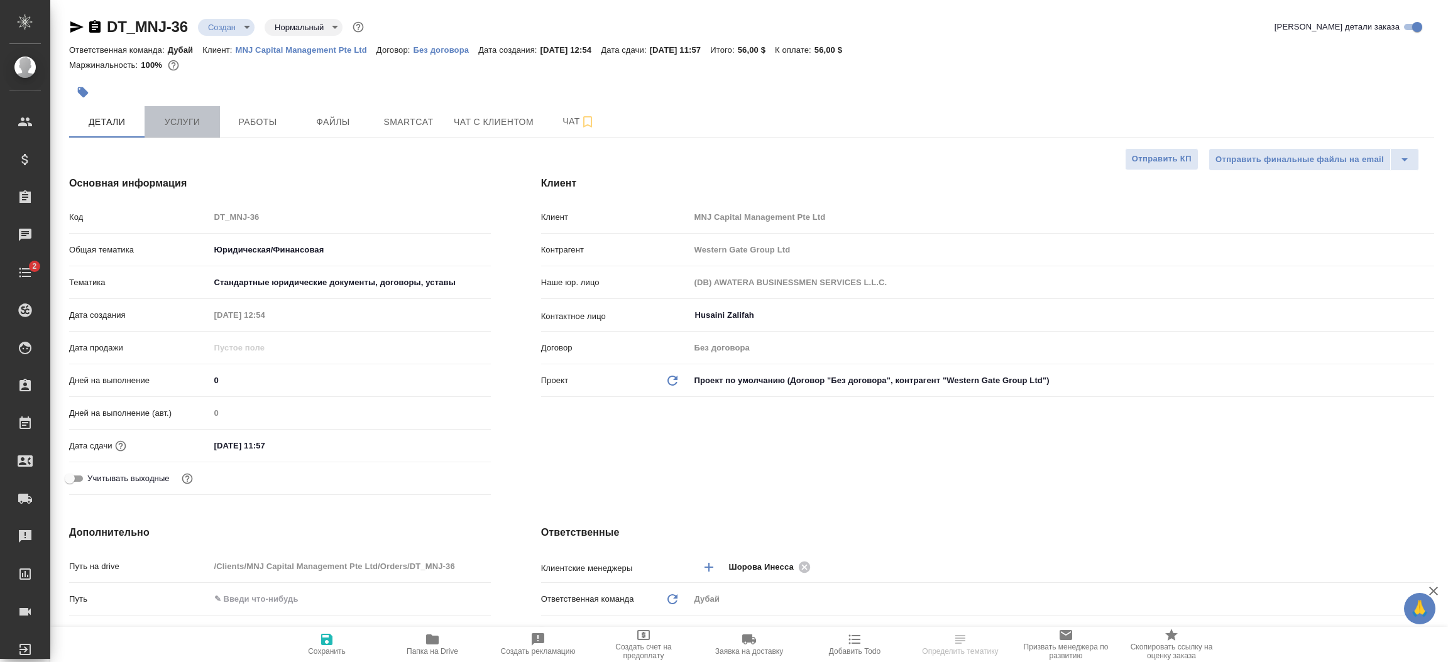
click at [171, 126] on span "Услуги" at bounding box center [182, 122] width 60 height 16
type textarea "x"
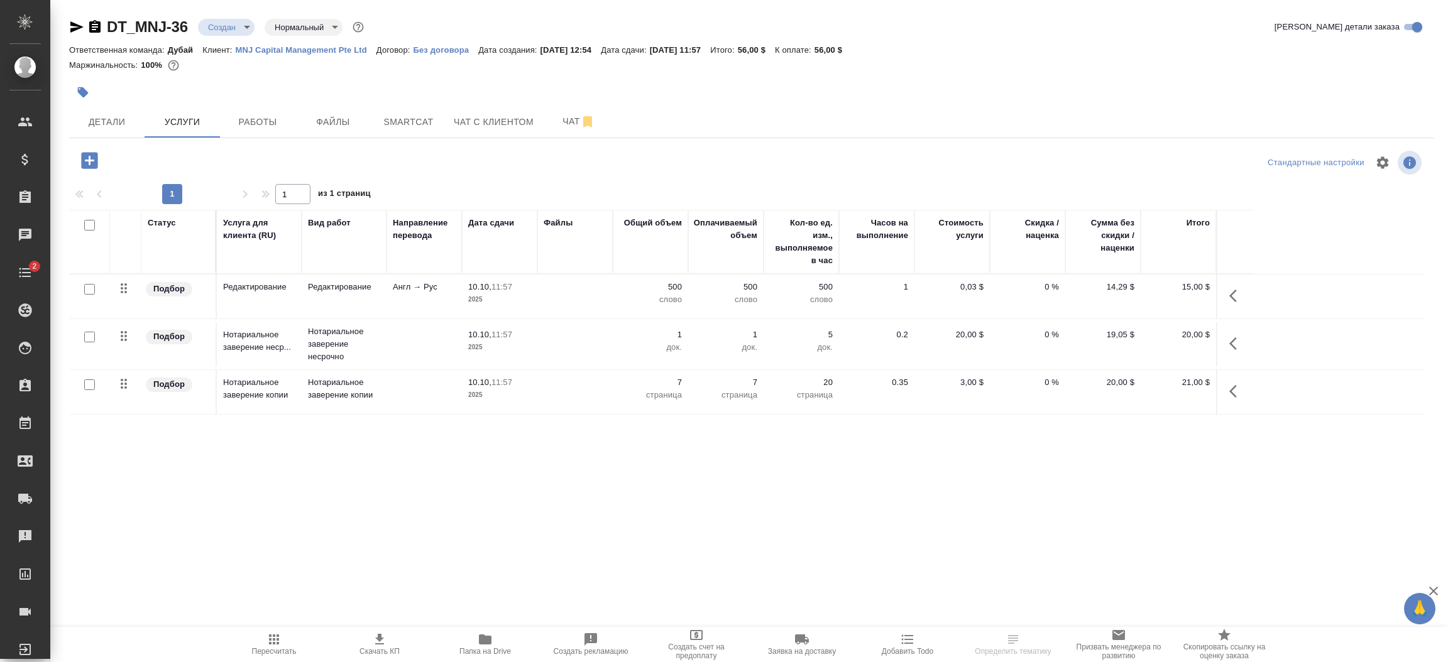
click at [87, 165] on icon "button" at bounding box center [89, 160] width 16 height 16
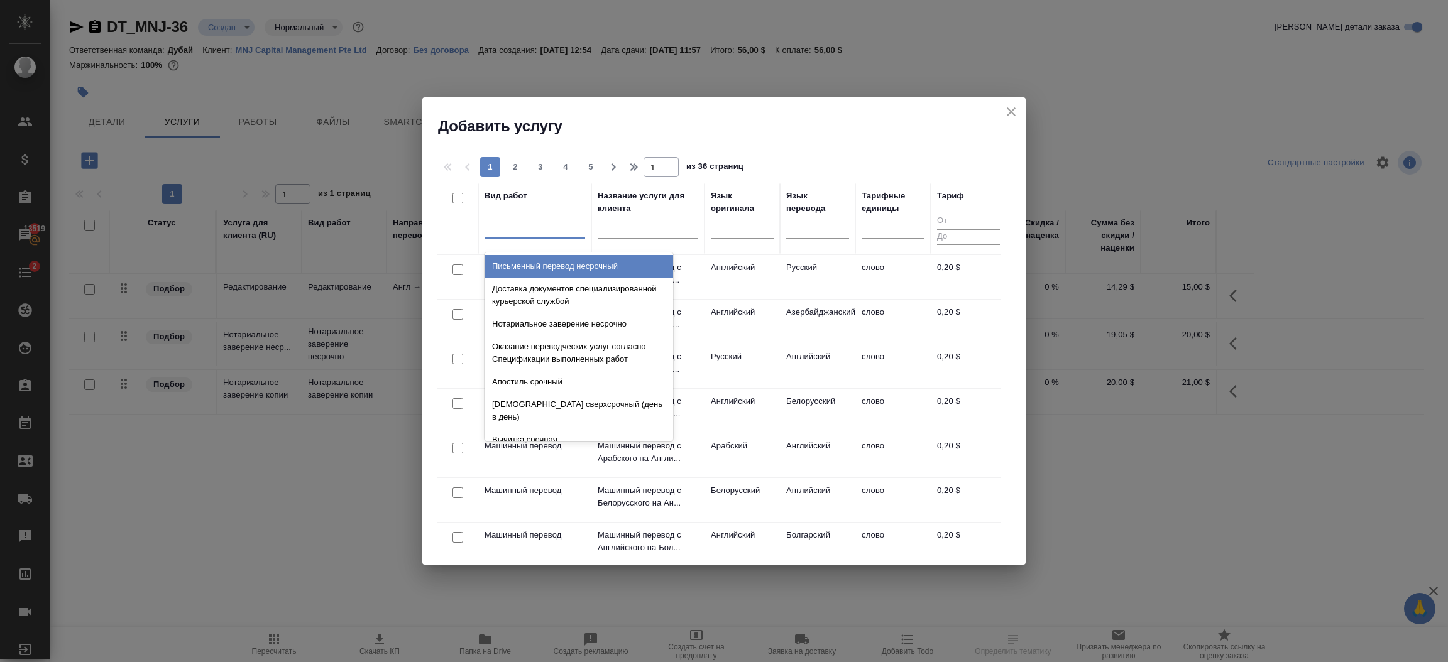
click at [542, 234] on div at bounding box center [534, 226] width 101 height 18
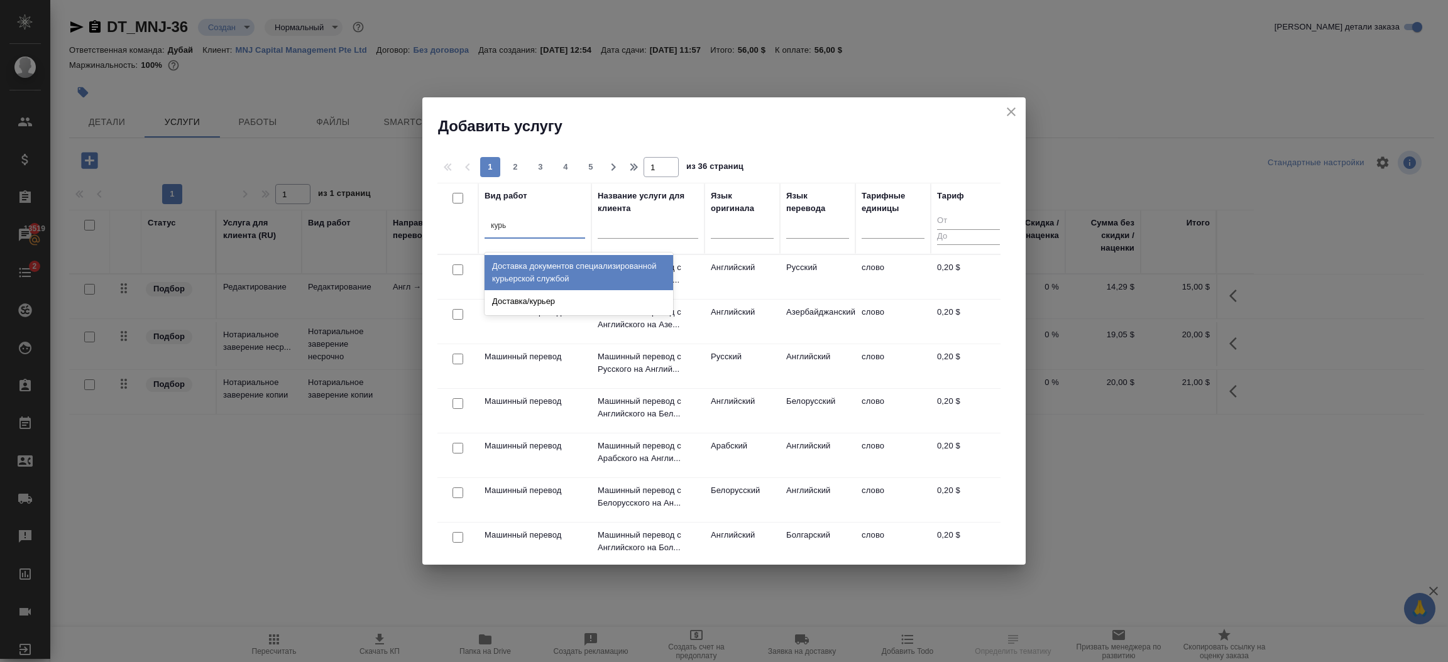
type input "курье"
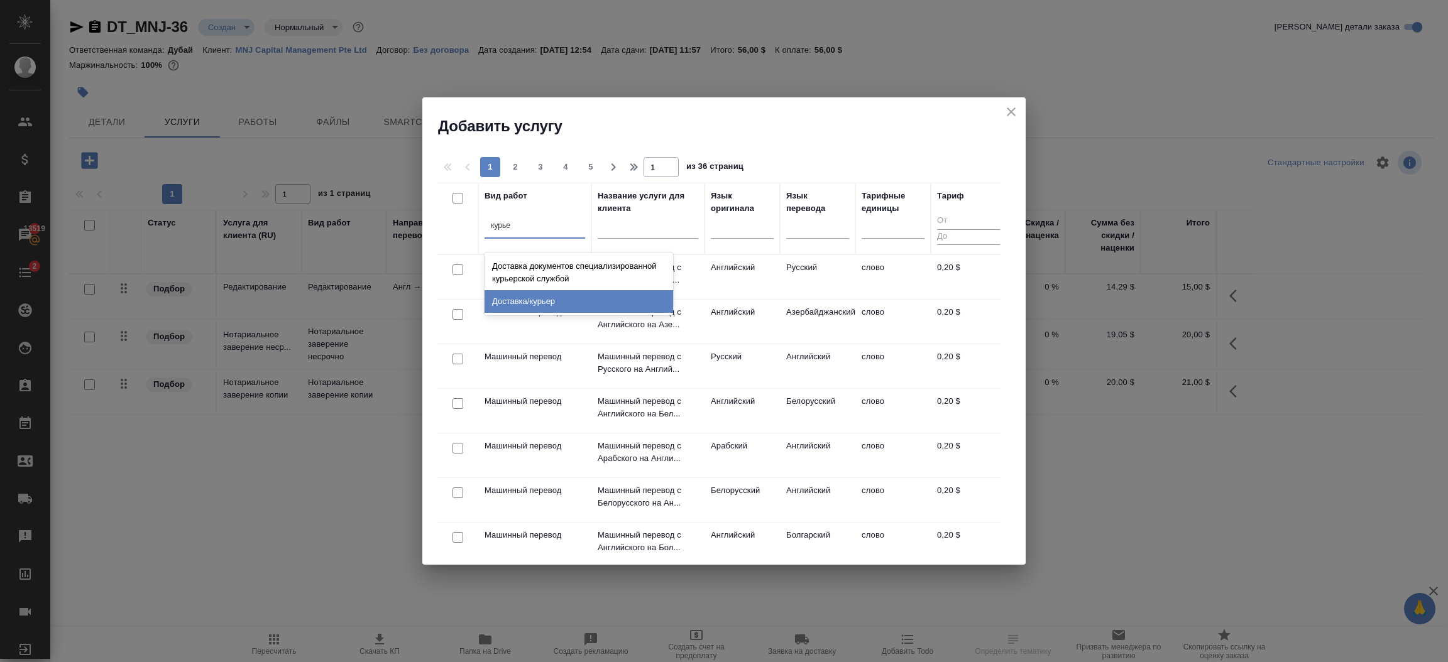
click at [583, 293] on div "Доставка/курьер" at bounding box center [578, 301] width 189 height 23
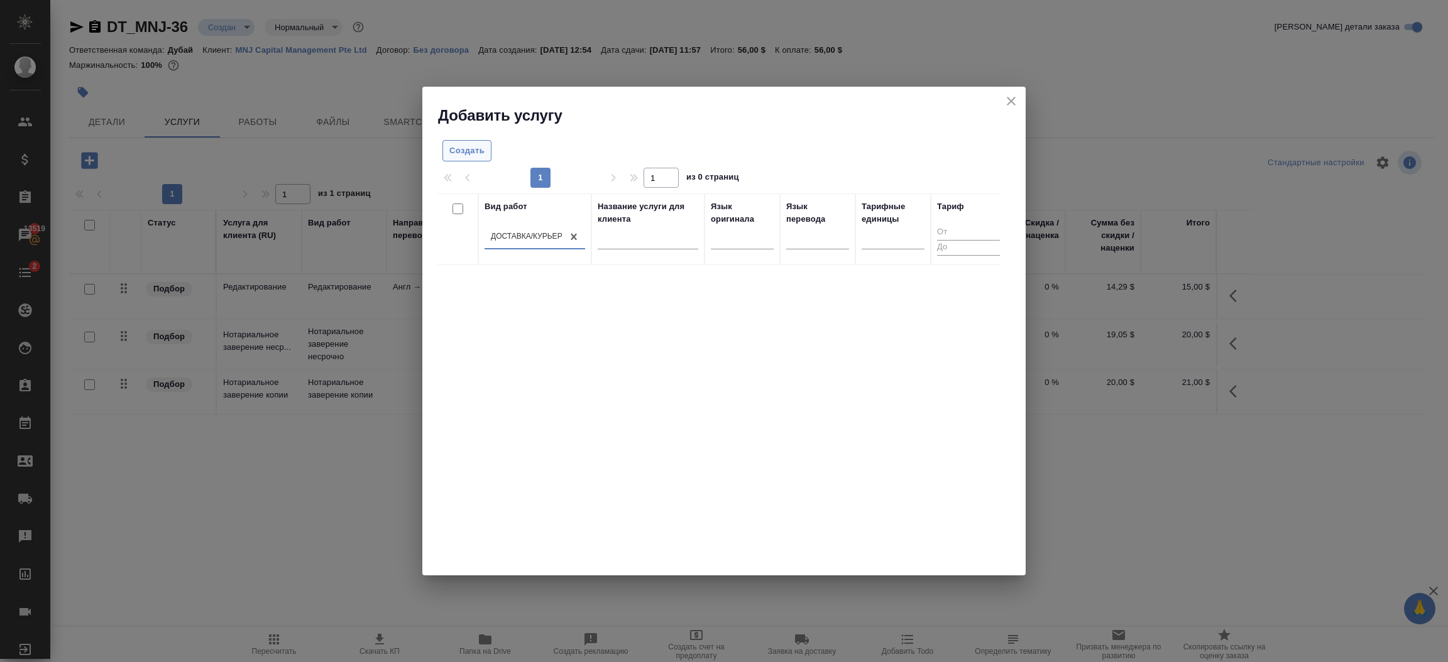
click at [469, 150] on span "Создать" at bounding box center [466, 151] width 35 height 14
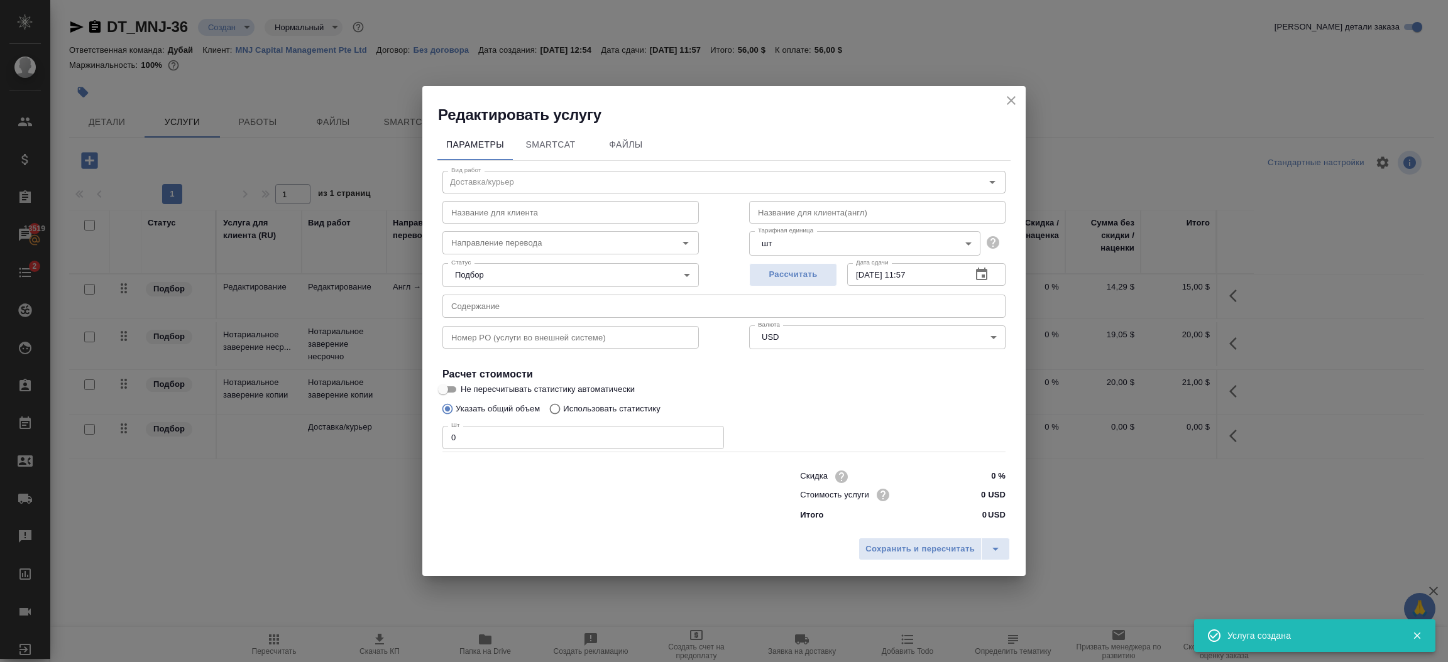
click at [597, 442] on input "0" at bounding box center [582, 437] width 281 height 23
type input "1"
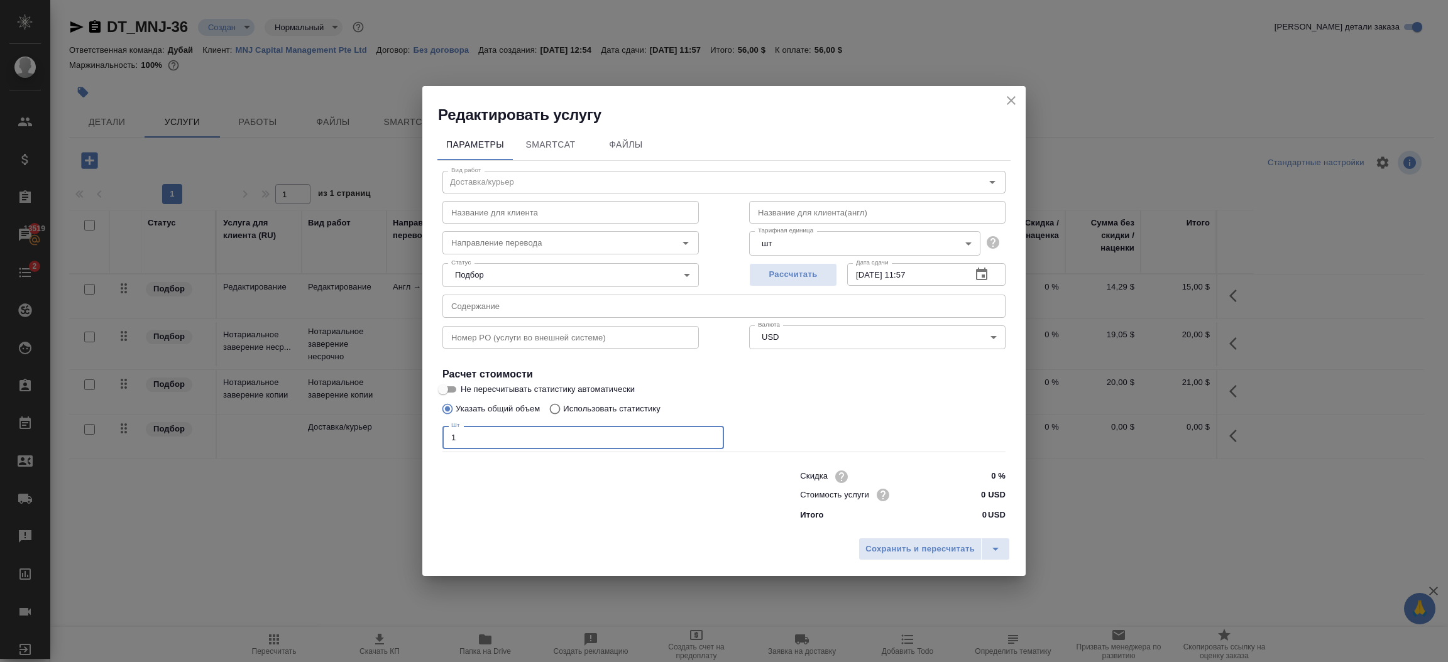
click at [981, 493] on input "0 USD" at bounding box center [981, 495] width 47 height 18
type input "25 USD"
click at [914, 545] on span "Сохранить и пересчитать" at bounding box center [919, 549] width 109 height 14
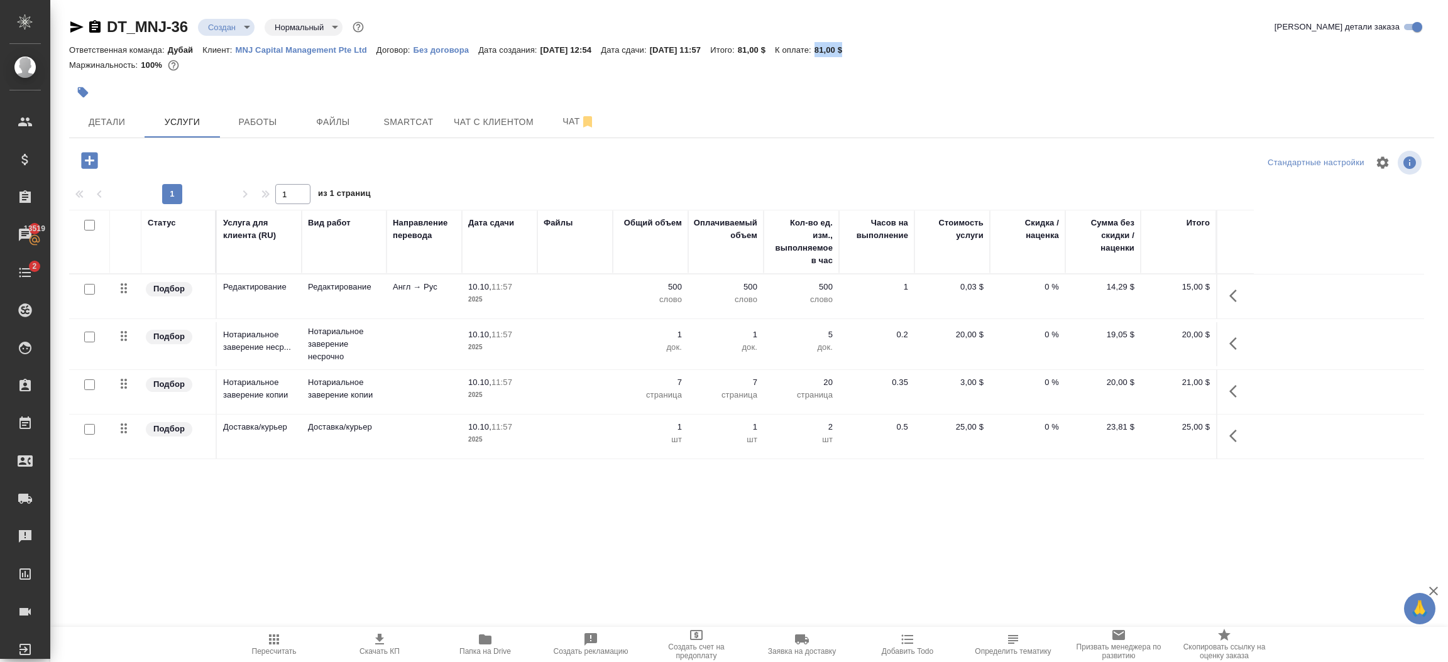
drag, startPoint x: 885, startPoint y: 50, endPoint x: 844, endPoint y: 46, distance: 41.6
click at [844, 46] on div "Ответственная команда: Дубай Клиент: MNJ Capital Management Pte Ltd Договор: Бе…" at bounding box center [751, 49] width 1365 height 15
copy p "81,00 $"
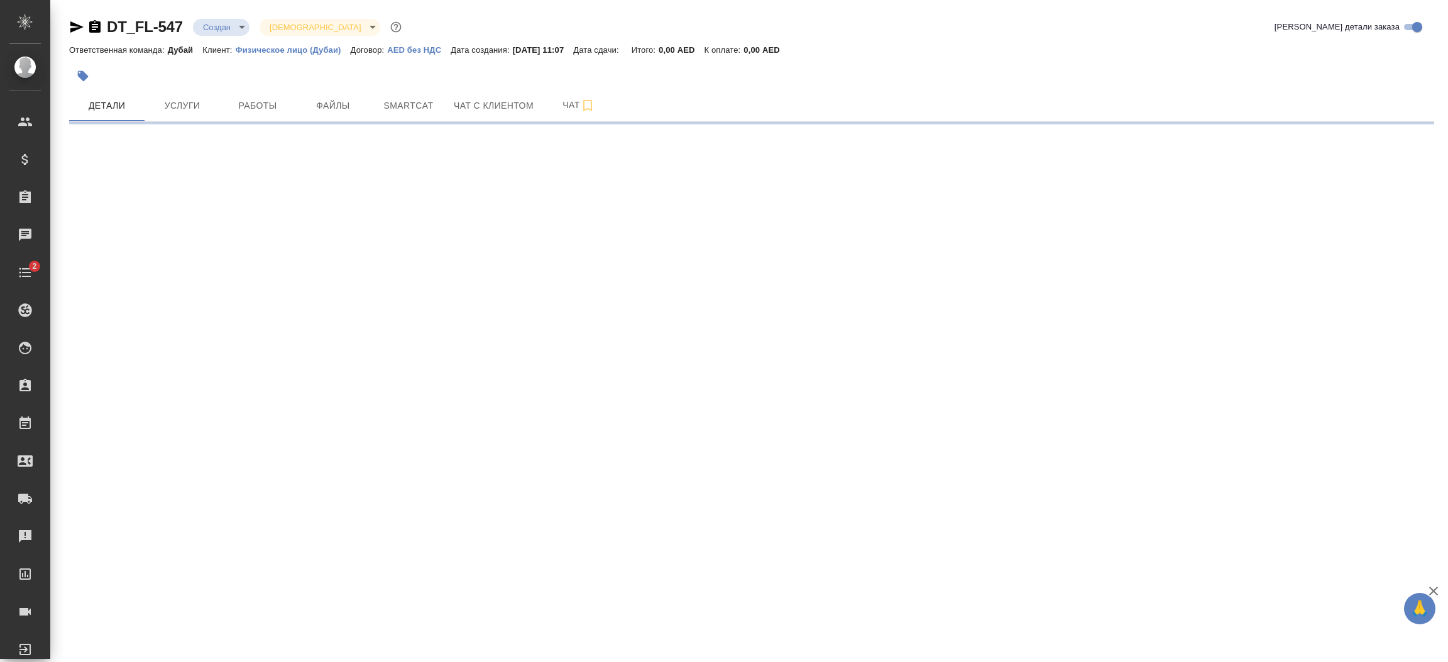
select select "RU"
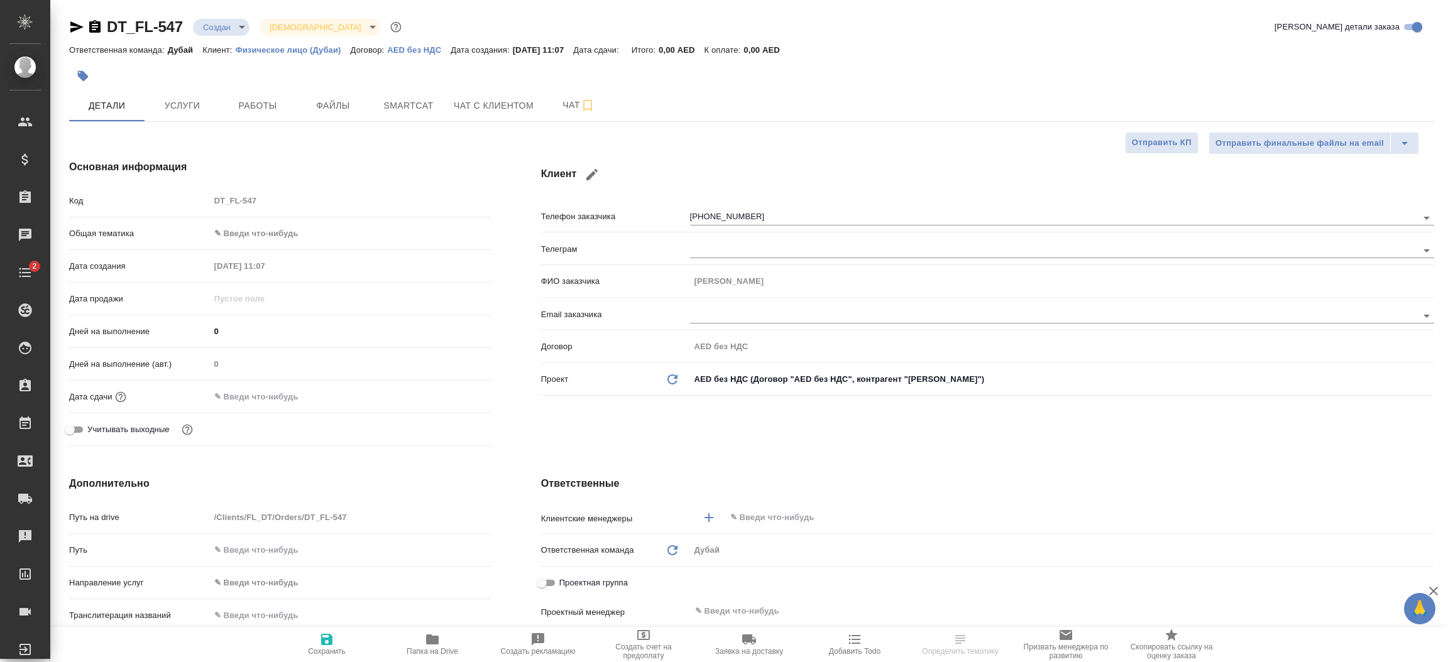
type textarea "x"
click at [505, 103] on span "Чат с клиентом" at bounding box center [494, 106] width 80 height 16
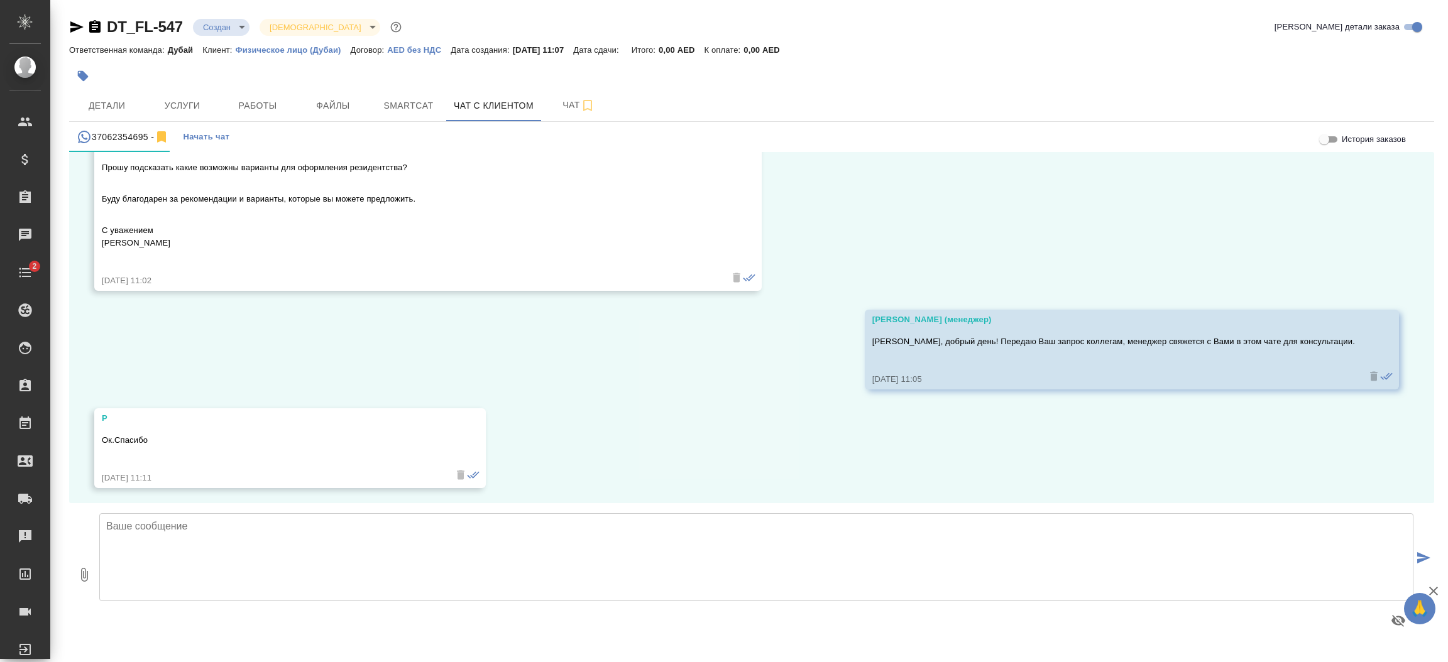
scroll to position [225, 0]
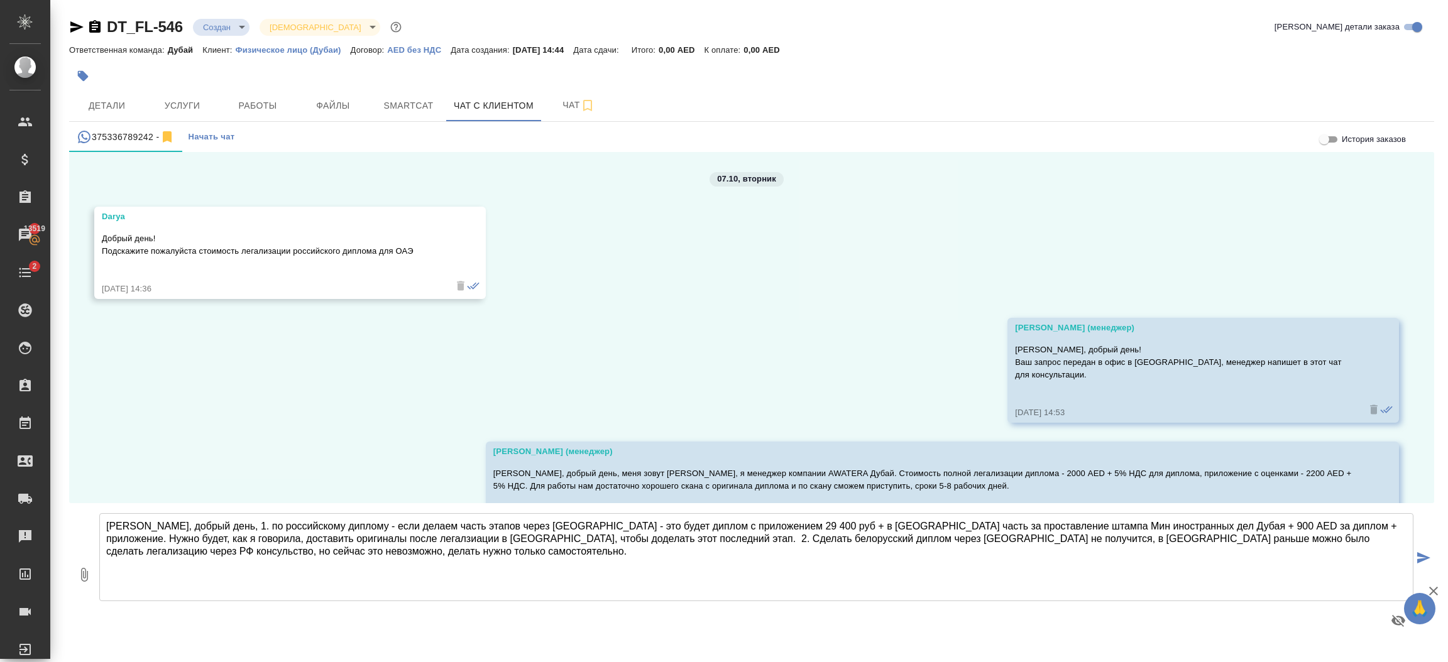
scroll to position [723, 0]
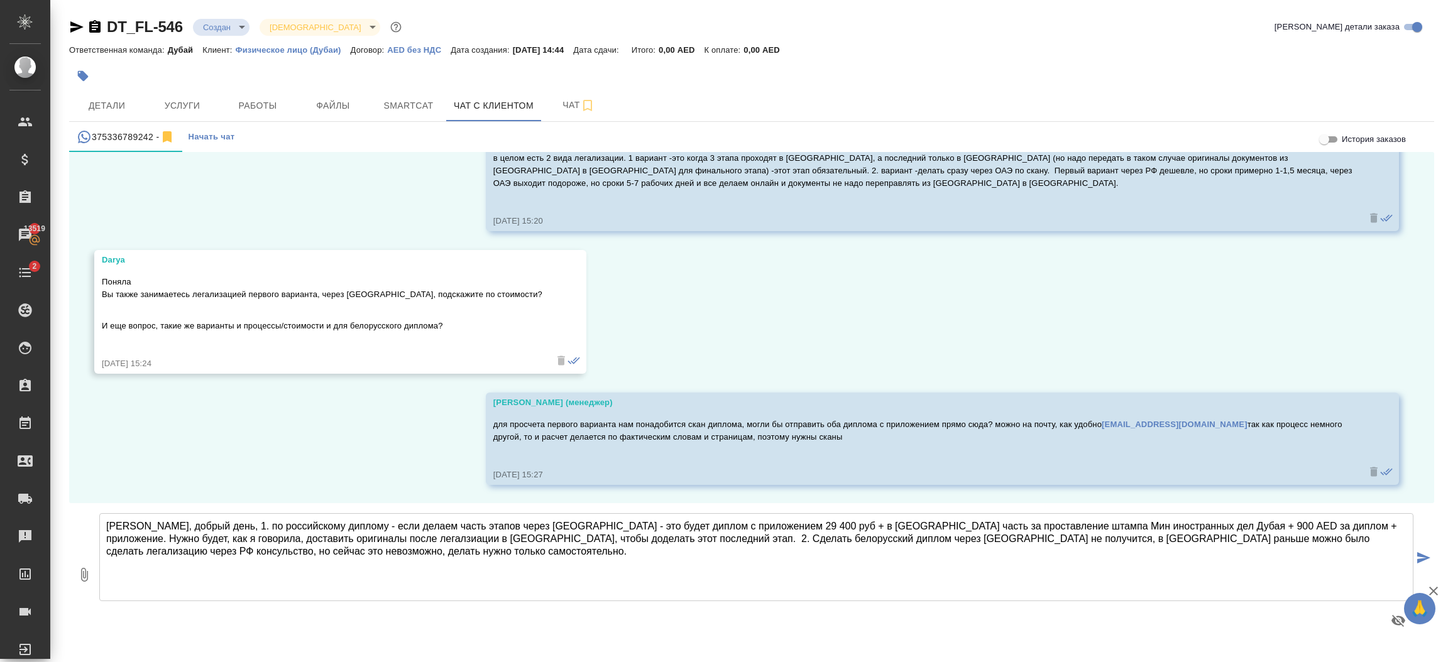
click at [451, 568] on textarea "[PERSON_NAME], добрый день, 1. по российскому диплому - если делаем часть этапо…" at bounding box center [756, 557] width 1314 height 88
drag, startPoint x: 828, startPoint y: 538, endPoint x: 870, endPoint y: 540, distance: 42.8
click at [870, 540] on textarea "[PERSON_NAME], добрый день, 1. по российскому диплому - если делаем часть этапо…" at bounding box center [756, 557] width 1314 height 88
click at [891, 538] on textarea "[PERSON_NAME], добрый день, 1. по российскому диплому - если делаем часть этапо…" at bounding box center [756, 557] width 1314 height 88
click at [955, 561] on textarea "[PERSON_NAME], добрый день, 1. по российскому диплому - если делаем часть этапо…" at bounding box center [756, 557] width 1314 height 88
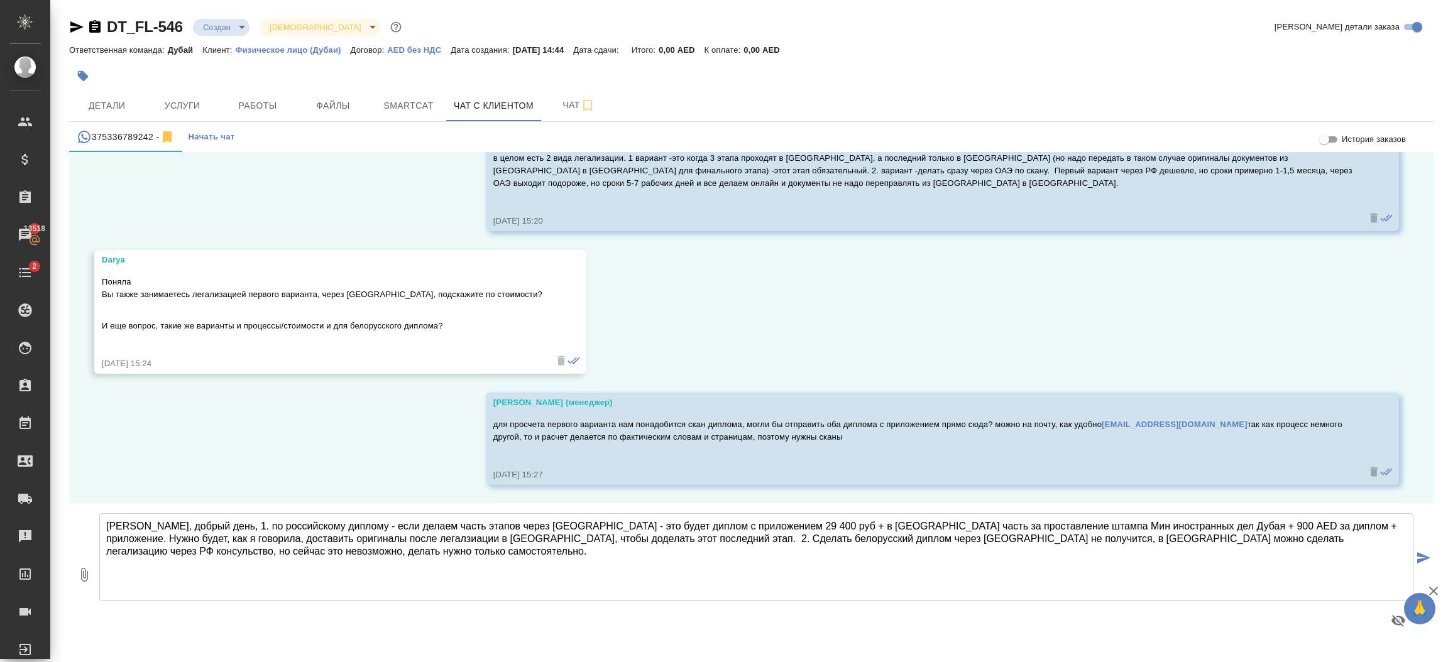
drag, startPoint x: 1077, startPoint y: 540, endPoint x: 1388, endPoint y: 550, distance: 311.2
click at [1388, 550] on textarea "[PERSON_NAME], добрый день, 1. по российскому диплому - если делаем часть этапо…" at bounding box center [756, 557] width 1314 height 88
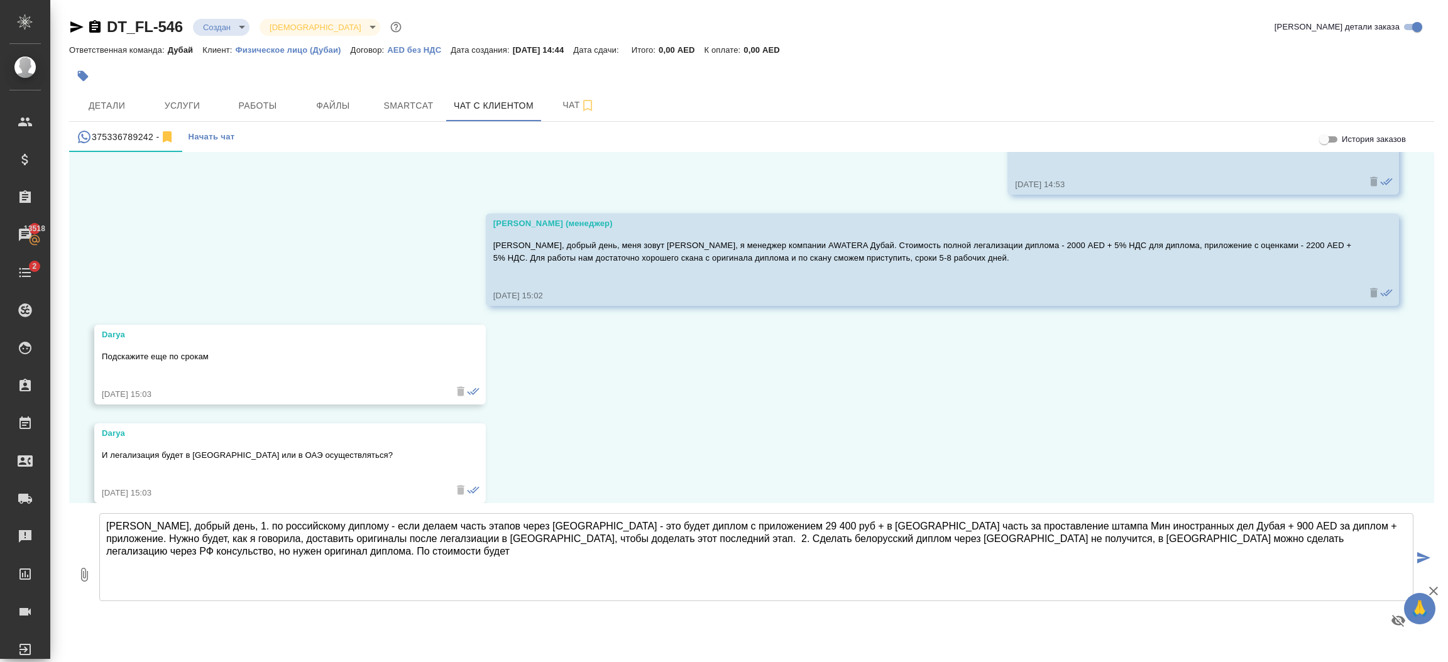
scroll to position [223, 0]
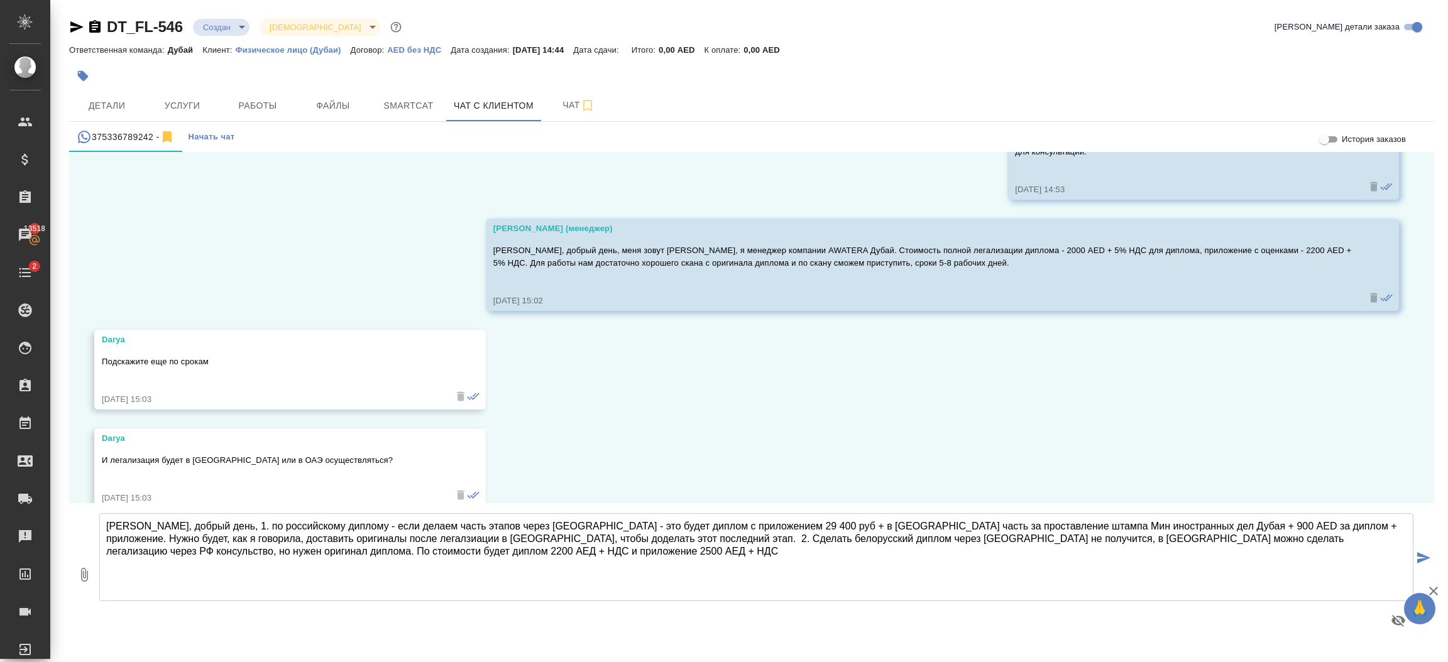
click at [1118, 526] on textarea "[PERSON_NAME], добрый день, 1. по российскому диплому - если делаем часть этапо…" at bounding box center [756, 557] width 1314 height 88
click at [1235, 528] on textarea "[PERSON_NAME], добрый день, 1. по российскому диплому - если делаем часть этапо…" at bounding box center [756, 557] width 1314 height 88
type textarea "[PERSON_NAME], добрый день, 1. по российскому диплому - если делаем часть этапо…"
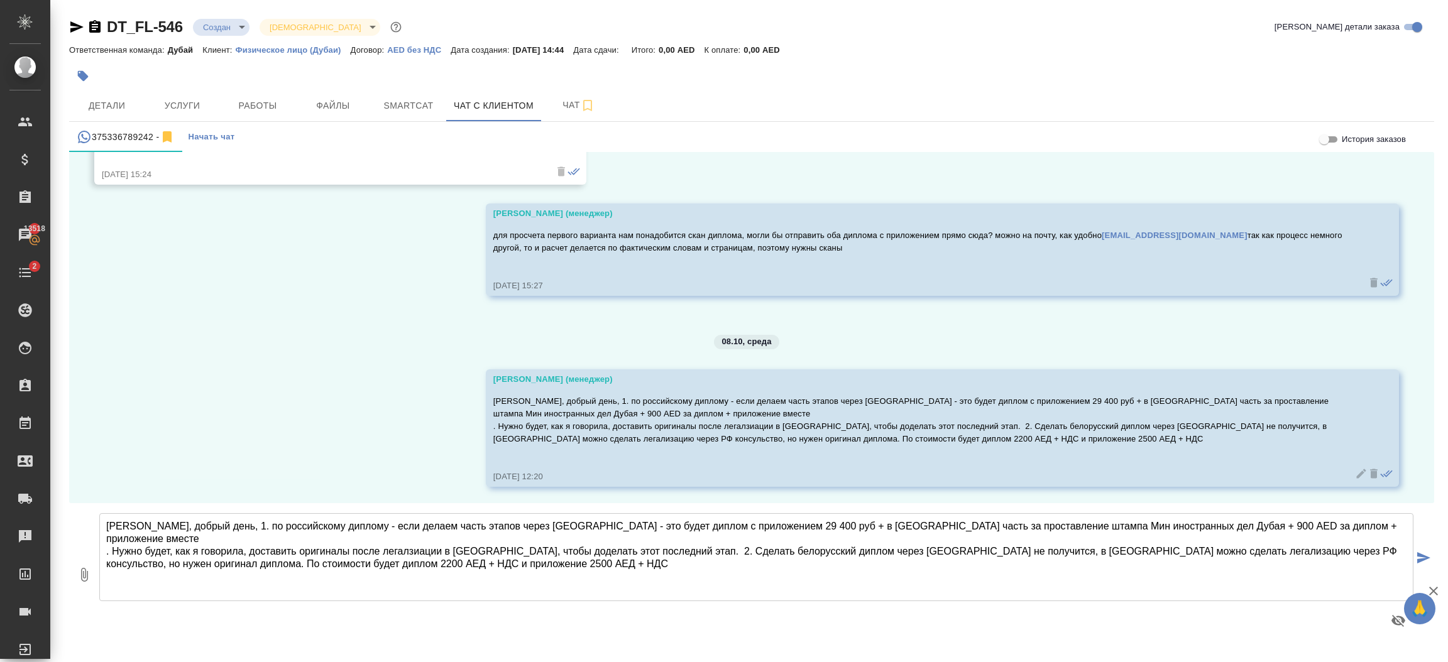
scroll to position [914, 0]
